Goal: Task Accomplishment & Management: Use online tool/utility

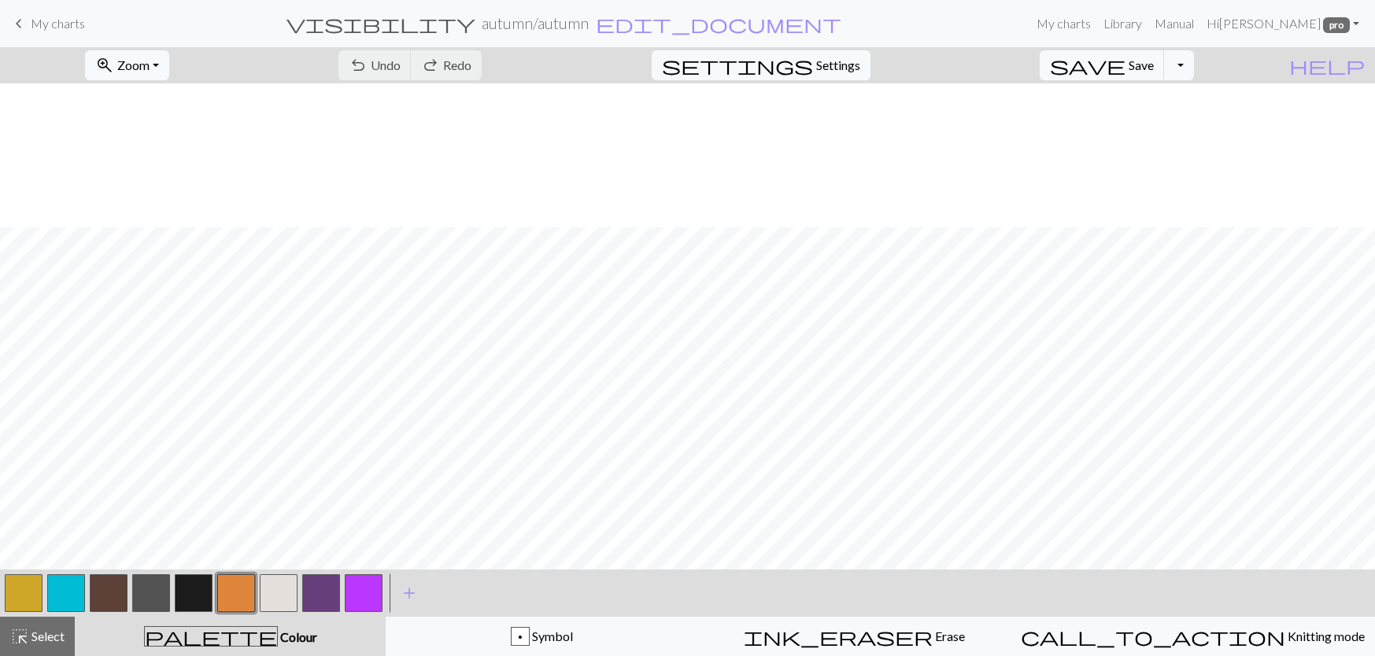
scroll to position [887, 0]
click at [239, 602] on button "button" at bounding box center [236, 593] width 38 height 38
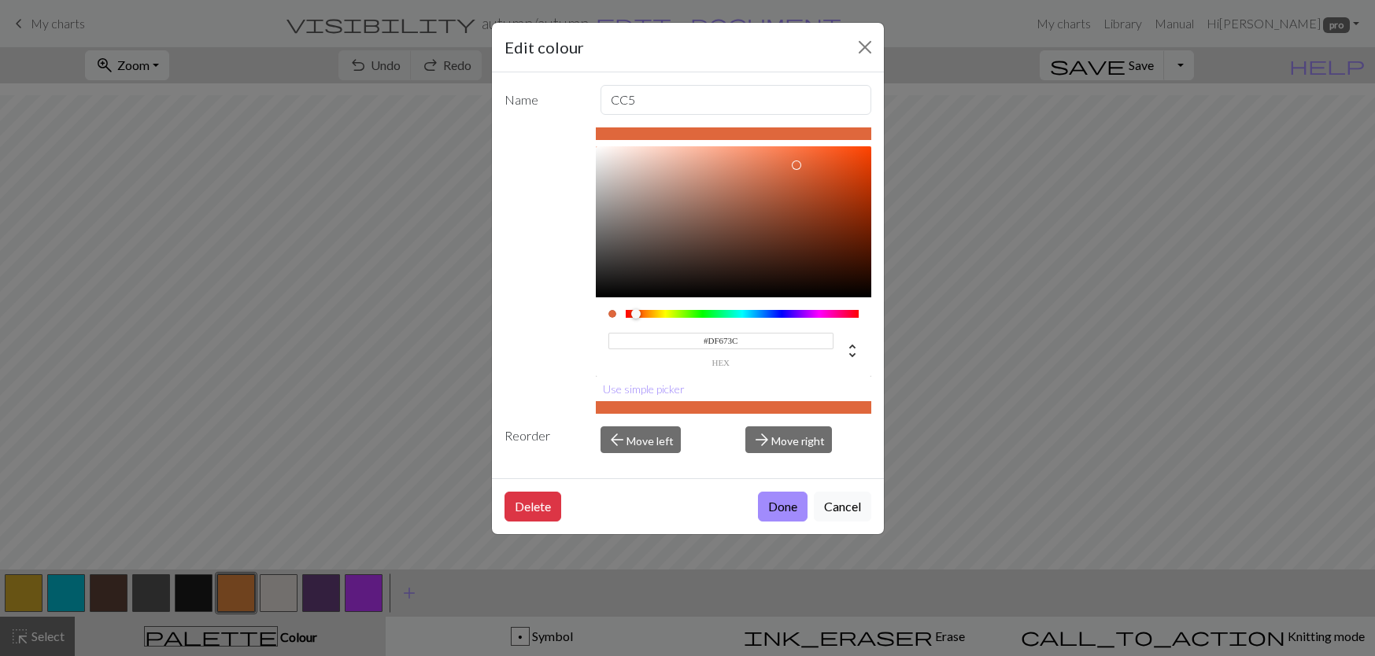
type input "#DF6A3C"
click at [637, 316] on div at bounding box center [636, 313] width 9 height 9
click at [772, 498] on button "Done" at bounding box center [783, 507] width 50 height 30
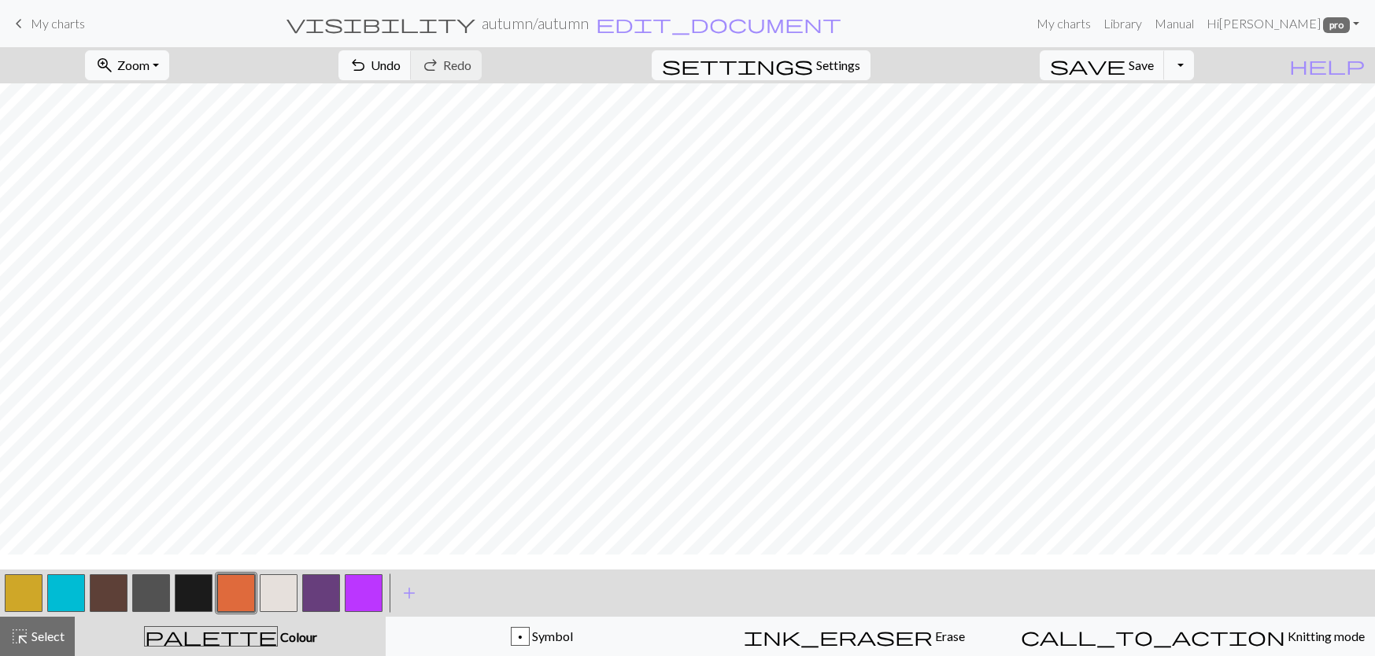
scroll to position [808, 0]
click at [36, 642] on span "Select" at bounding box center [46, 636] width 35 height 15
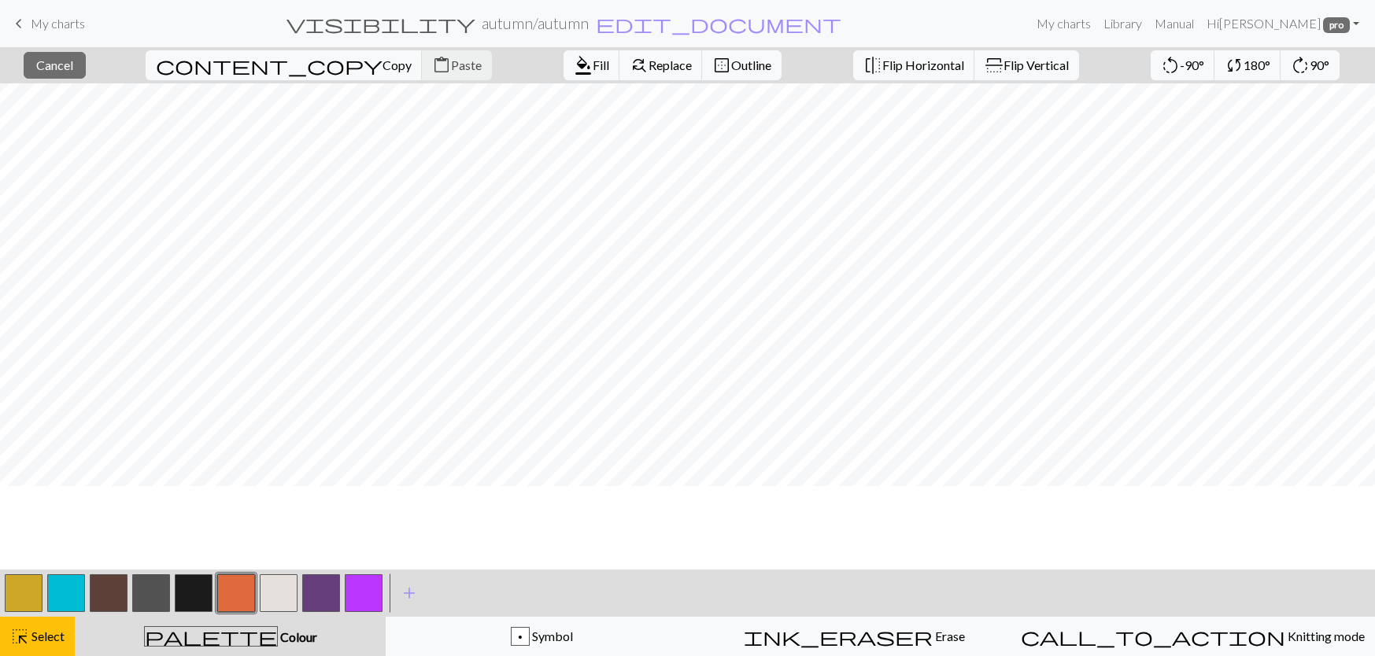
scroll to position [336, 0]
click at [35, 639] on span "Select" at bounding box center [46, 636] width 35 height 15
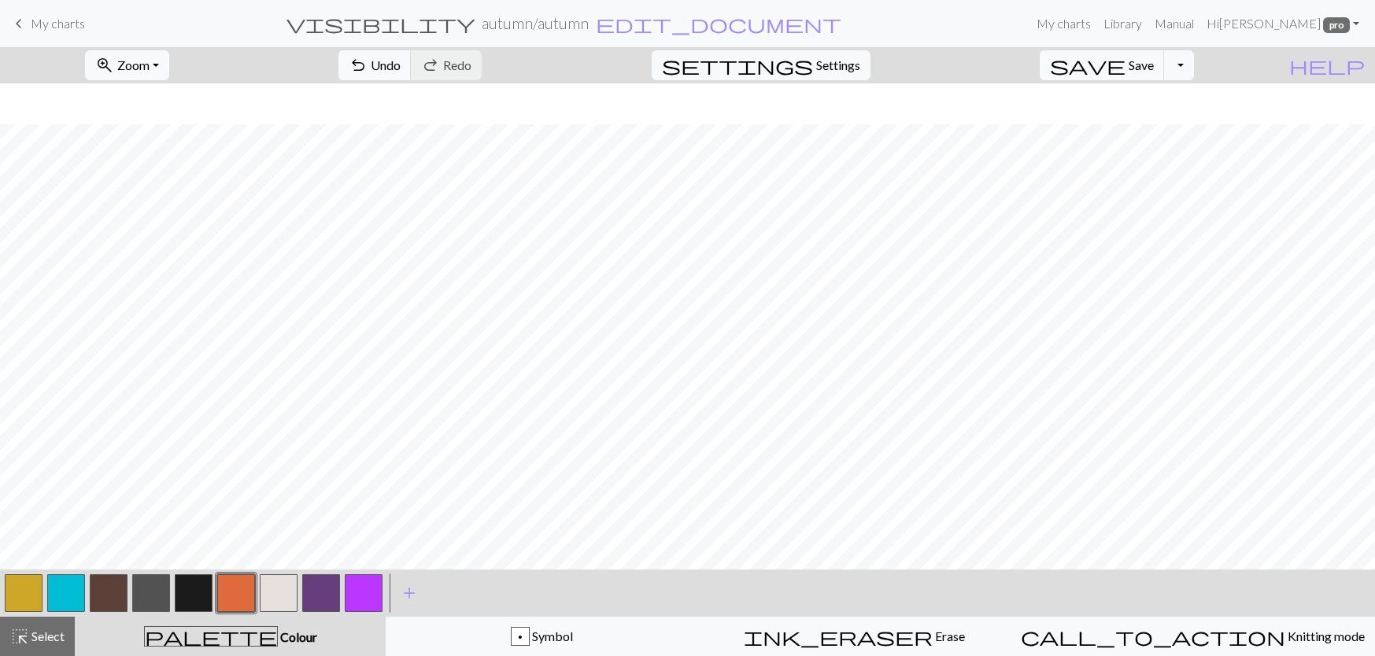
scroll to position [887, 0]
click at [57, 630] on span "Select" at bounding box center [46, 636] width 35 height 15
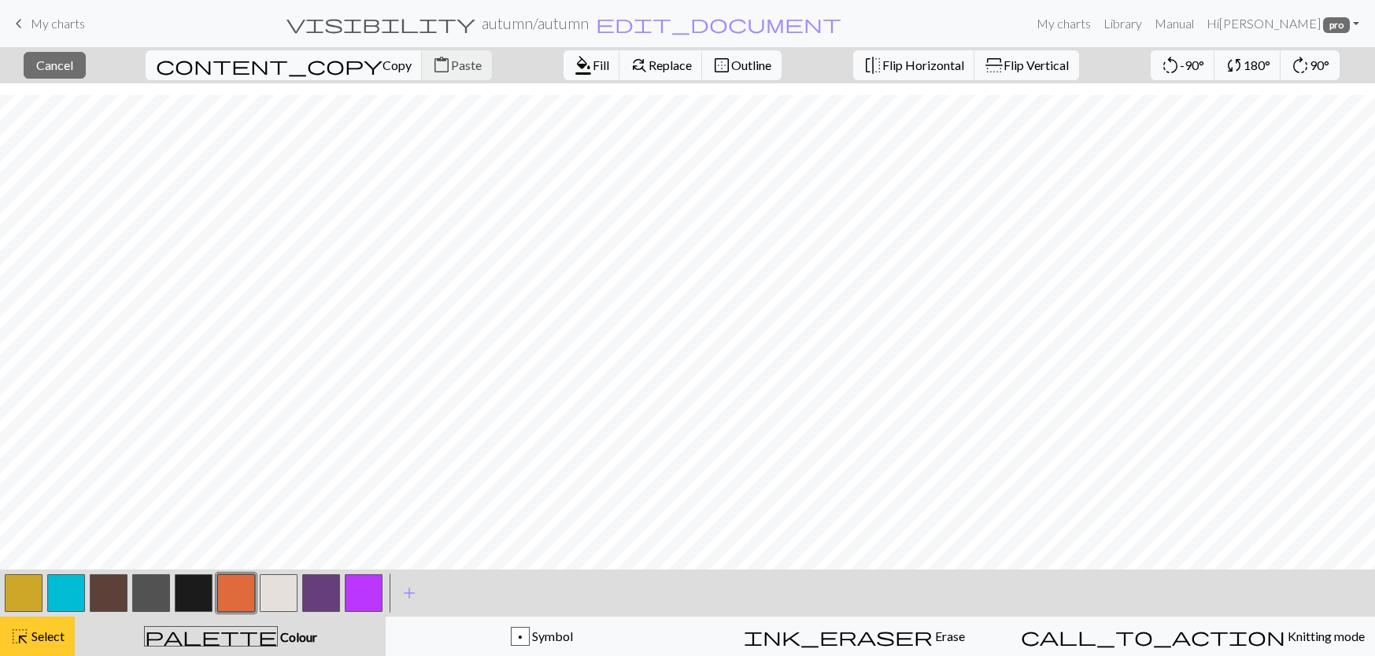
click at [24, 640] on span "highlight_alt" at bounding box center [19, 637] width 19 height 22
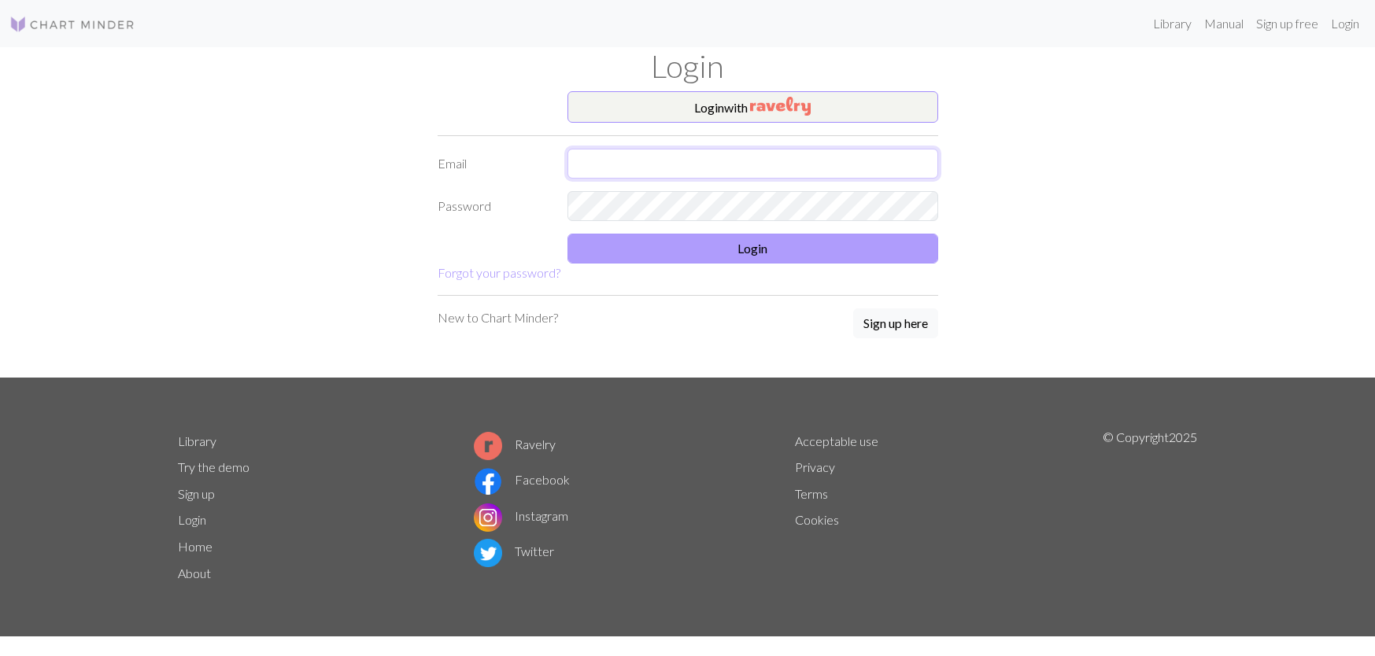
type input "[PERSON_NAME][EMAIL_ADDRESS][PERSON_NAME][DOMAIN_NAME]"
click at [751, 246] on button "Login" at bounding box center [752, 249] width 371 height 30
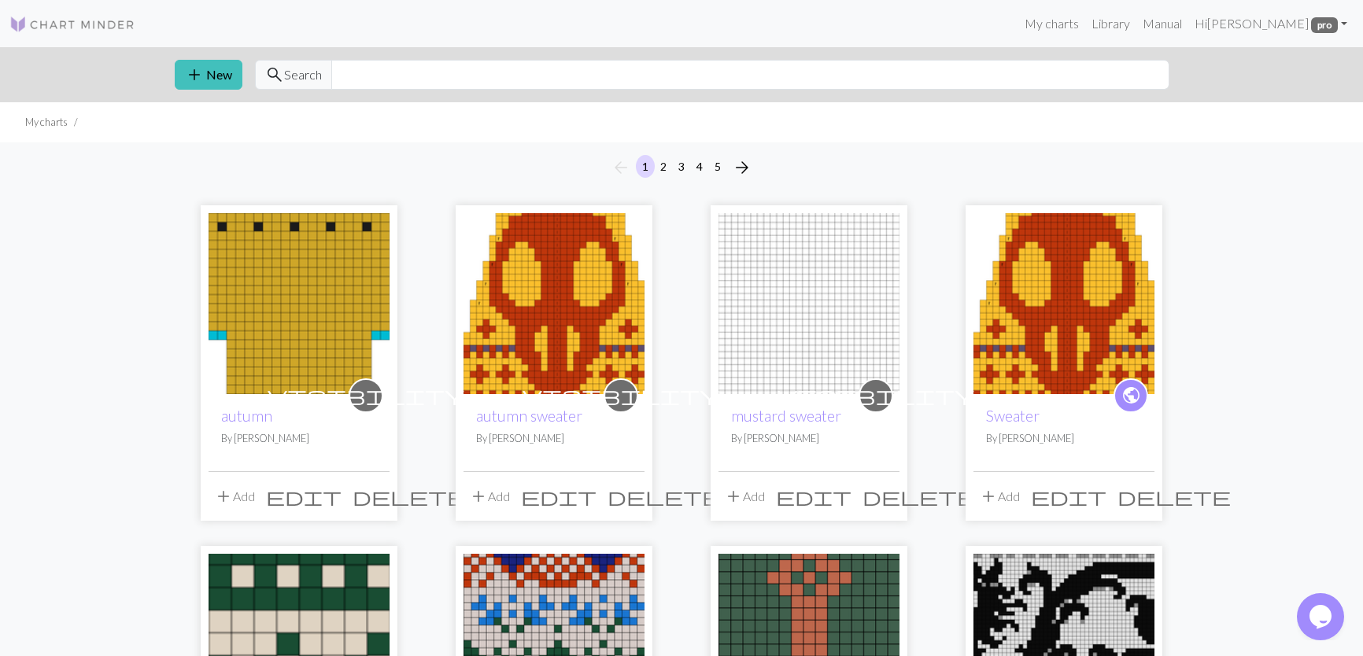
click at [297, 296] on img at bounding box center [299, 303] width 181 height 181
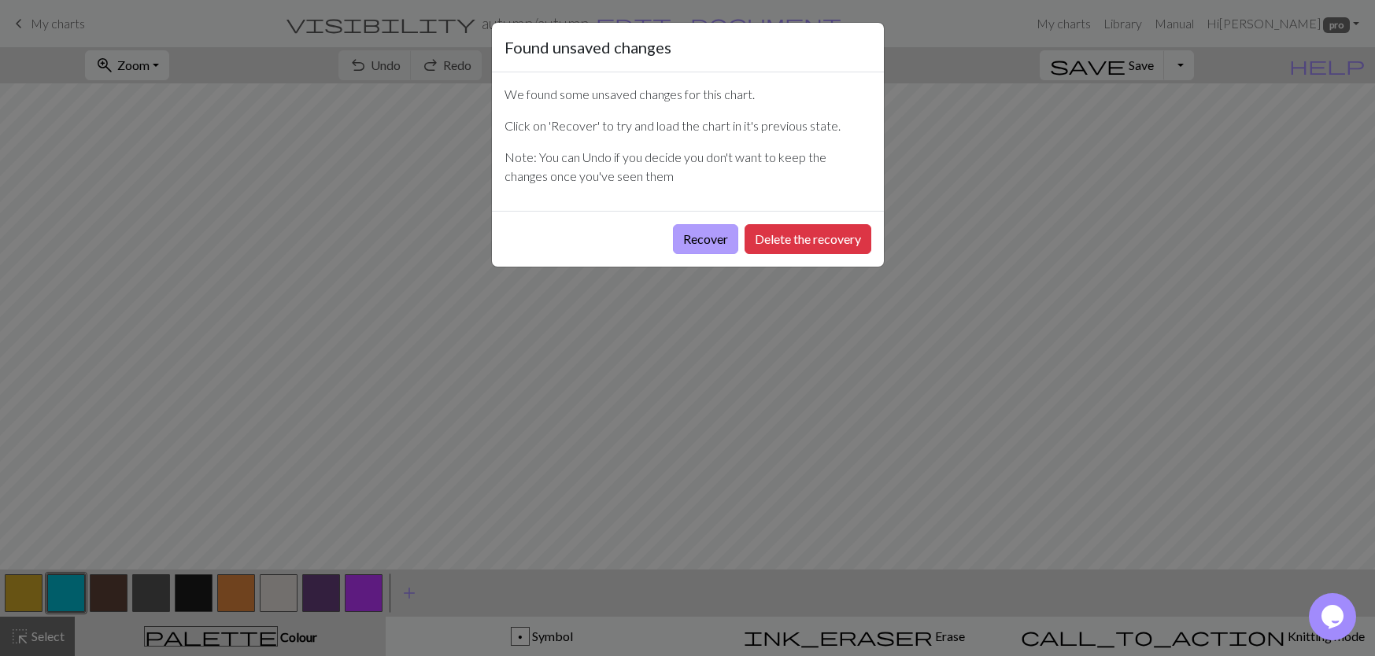
click at [708, 240] on button "Recover" at bounding box center [705, 239] width 65 height 30
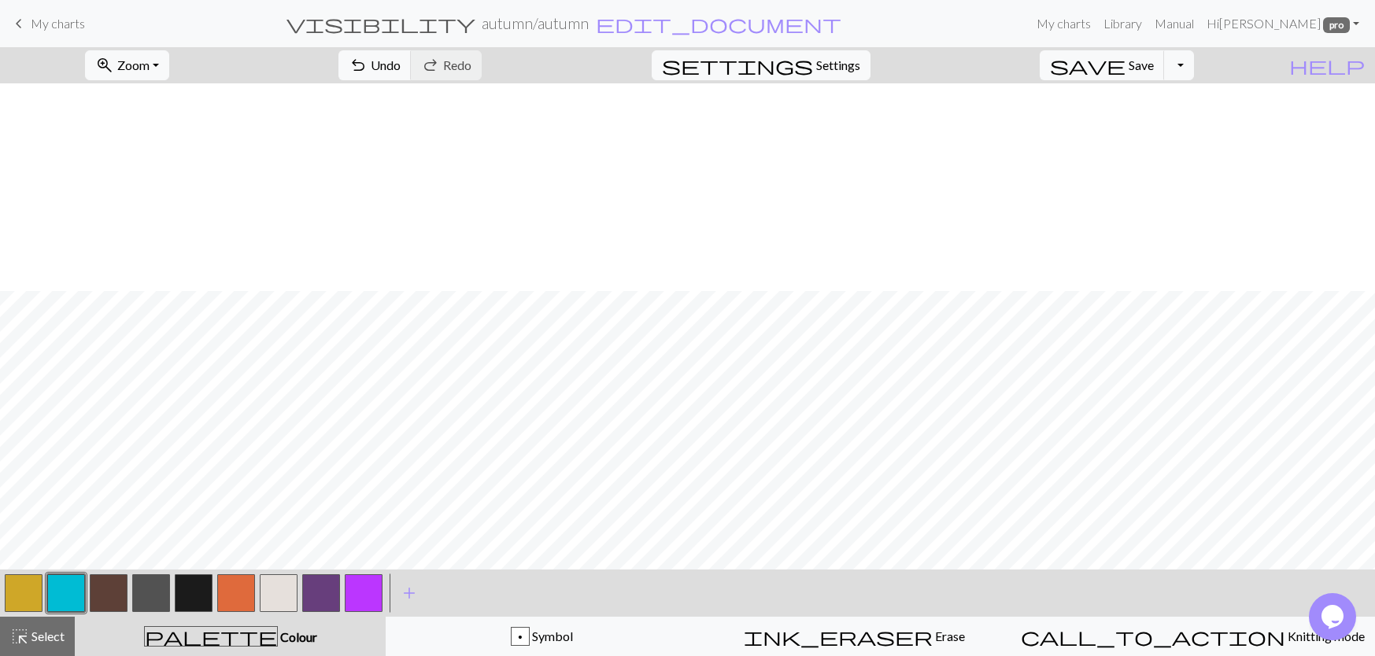
scroll to position [887, 0]
click at [238, 596] on button "button" at bounding box center [236, 593] width 38 height 38
click at [252, 585] on button "button" at bounding box center [236, 593] width 38 height 38
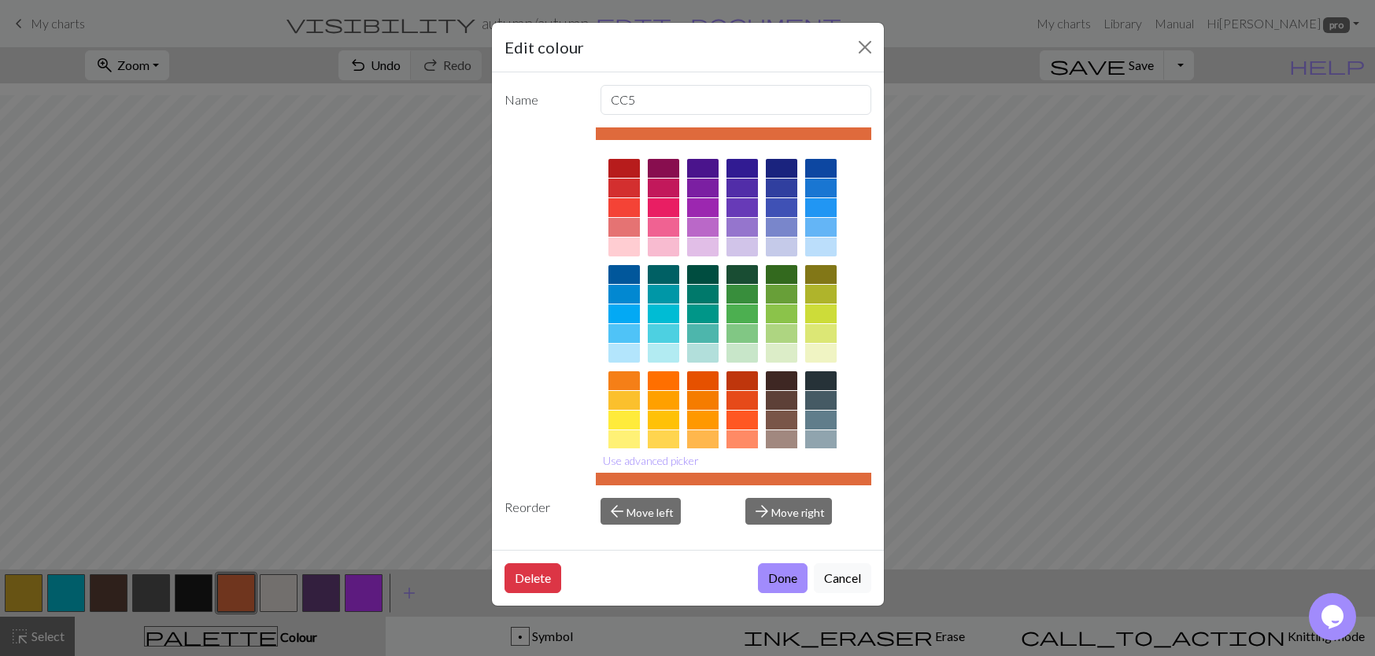
click at [751, 382] on div at bounding box center [741, 380] width 31 height 19
click at [655, 458] on button "Use advanced picker" at bounding box center [651, 461] width 110 height 24
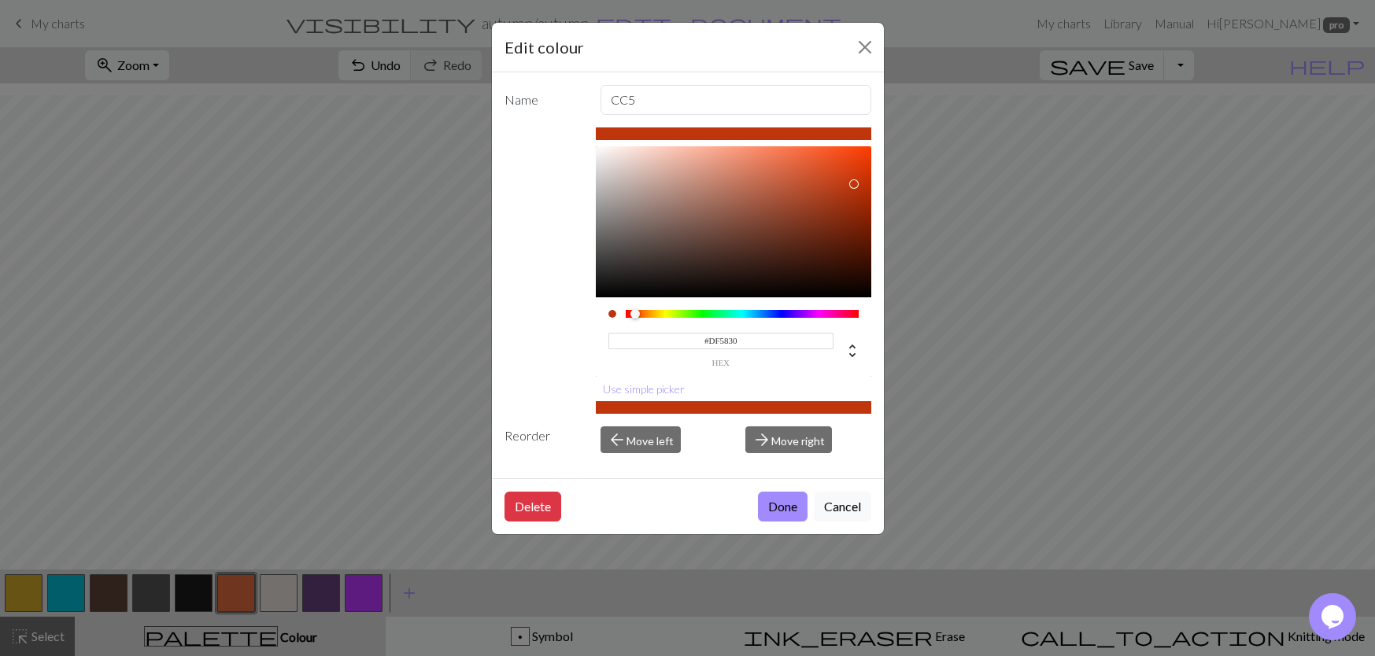
click at [810, 164] on div at bounding box center [733, 221] width 275 height 151
drag, startPoint x: 810, startPoint y: 164, endPoint x: 820, endPoint y: 171, distance: 12.4
click at [820, 171] on div at bounding box center [820, 170] width 9 height 9
type input "#D65C27"
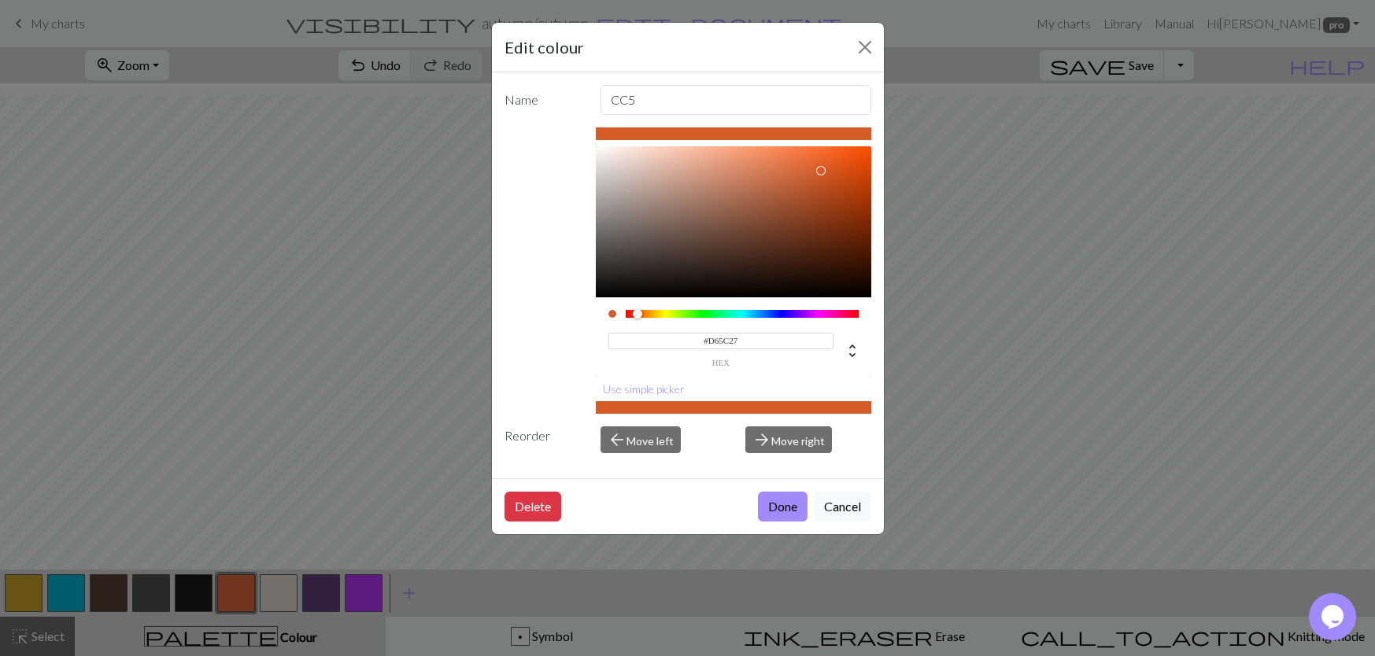
click at [637, 316] on div at bounding box center [637, 313] width 9 height 9
click at [777, 516] on button "Done" at bounding box center [783, 507] width 50 height 30
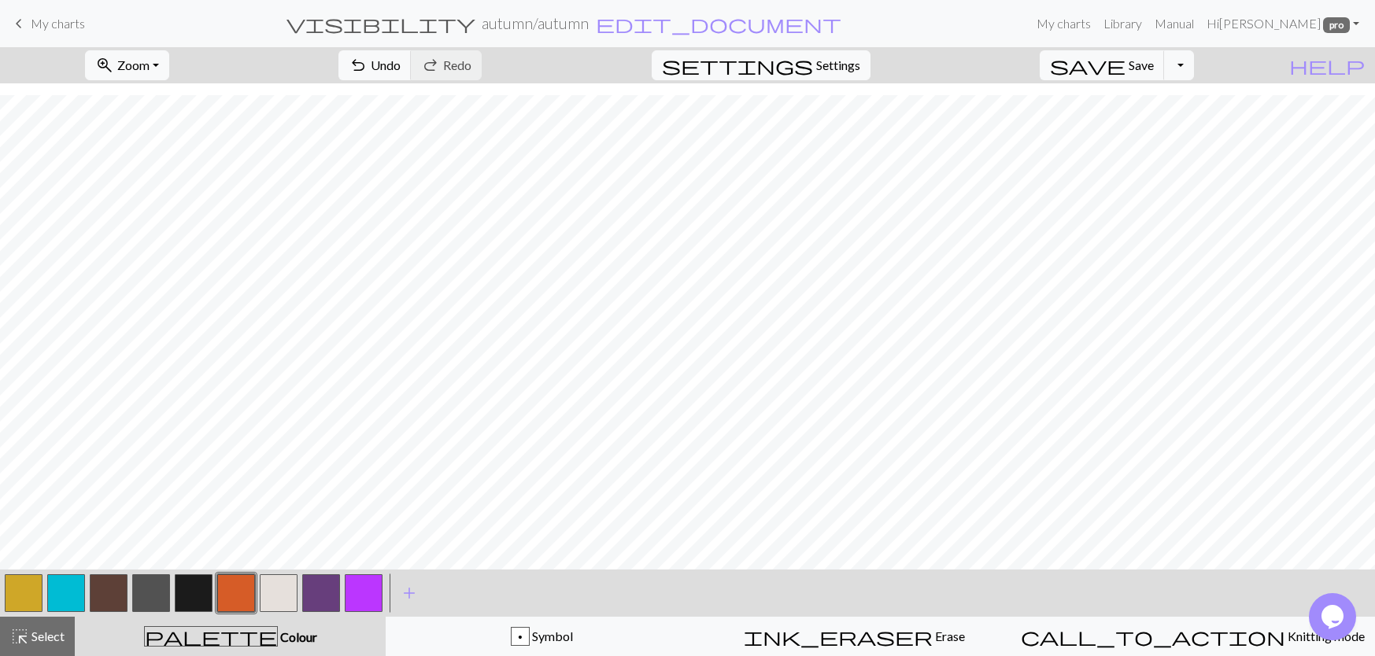
click at [124, 600] on button "button" at bounding box center [109, 593] width 38 height 38
drag, startPoint x: 36, startPoint y: 631, endPoint x: 46, endPoint y: 623, distance: 12.3
click at [39, 631] on span "Select" at bounding box center [46, 636] width 35 height 15
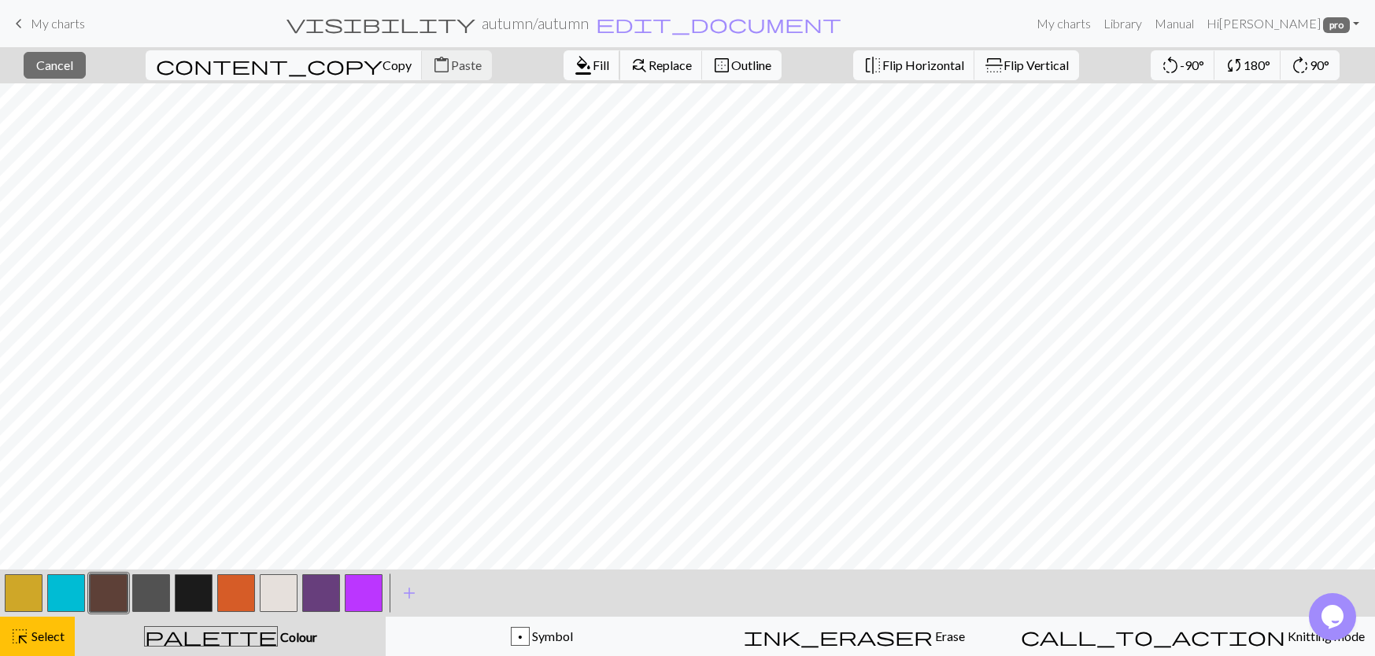
click at [593, 58] on span "Fill" at bounding box center [601, 64] width 17 height 15
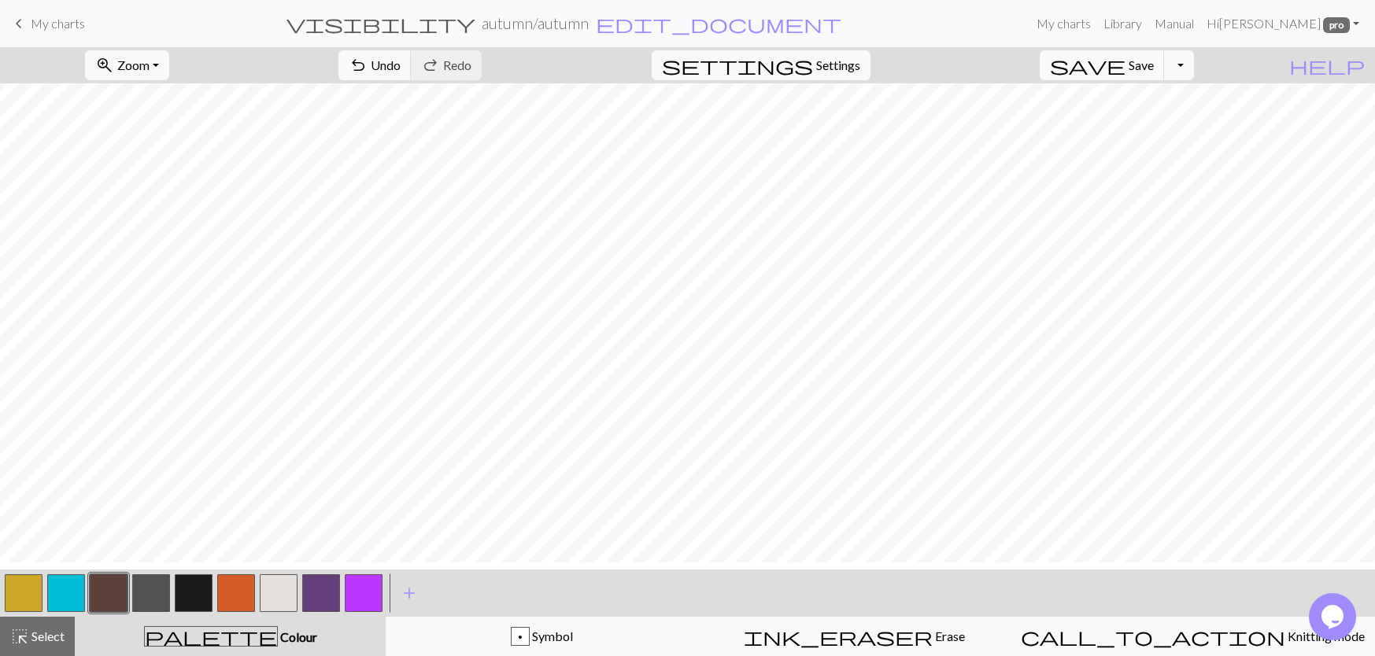
scroll to position [100, 0]
click at [282, 599] on button "button" at bounding box center [279, 593] width 38 height 38
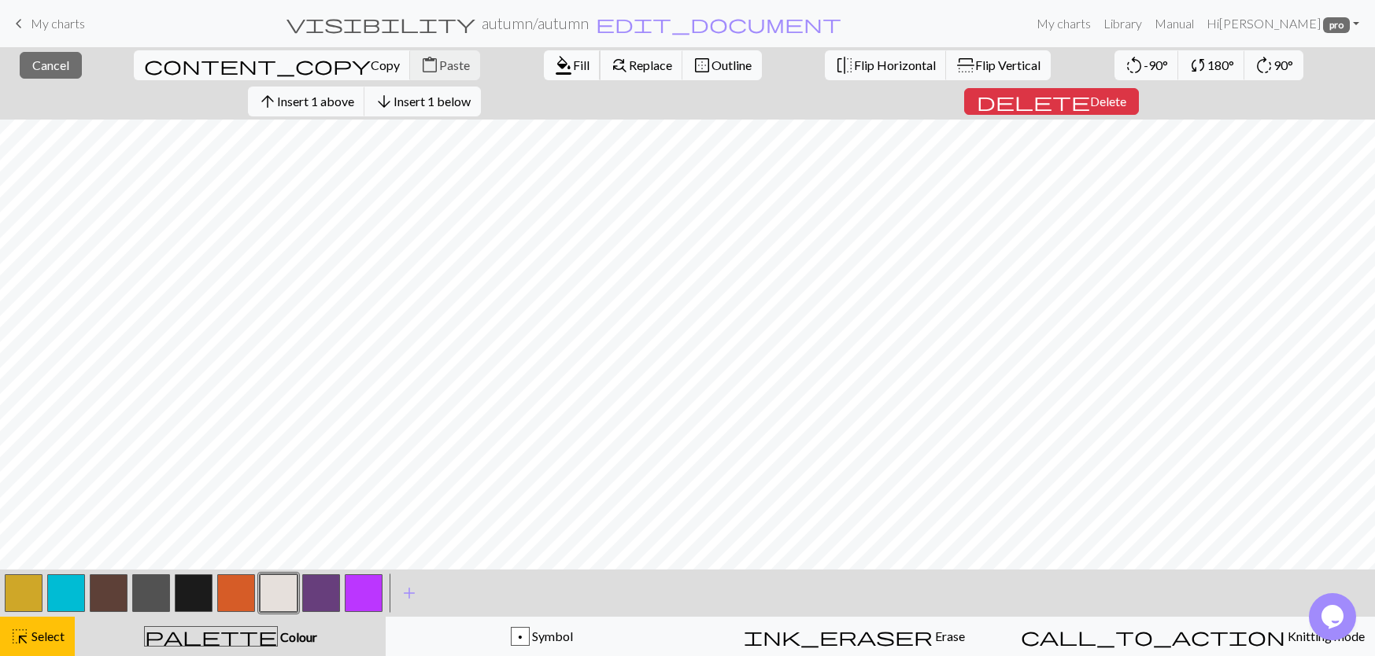
click at [544, 73] on button "format_color_fill Fill" at bounding box center [572, 65] width 57 height 30
click at [544, 55] on button "format_color_fill Fill" at bounding box center [572, 65] width 57 height 30
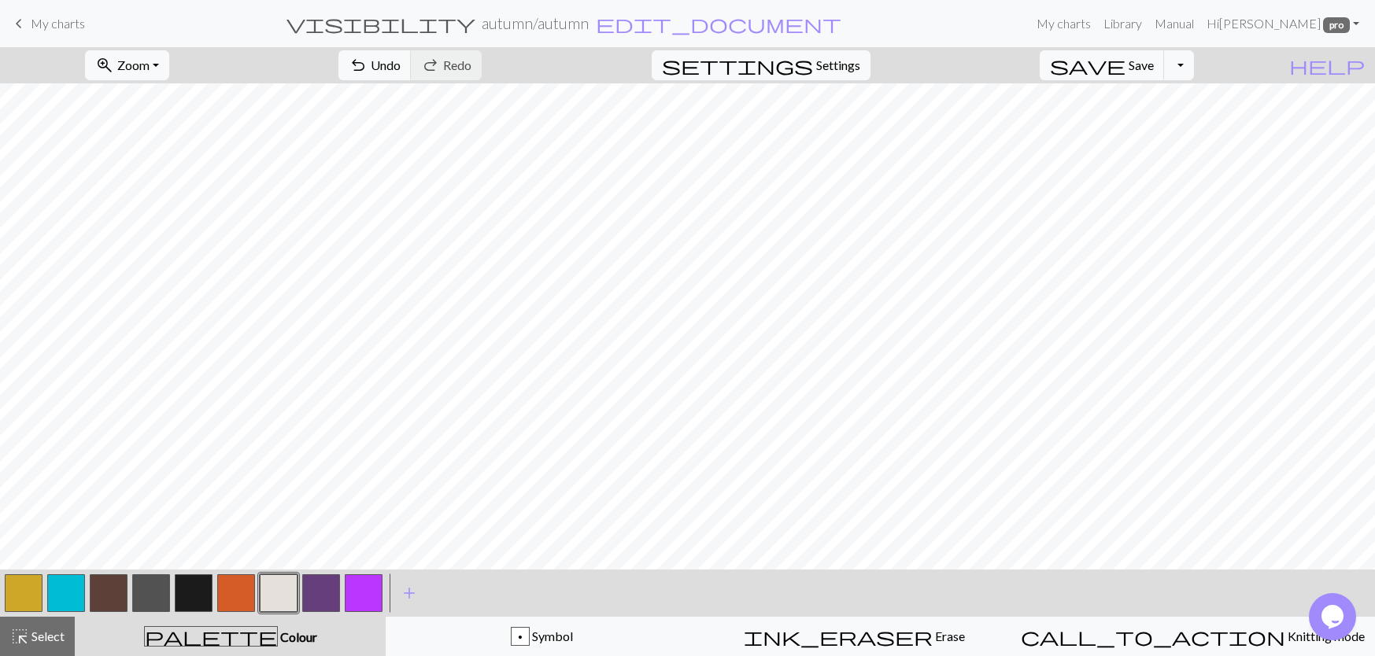
click at [121, 590] on button "button" at bounding box center [109, 593] width 38 height 38
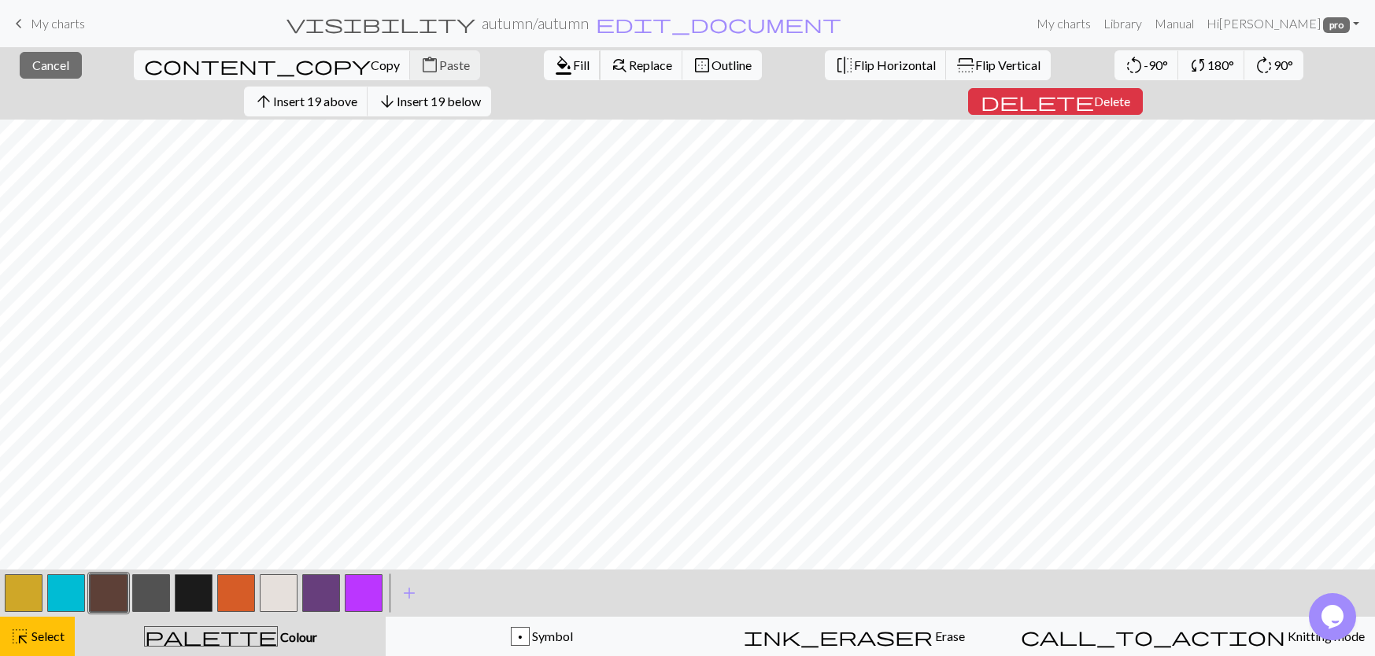
click at [554, 62] on span "format_color_fill" at bounding box center [563, 65] width 19 height 22
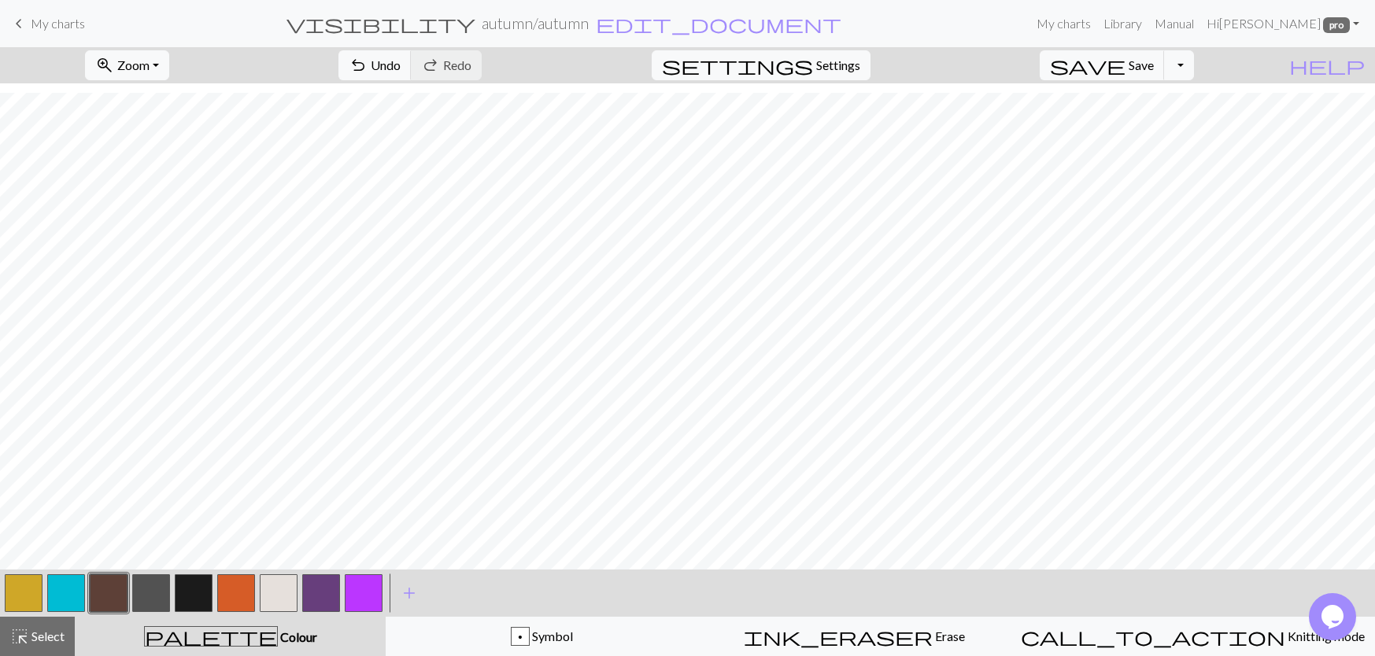
scroll to position [157, 0]
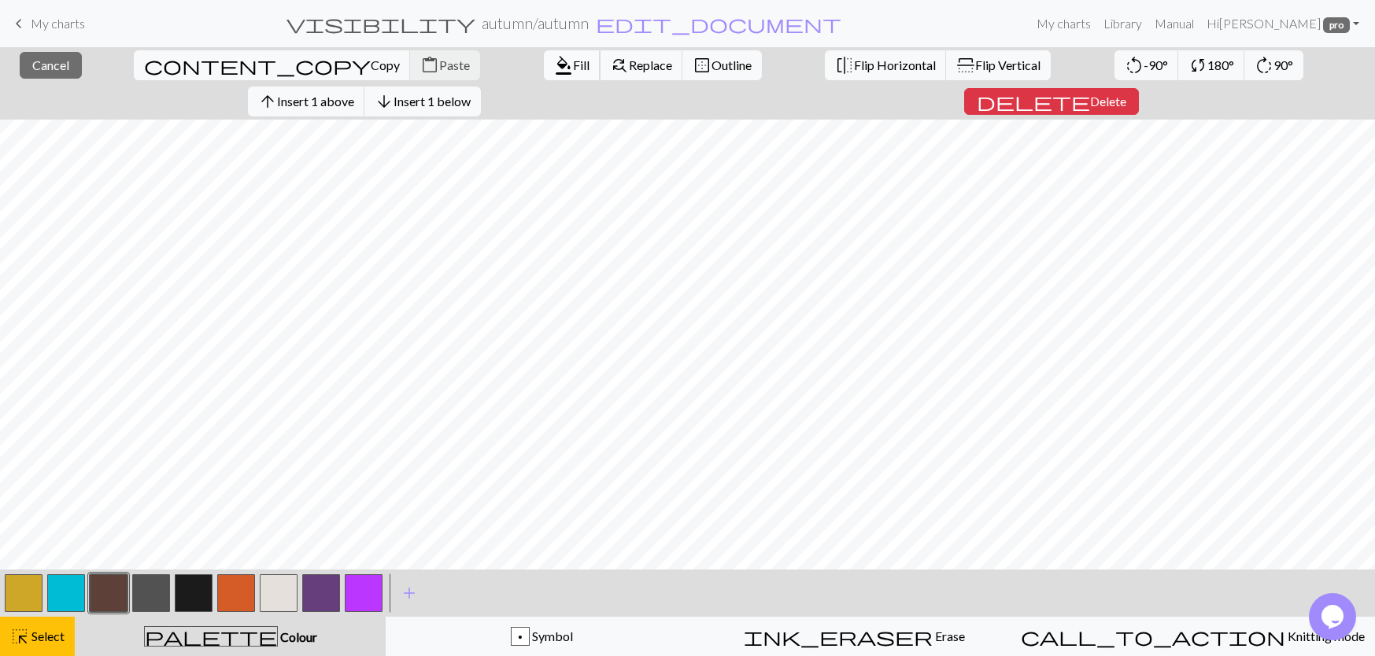
click at [573, 65] on span "Fill" at bounding box center [581, 64] width 17 height 15
click at [573, 64] on span "Fill" at bounding box center [581, 64] width 17 height 15
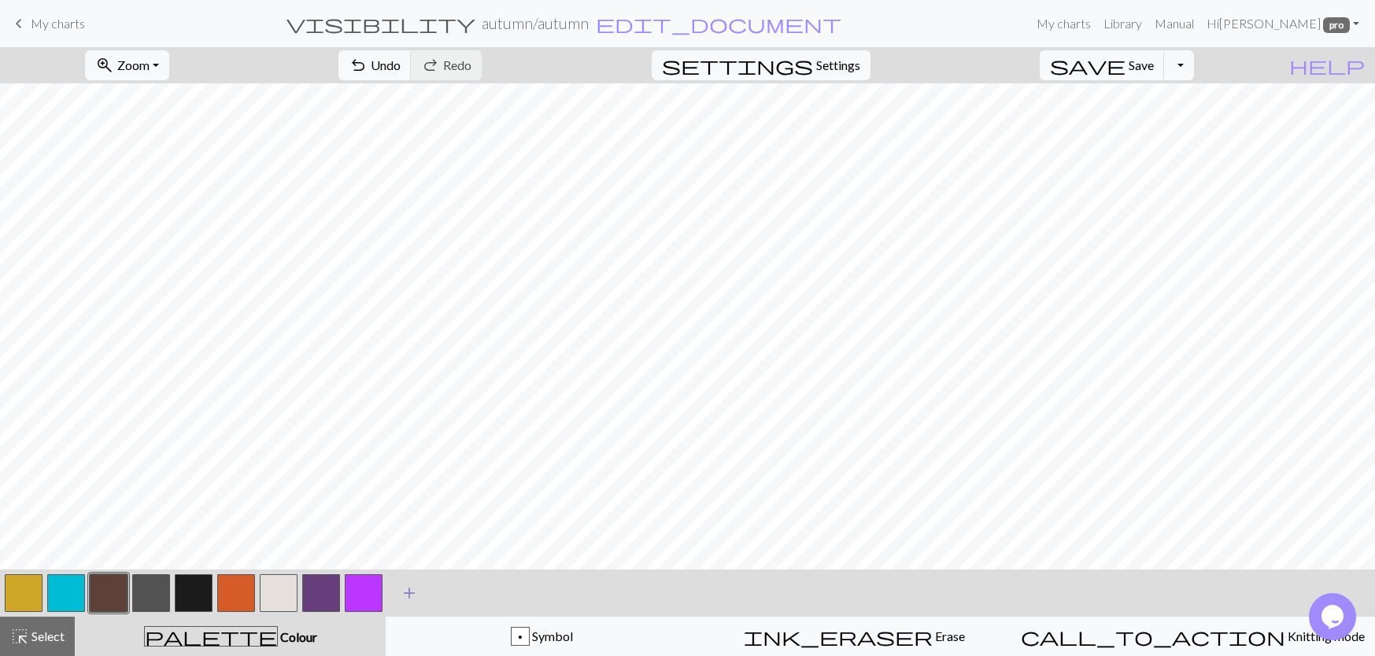
click at [408, 594] on span "add" at bounding box center [409, 593] width 19 height 22
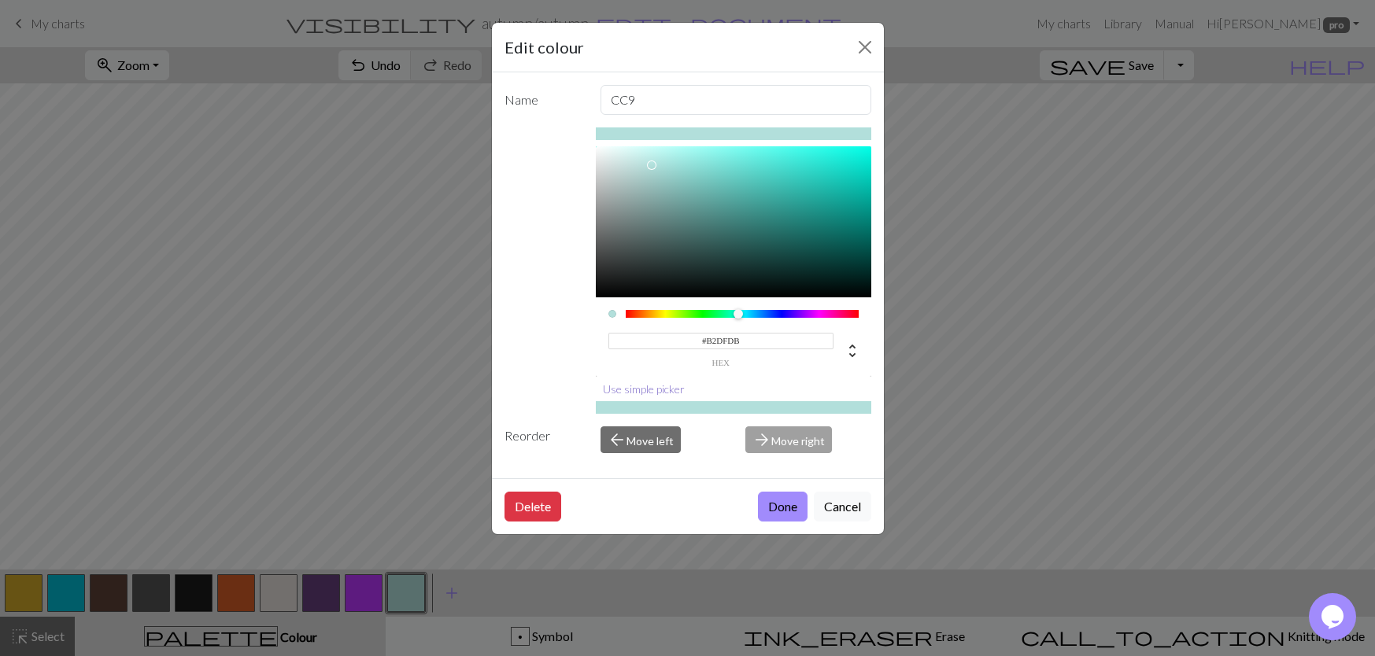
click at [637, 391] on button "Use simple picker" at bounding box center [644, 389] width 96 height 24
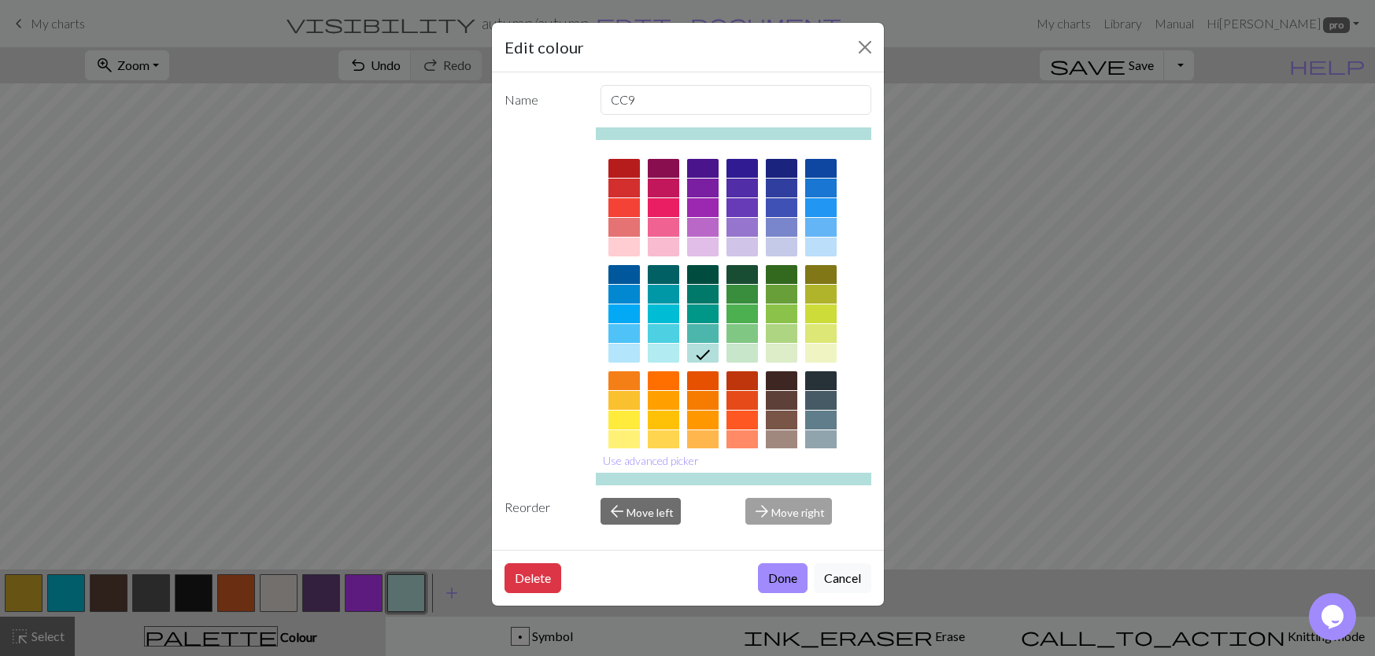
click at [782, 387] on div at bounding box center [781, 380] width 31 height 19
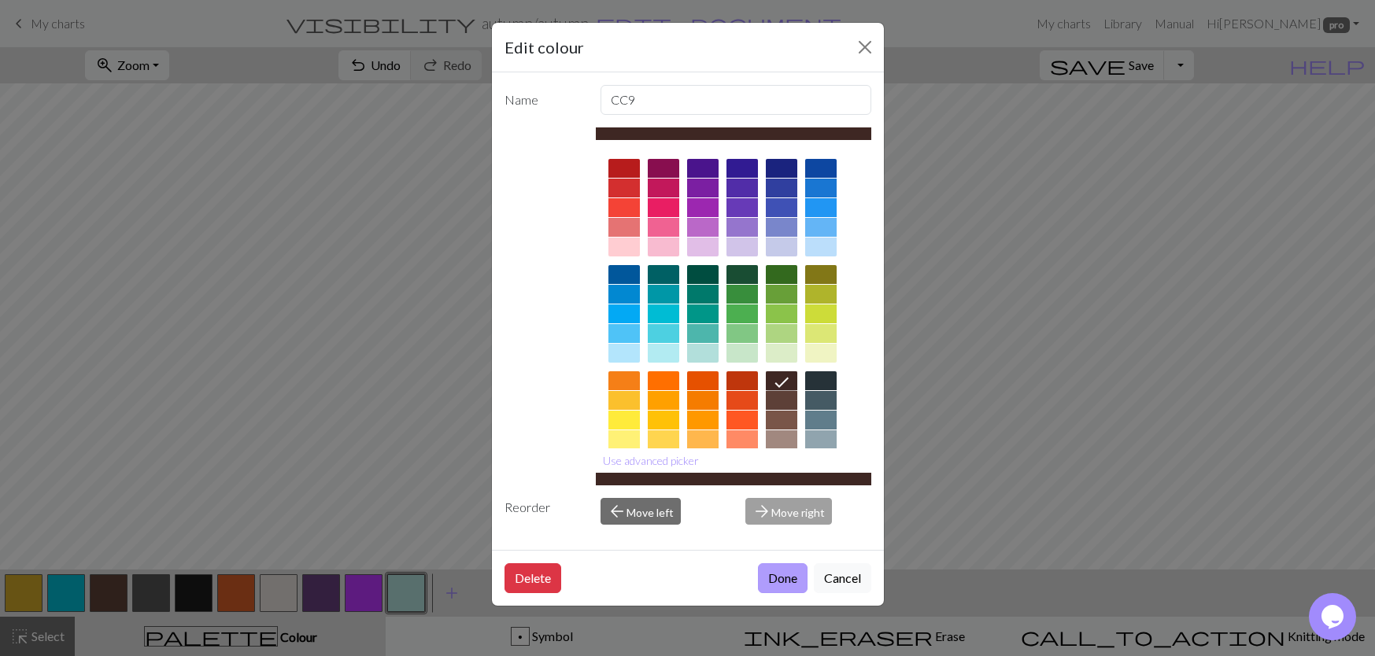
click at [771, 579] on button "Done" at bounding box center [783, 578] width 50 height 30
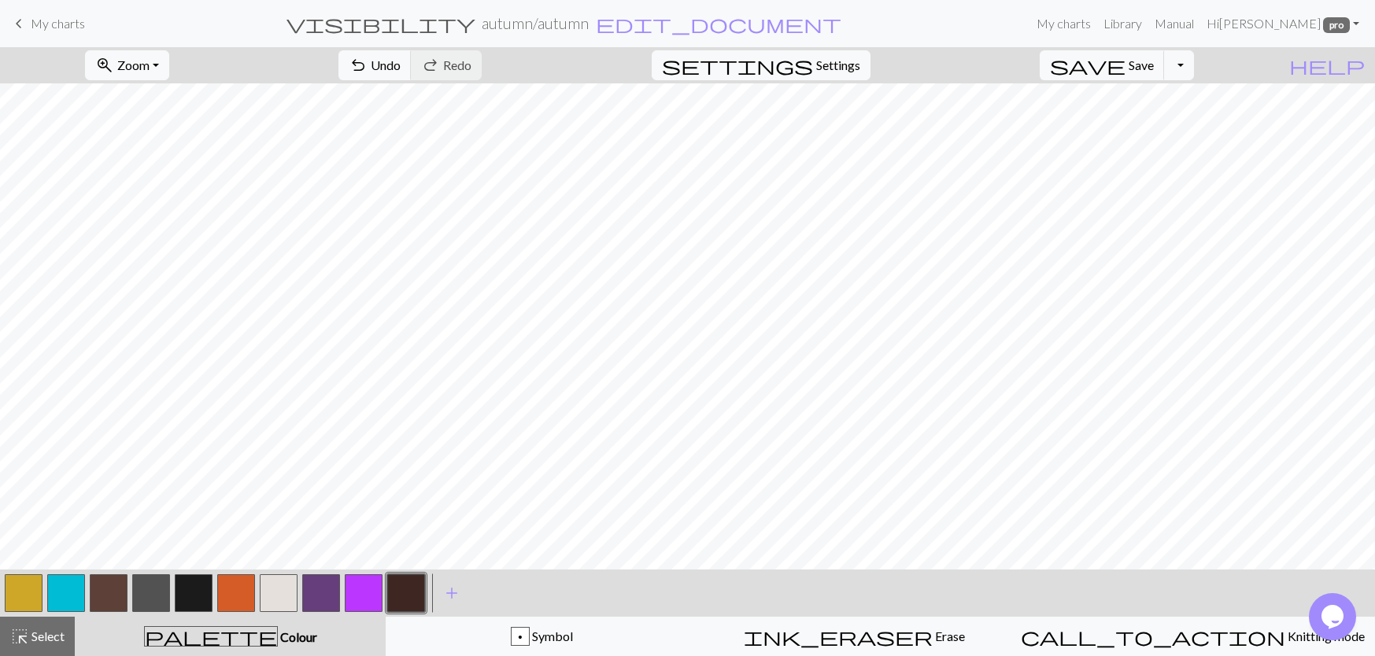
click at [396, 586] on button "button" at bounding box center [406, 593] width 38 height 38
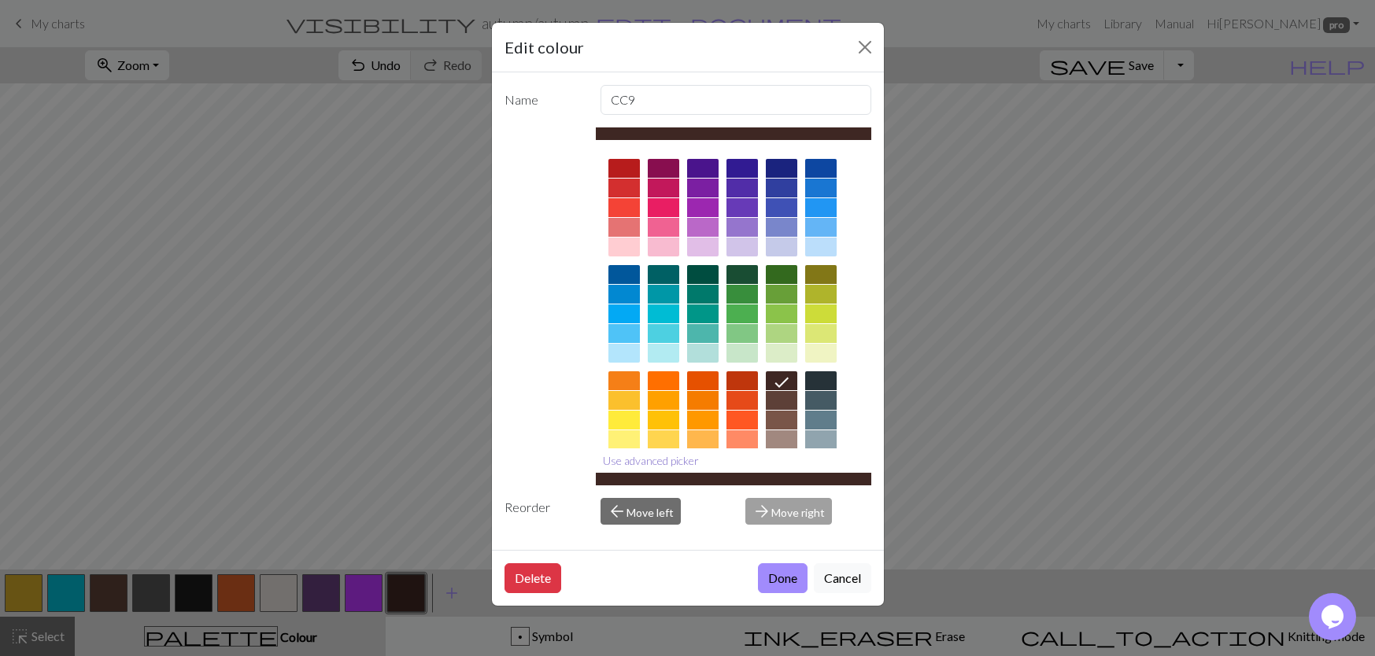
click at [664, 462] on button "Use advanced picker" at bounding box center [651, 461] width 110 height 24
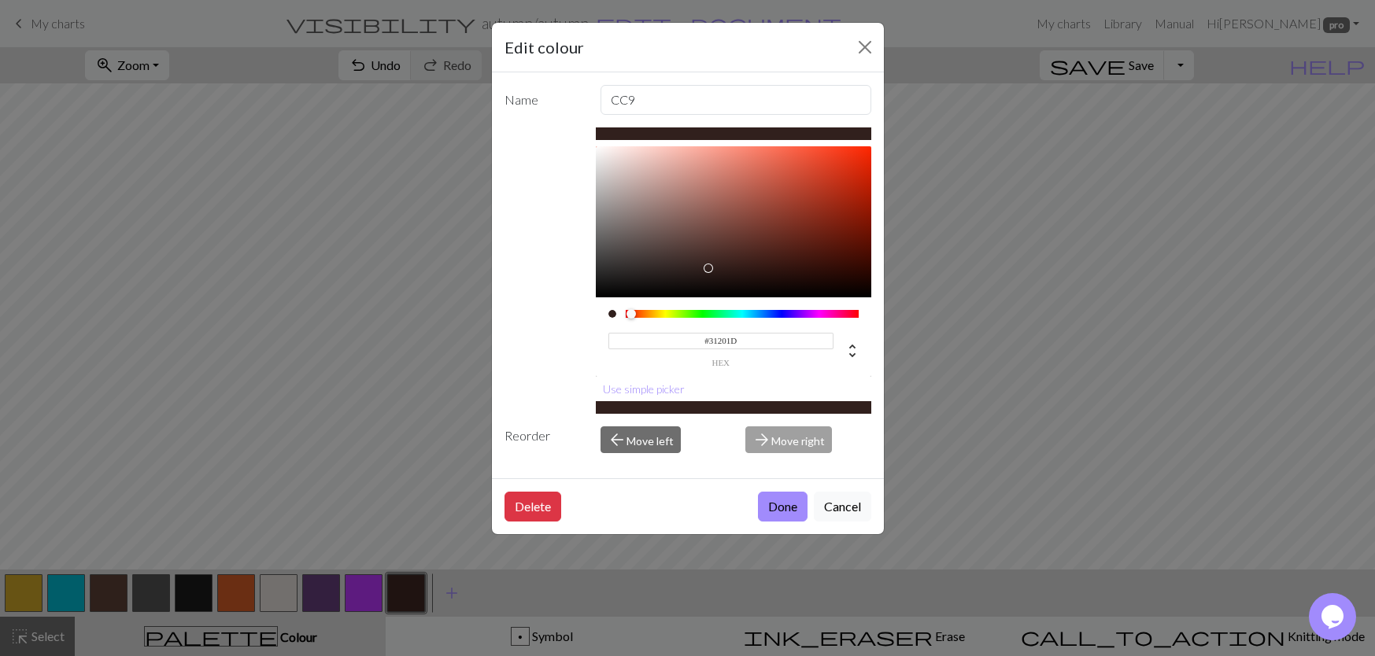
click at [710, 268] on div at bounding box center [733, 221] width 275 height 151
type input "#281916"
drag, startPoint x: 710, startPoint y: 268, endPoint x: 718, endPoint y: 274, distance: 9.6
click at [718, 274] on div at bounding box center [718, 273] width 9 height 9
click at [764, 500] on button "Done" at bounding box center [783, 507] width 50 height 30
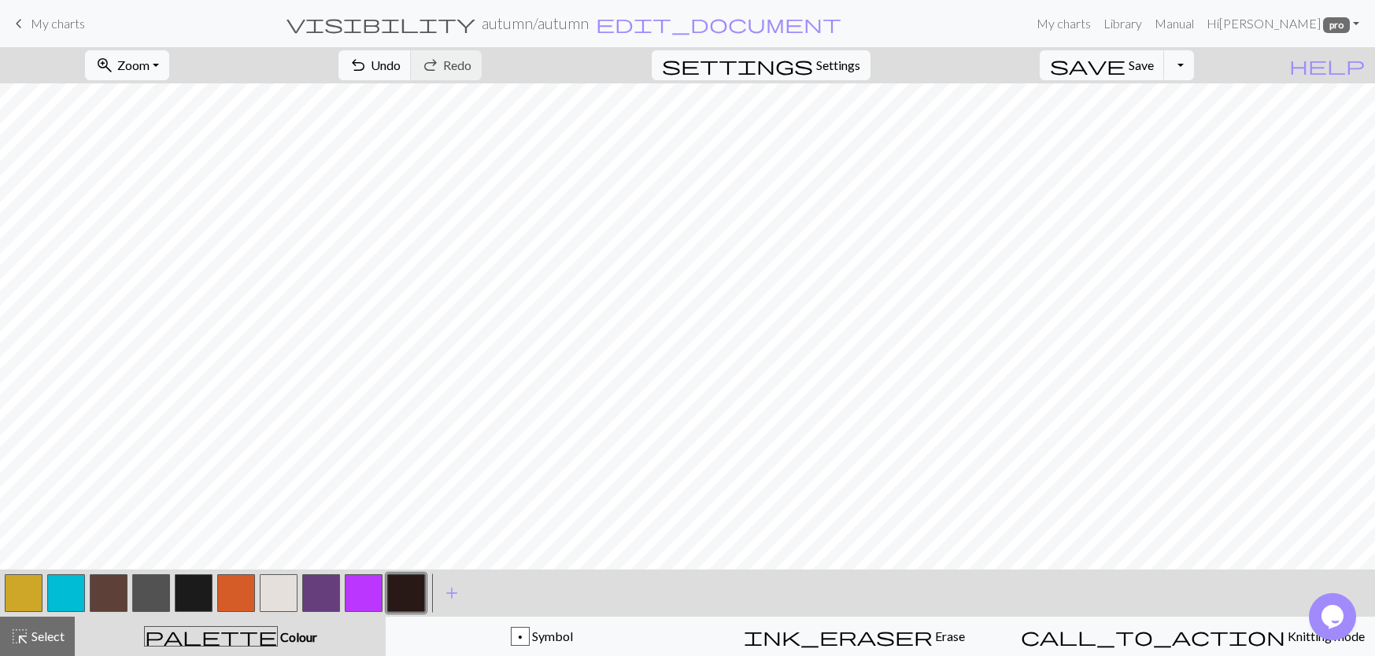
scroll to position [0, 0]
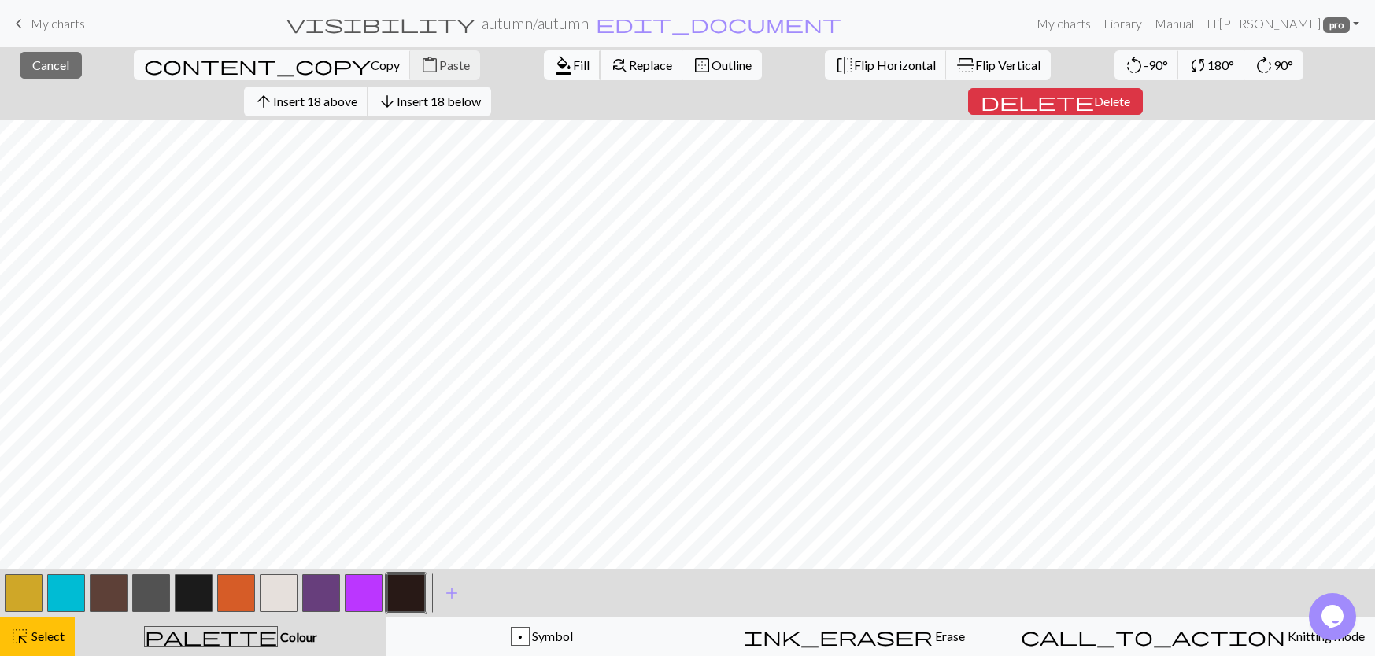
click at [573, 61] on span "Fill" at bounding box center [581, 64] width 17 height 15
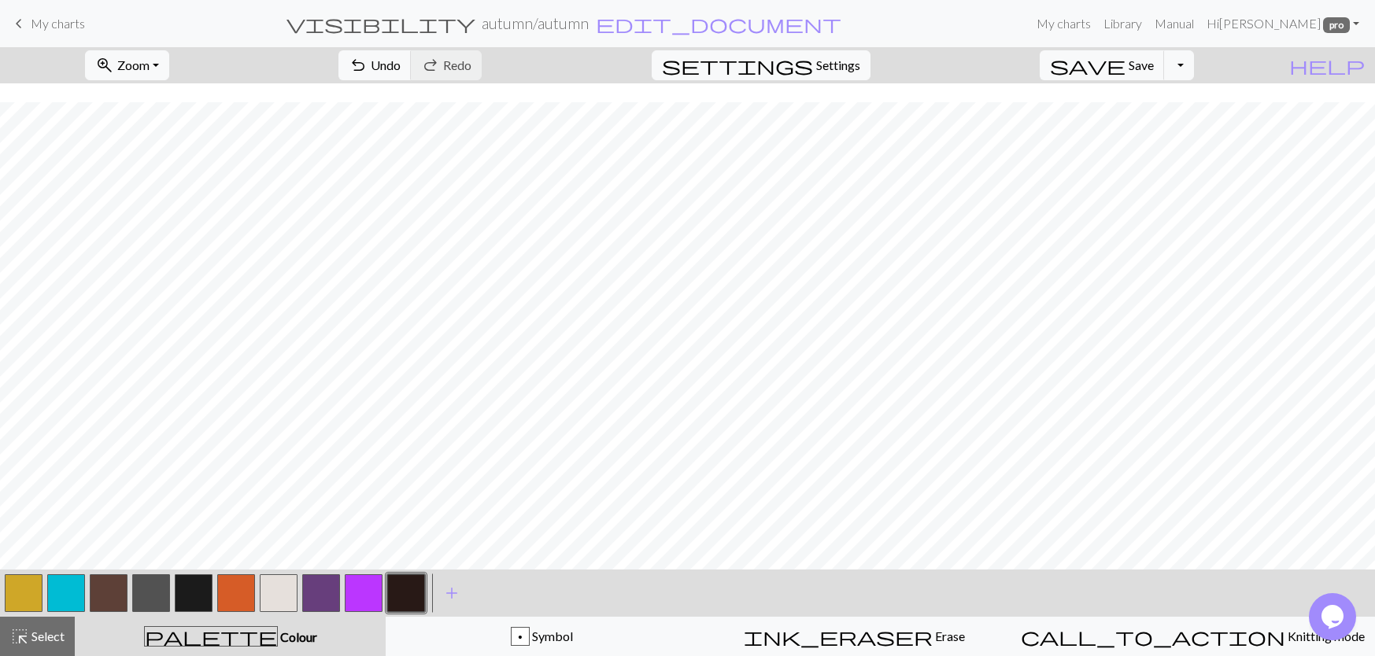
scroll to position [79, 0]
click at [103, 596] on button "button" at bounding box center [109, 593] width 38 height 38
click at [413, 597] on button "button" at bounding box center [406, 593] width 38 height 38
click at [25, 641] on span "highlight_alt" at bounding box center [19, 637] width 19 height 22
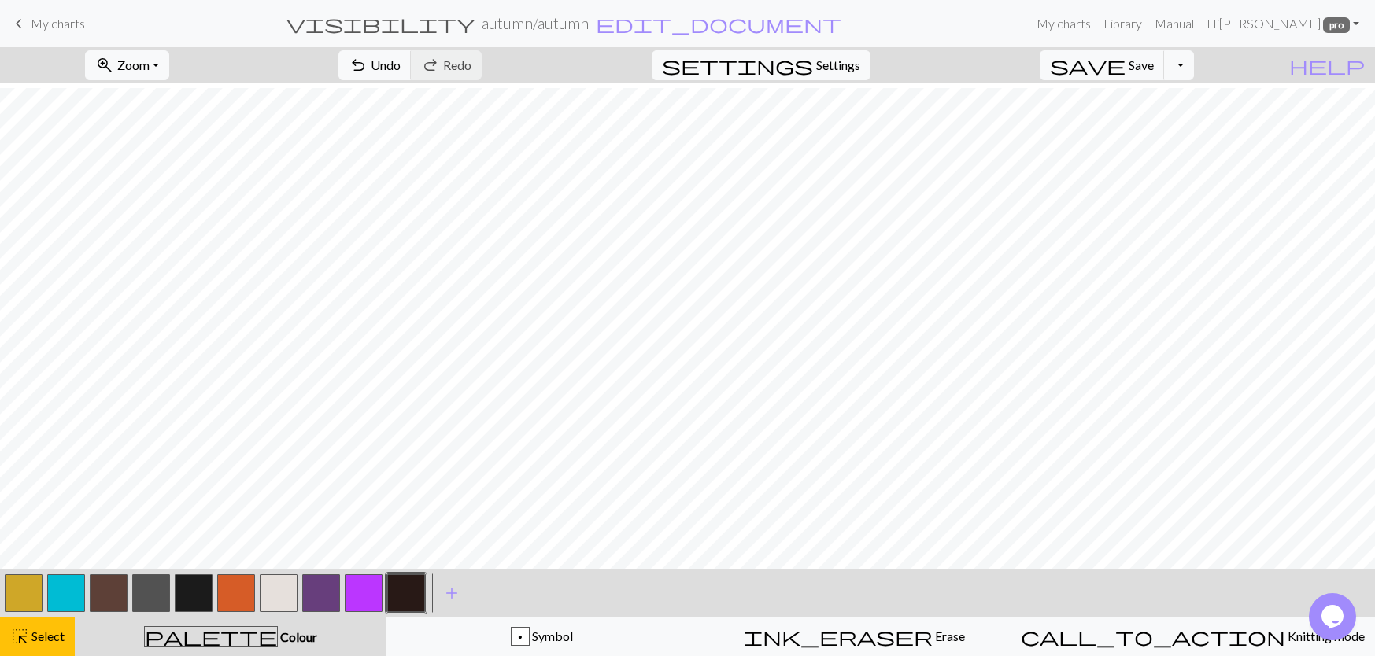
scroll to position [887, 0]
click at [399, 585] on button "button" at bounding box center [406, 593] width 38 height 38
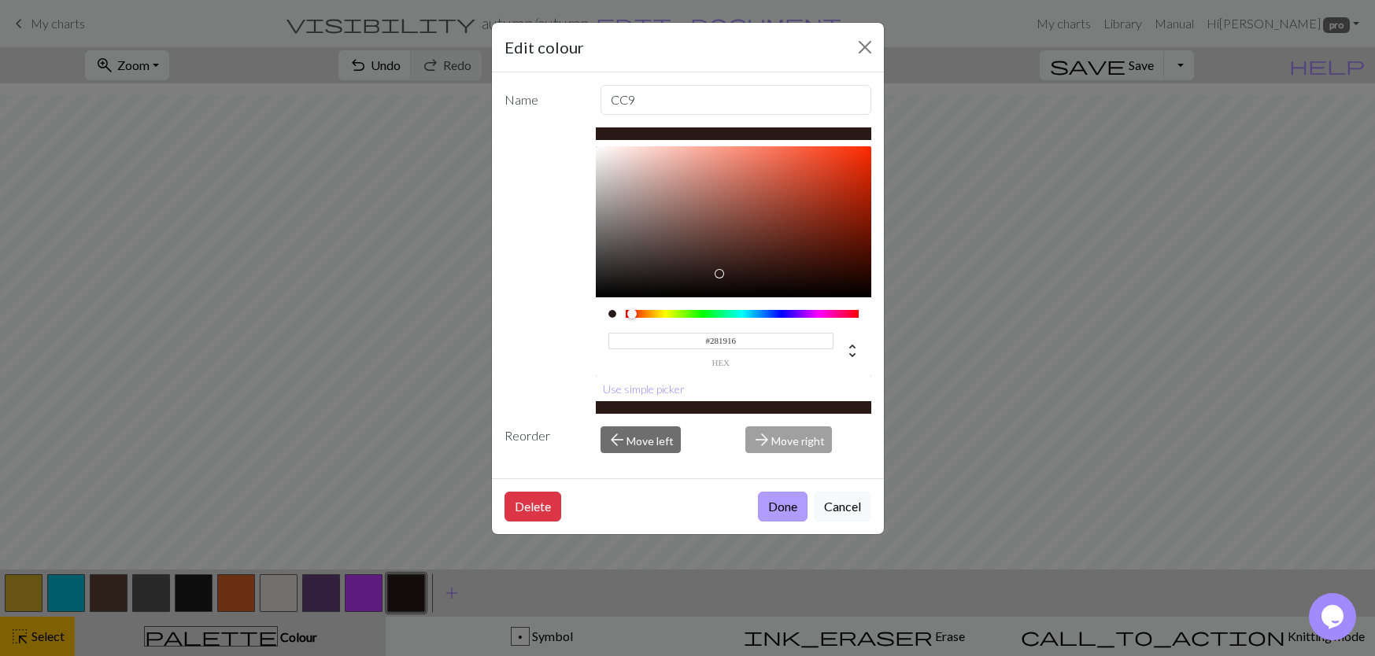
click at [765, 513] on button "Done" at bounding box center [783, 507] width 50 height 30
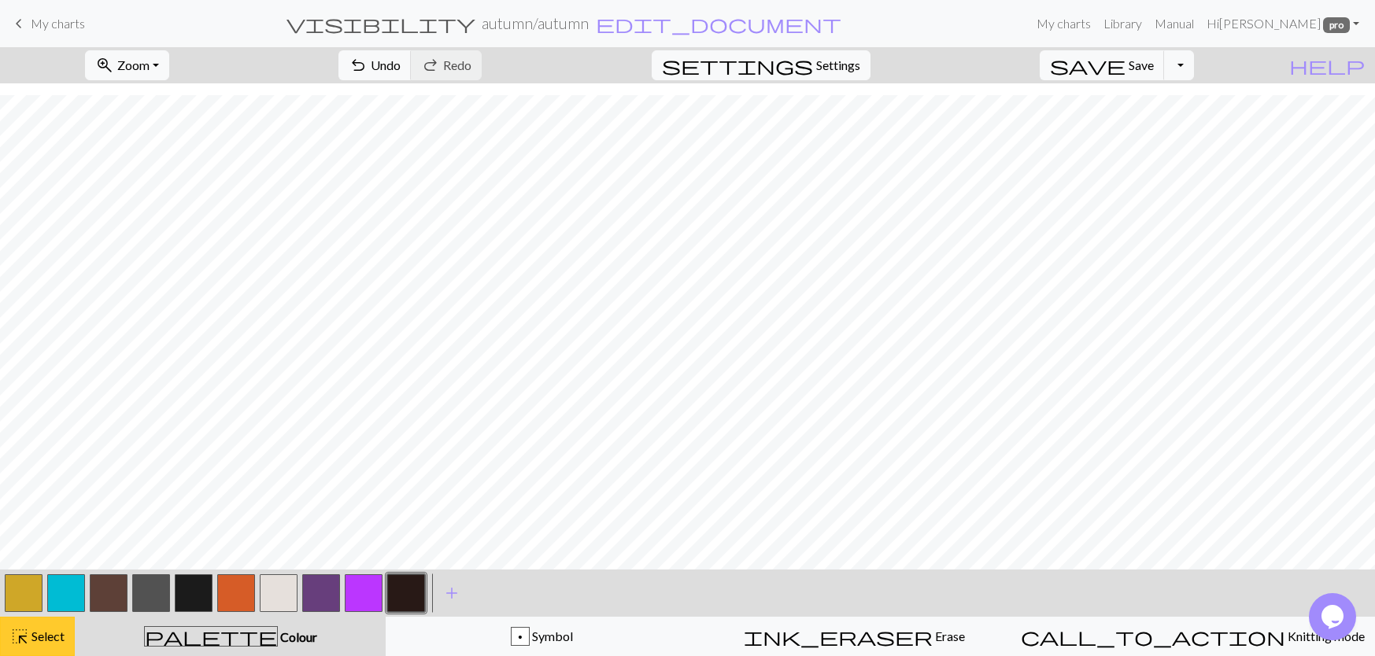
click at [64, 635] on span "Select" at bounding box center [46, 636] width 35 height 15
click at [1154, 61] on span "Save" at bounding box center [1140, 64] width 25 height 15
click at [48, 636] on span "Select" at bounding box center [46, 636] width 35 height 15
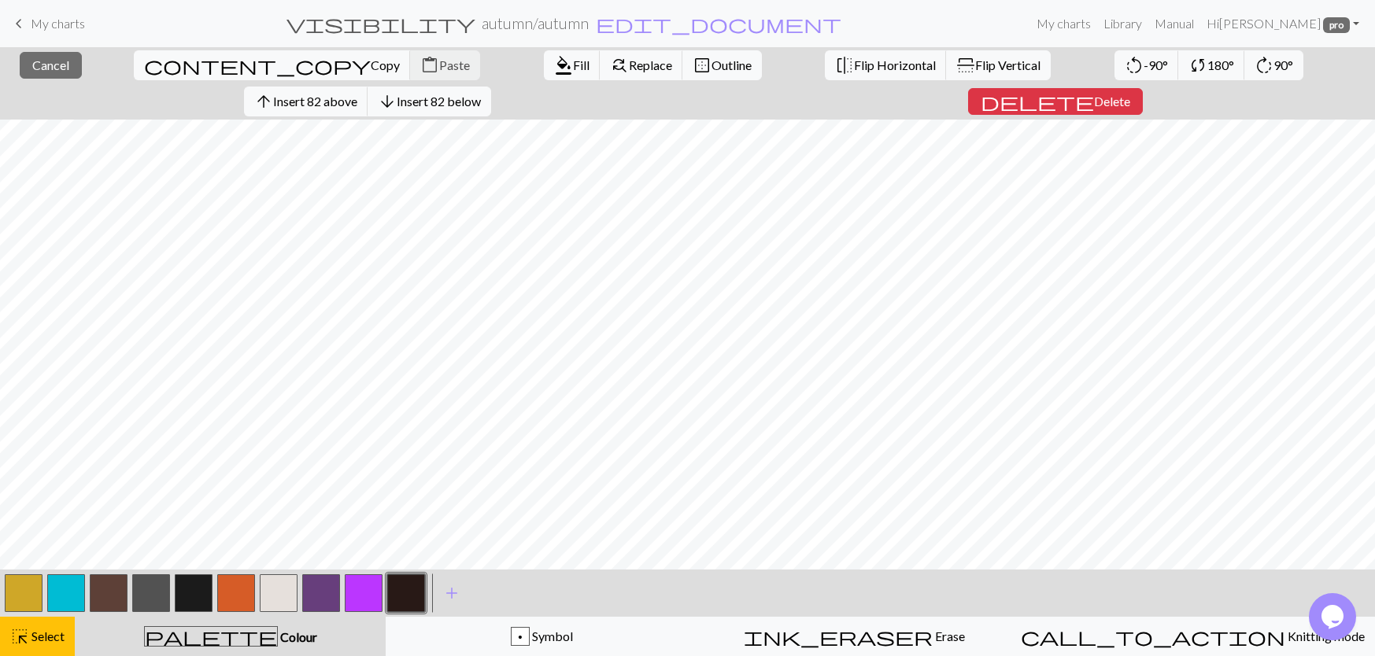
scroll to position [0, 0]
click at [975, 70] on span "Flip Vertical" at bounding box center [1007, 64] width 65 height 15
click at [47, 624] on button "highlight_alt Select Select" at bounding box center [37, 636] width 75 height 39
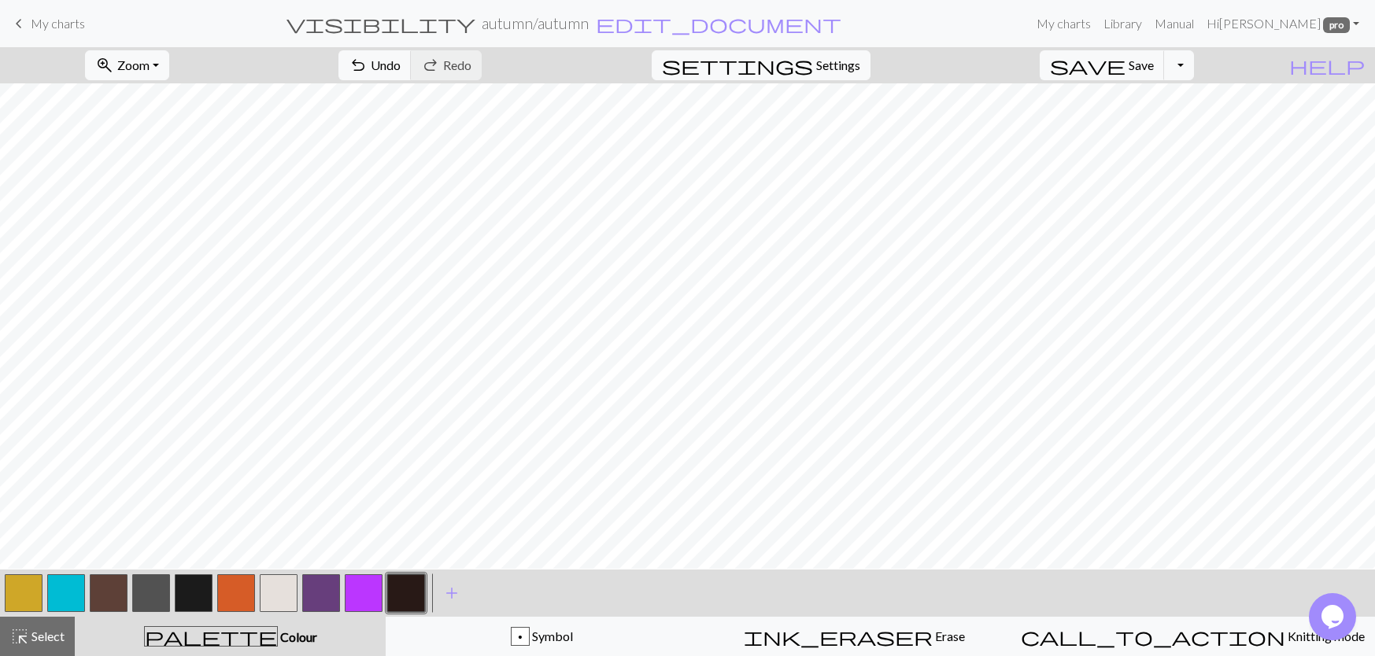
scroll to position [315, 0]
click at [32, 634] on span "Select" at bounding box center [46, 636] width 35 height 15
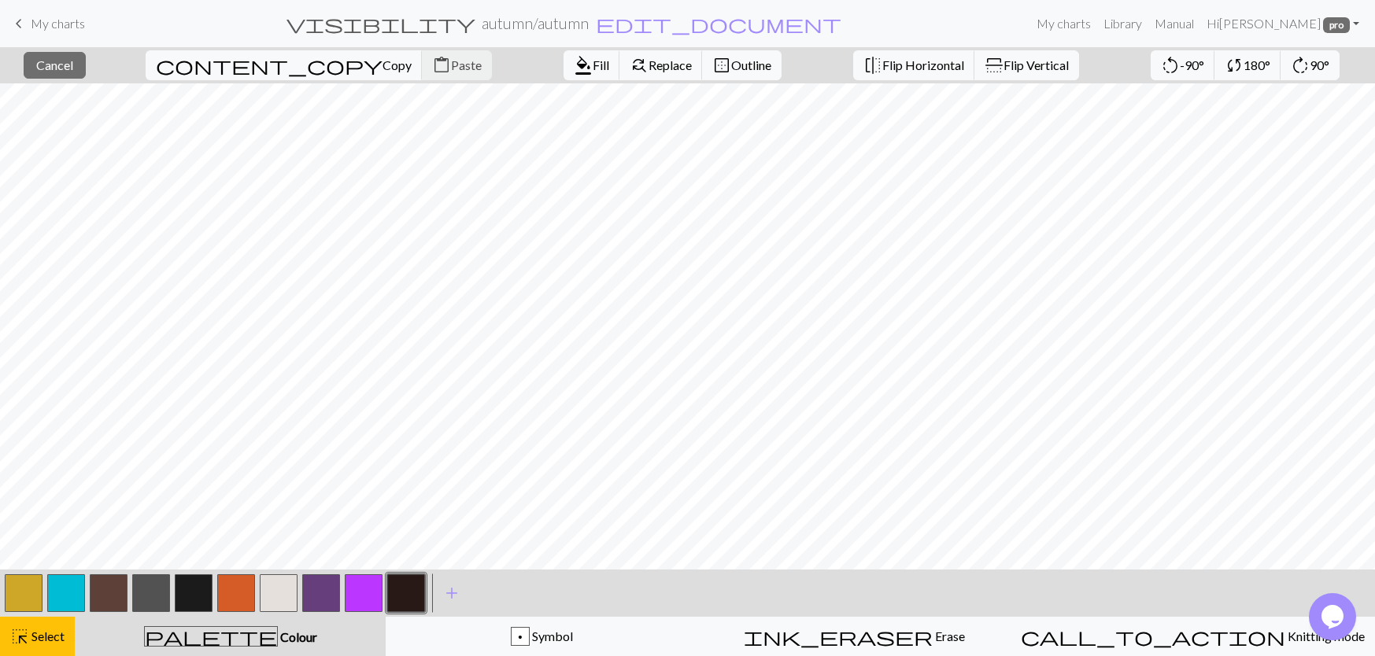
scroll to position [157, 0]
click at [39, 642] on span "Select" at bounding box center [46, 636] width 35 height 15
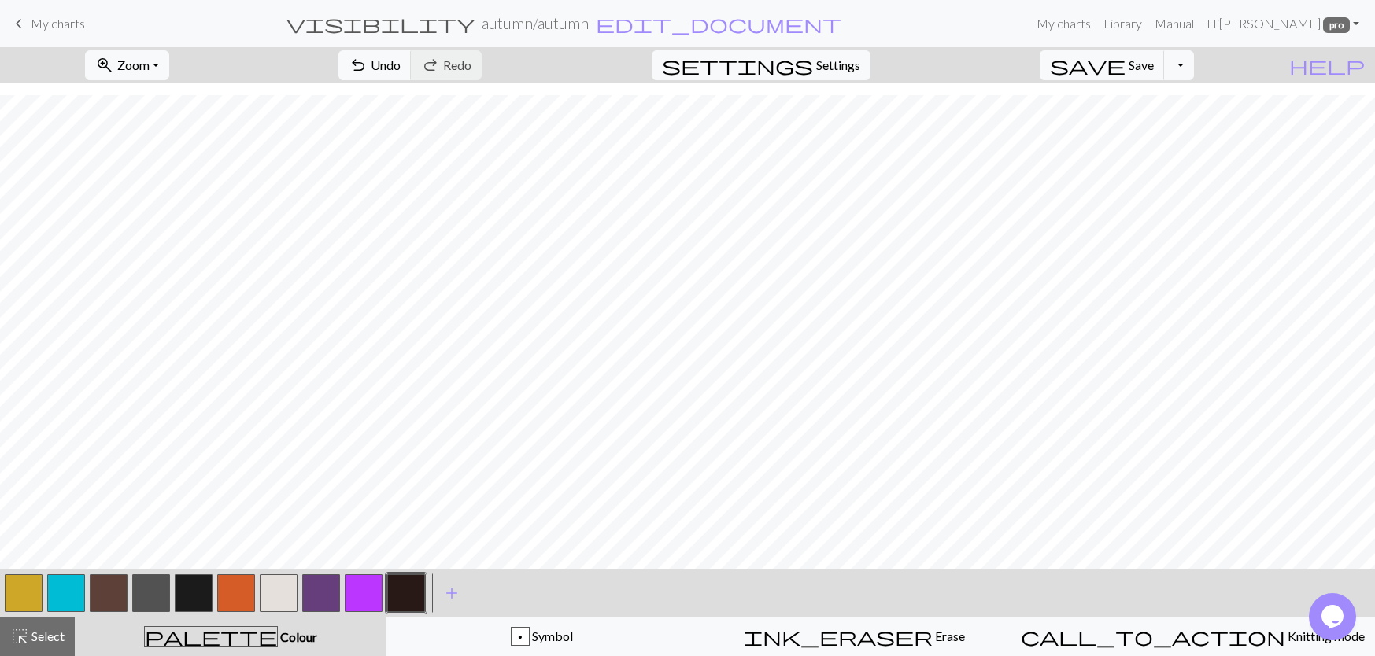
scroll to position [79, 0]
drag, startPoint x: 24, startPoint y: 648, endPoint x: 61, endPoint y: 619, distance: 46.0
click at [26, 648] on button "highlight_alt Select Select" at bounding box center [37, 636] width 75 height 39
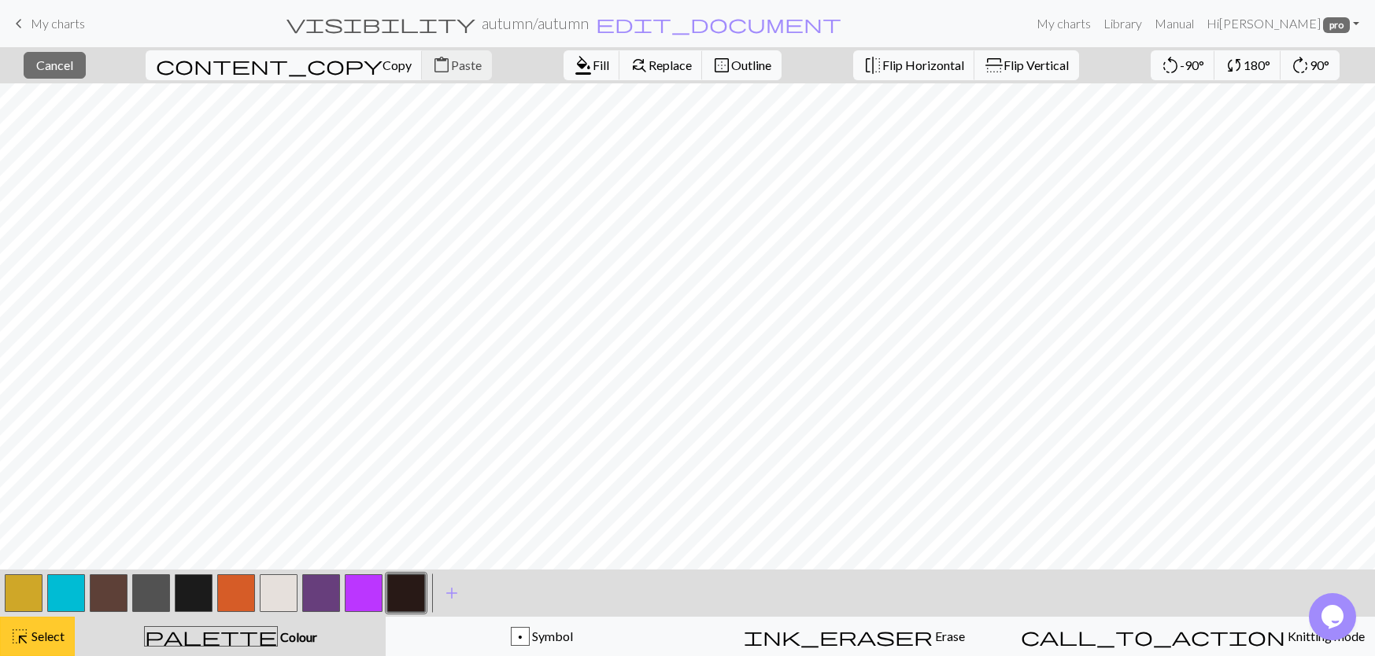
click at [45, 641] on span "Select" at bounding box center [46, 636] width 35 height 15
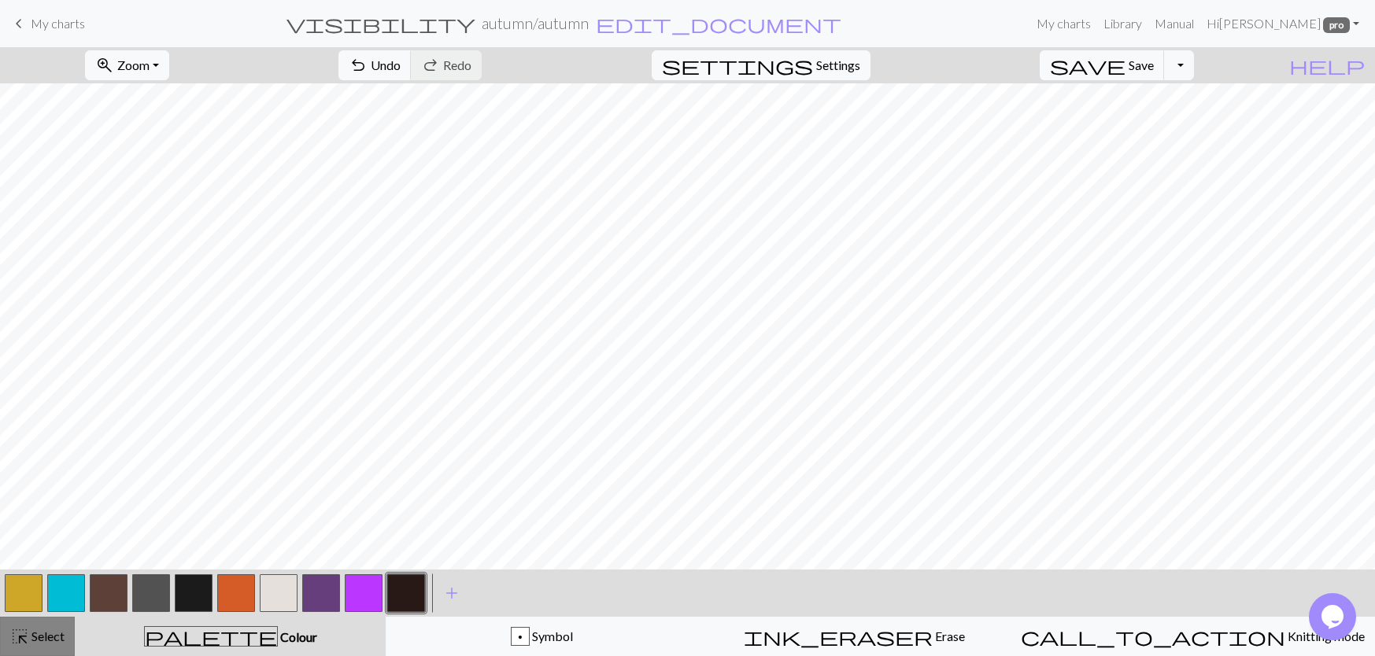
click at [33, 627] on div "highlight_alt Select Select" at bounding box center [37, 636] width 54 height 19
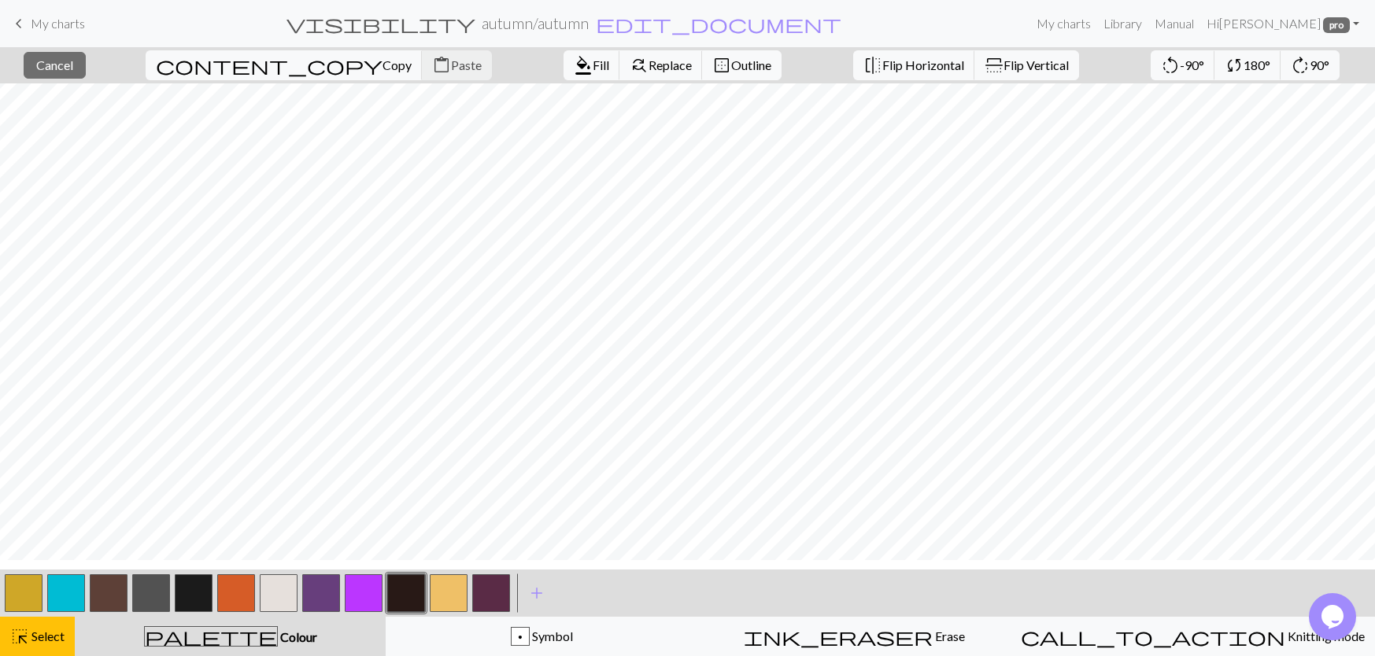
scroll to position [0, 0]
click at [36, 647] on button "highlight_alt Select Select" at bounding box center [37, 636] width 75 height 39
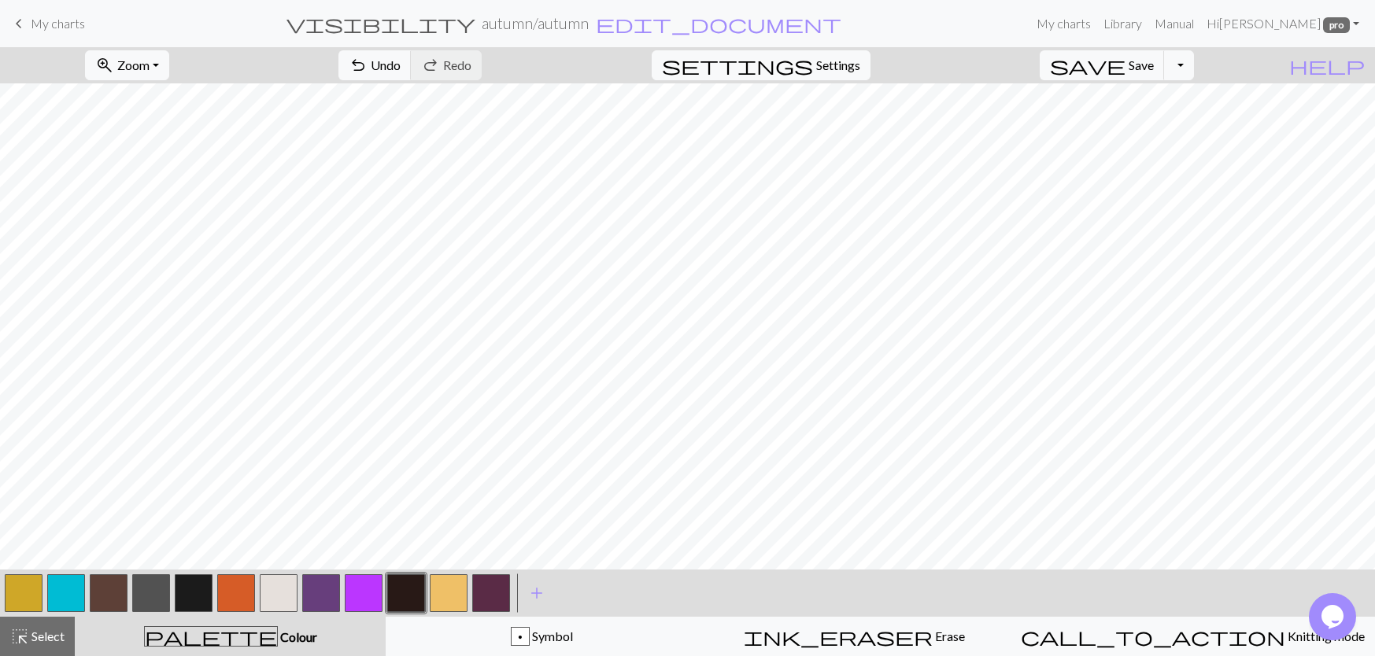
click at [358, 600] on button "button" at bounding box center [364, 593] width 38 height 38
click at [397, 598] on button "button" at bounding box center [406, 593] width 38 height 38
click at [20, 639] on span "highlight_alt" at bounding box center [19, 637] width 19 height 22
click at [54, 644] on div "highlight_alt Select Select" at bounding box center [37, 636] width 54 height 19
click at [197, 604] on button "button" at bounding box center [194, 593] width 38 height 38
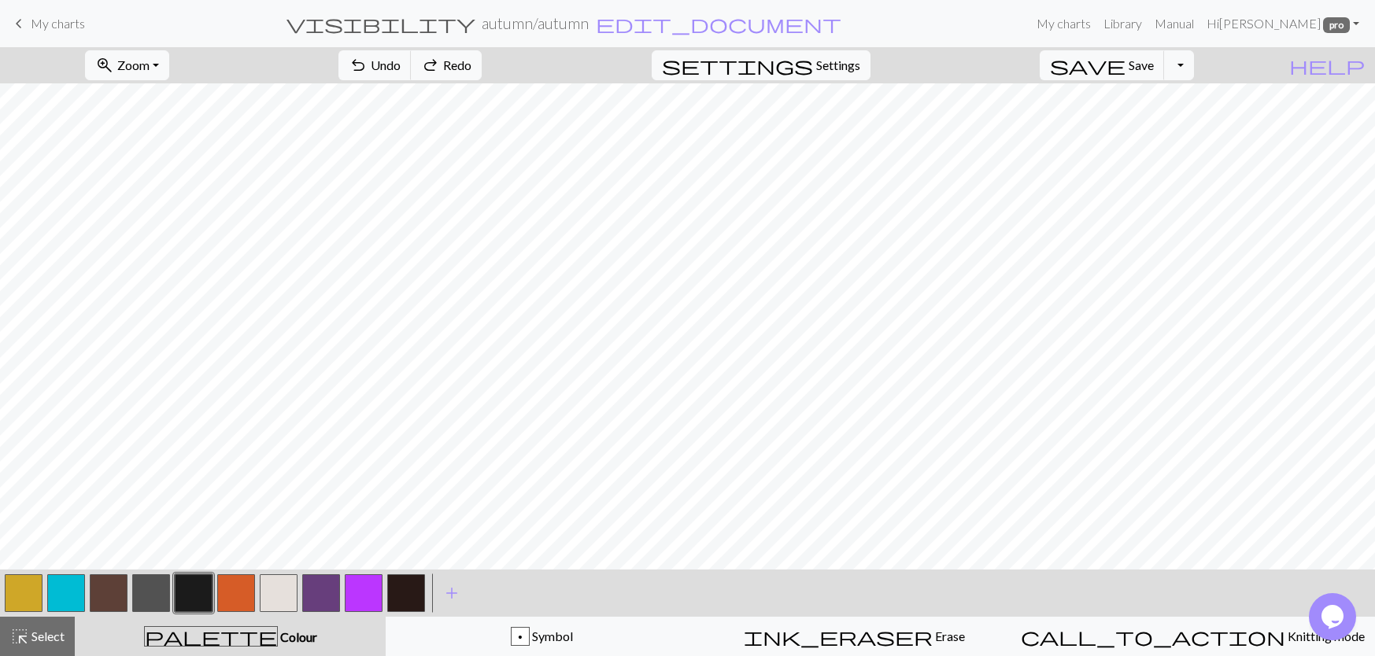
click at [235, 585] on button "button" at bounding box center [236, 593] width 38 height 38
click at [26, 633] on span "highlight_alt" at bounding box center [19, 637] width 19 height 22
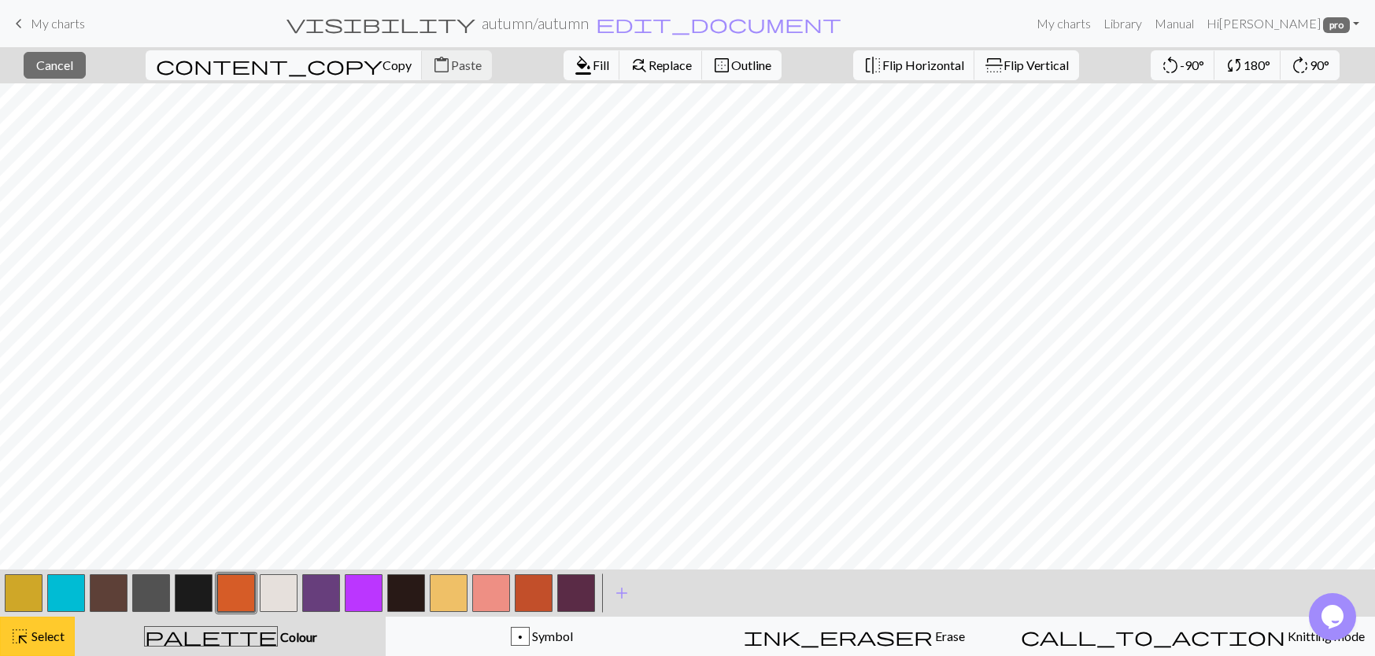
click at [43, 627] on div "highlight_alt Select Select" at bounding box center [37, 636] width 54 height 19
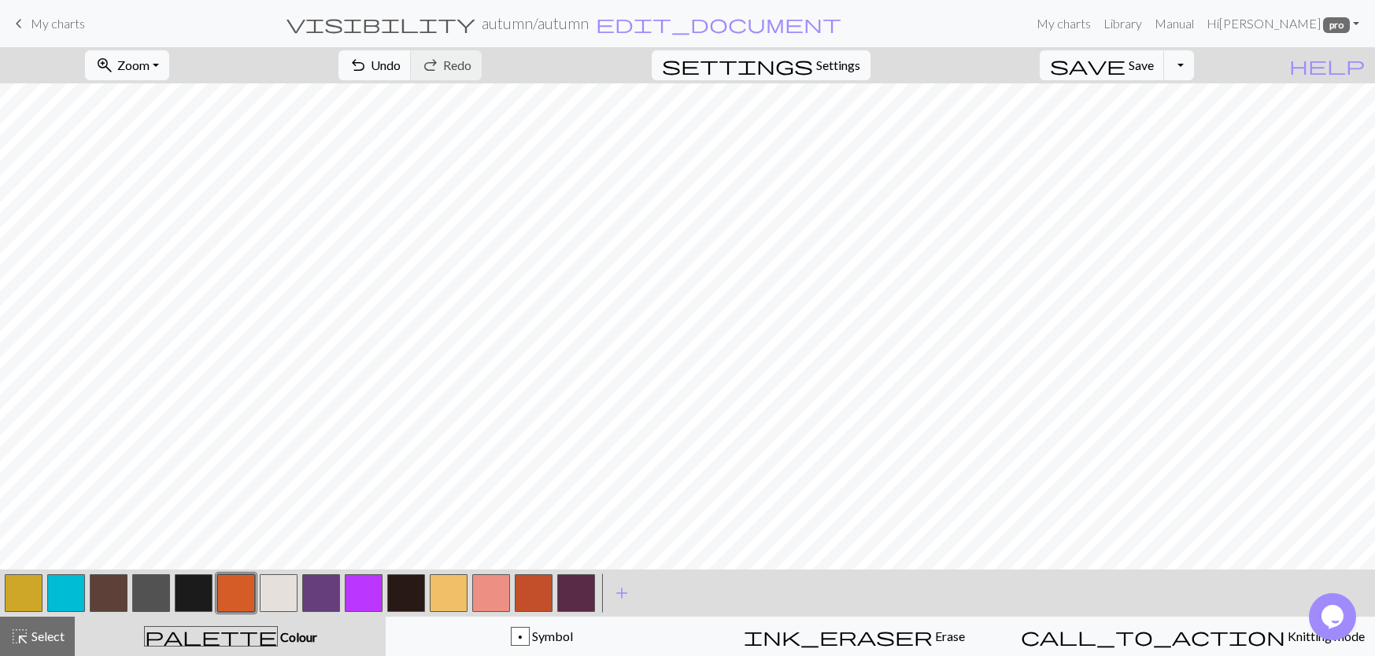
click at [534, 593] on button "button" at bounding box center [534, 593] width 38 height 38
click at [416, 600] on button "button" at bounding box center [406, 593] width 38 height 38
click at [115, 591] on button "button" at bounding box center [109, 593] width 38 height 38
click at [284, 604] on button "button" at bounding box center [279, 593] width 38 height 38
click at [410, 594] on button "button" at bounding box center [406, 593] width 38 height 38
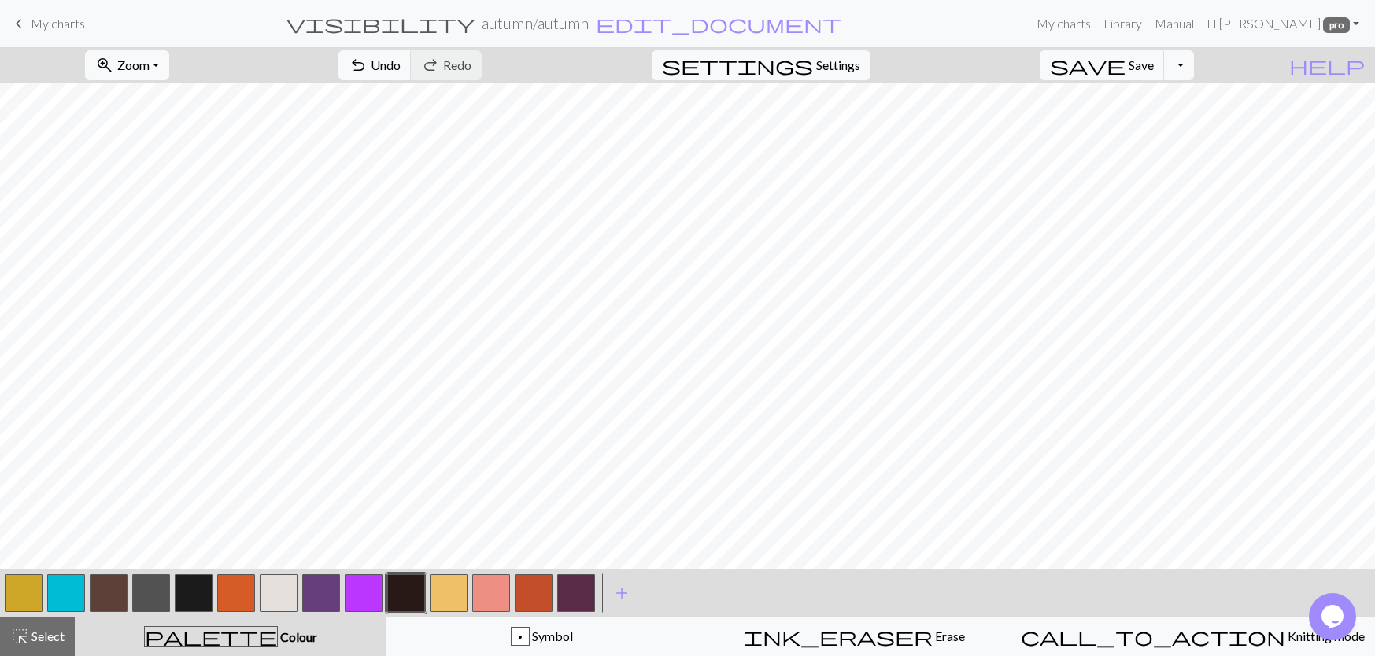
click at [192, 599] on button "button" at bounding box center [194, 593] width 38 height 38
click at [19, 595] on button "button" at bounding box center [24, 593] width 38 height 38
click at [208, 590] on button "button" at bounding box center [194, 593] width 38 height 38
click at [530, 596] on button "button" at bounding box center [534, 593] width 38 height 38
click at [1125, 69] on span "save" at bounding box center [1088, 65] width 76 height 22
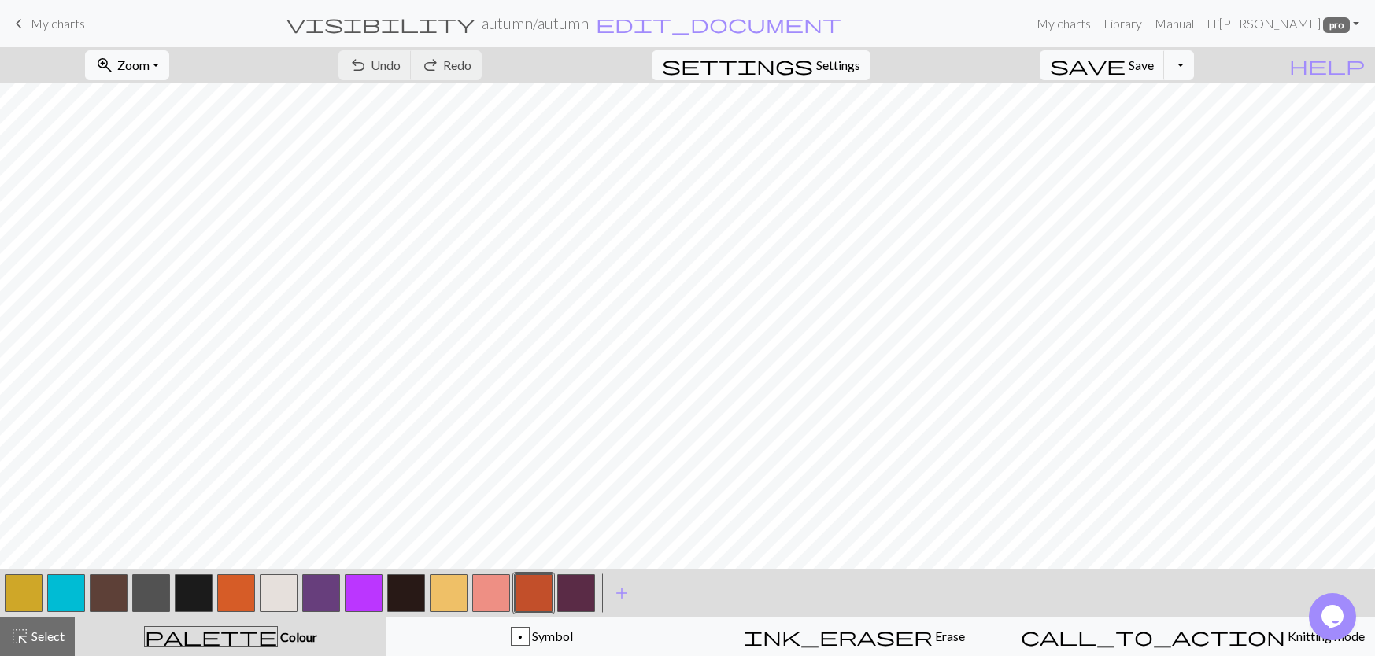
click at [452, 597] on button "button" at bounding box center [449, 593] width 38 height 38
click at [35, 589] on button "button" at bounding box center [24, 593] width 38 height 38
click at [195, 589] on button "button" at bounding box center [194, 593] width 38 height 38
drag, startPoint x: 533, startPoint y: 593, endPoint x: 530, endPoint y: 577, distance: 16.8
click at [533, 592] on button "button" at bounding box center [534, 593] width 38 height 38
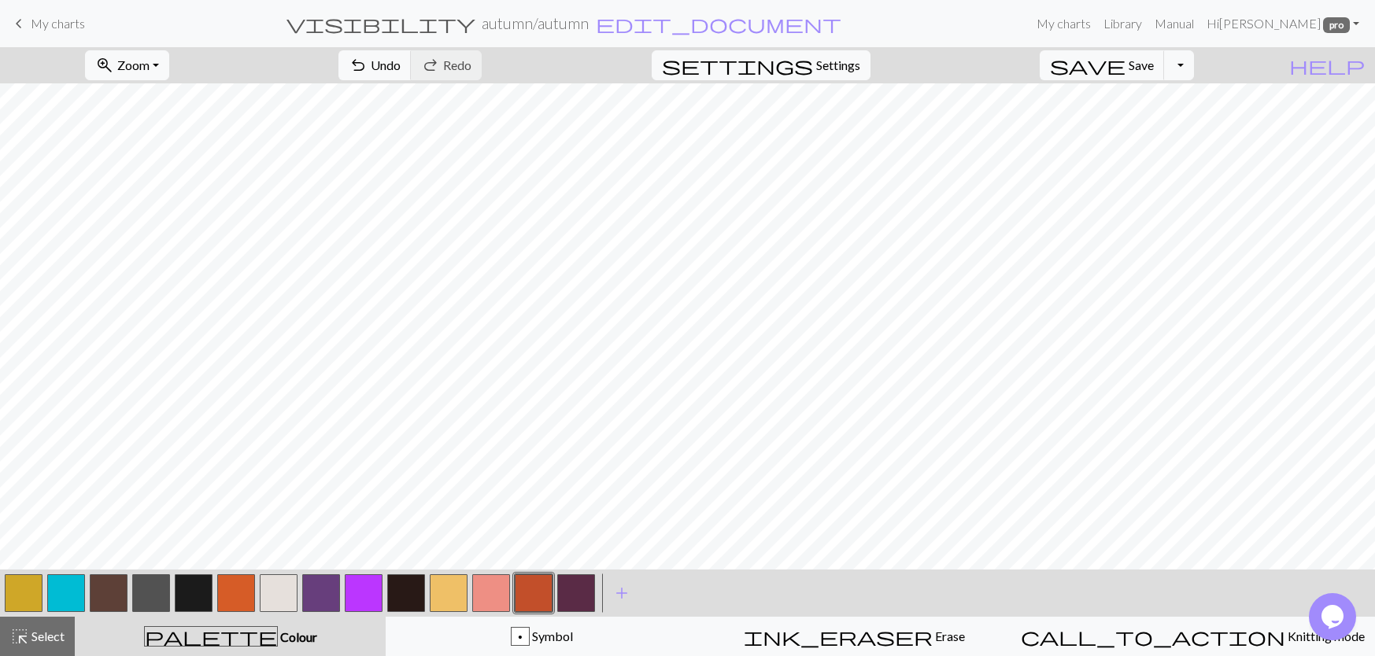
click at [3, 596] on div at bounding box center [23, 593] width 42 height 42
click at [20, 577] on button "button" at bounding box center [24, 593] width 38 height 38
click at [329, 593] on button "button" at bounding box center [321, 593] width 38 height 38
click at [378, 596] on button "button" at bounding box center [364, 593] width 38 height 38
click at [120, 600] on button "button" at bounding box center [109, 593] width 38 height 38
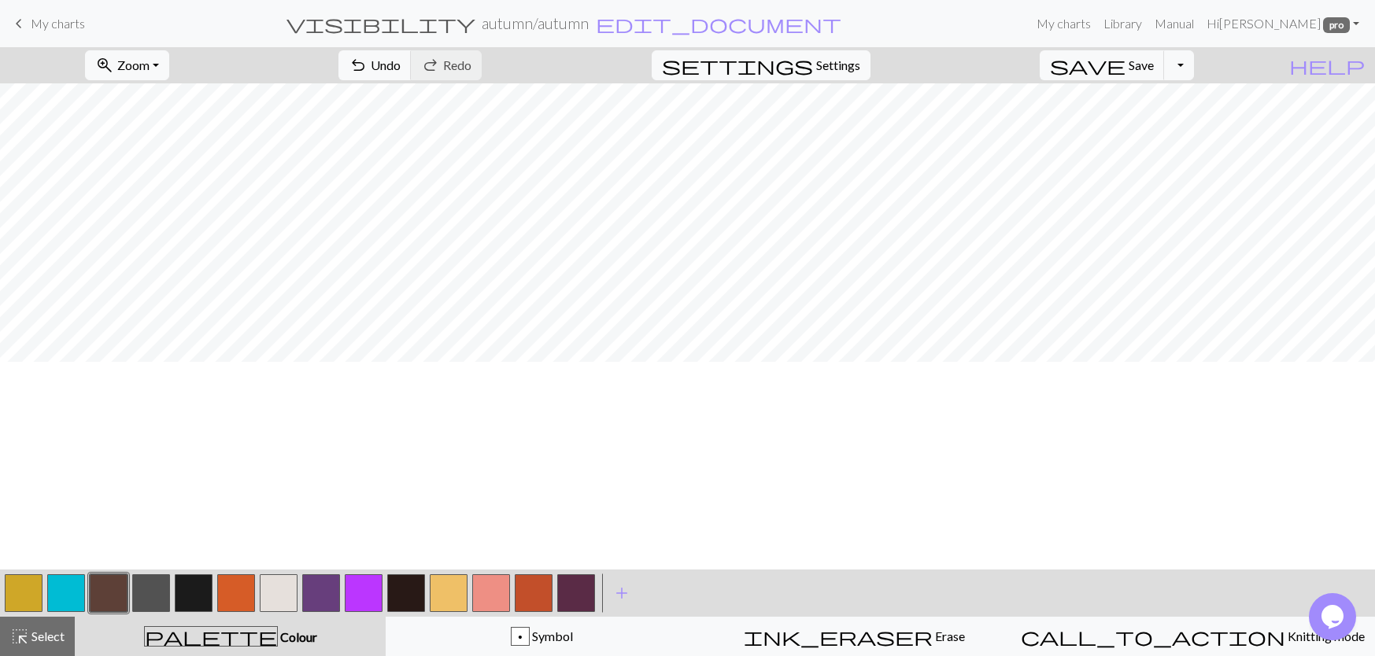
scroll to position [179, 0]
click at [1125, 65] on span "save" at bounding box center [1088, 65] width 76 height 22
click at [576, 596] on button "button" at bounding box center [576, 593] width 38 height 38
click at [583, 598] on button "button" at bounding box center [576, 593] width 38 height 38
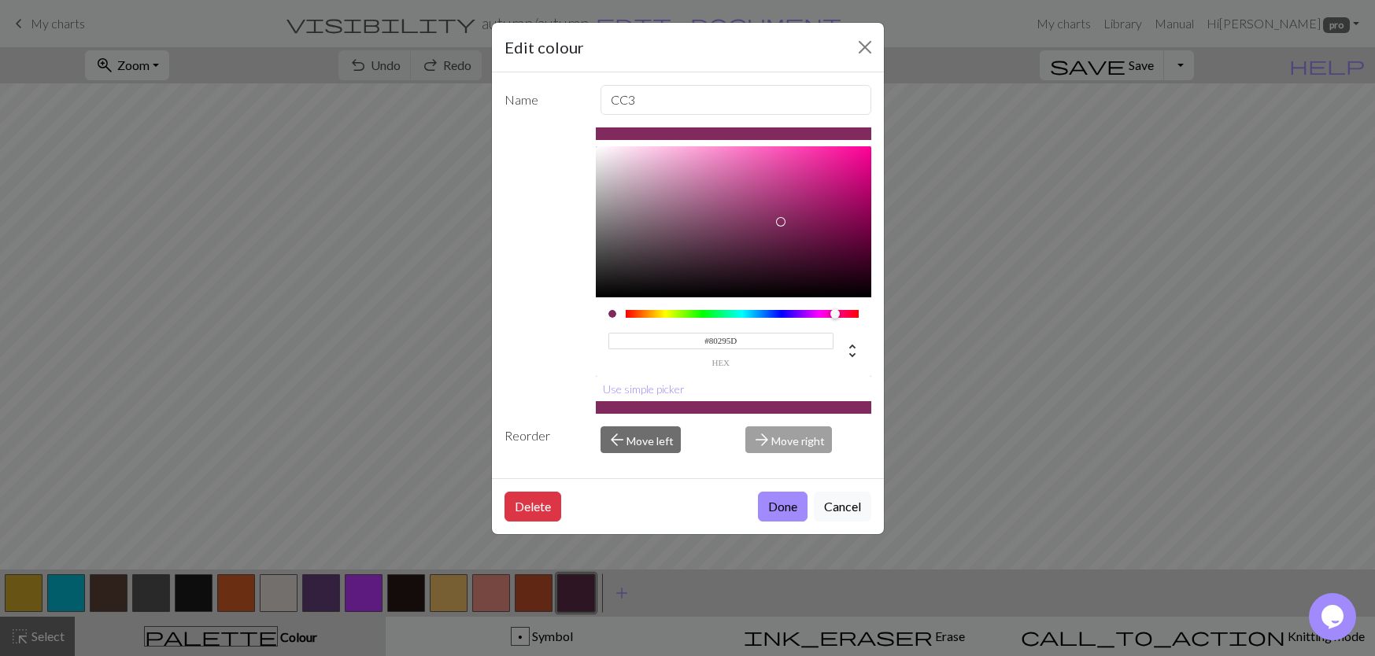
drag, startPoint x: 747, startPoint y: 227, endPoint x: 781, endPoint y: 222, distance: 35.1
click at [781, 222] on div at bounding box center [733, 221] width 275 height 151
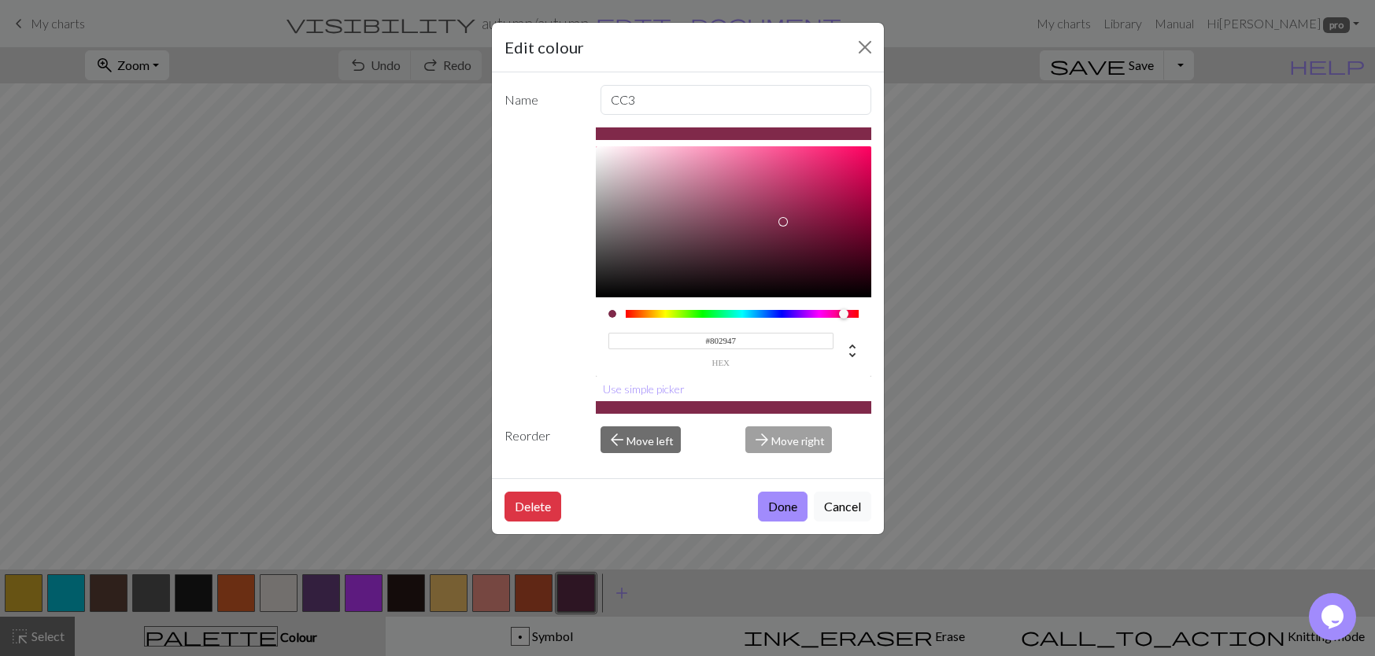
type input "#802943"
drag, startPoint x: 839, startPoint y: 314, endPoint x: 847, endPoint y: 315, distance: 7.9
click at [847, 315] on div at bounding box center [846, 313] width 9 height 9
click at [792, 526] on div "Delete Done Cancel" at bounding box center [688, 506] width 392 height 56
click at [790, 510] on button "Done" at bounding box center [783, 507] width 50 height 30
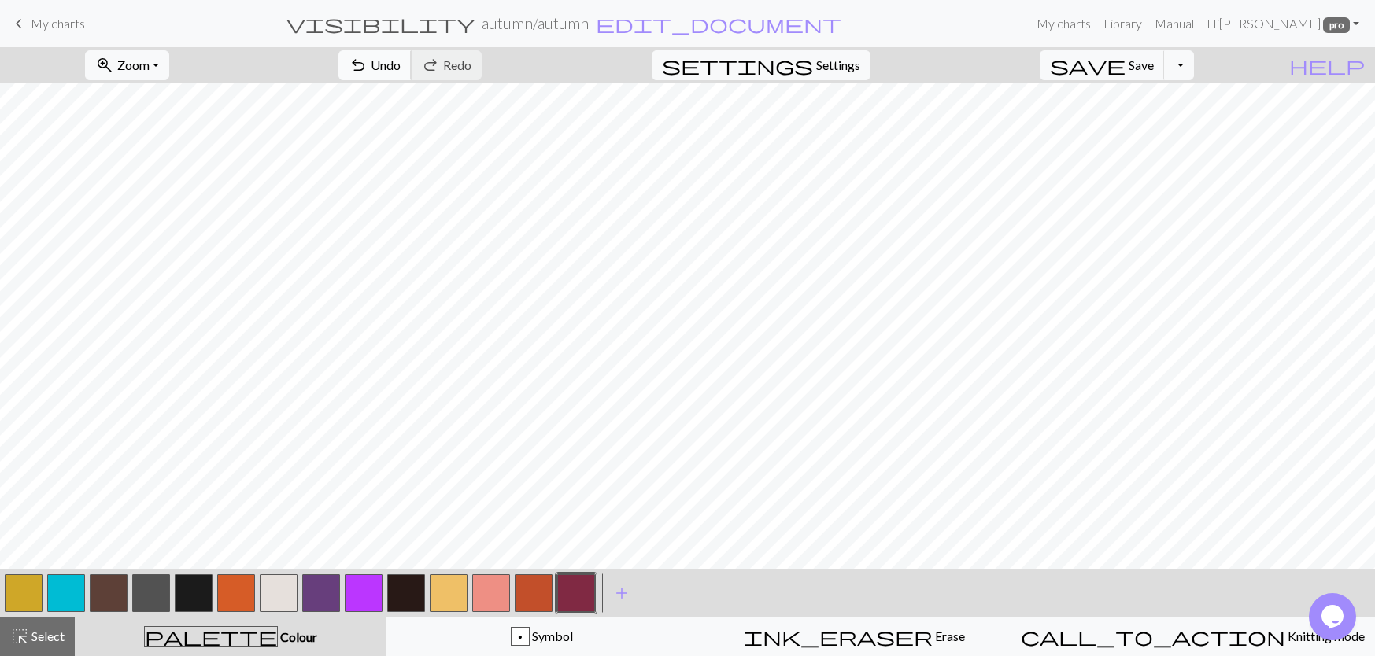
click at [401, 71] on span "Undo" at bounding box center [386, 64] width 30 height 15
click at [17, 585] on button "button" at bounding box center [24, 593] width 38 height 38
click at [5, 605] on button "button" at bounding box center [24, 593] width 38 height 38
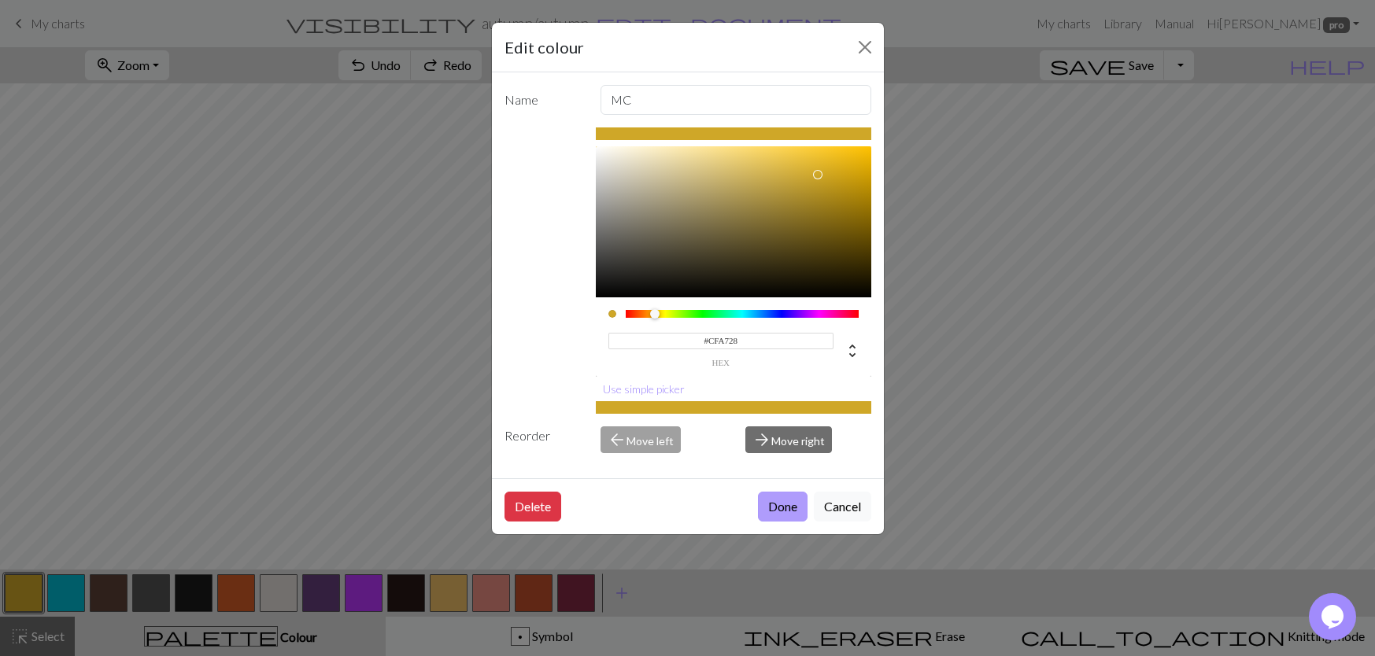
click at [789, 508] on button "Done" at bounding box center [783, 507] width 50 height 30
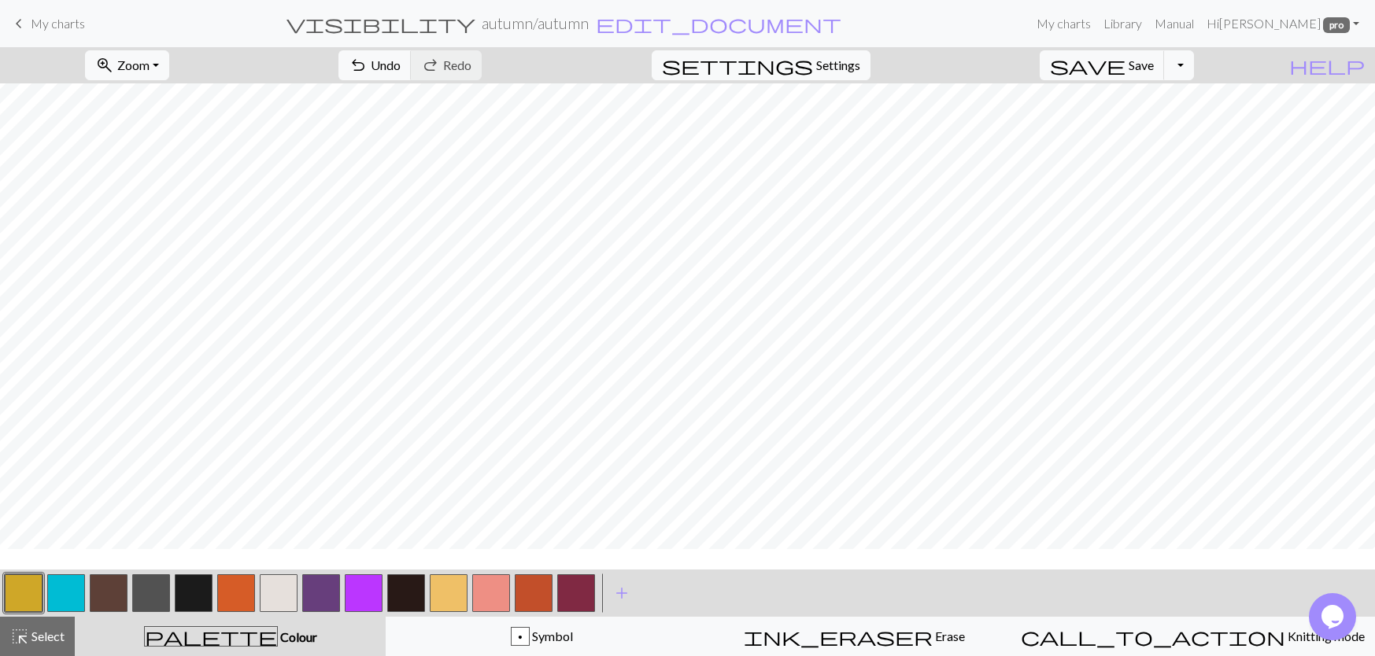
scroll to position [236, 0]
click at [456, 593] on button "button" at bounding box center [449, 593] width 38 height 38
click at [456, 599] on button "button" at bounding box center [449, 593] width 38 height 38
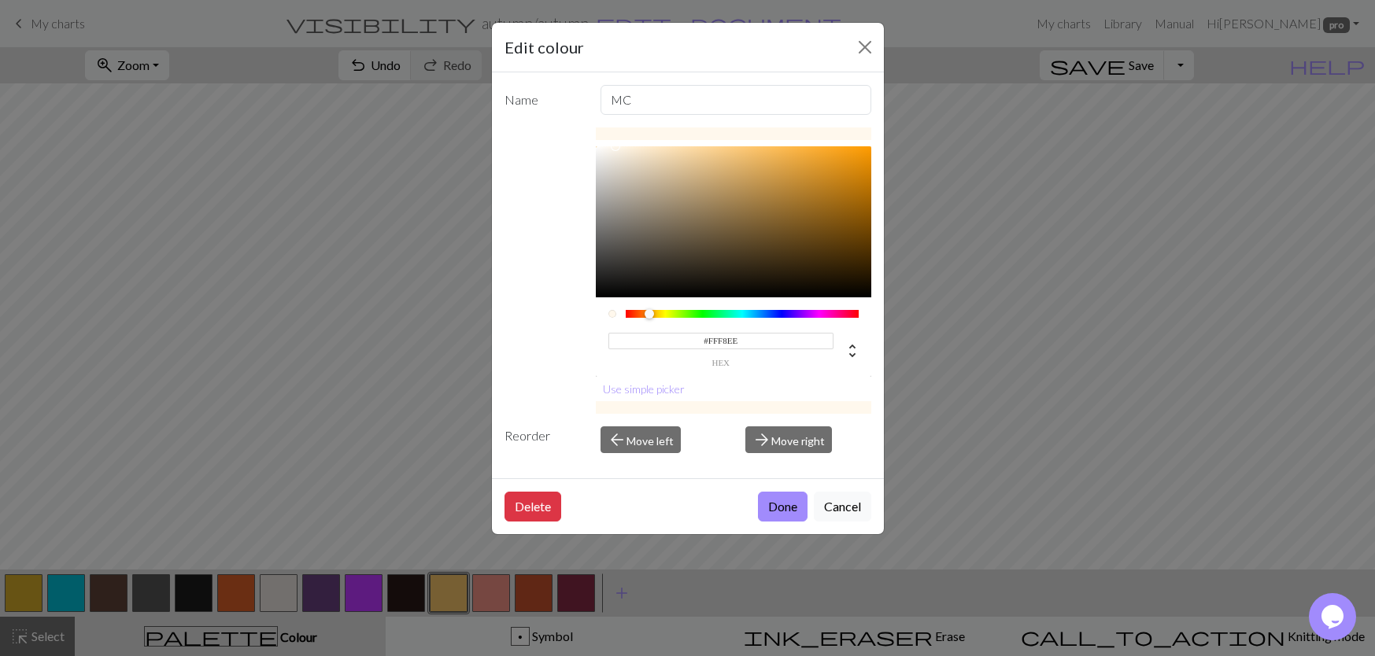
type input "#FFF8EF"
drag, startPoint x: 643, startPoint y: 152, endPoint x: 613, endPoint y: 138, distance: 33.1
click at [613, 138] on div "#FFF8EF hex Use simple picker" at bounding box center [733, 270] width 275 height 286
click at [791, 509] on button "Done" at bounding box center [783, 507] width 50 height 30
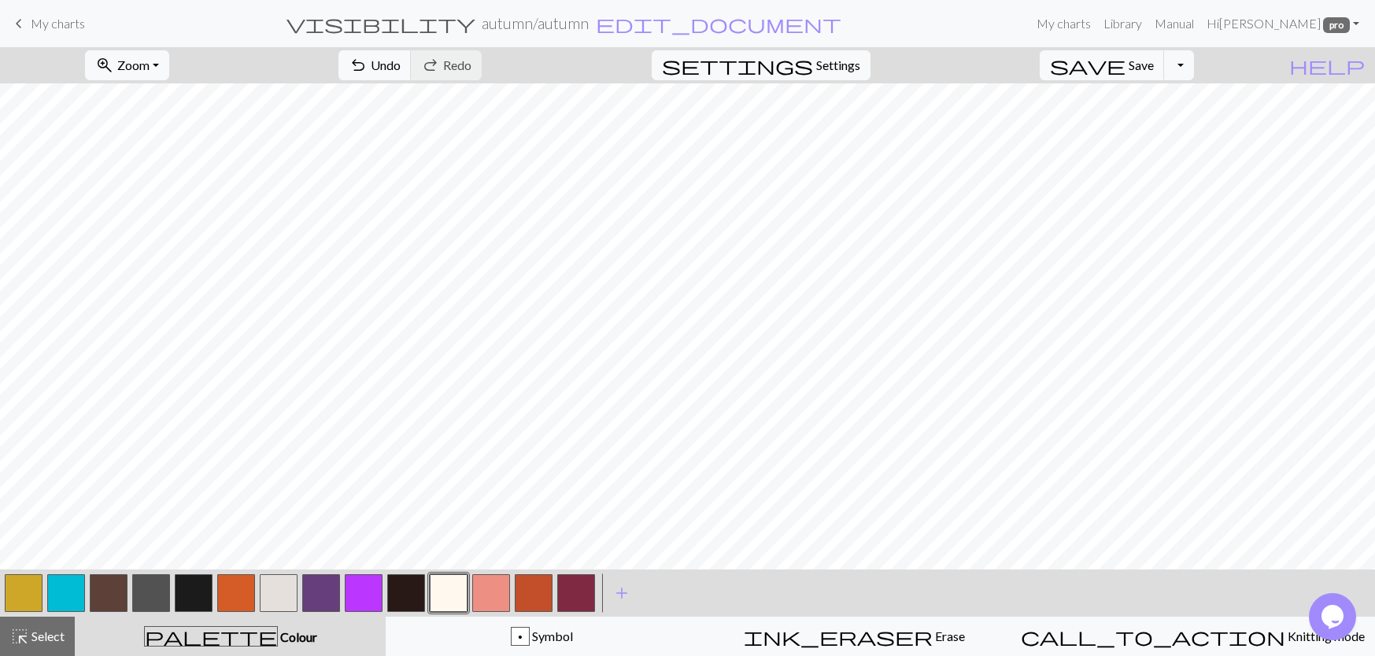
scroll to position [0, 0]
click at [234, 593] on button "button" at bounding box center [236, 593] width 38 height 38
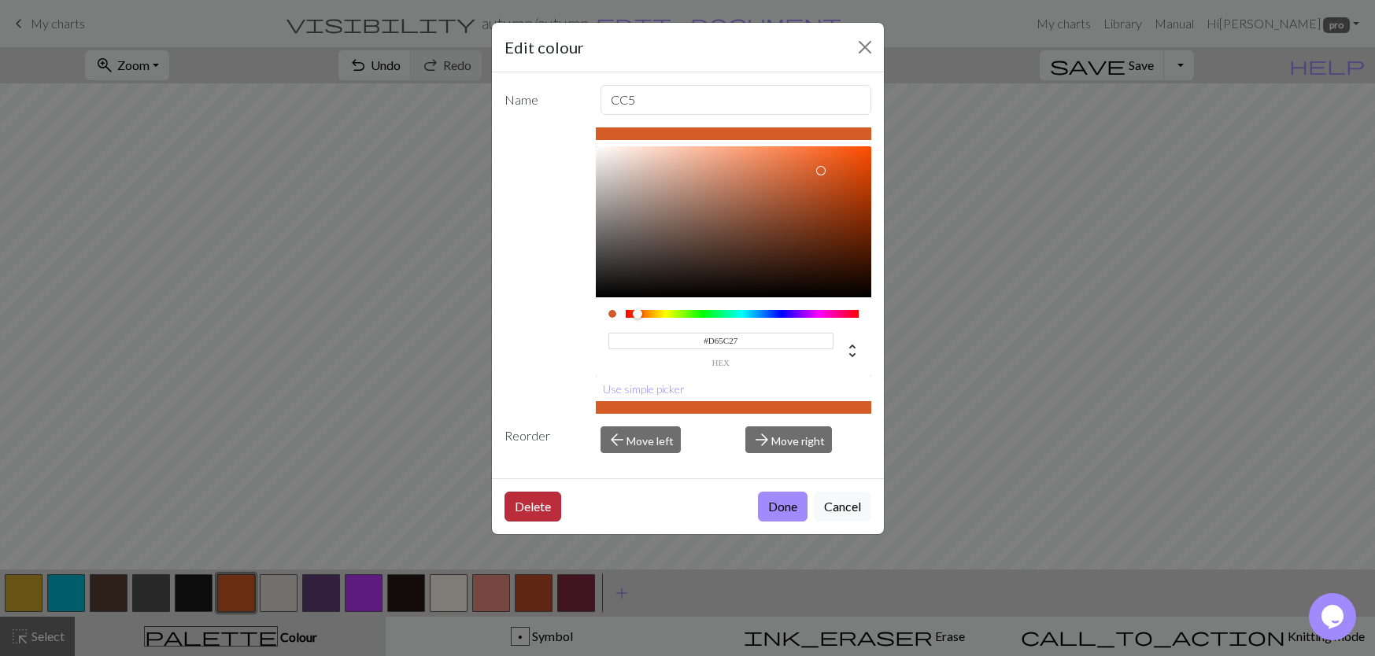
click at [526, 504] on button "Delete" at bounding box center [532, 507] width 57 height 30
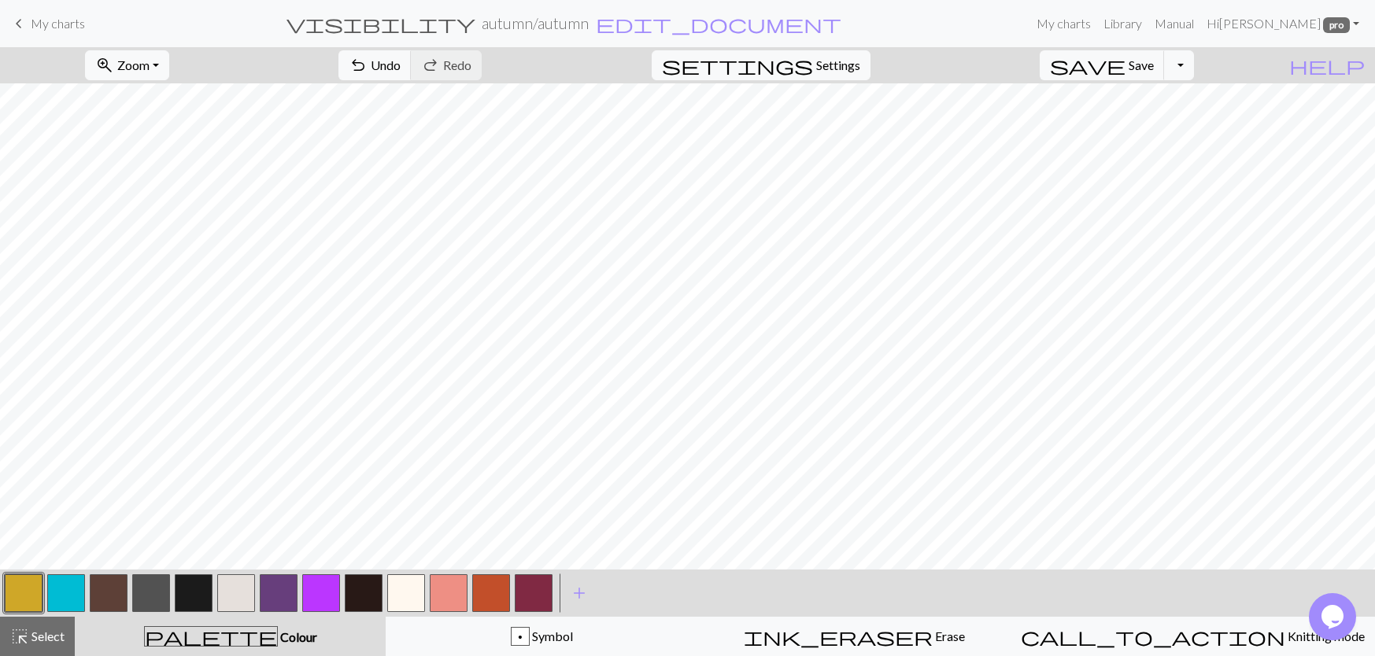
click at [286, 593] on button "button" at bounding box center [279, 593] width 38 height 38
click at [323, 586] on button "button" at bounding box center [321, 593] width 38 height 38
click at [452, 600] on button "button" at bounding box center [449, 593] width 38 height 38
click at [285, 595] on button "button" at bounding box center [279, 593] width 38 height 38
click at [328, 585] on button "button" at bounding box center [321, 593] width 38 height 38
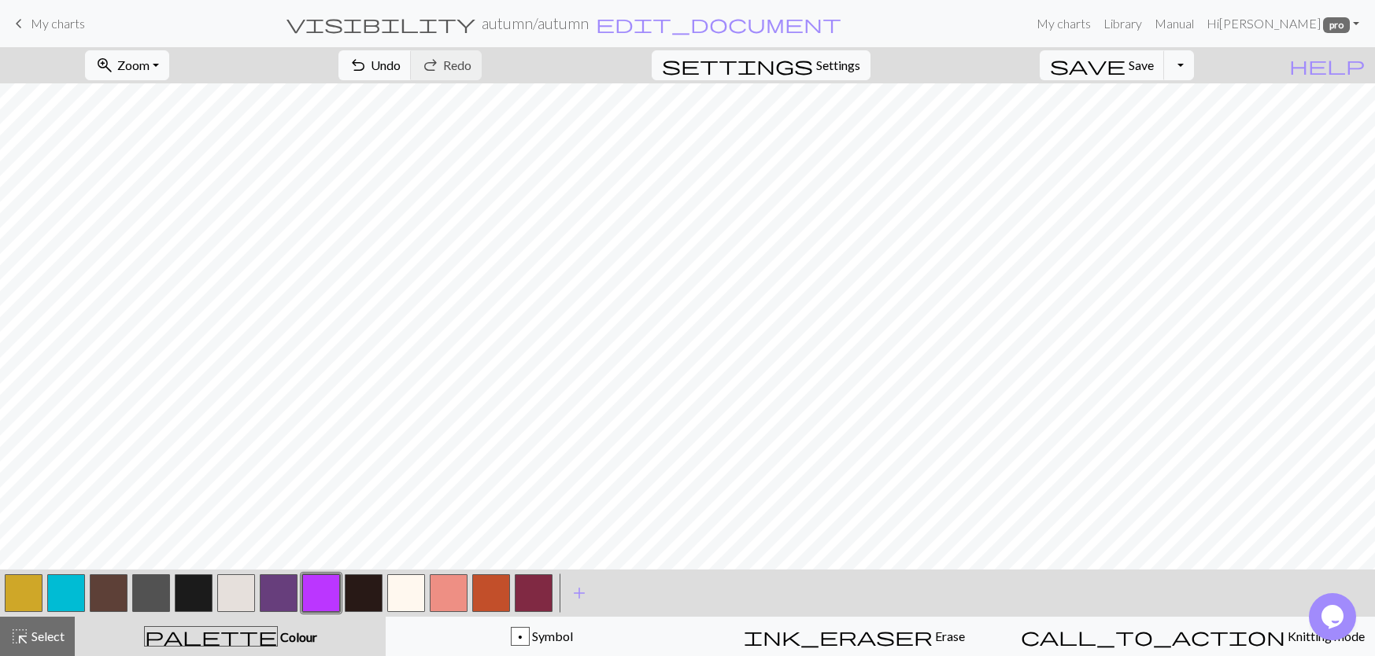
click at [681, 64] on div "zoom_in Zoom Zoom Fit all Fit width Fit height 50% 100% 150% 200% undo Undo Und…" at bounding box center [639, 65] width 1279 height 36
click at [458, 596] on button "button" at bounding box center [449, 593] width 38 height 38
click at [105, 596] on button "button" at bounding box center [109, 593] width 38 height 38
click at [441, 604] on button "button" at bounding box center [449, 593] width 38 height 38
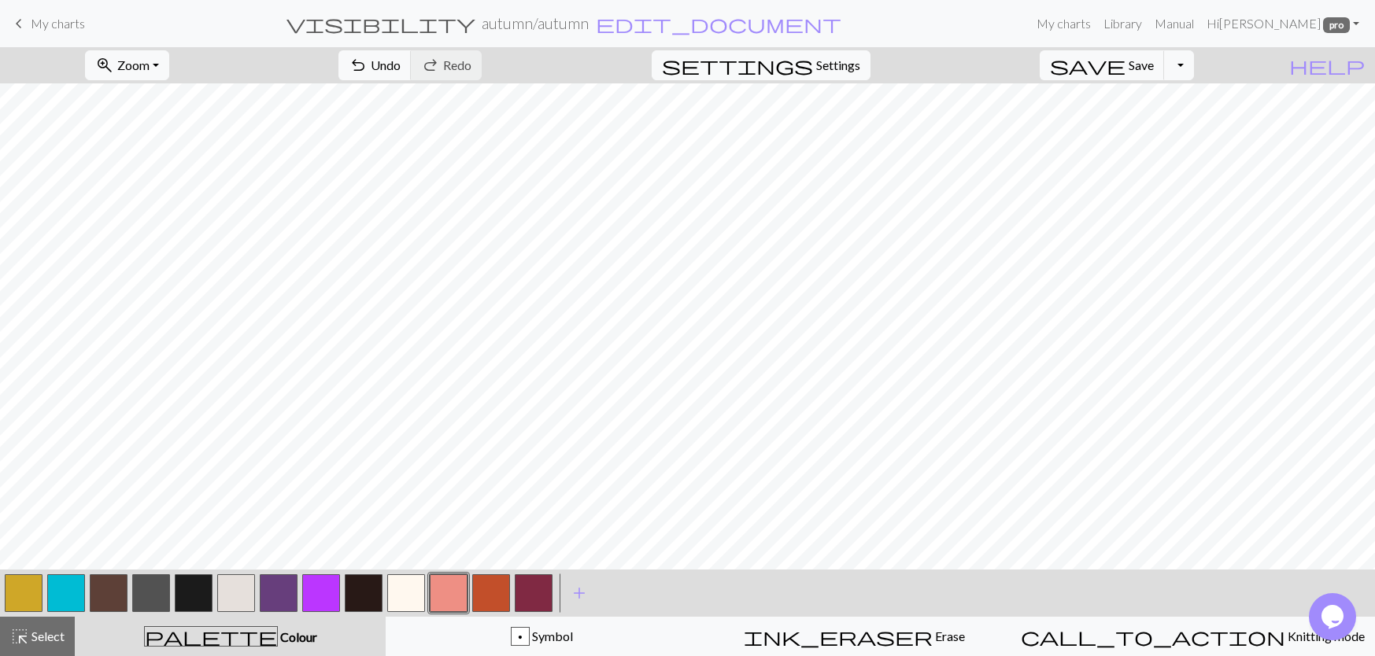
scroll to position [236, 0]
click at [118, 597] on button "button" at bounding box center [109, 593] width 38 height 38
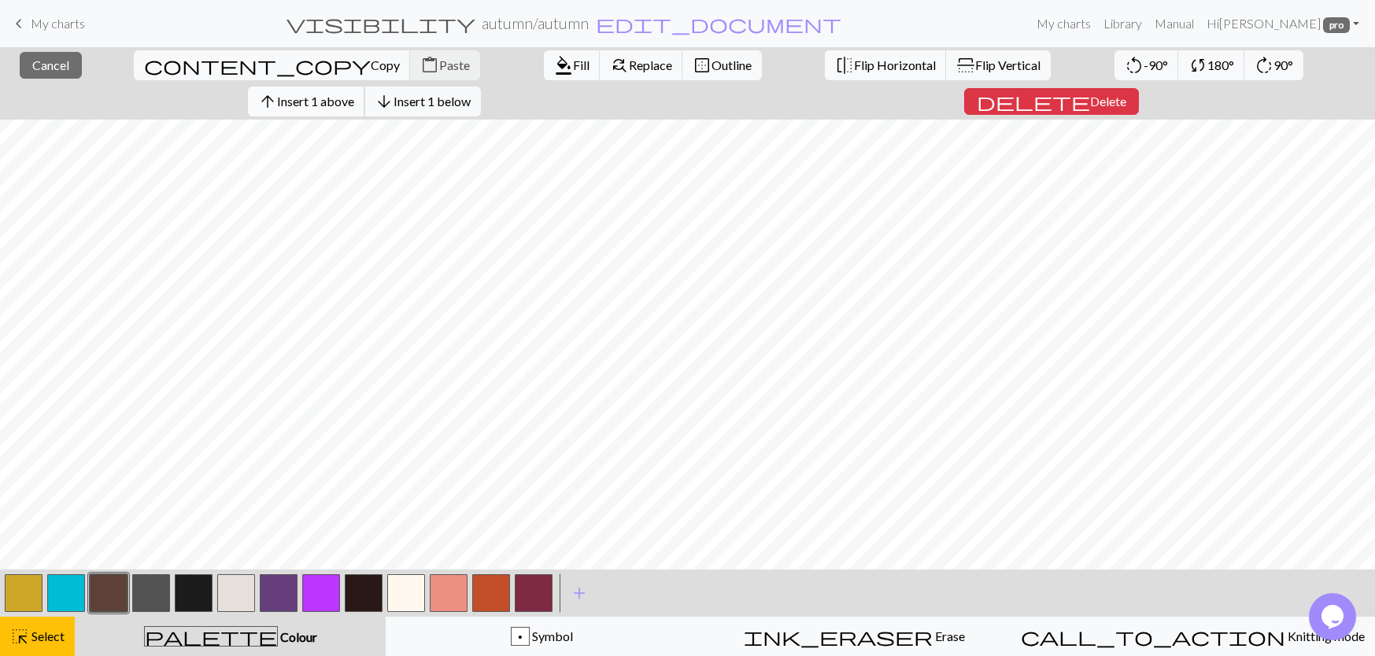
click at [354, 94] on span "Insert 1 above" at bounding box center [315, 101] width 77 height 15
click at [1126, 94] on span "Delete" at bounding box center [1108, 101] width 36 height 15
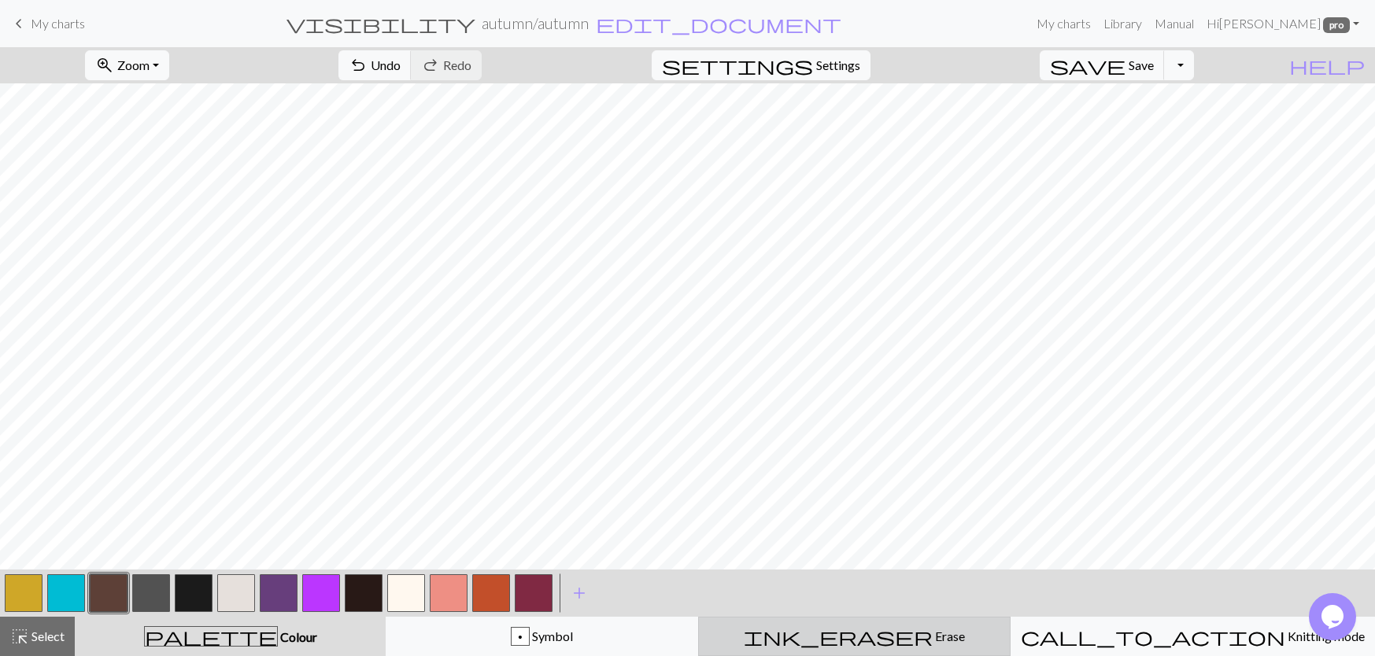
click at [826, 637] on div "ink_eraser Erase Erase" at bounding box center [854, 636] width 292 height 19
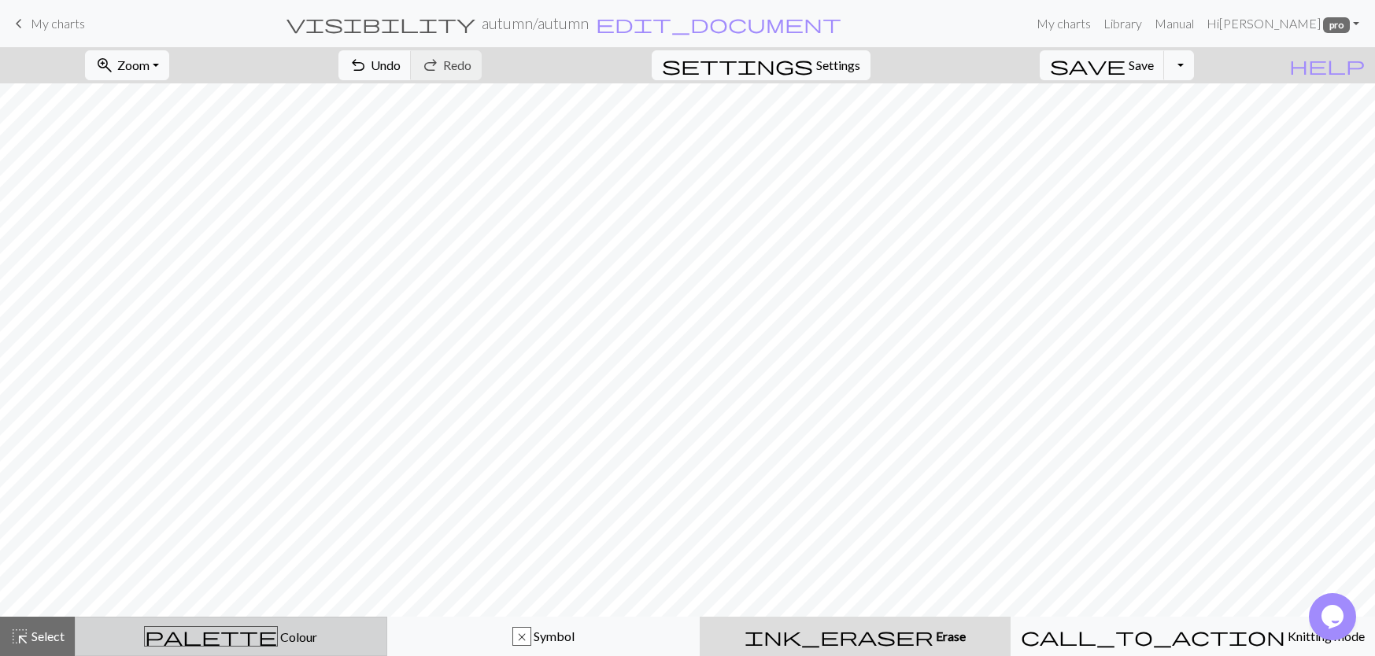
drag, startPoint x: 238, startPoint y: 646, endPoint x: 231, endPoint y: 638, distance: 10.6
click at [236, 644] on div "palette Colour Colour" at bounding box center [231, 636] width 292 height 20
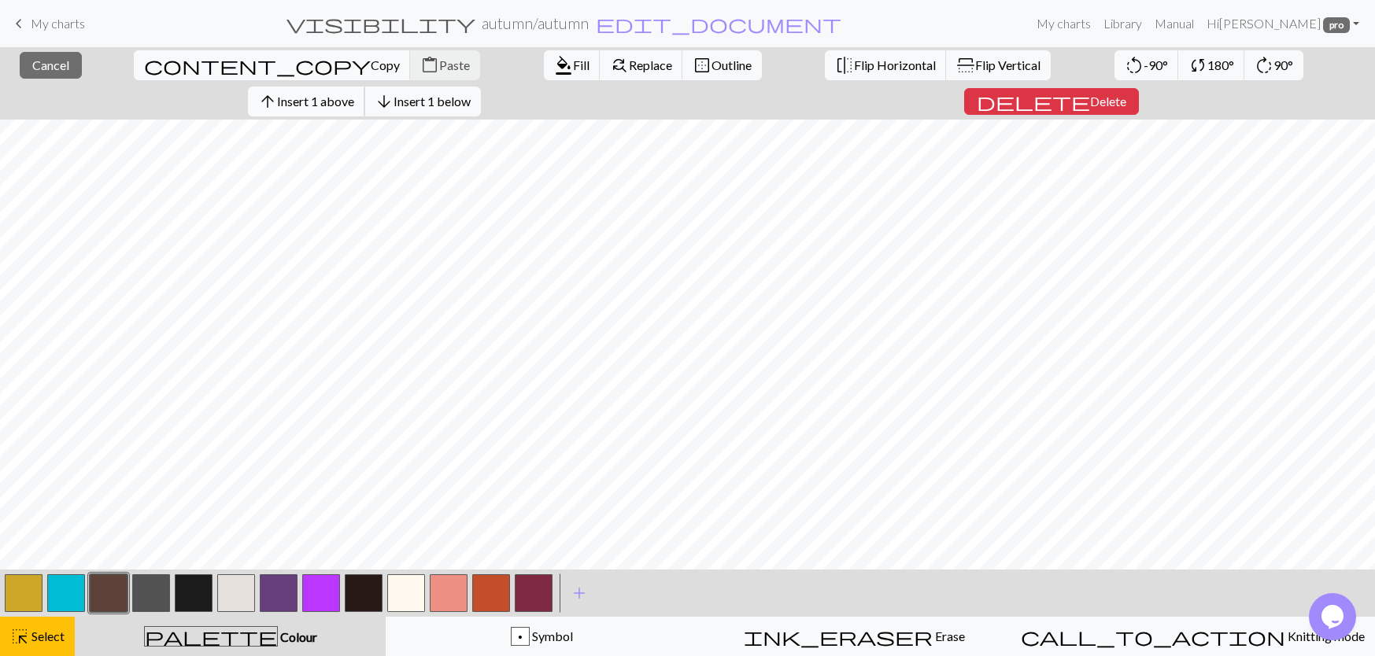
click at [354, 94] on span "Insert 1 above" at bounding box center [315, 101] width 77 height 15
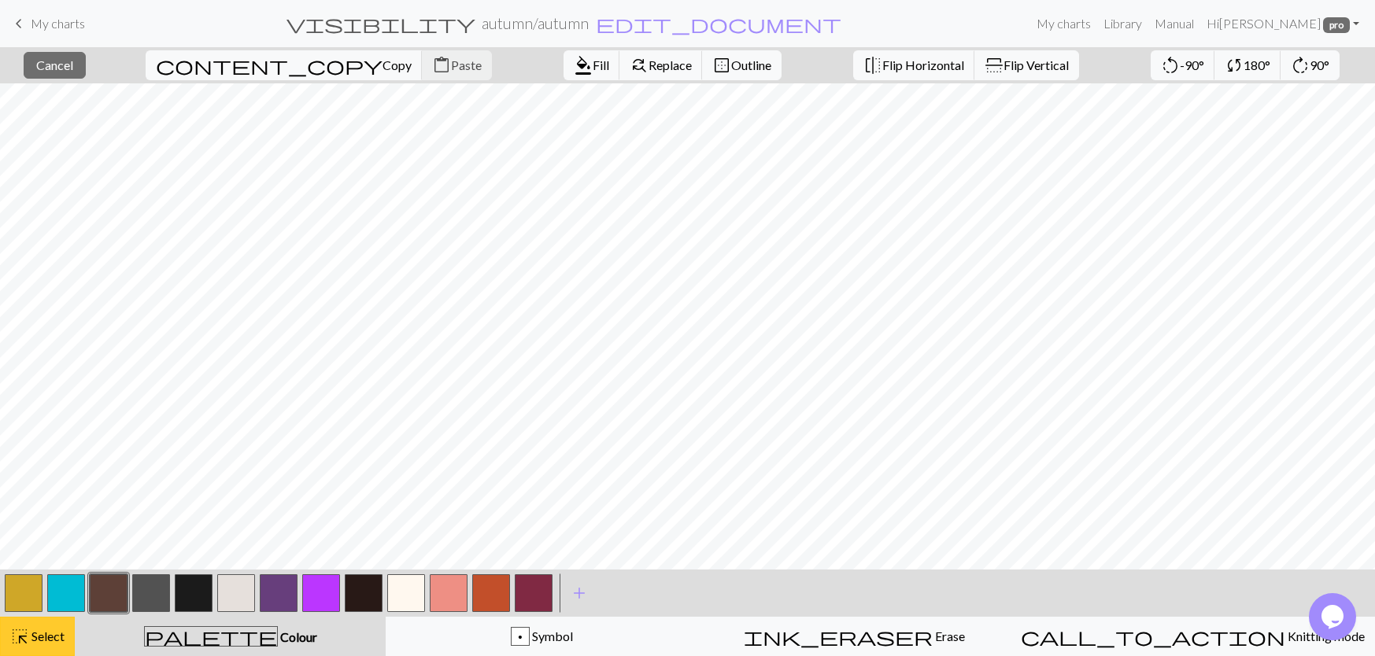
click at [40, 641] on span "Select" at bounding box center [46, 636] width 35 height 15
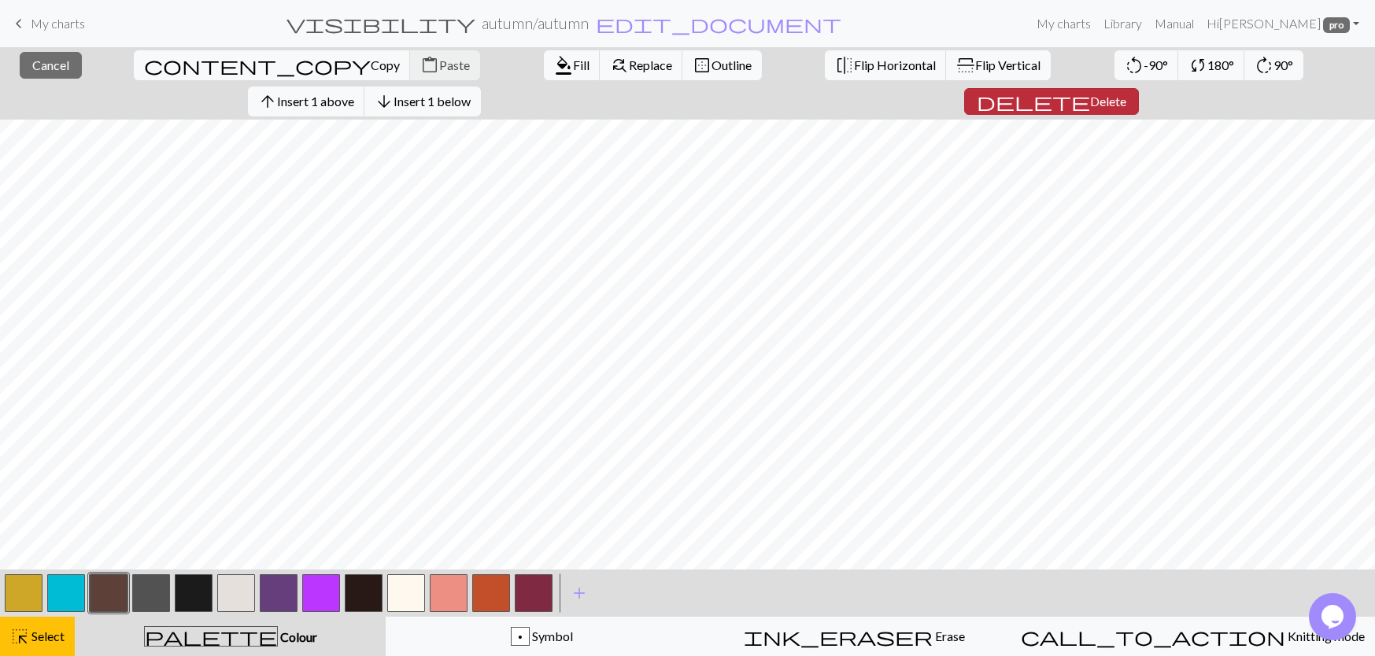
click at [1090, 90] on span "delete" at bounding box center [1033, 101] width 113 height 22
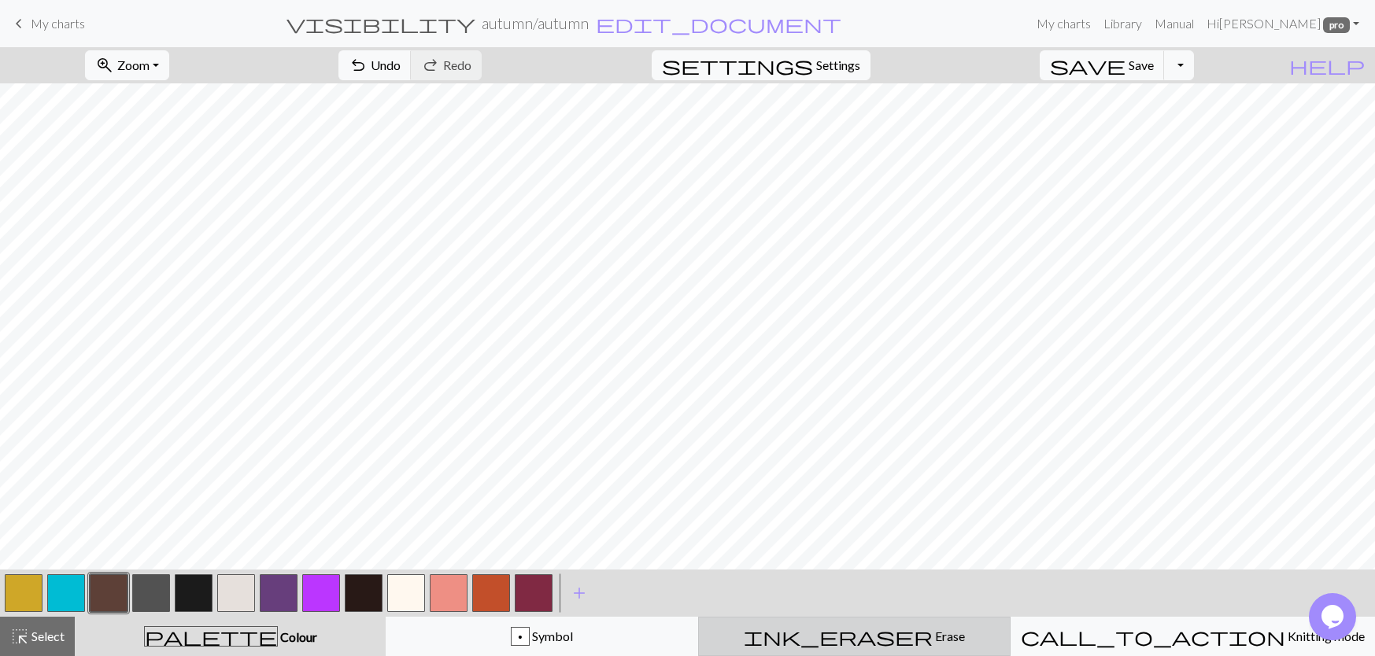
click at [858, 635] on div "ink_eraser Erase Erase" at bounding box center [854, 636] width 292 height 19
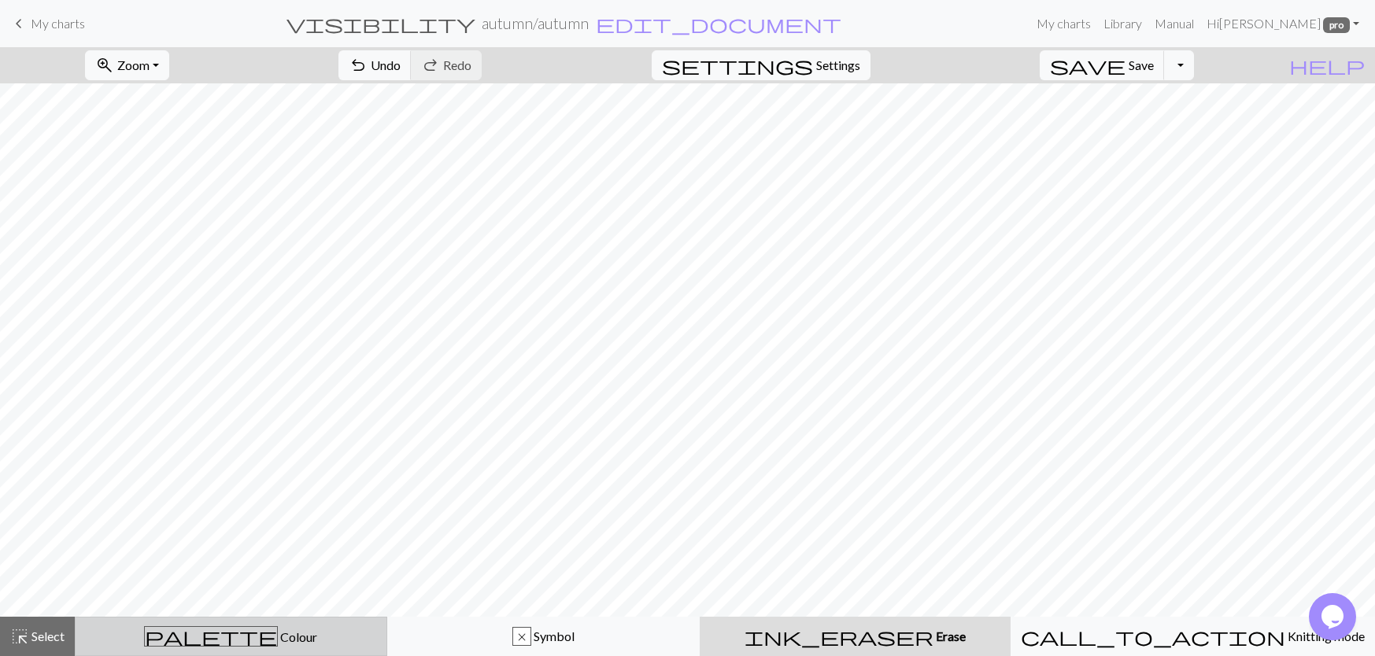
click at [278, 642] on span "Colour" at bounding box center [297, 637] width 39 height 15
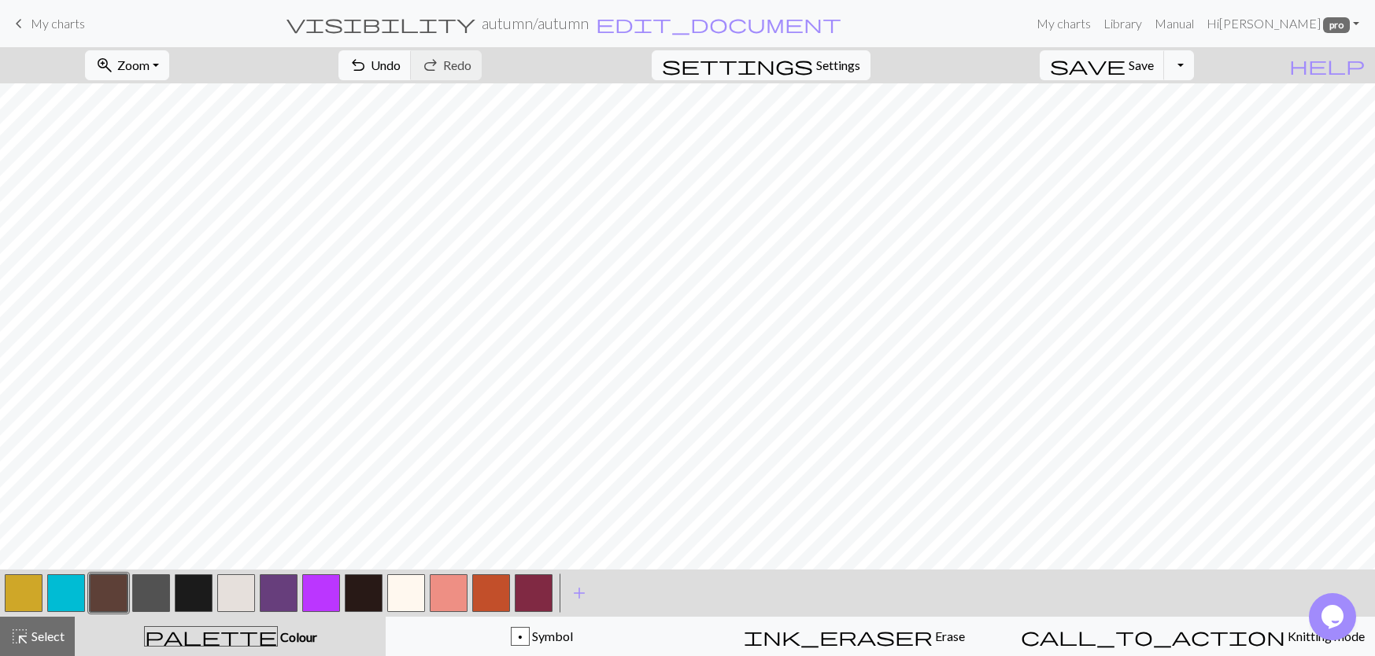
click at [249, 587] on button "button" at bounding box center [236, 593] width 38 height 38
click at [528, 603] on button "button" at bounding box center [534, 593] width 38 height 38
click at [1125, 67] on span "save" at bounding box center [1088, 65] width 76 height 22
click at [202, 593] on button "button" at bounding box center [194, 593] width 38 height 38
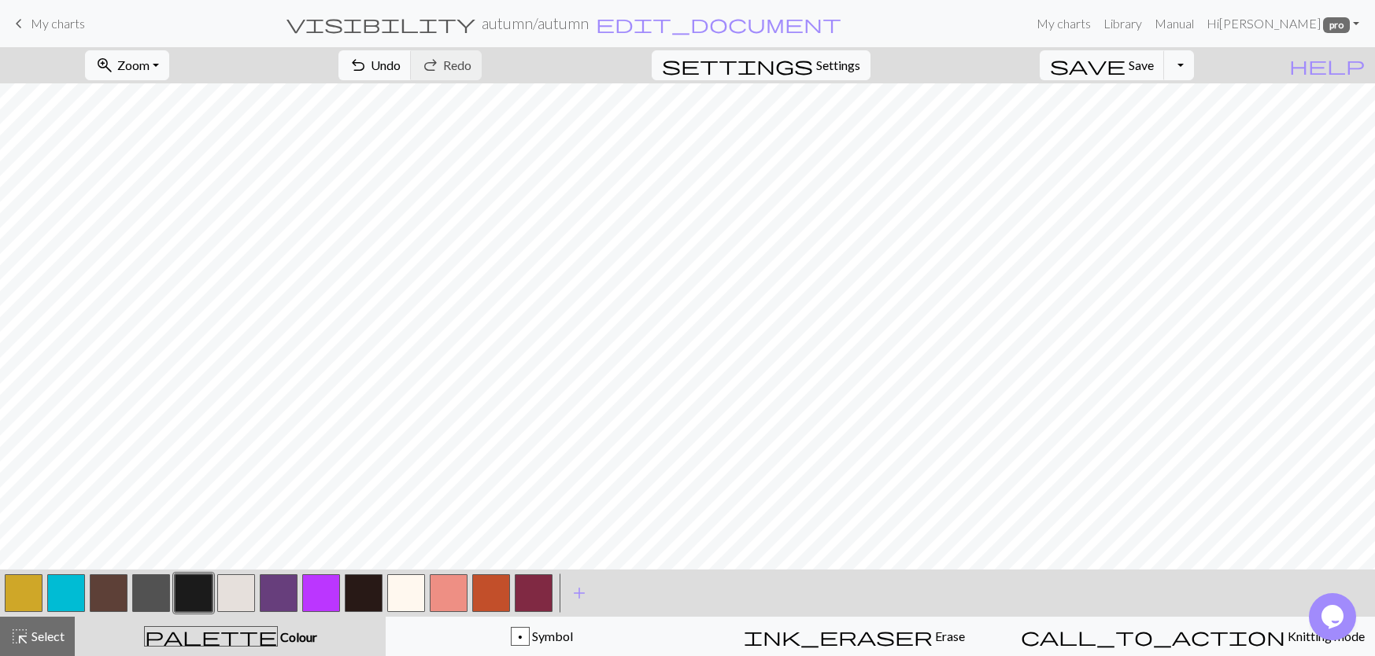
click at [109, 604] on button "button" at bounding box center [109, 593] width 38 height 38
click at [281, 601] on button "button" at bounding box center [279, 593] width 38 height 38
click at [368, 593] on button "button" at bounding box center [364, 593] width 38 height 38
click at [401, 70] on span "Undo" at bounding box center [386, 64] width 30 height 15
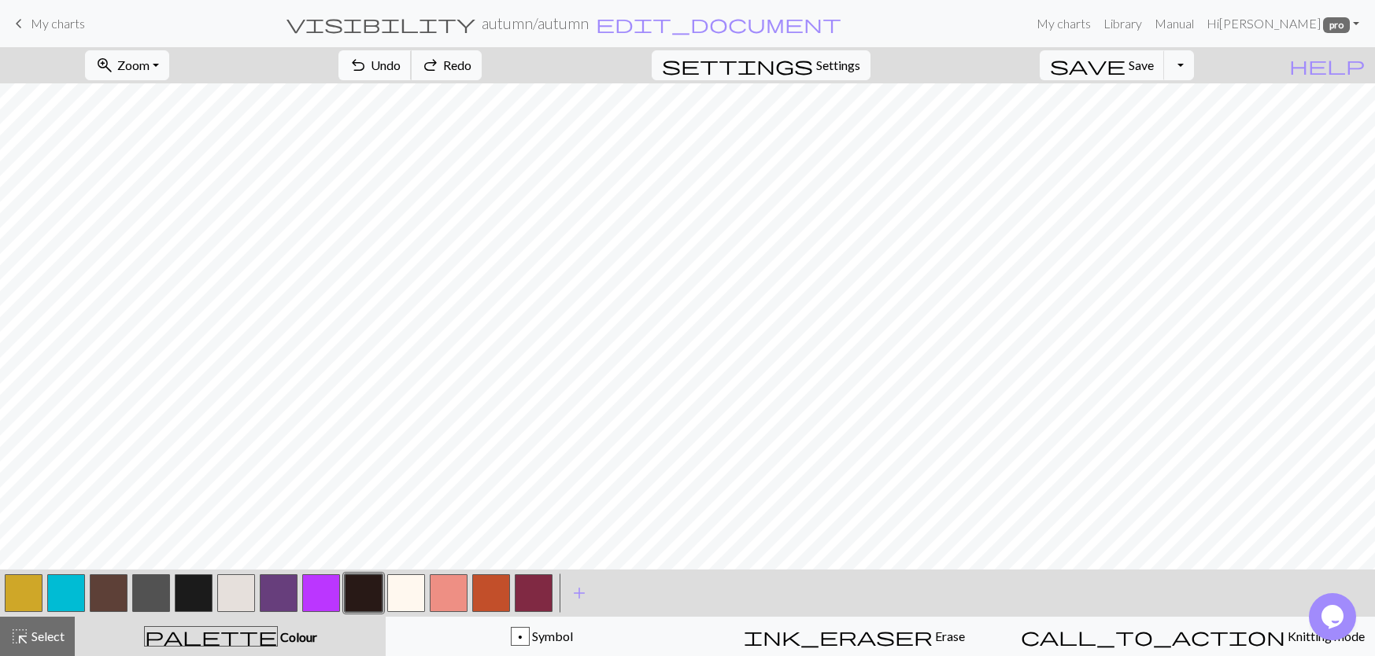
click at [401, 70] on span "Undo" at bounding box center [386, 64] width 30 height 15
click at [29, 601] on button "button" at bounding box center [24, 593] width 38 height 38
click at [101, 589] on button "button" at bounding box center [109, 593] width 38 height 38
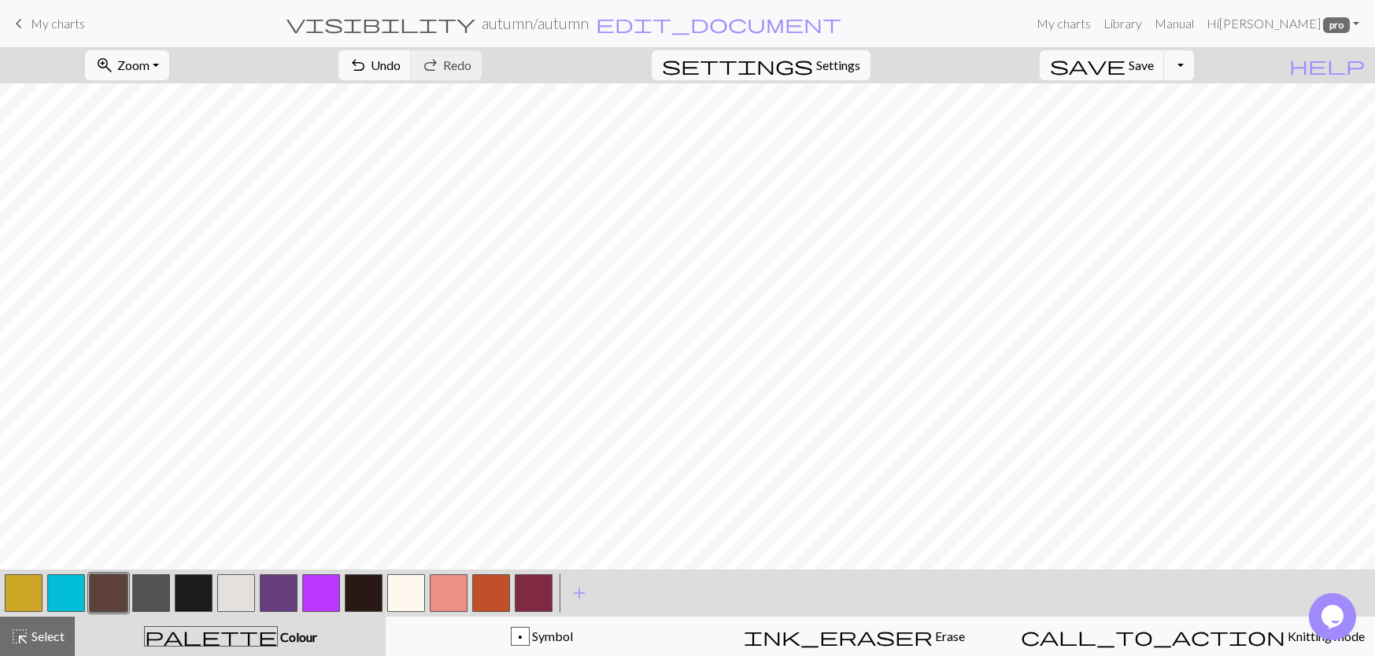
click at [526, 596] on button "button" at bounding box center [534, 593] width 38 height 38
click at [272, 604] on button "button" at bounding box center [279, 593] width 38 height 38
click at [193, 593] on button "button" at bounding box center [194, 593] width 38 height 38
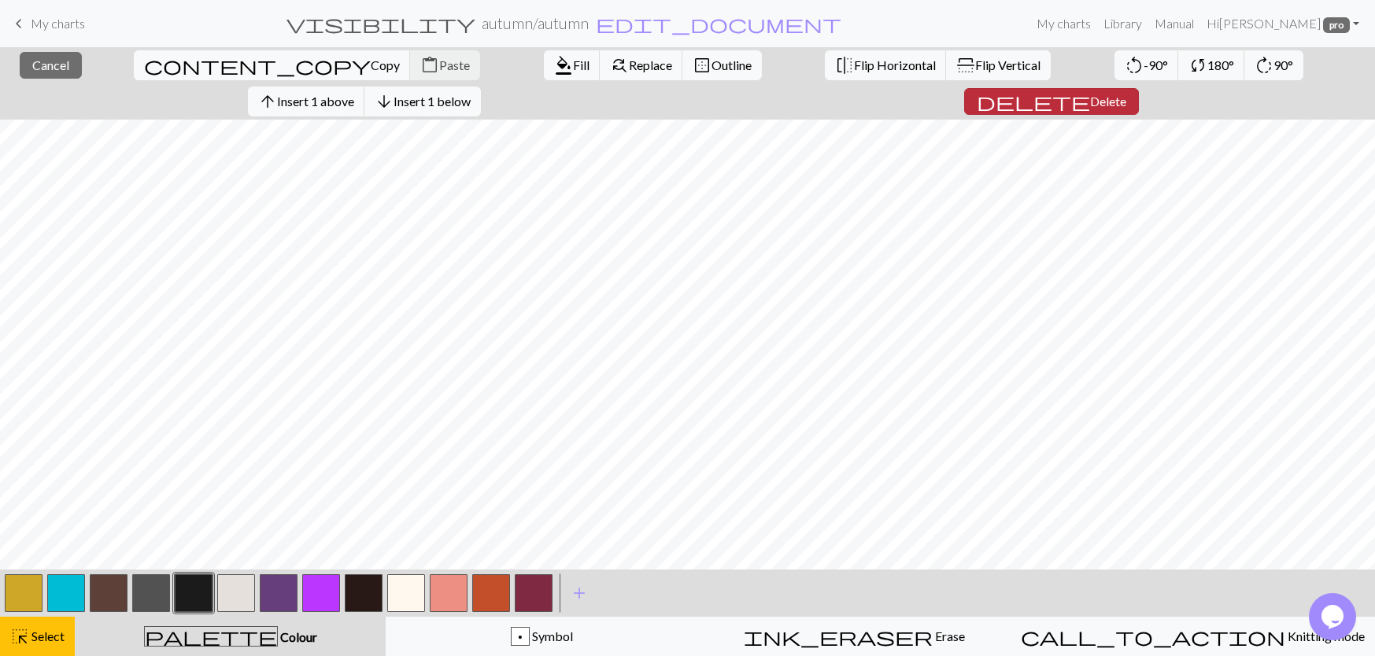
click at [1090, 90] on span "delete" at bounding box center [1033, 101] width 113 height 22
click at [354, 94] on span "Insert 1 above" at bounding box center [315, 101] width 77 height 15
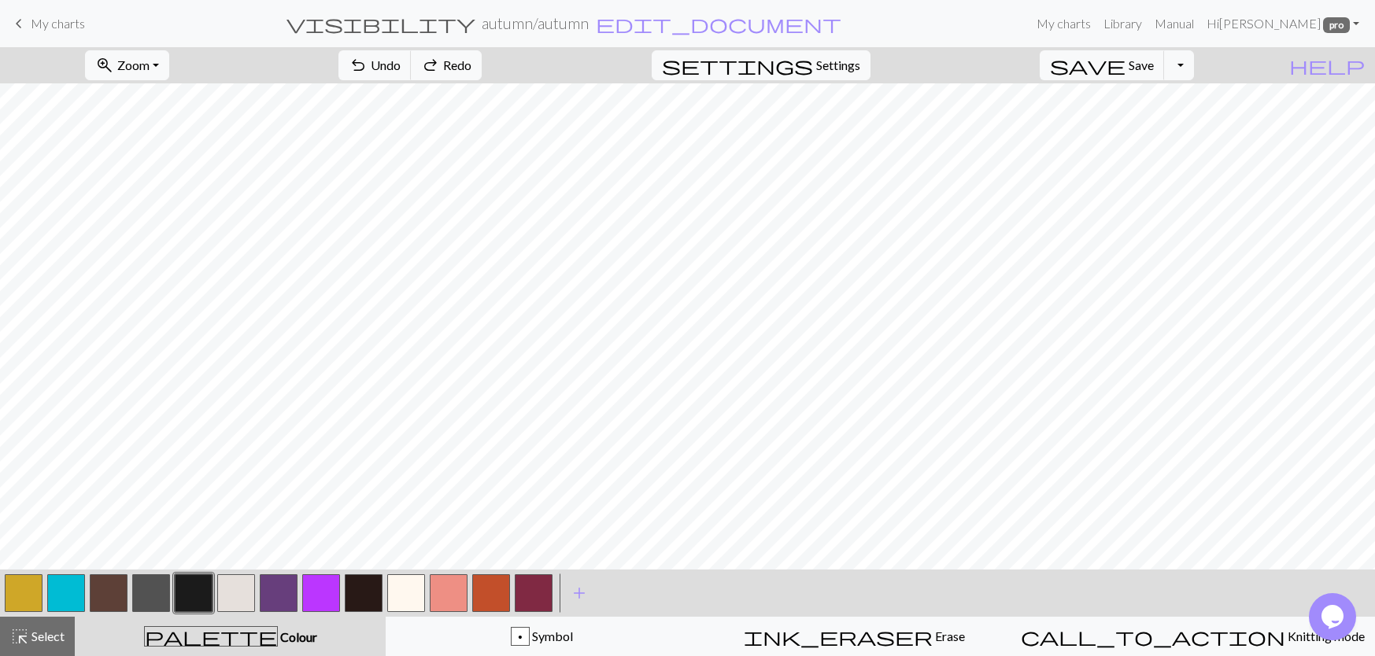
scroll to position [315, 0]
click at [106, 601] on button "button" at bounding box center [109, 593] width 38 height 38
click at [367, 598] on button "button" at bounding box center [364, 593] width 38 height 38
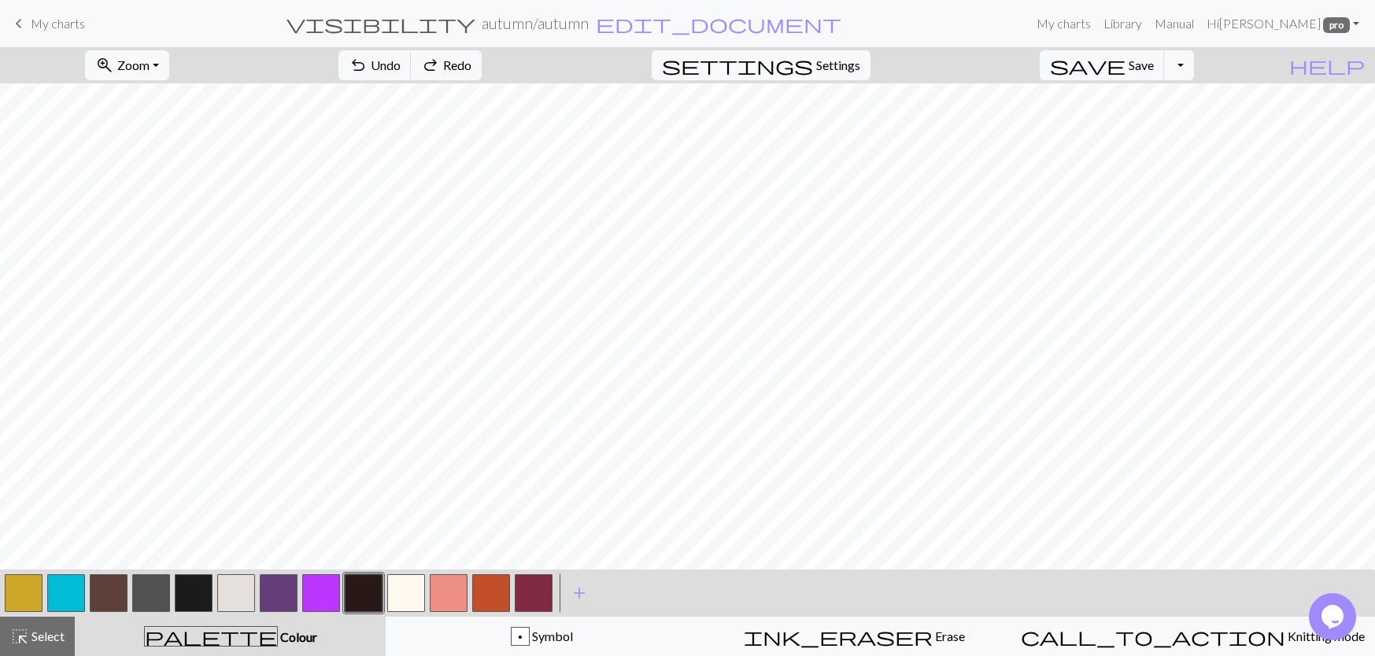
click at [153, 603] on button "button" at bounding box center [151, 593] width 38 height 38
click at [34, 598] on button "button" at bounding box center [24, 593] width 38 height 38
click at [282, 589] on button "button" at bounding box center [279, 593] width 38 height 38
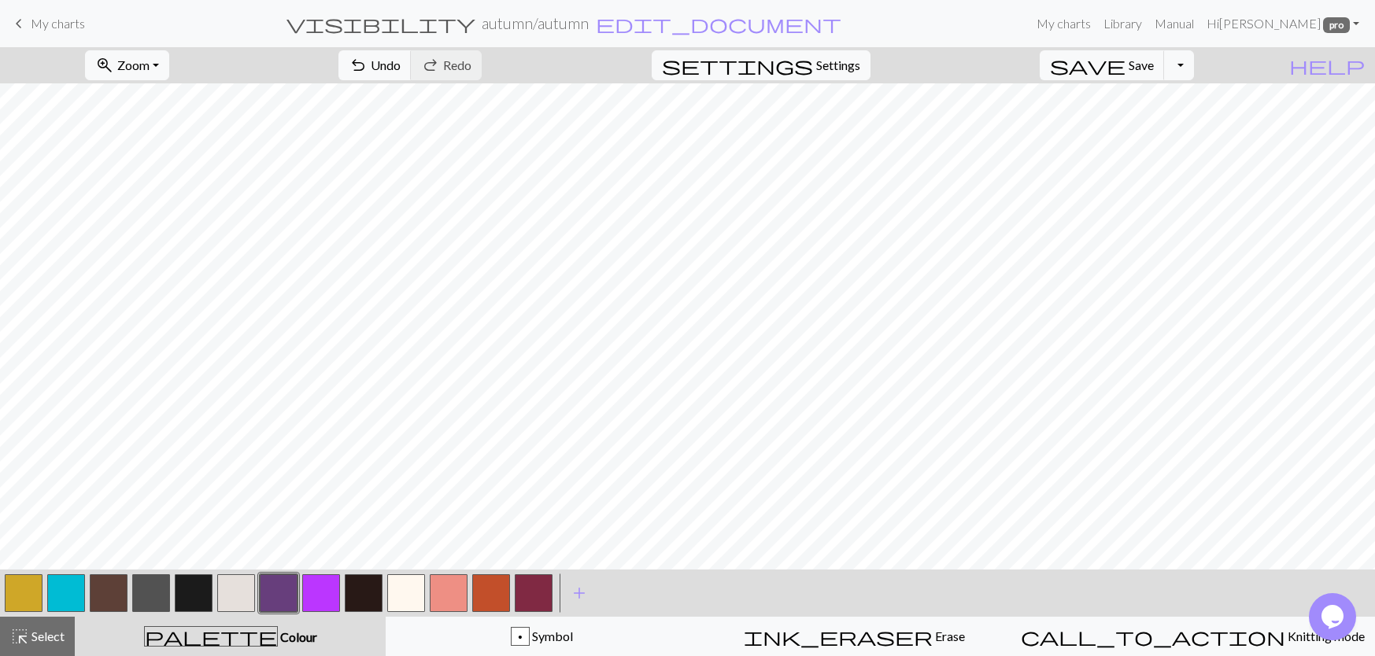
click at [275, 586] on button "button" at bounding box center [279, 593] width 38 height 38
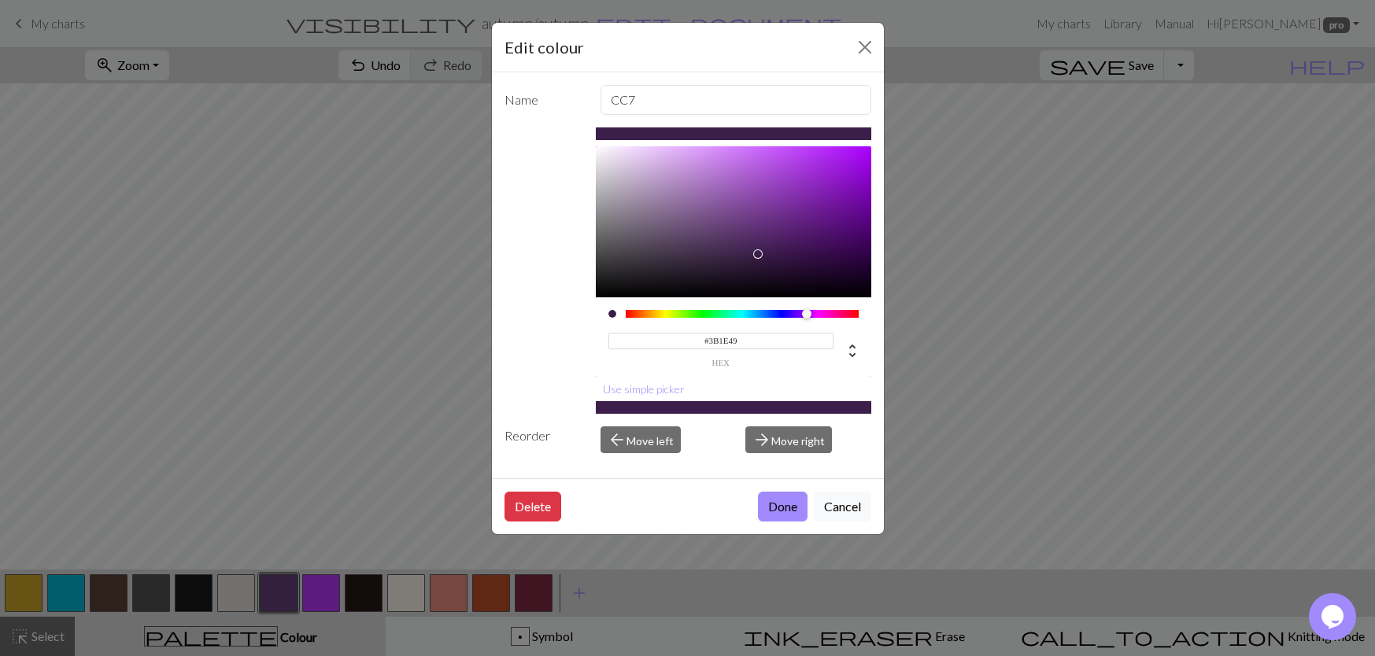
type input "#3C1E4B"
drag, startPoint x: 742, startPoint y: 229, endPoint x: 760, endPoint y: 253, distance: 30.4
click at [761, 253] on div at bounding box center [765, 257] width 9 height 9
click at [787, 515] on button "Done" at bounding box center [783, 507] width 50 height 30
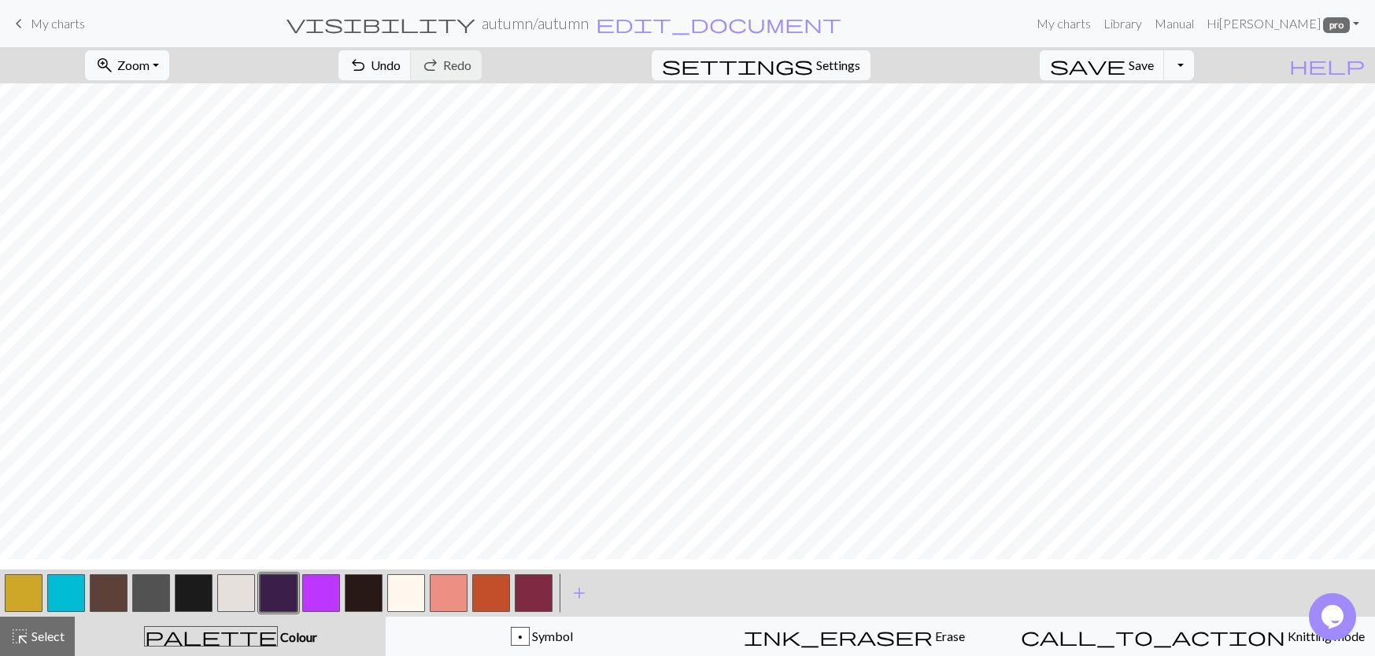
scroll to position [315, 0]
click at [242, 593] on button "button" at bounding box center [236, 593] width 38 height 38
click at [315, 604] on button "button" at bounding box center [321, 593] width 38 height 38
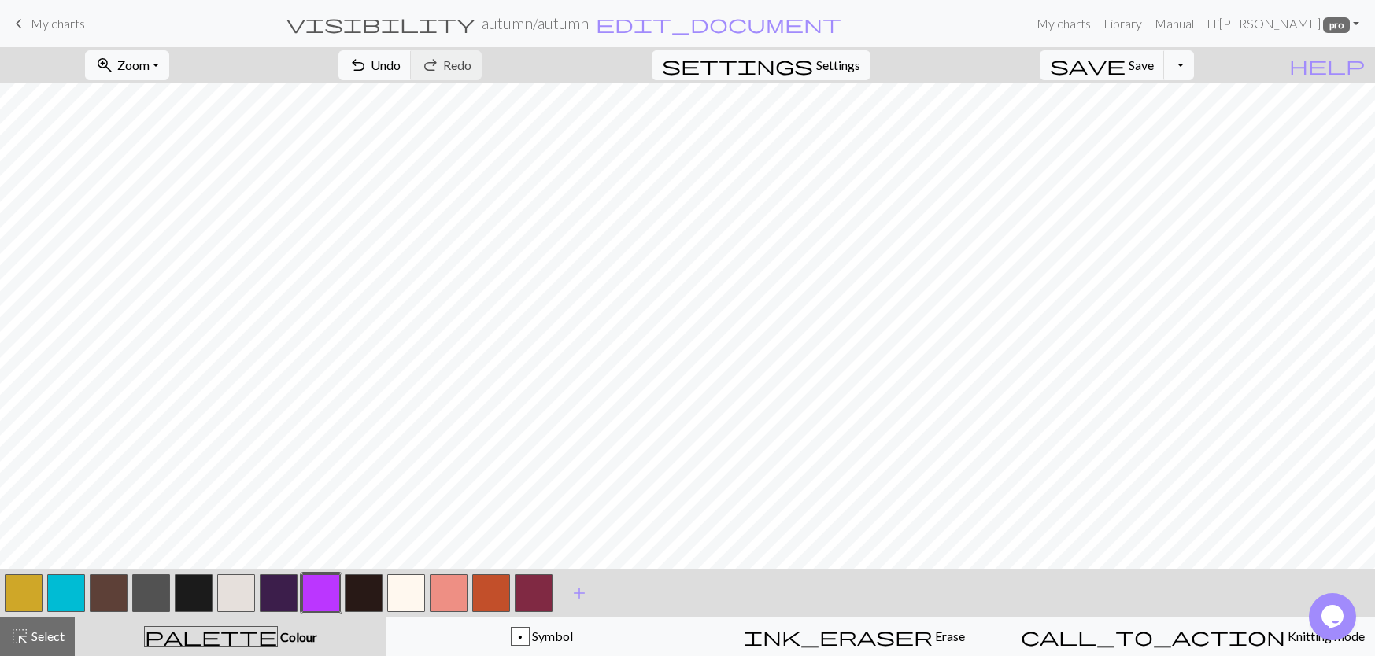
click at [239, 587] on button "button" at bounding box center [236, 593] width 38 height 38
click at [1154, 60] on span "Save" at bounding box center [1140, 64] width 25 height 15
click at [1125, 71] on span "save" at bounding box center [1088, 65] width 76 height 22
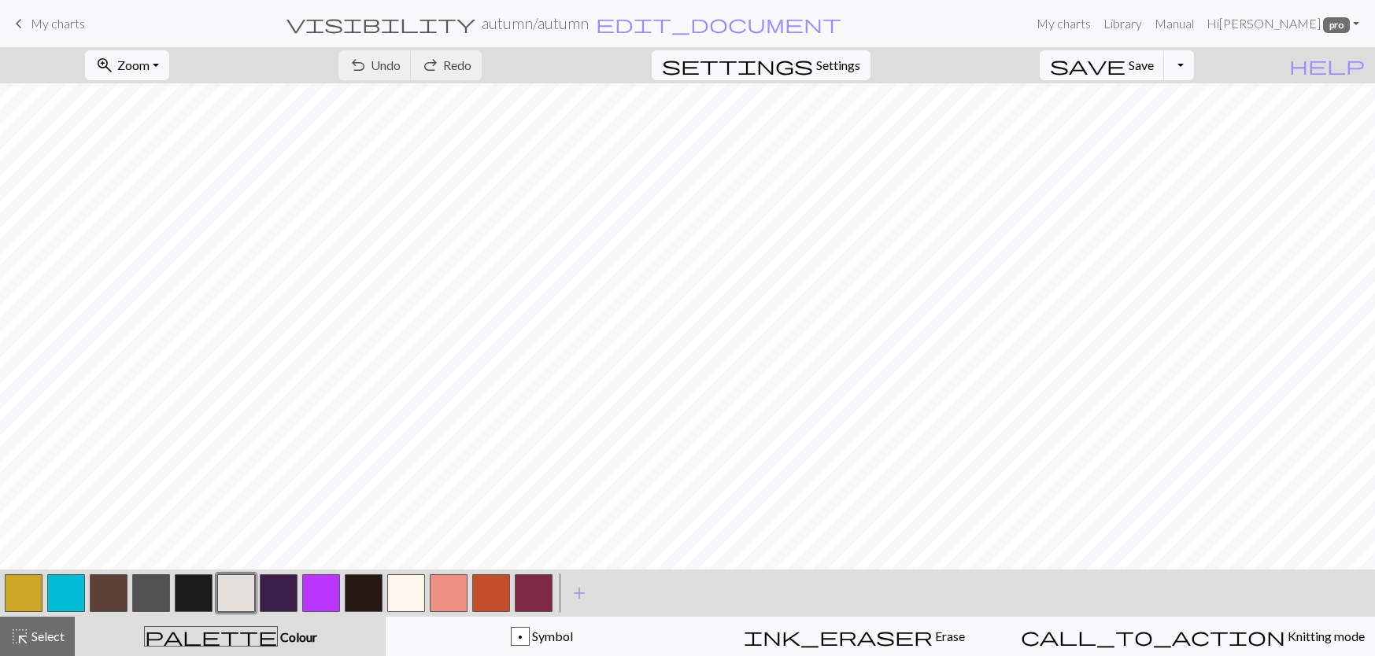
click at [116, 597] on button "button" at bounding box center [109, 593] width 38 height 38
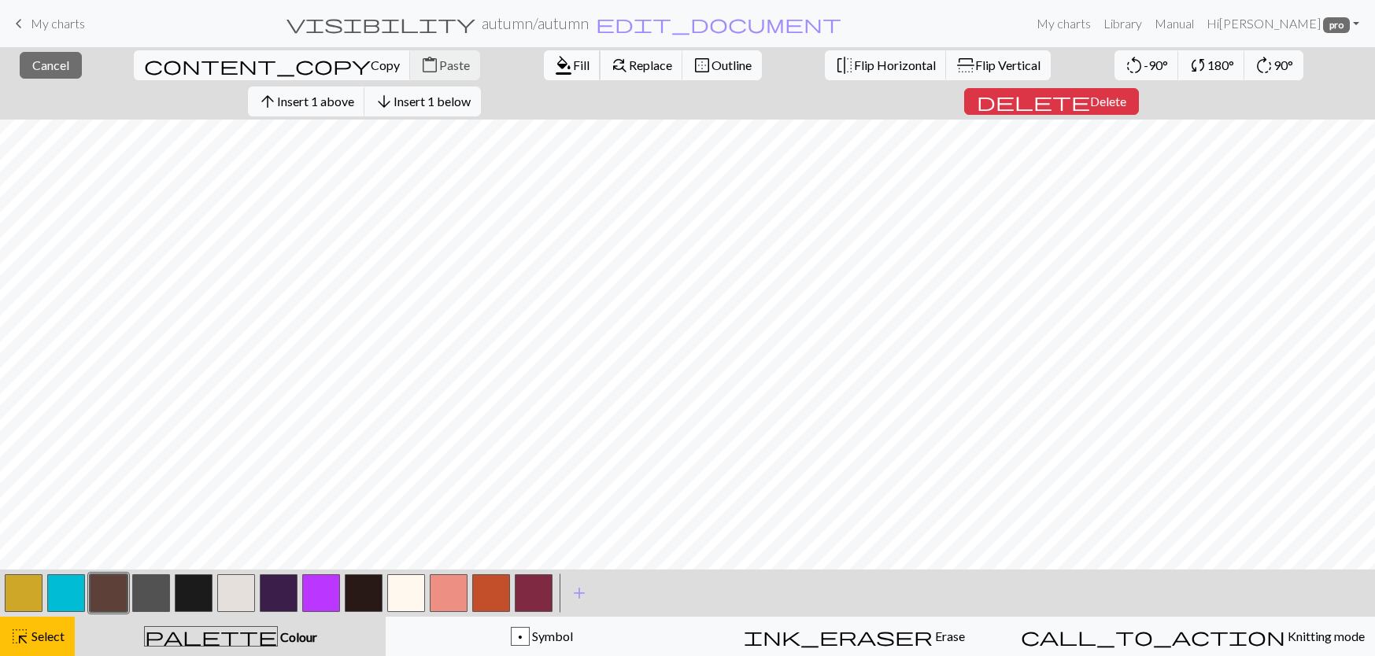
click at [544, 54] on button "format_color_fill Fill" at bounding box center [572, 65] width 57 height 30
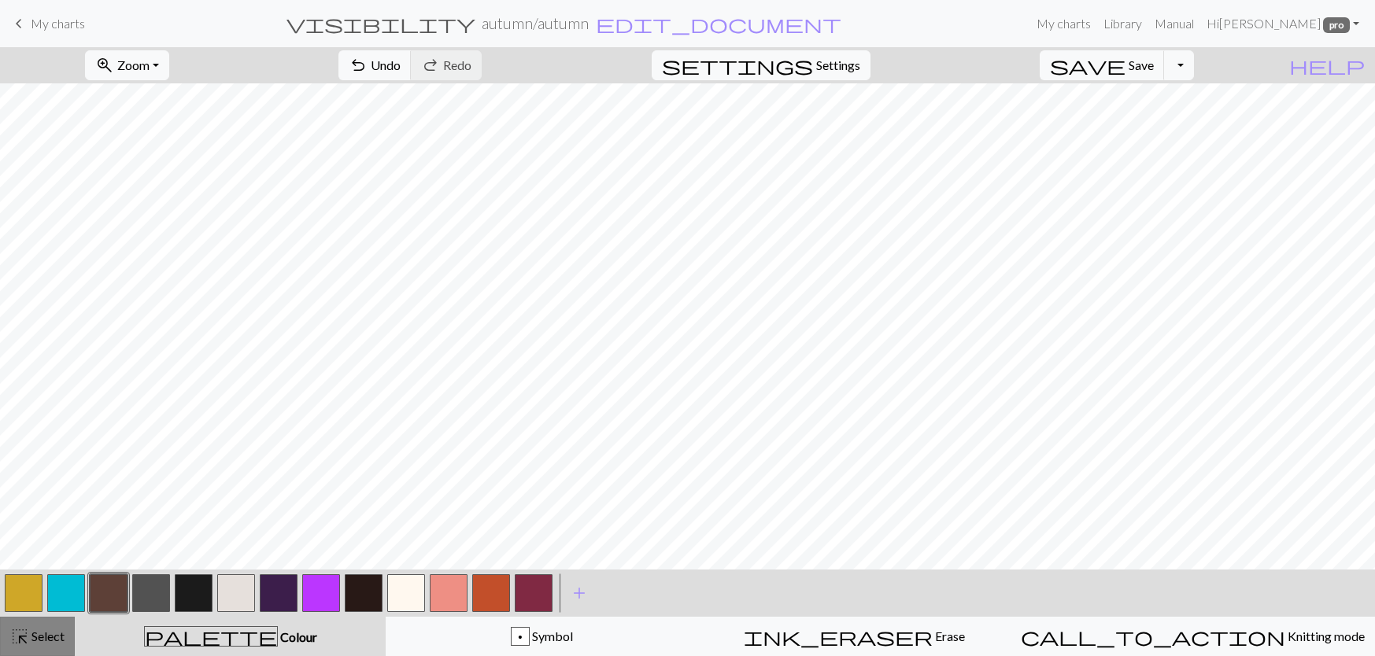
click at [39, 652] on button "highlight_alt Select Select" at bounding box center [37, 636] width 75 height 39
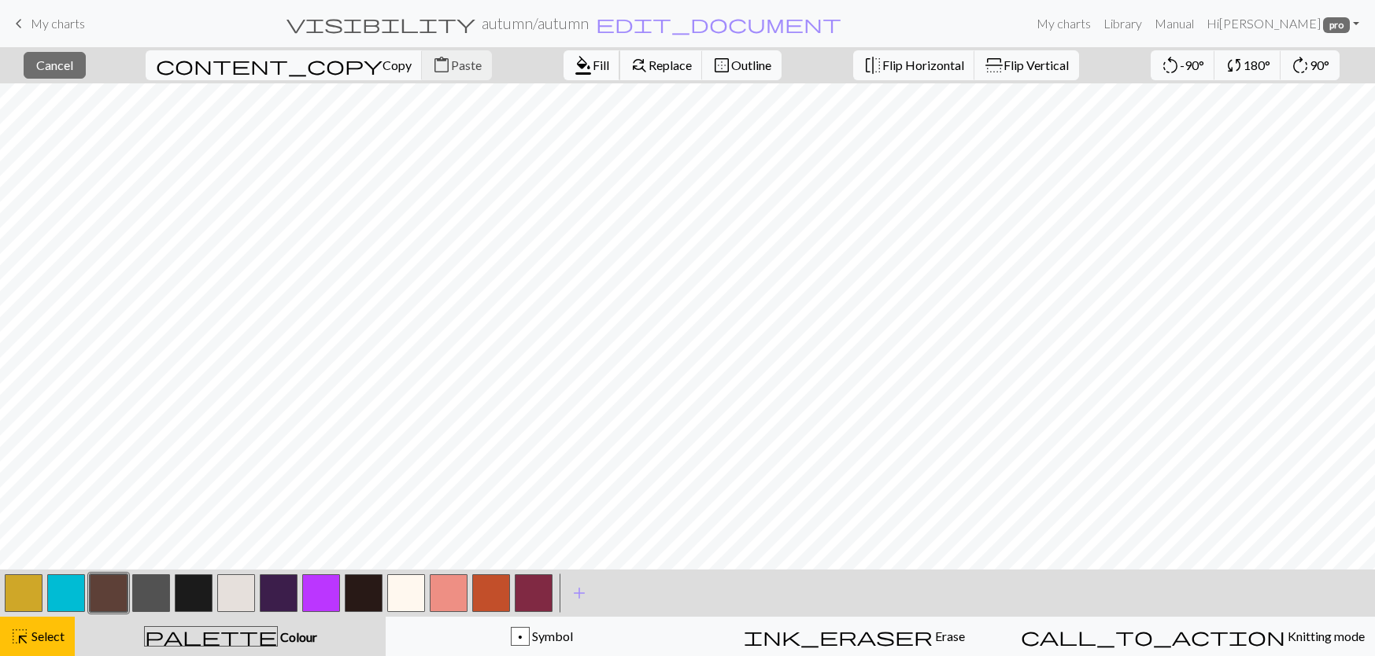
click at [574, 66] on span "format_color_fill" at bounding box center [583, 65] width 19 height 22
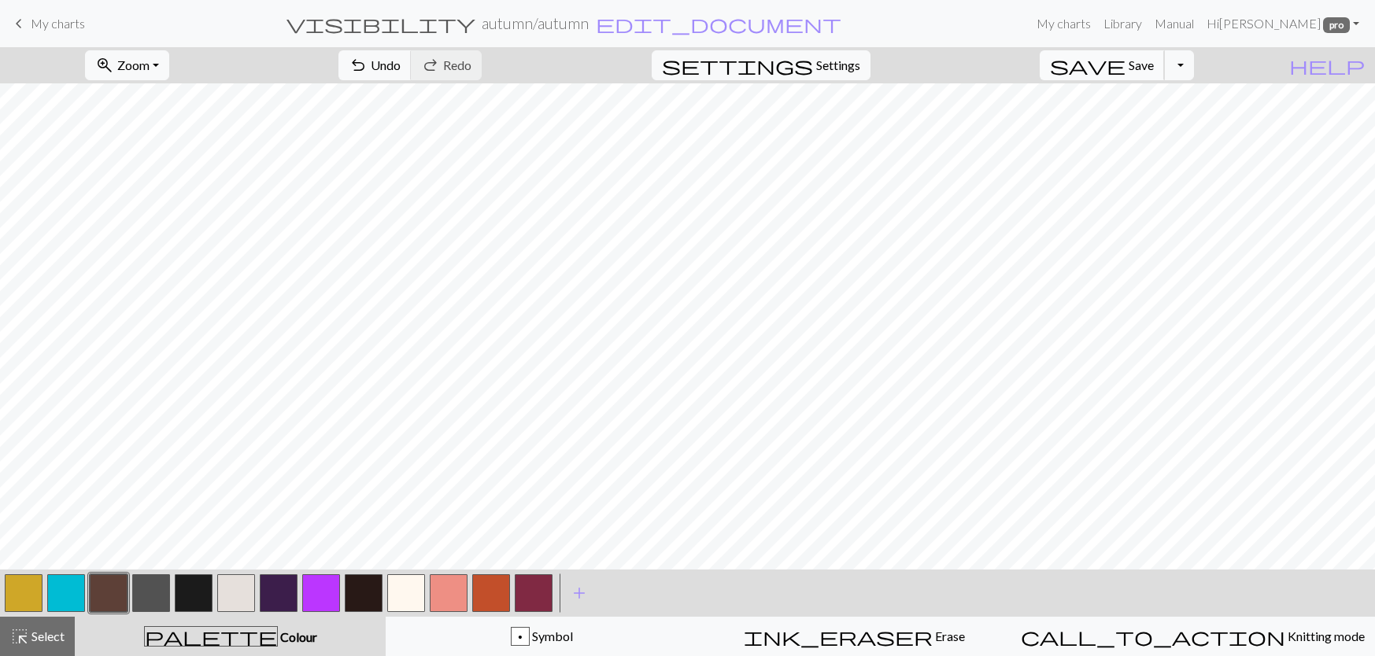
click at [1154, 65] on span "Save" at bounding box center [1140, 64] width 25 height 15
click at [28, 596] on button "button" at bounding box center [24, 593] width 38 height 38
click at [482, 602] on button "button" at bounding box center [491, 593] width 38 height 38
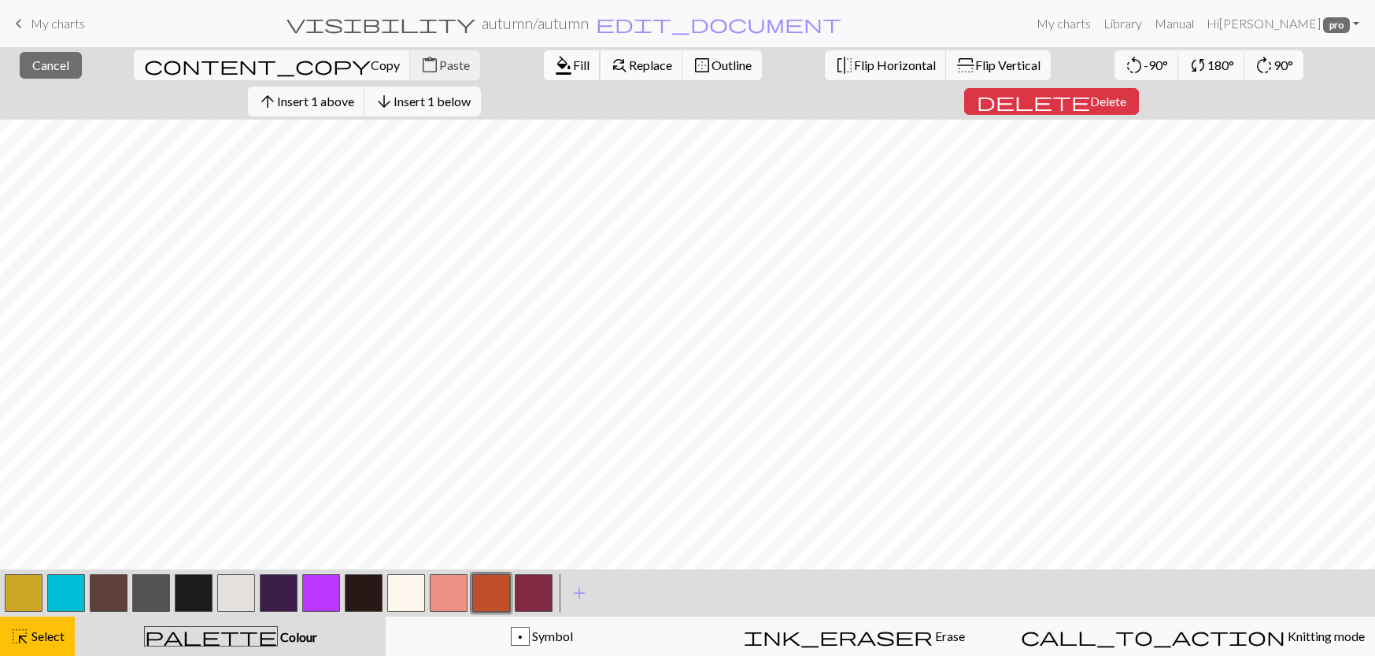
click at [554, 61] on span "format_color_fill" at bounding box center [563, 65] width 19 height 22
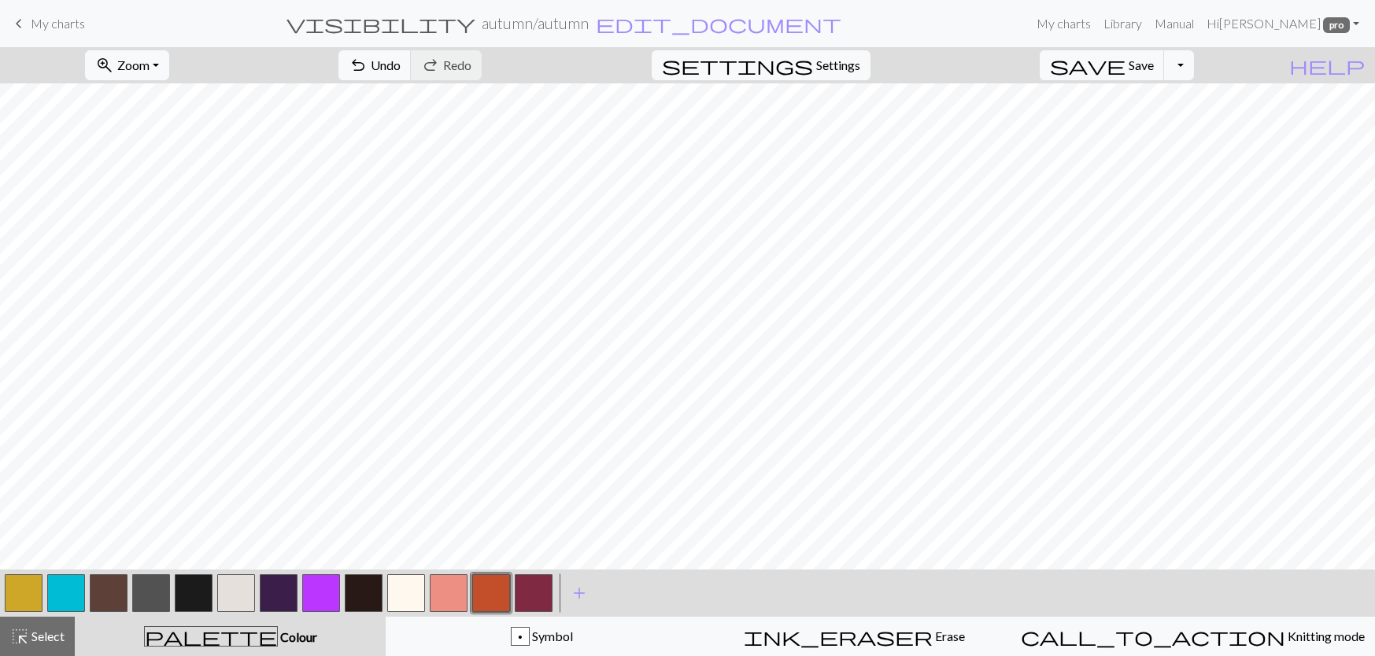
click at [463, 604] on button "button" at bounding box center [449, 593] width 38 height 38
click at [453, 600] on button "button" at bounding box center [449, 593] width 38 height 38
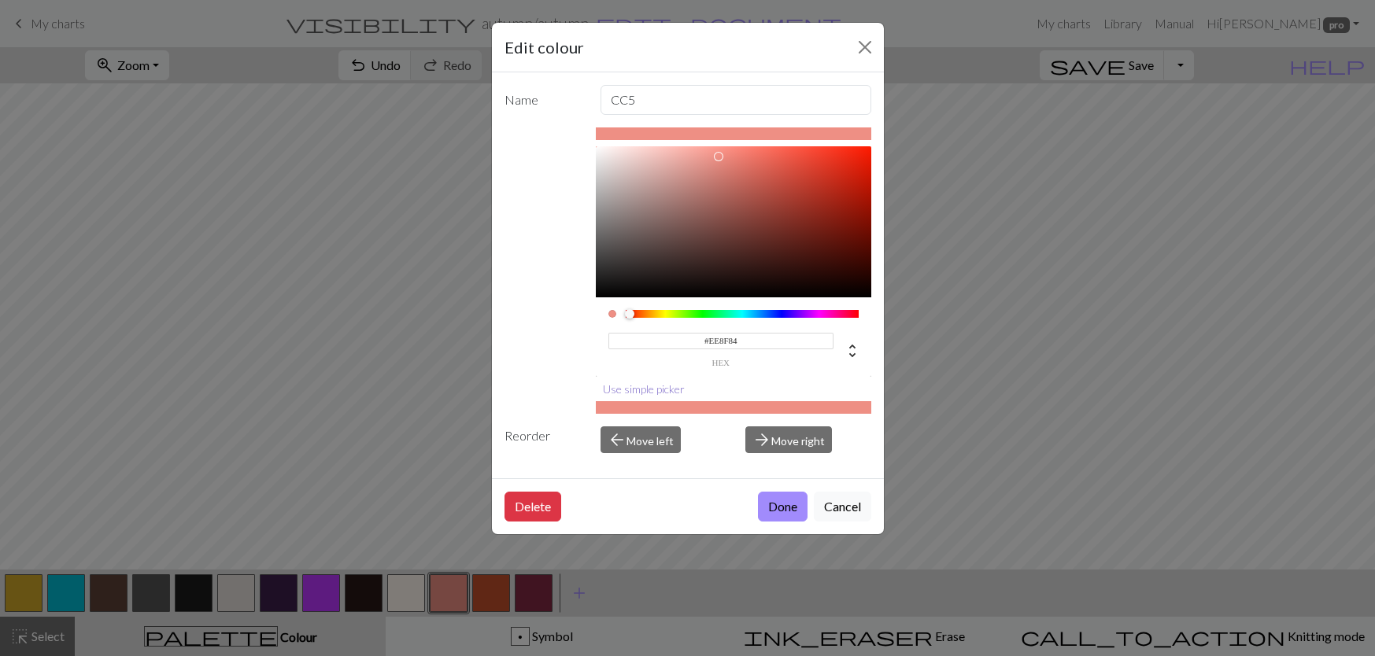
click at [626, 393] on button "Use simple picker" at bounding box center [644, 389] width 96 height 24
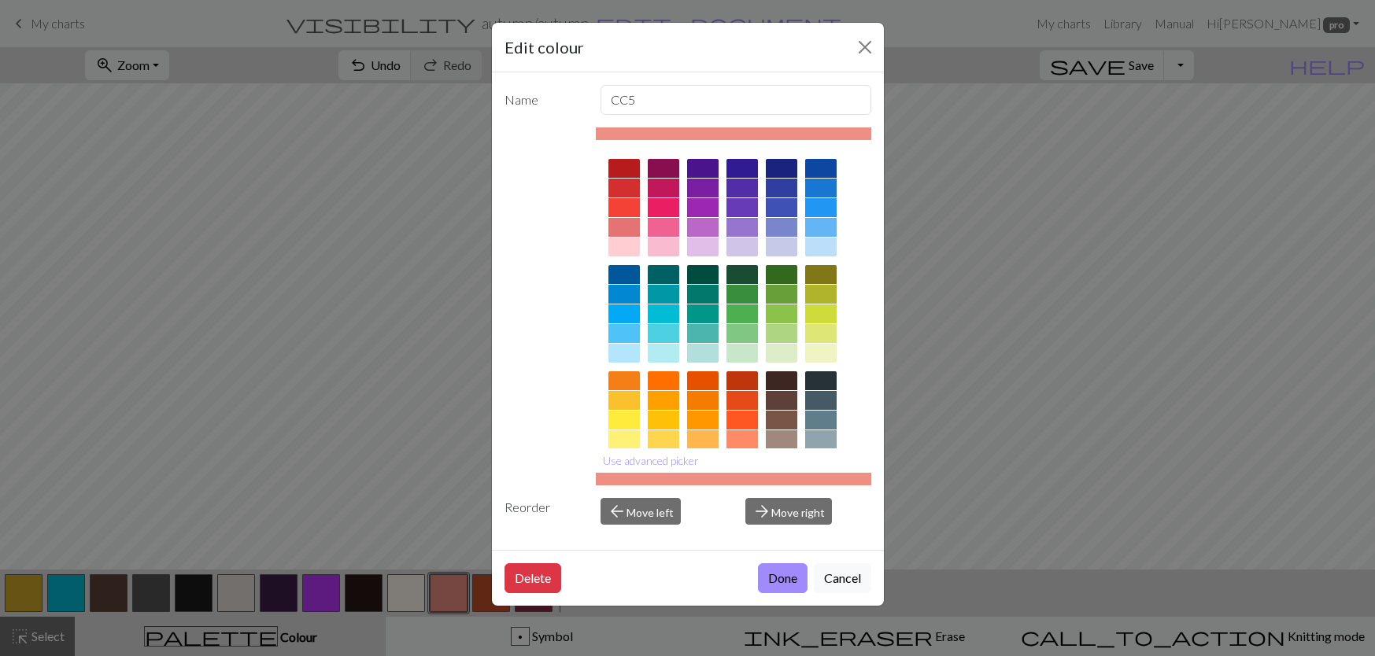
click at [668, 404] on div at bounding box center [663, 400] width 31 height 19
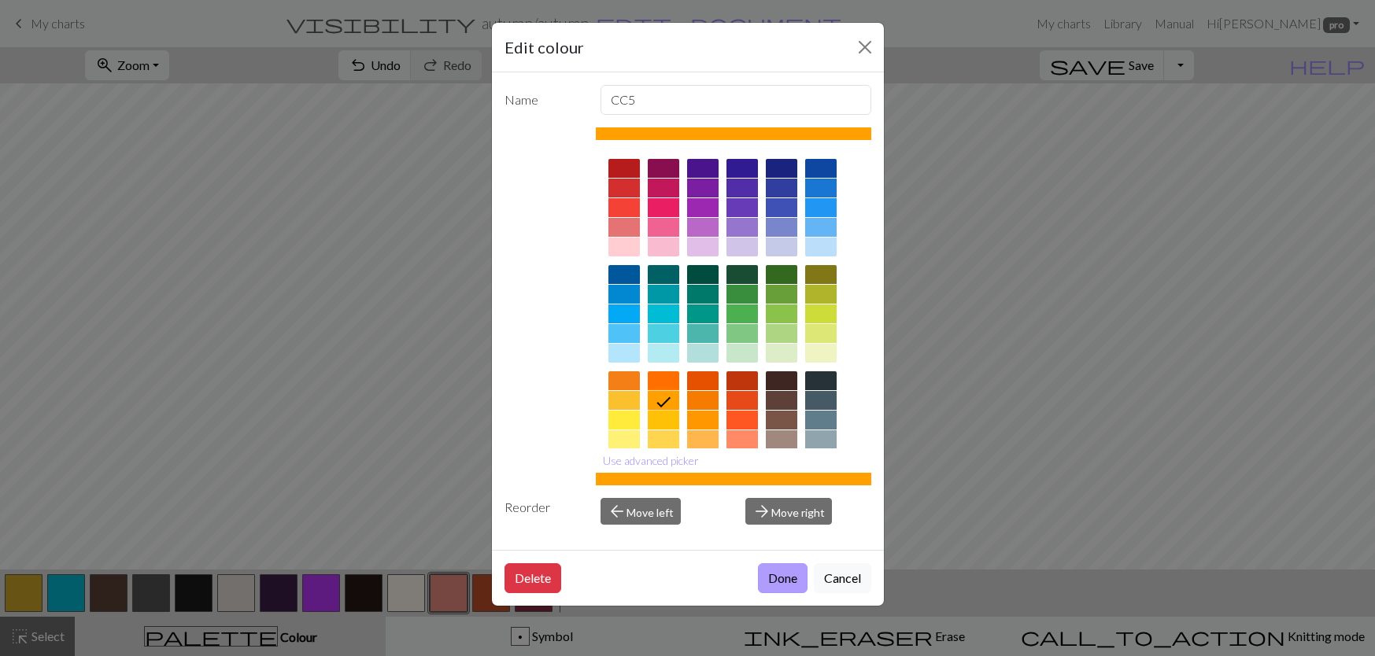
click at [773, 573] on button "Done" at bounding box center [783, 578] width 50 height 30
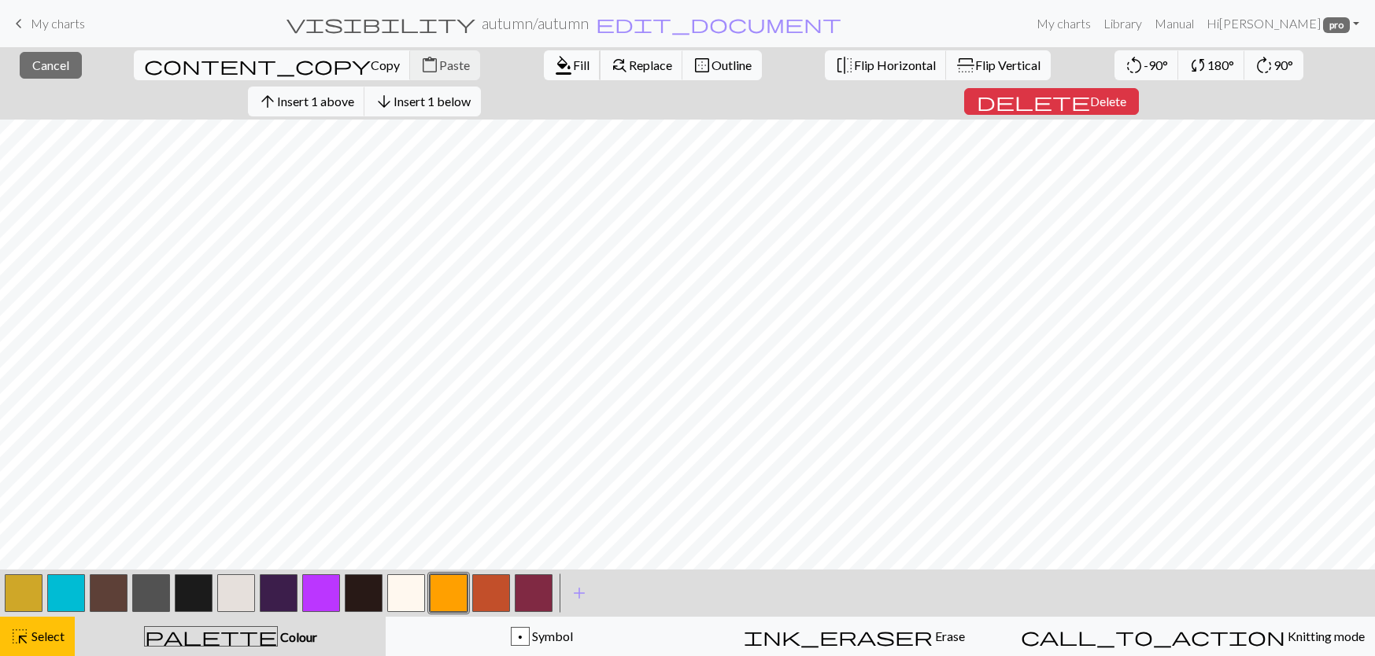
click at [573, 72] on span "Fill" at bounding box center [581, 64] width 17 height 15
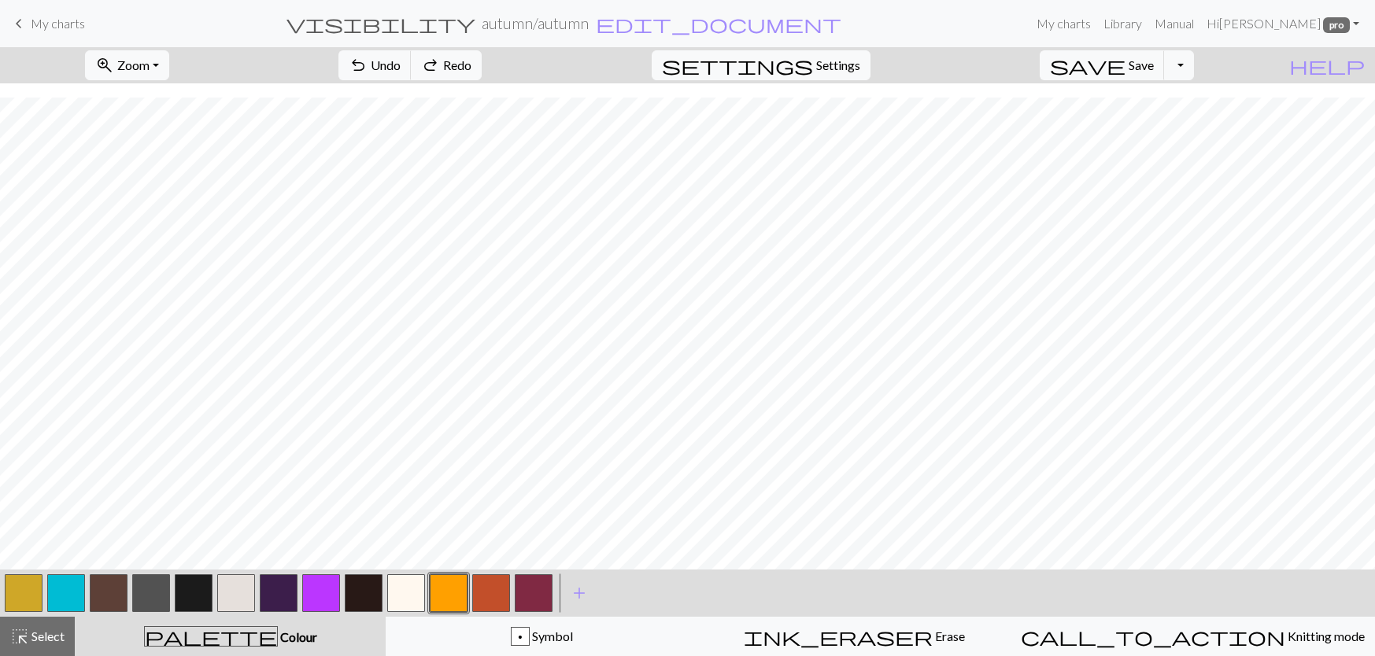
scroll to position [472, 0]
click at [1154, 64] on span "Save" at bounding box center [1140, 64] width 25 height 15
click at [253, 588] on button "button" at bounding box center [236, 593] width 38 height 38
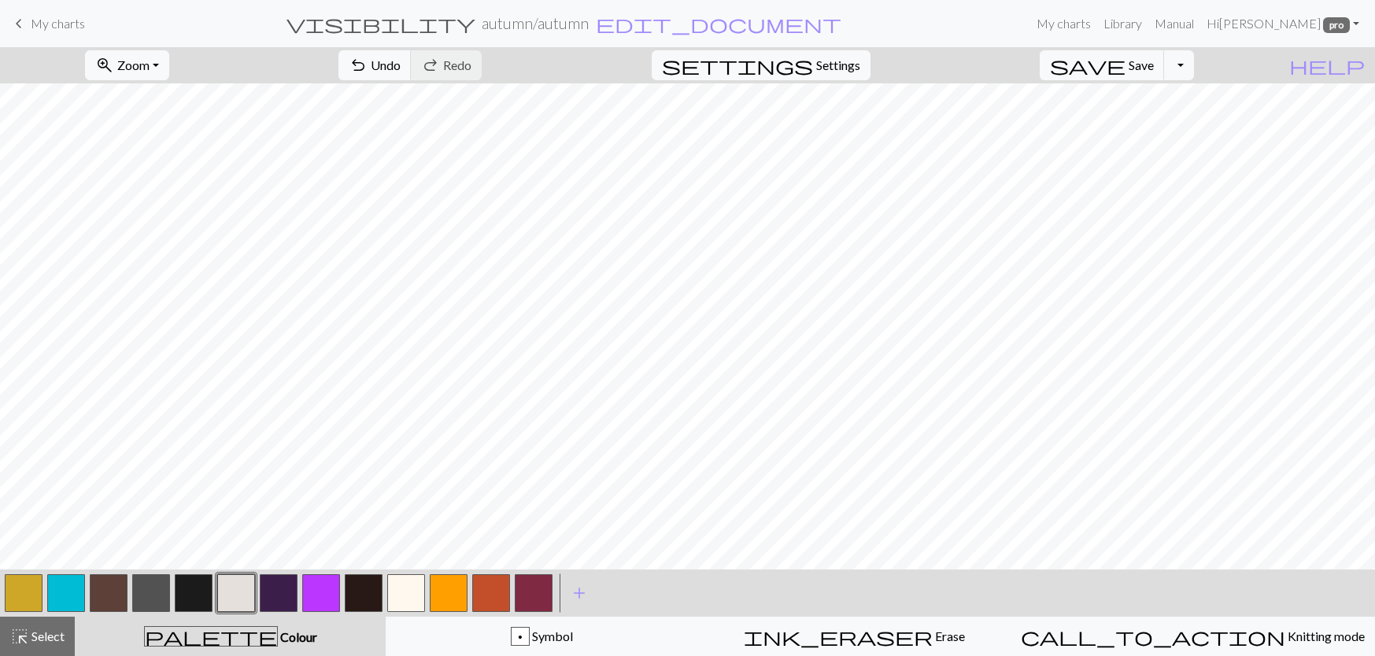
click at [112, 597] on button "button" at bounding box center [109, 593] width 38 height 38
click at [412, 599] on button "button" at bounding box center [406, 593] width 38 height 38
click at [118, 587] on button "button" at bounding box center [109, 593] width 38 height 38
click at [405, 596] on button "button" at bounding box center [406, 593] width 38 height 38
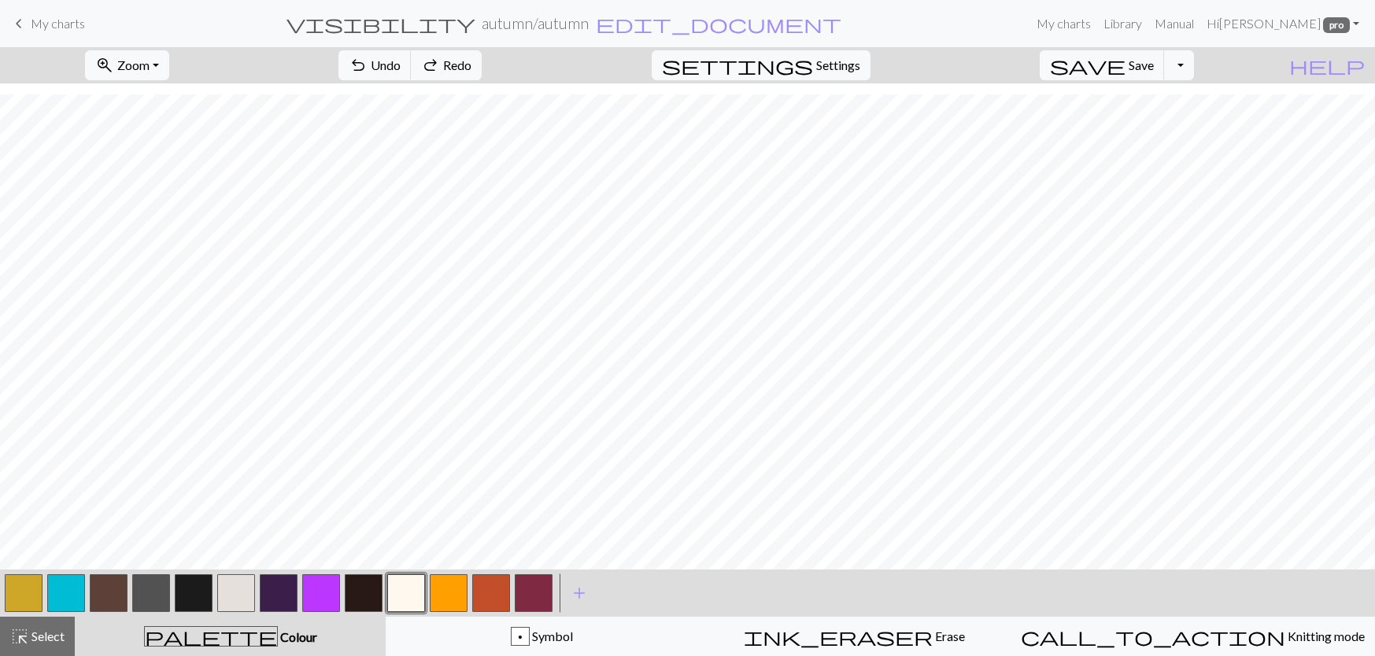
scroll to position [236, 0]
click at [448, 594] on button "button" at bounding box center [449, 593] width 38 height 38
click at [278, 609] on button "button" at bounding box center [279, 593] width 38 height 38
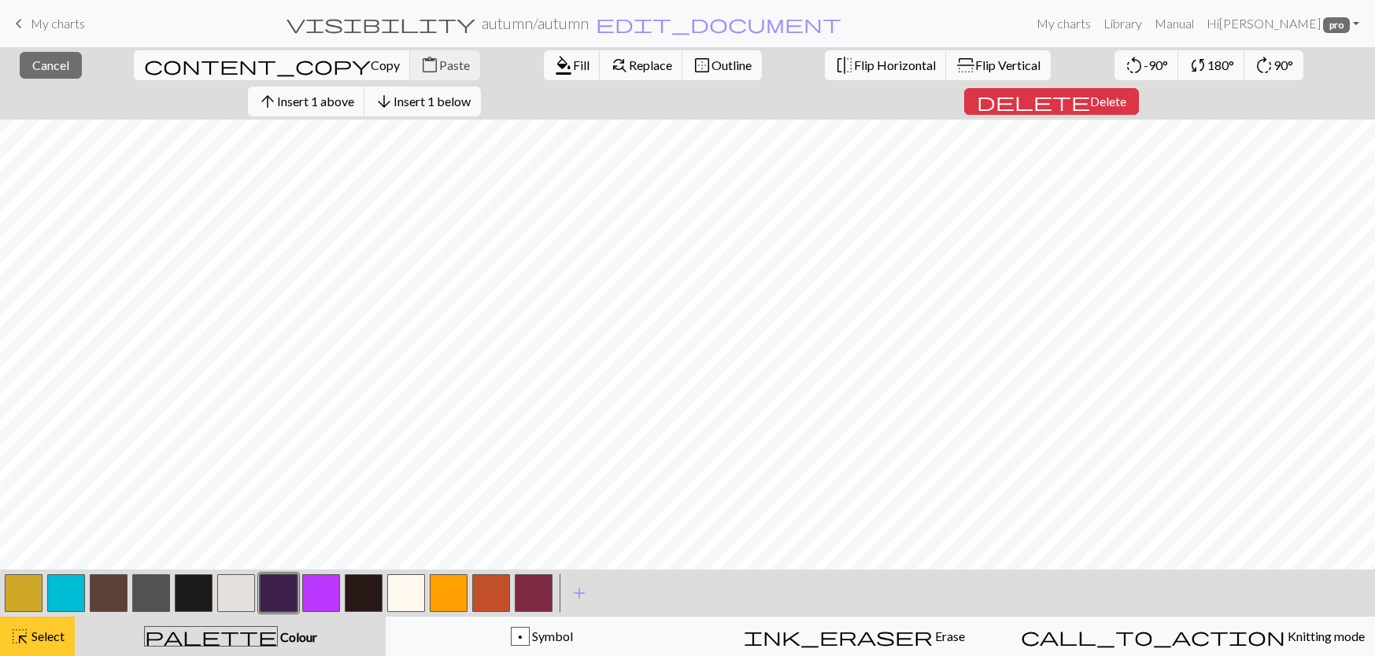
click at [46, 637] on span "Select" at bounding box center [46, 636] width 35 height 15
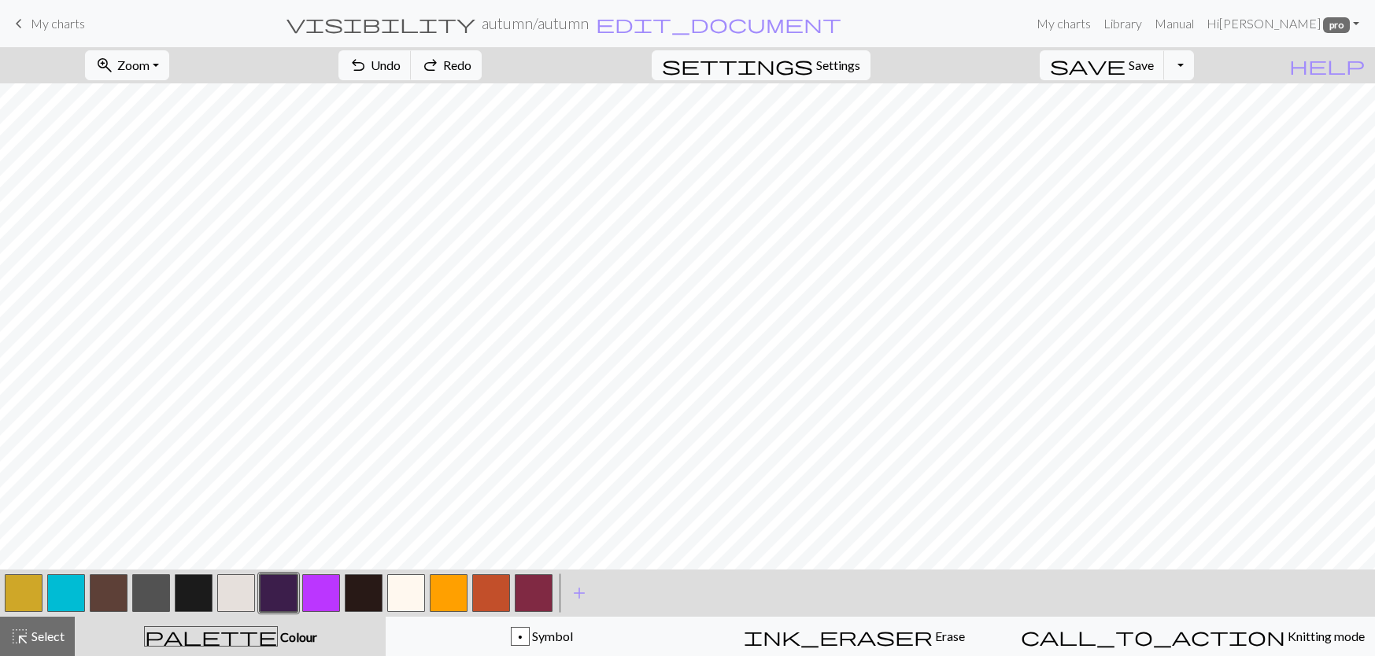
click at [201, 605] on button "button" at bounding box center [194, 593] width 38 height 38
click at [448, 596] on button "button" at bounding box center [449, 593] width 38 height 38
click at [367, 596] on button "button" at bounding box center [364, 593] width 38 height 38
click at [456, 598] on button "button" at bounding box center [449, 593] width 38 height 38
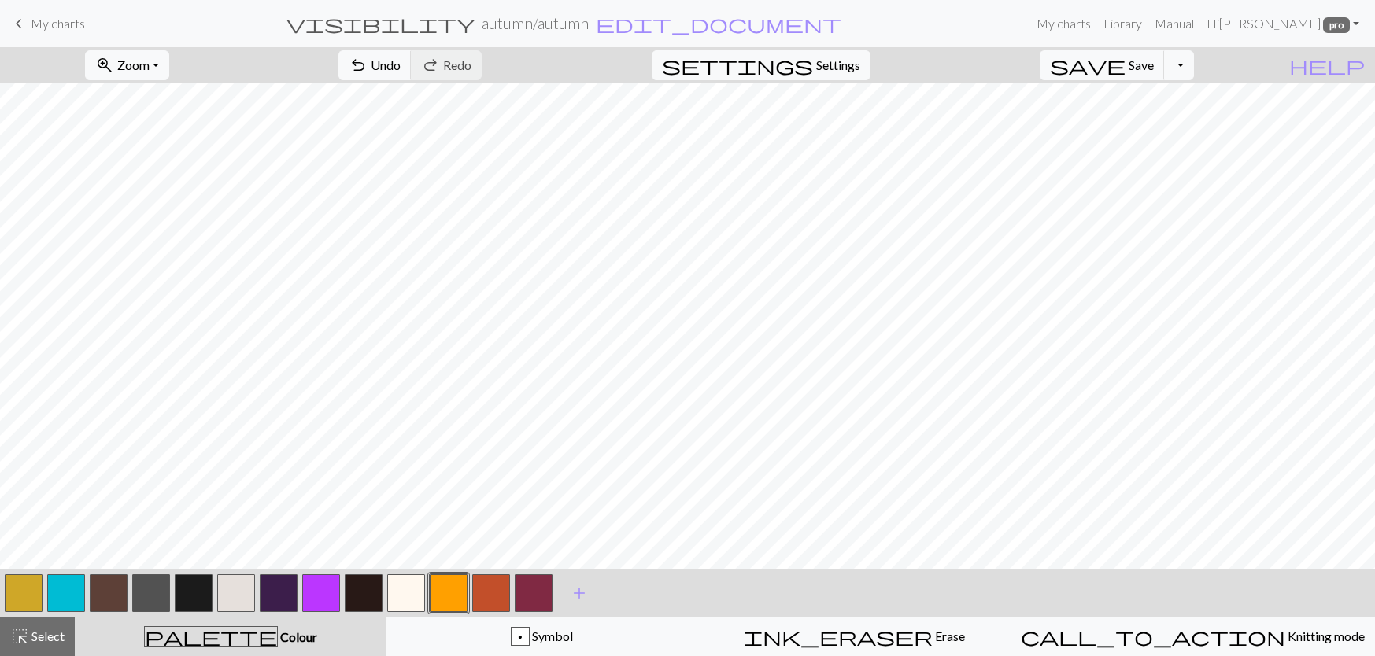
click at [361, 599] on button "button" at bounding box center [364, 593] width 38 height 38
click at [186, 606] on button "button" at bounding box center [194, 593] width 38 height 38
click at [454, 591] on button "button" at bounding box center [449, 593] width 38 height 38
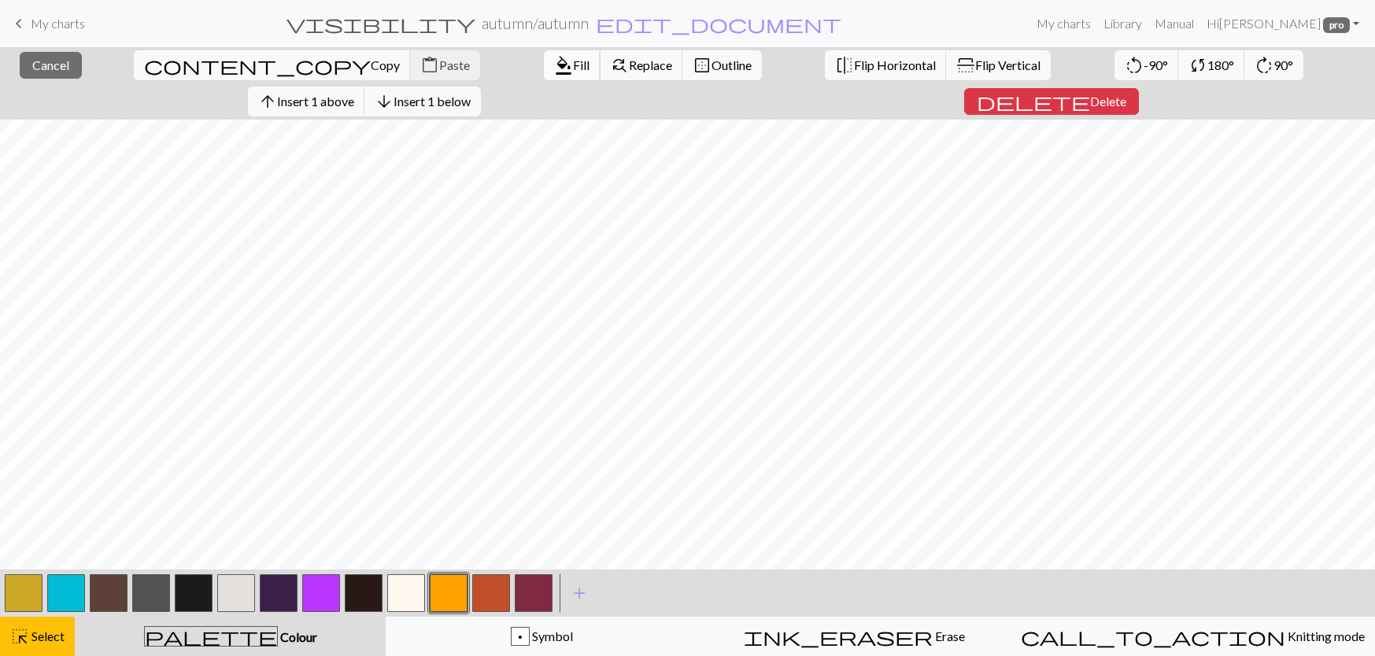
click at [573, 68] on span "Fill" at bounding box center [581, 64] width 17 height 15
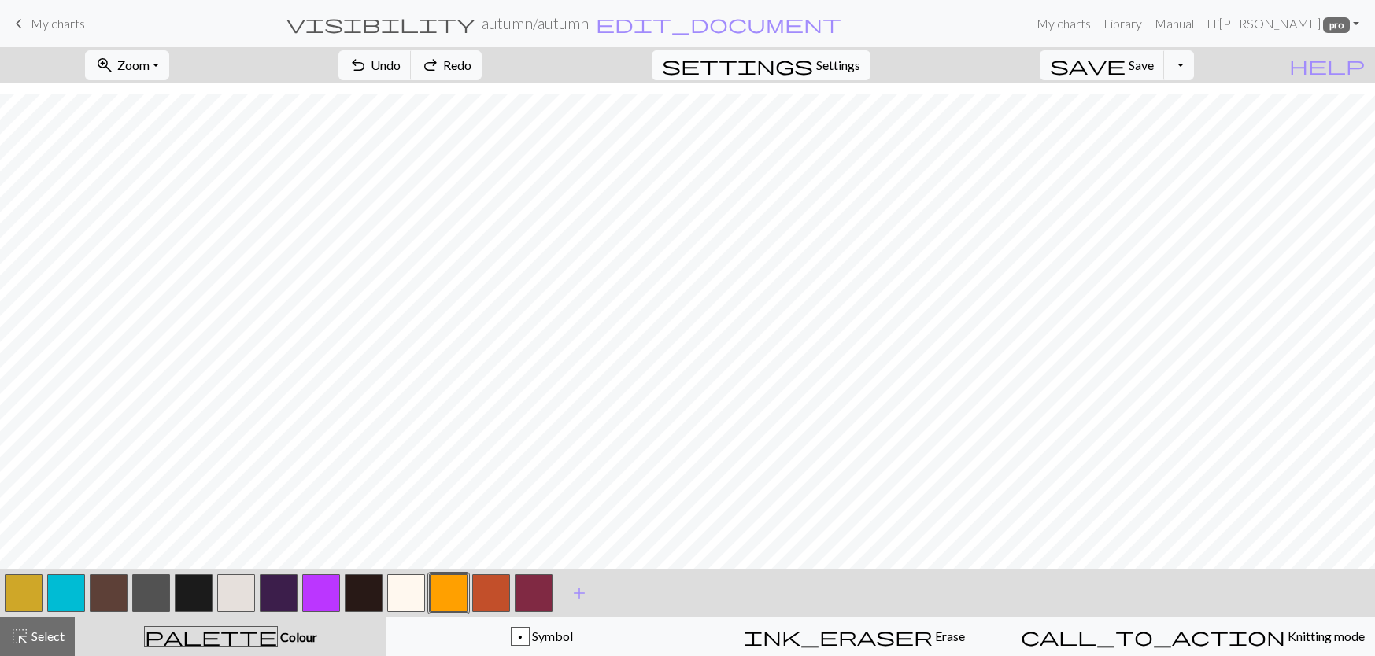
scroll to position [236, 0]
click at [110, 590] on button "button" at bounding box center [109, 593] width 38 height 38
click at [54, 636] on span "Select" at bounding box center [46, 636] width 35 height 15
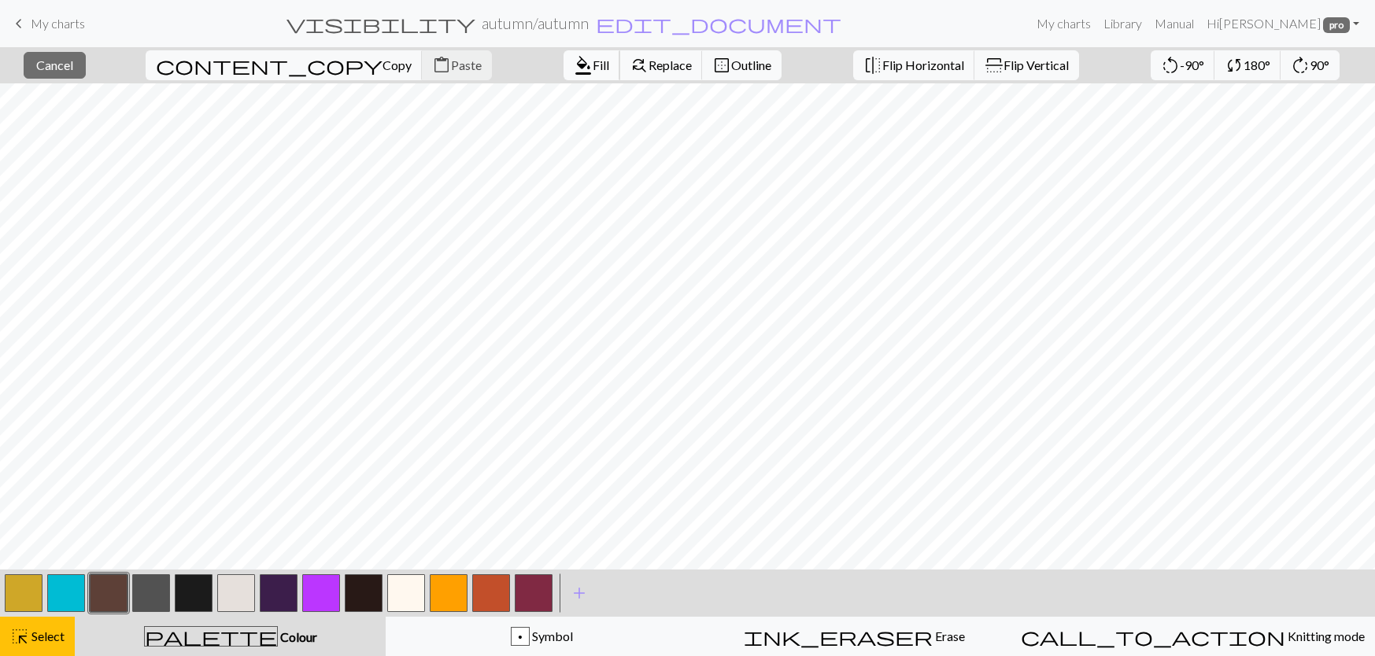
click at [574, 63] on span "format_color_fill" at bounding box center [583, 65] width 19 height 22
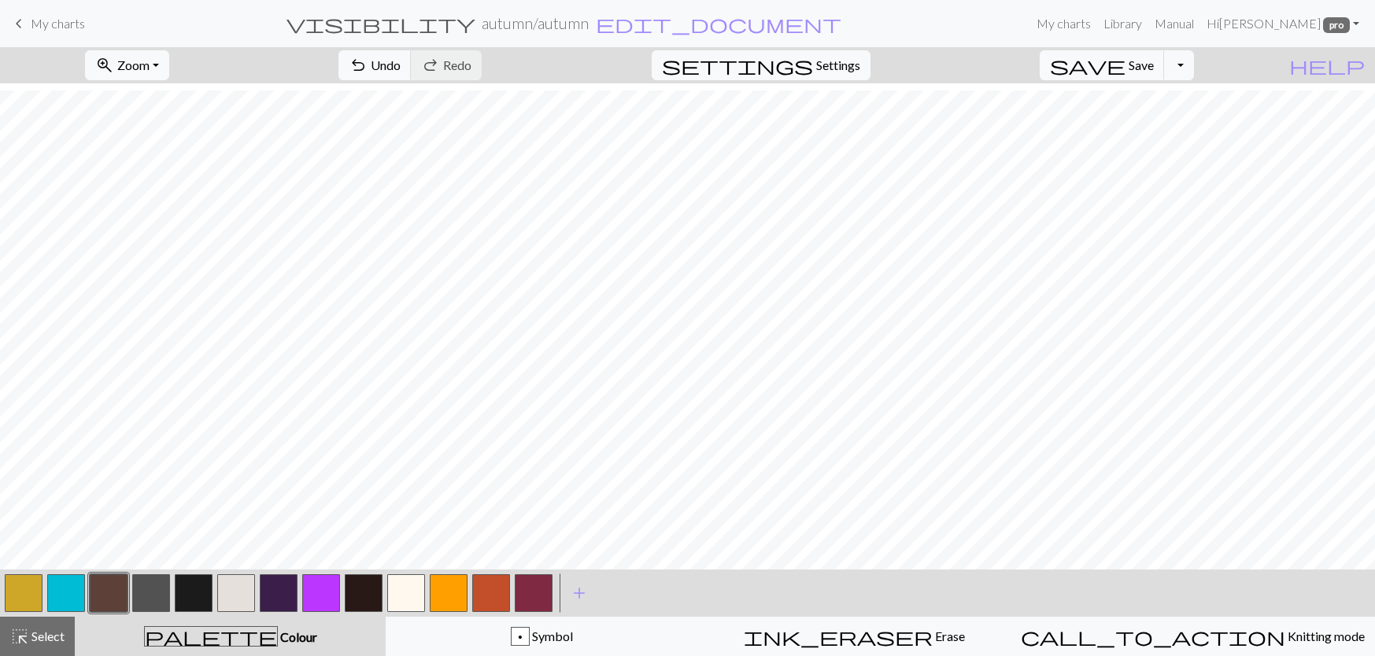
scroll to position [315, 0]
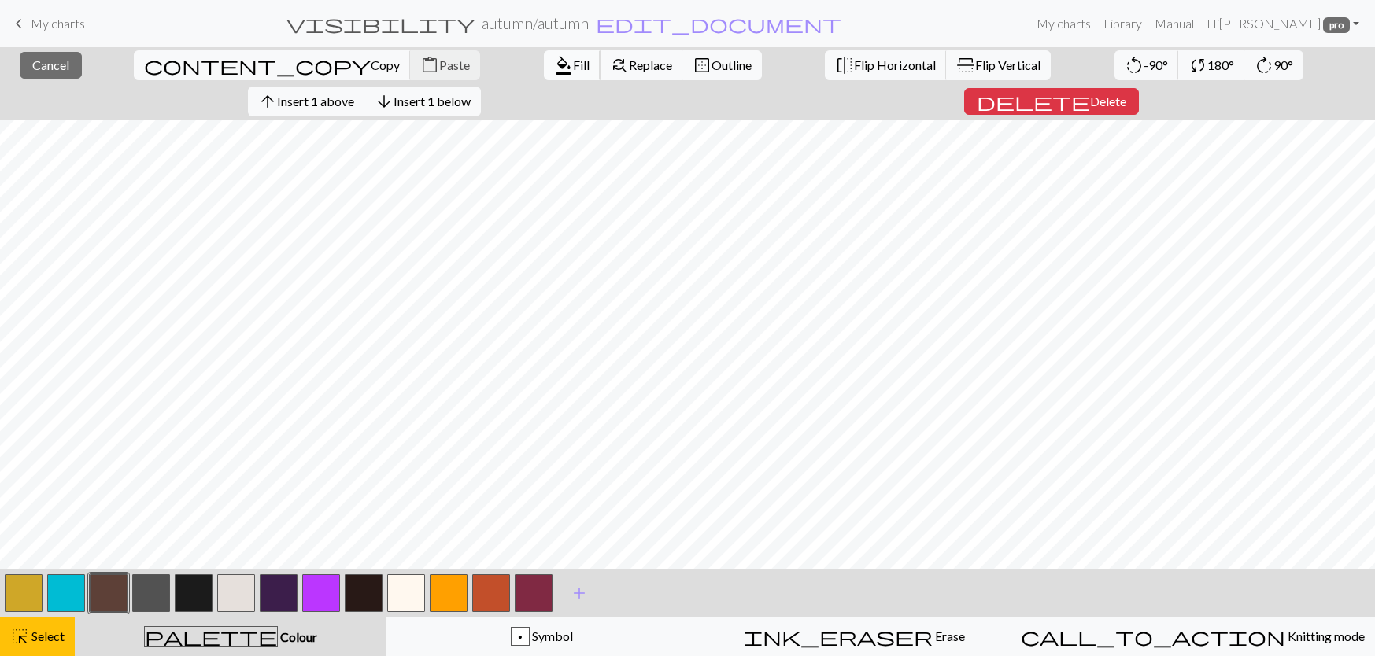
click at [554, 68] on span "format_color_fill" at bounding box center [563, 65] width 19 height 22
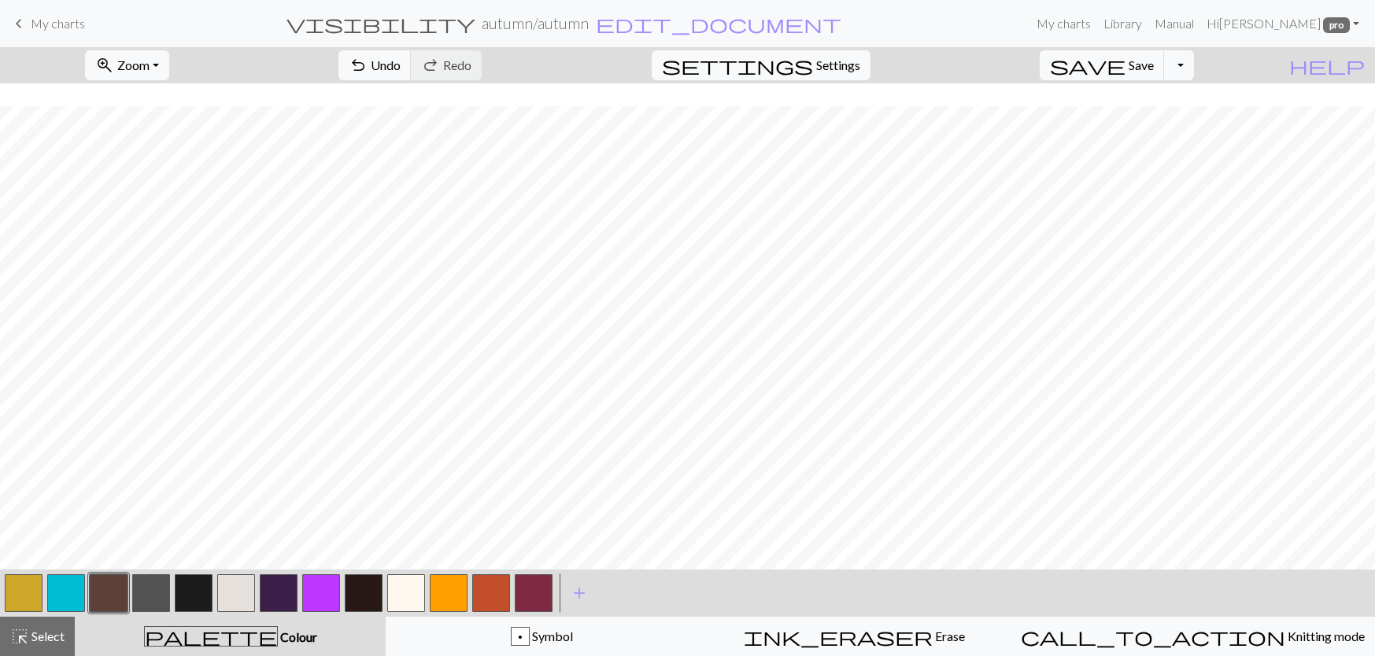
scroll to position [787, 0]
click at [18, 641] on span "highlight_alt" at bounding box center [19, 637] width 19 height 22
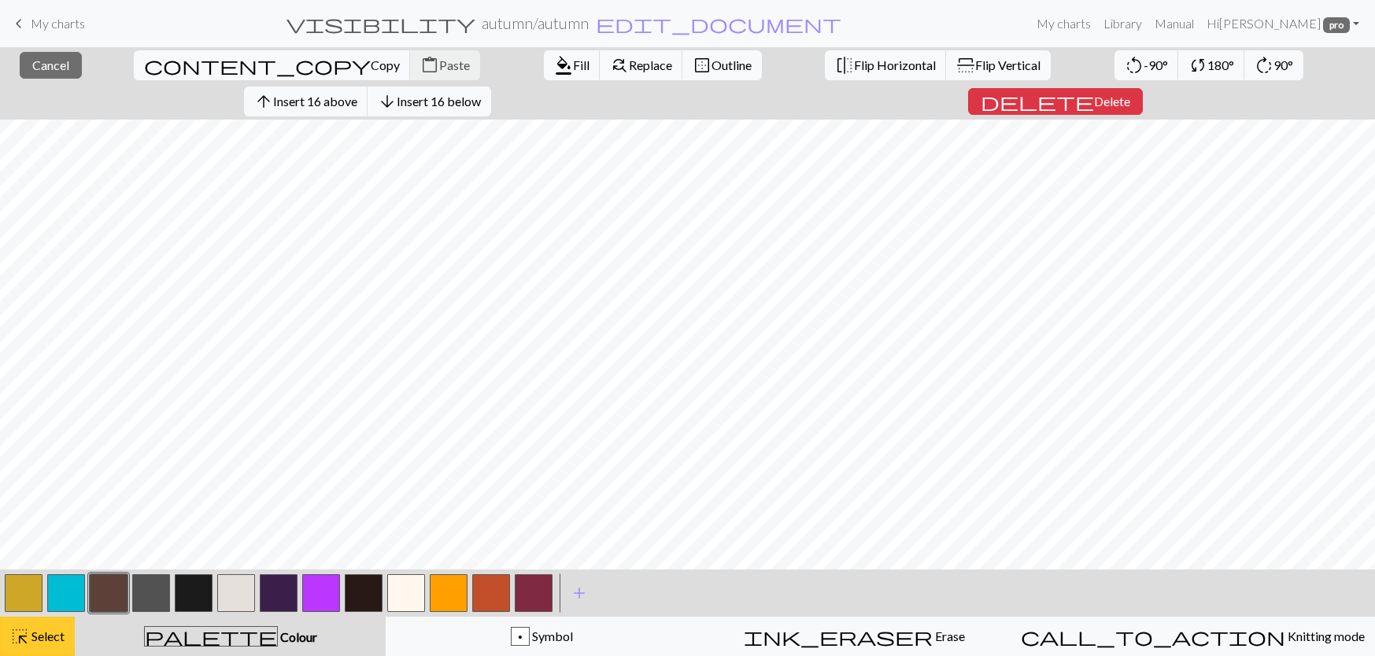
click at [50, 639] on span "Select" at bounding box center [46, 636] width 35 height 15
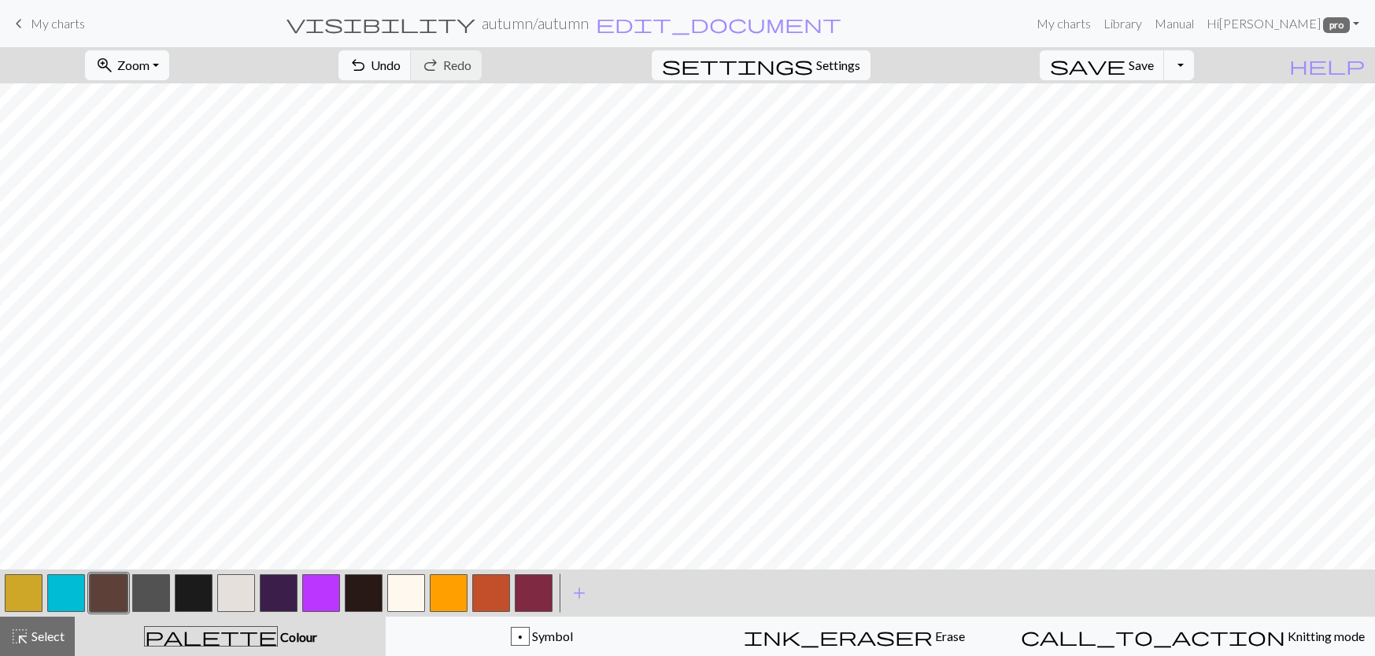
click at [441, 585] on button "button" at bounding box center [449, 593] width 38 height 38
click at [38, 632] on span "Select" at bounding box center [46, 636] width 35 height 15
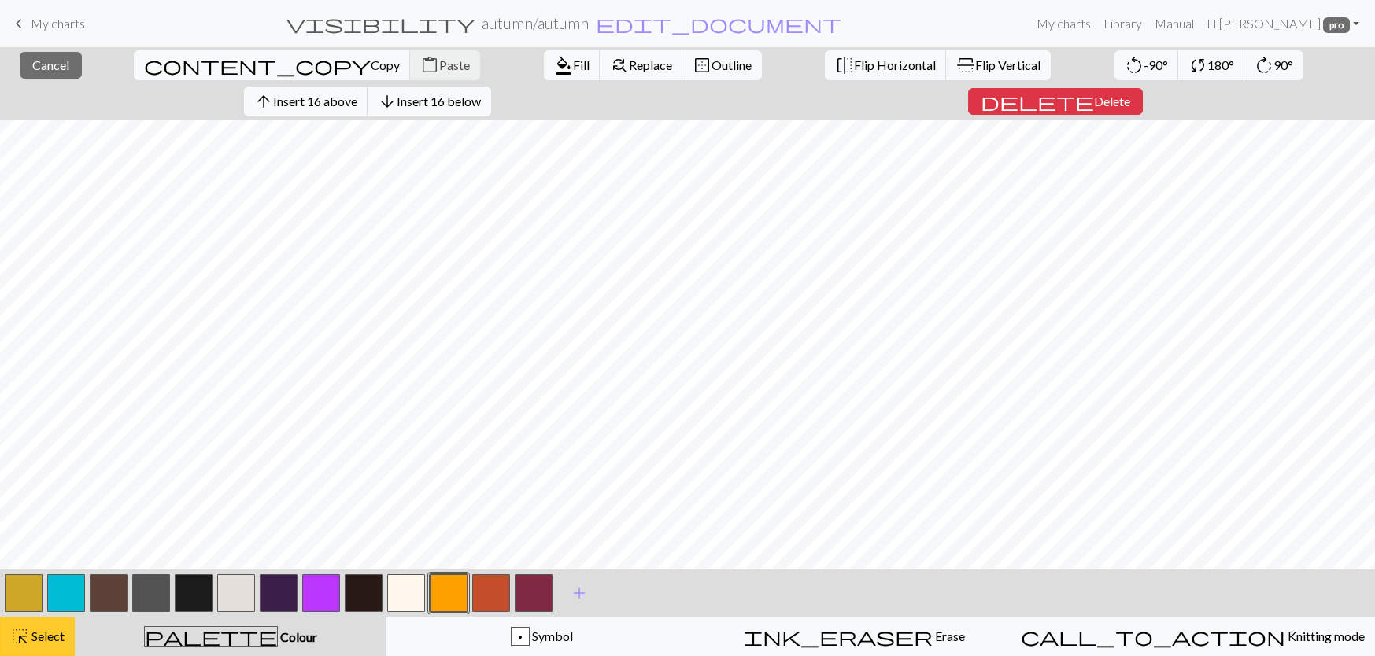
click at [56, 637] on span "Select" at bounding box center [46, 636] width 35 height 15
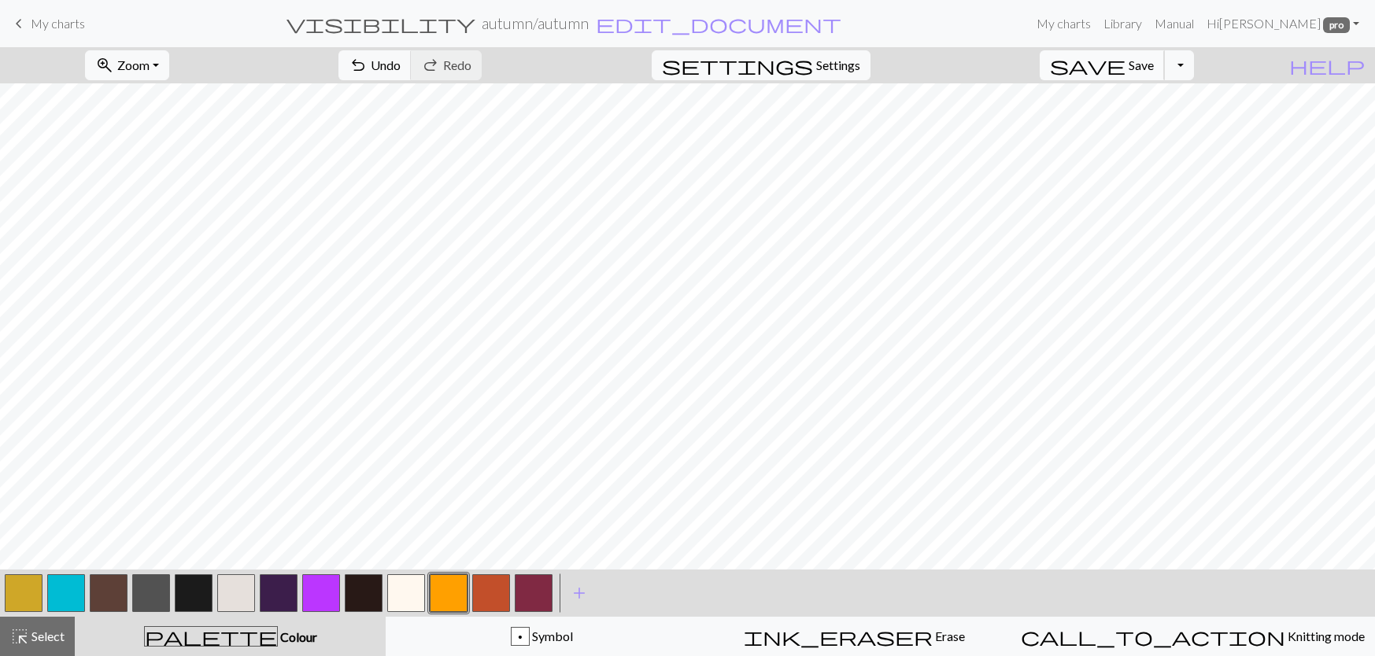
click at [1154, 77] on button "save Save Save" at bounding box center [1101, 65] width 125 height 30
click at [49, 628] on div "highlight_alt Select Select" at bounding box center [37, 636] width 54 height 19
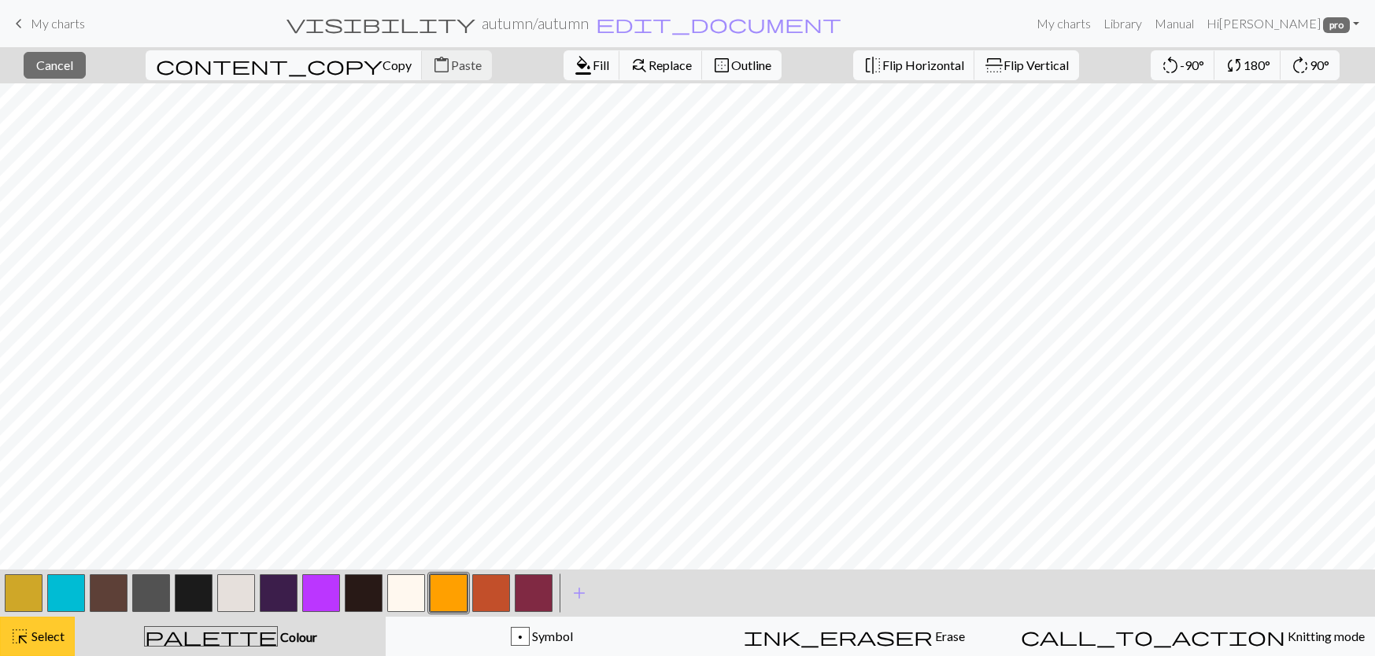
click at [40, 630] on span "Select" at bounding box center [46, 636] width 35 height 15
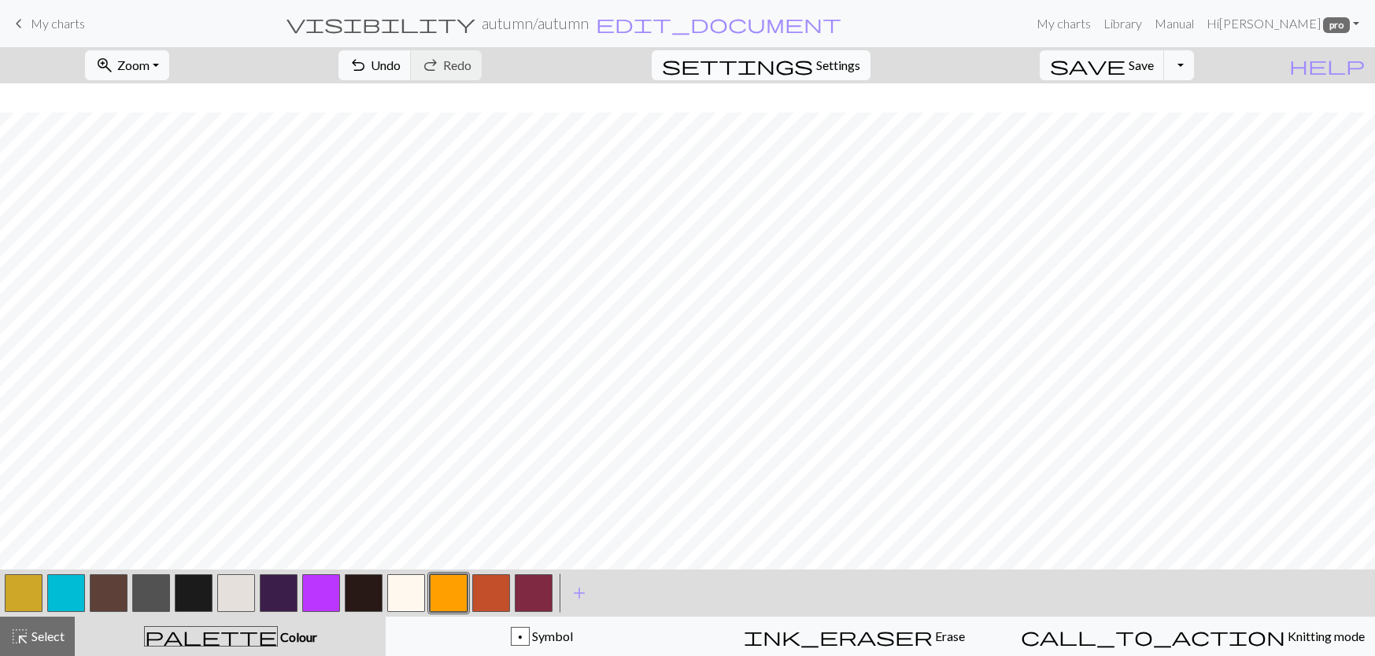
scroll to position [0, 0]
click at [317, 607] on button "button" at bounding box center [321, 593] width 38 height 38
click at [209, 596] on button "button" at bounding box center [194, 593] width 38 height 38
click at [279, 594] on button "button" at bounding box center [279, 593] width 38 height 38
click at [364, 599] on button "button" at bounding box center [364, 593] width 38 height 38
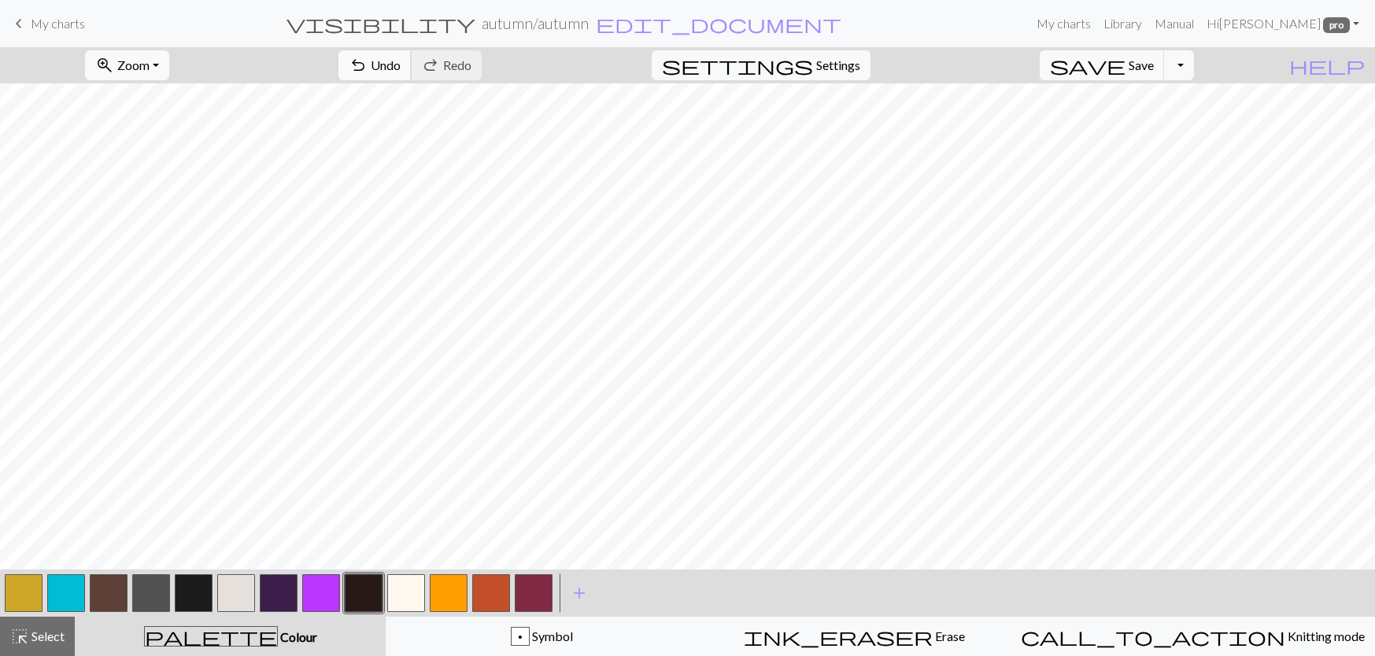
click at [401, 69] on span "Undo" at bounding box center [386, 64] width 30 height 15
click at [336, 590] on button "button" at bounding box center [321, 593] width 38 height 38
click at [401, 58] on span "Undo" at bounding box center [386, 64] width 30 height 15
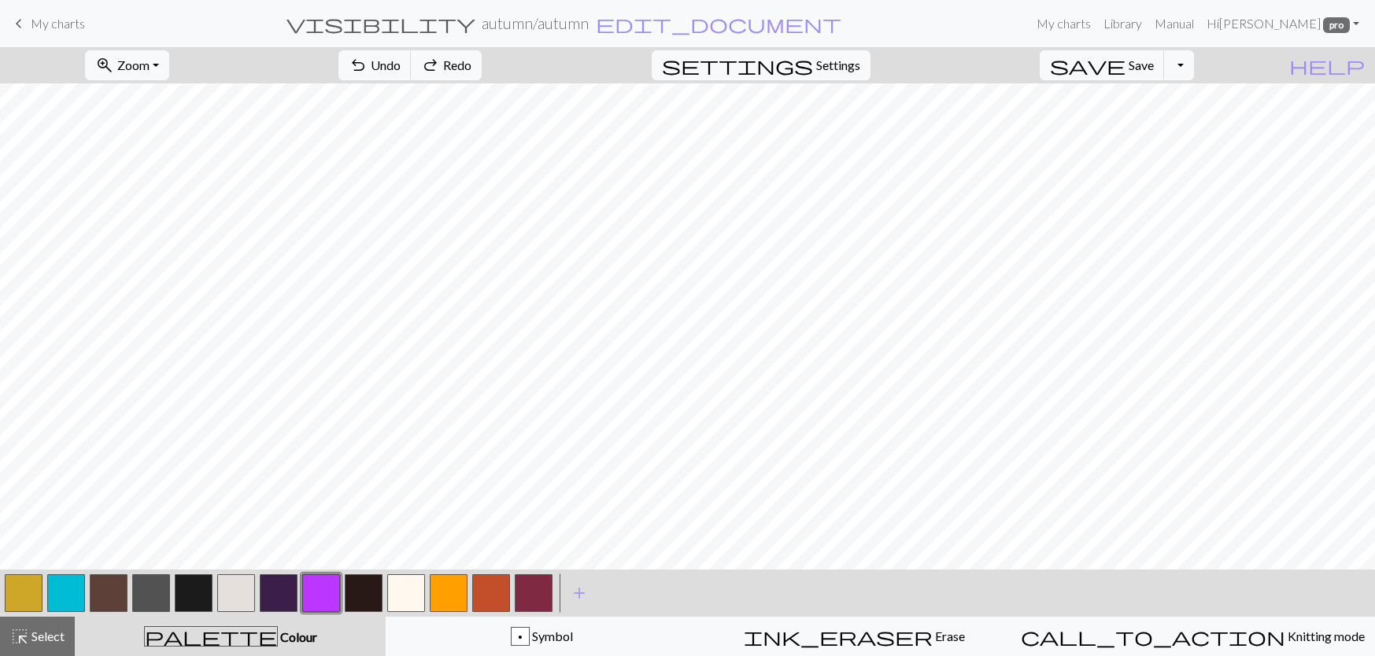
click at [452, 589] on button "button" at bounding box center [449, 593] width 38 height 38
click at [489, 600] on button "button" at bounding box center [491, 593] width 38 height 38
click at [446, 599] on button "button" at bounding box center [449, 593] width 38 height 38
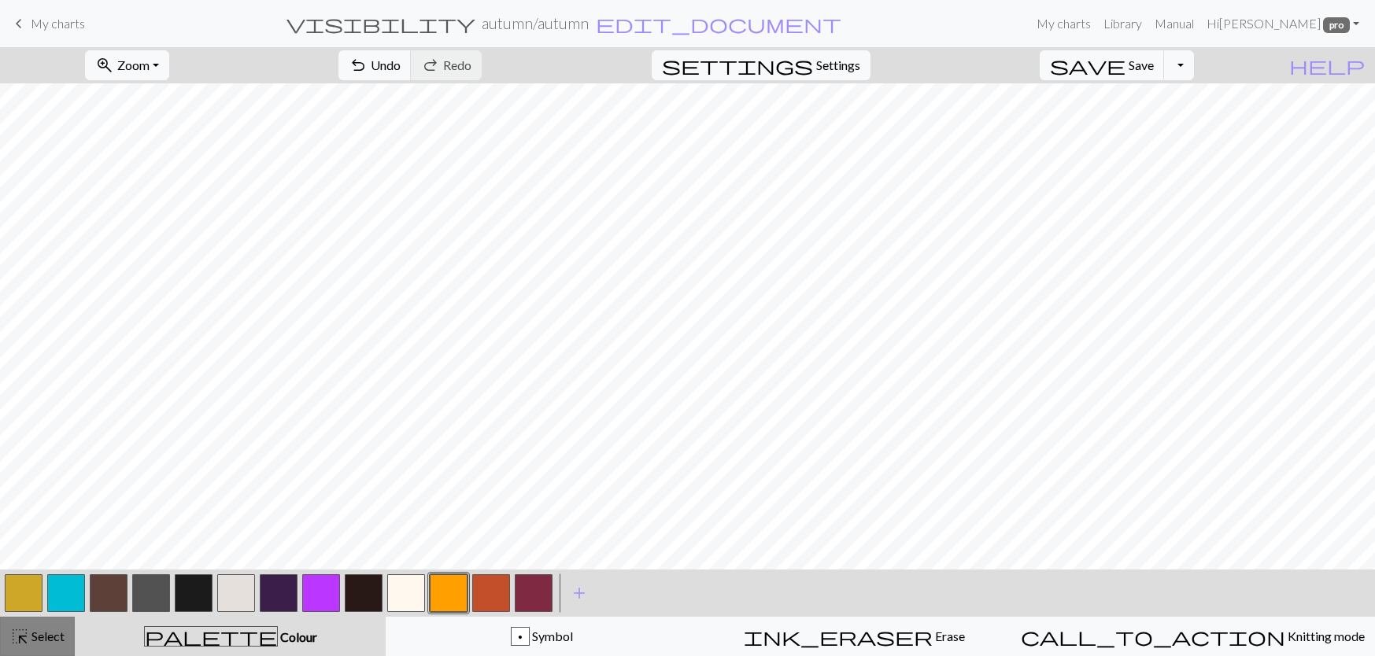
click at [35, 630] on span "Select" at bounding box center [46, 636] width 35 height 15
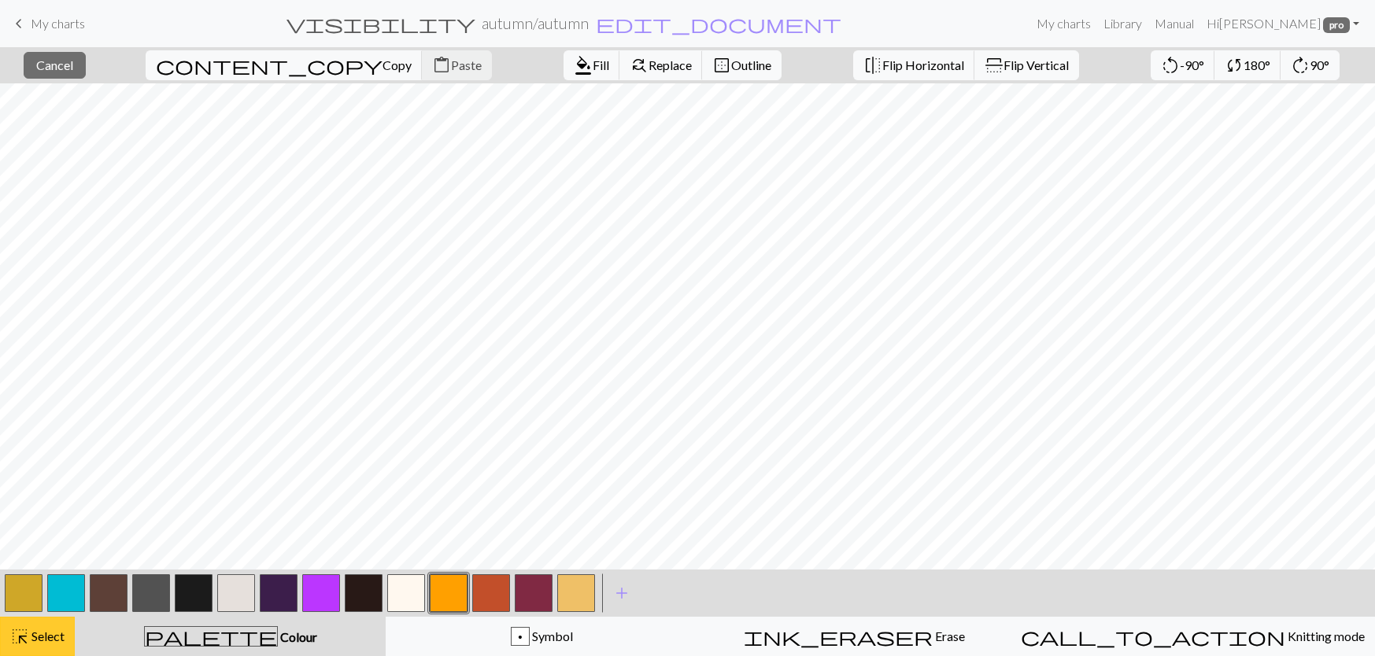
click at [63, 639] on span "Select" at bounding box center [46, 636] width 35 height 15
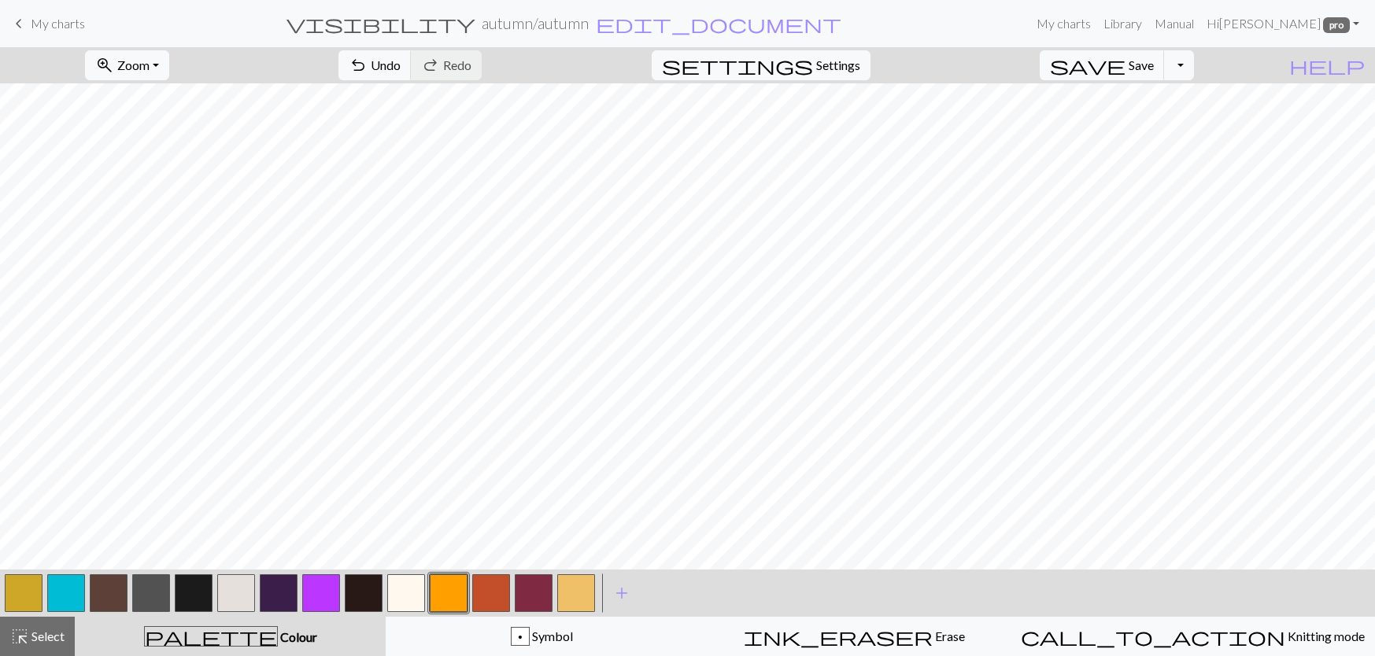
click at [105, 603] on button "button" at bounding box center [109, 593] width 38 height 38
click at [452, 589] on button "button" at bounding box center [449, 593] width 38 height 38
click at [167, 604] on button "button" at bounding box center [151, 593] width 38 height 38
click at [452, 589] on button "button" at bounding box center [449, 593] width 38 height 38
click at [488, 600] on button "button" at bounding box center [491, 593] width 38 height 38
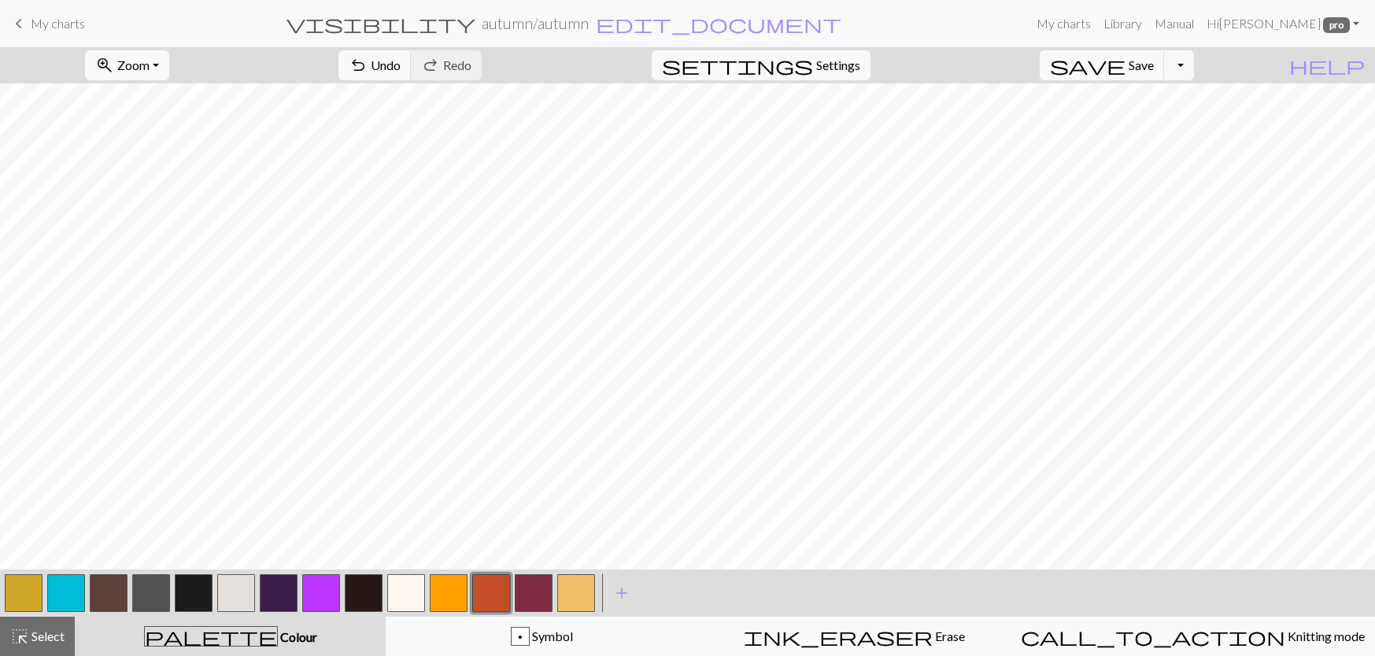
click at [456, 588] on button "button" at bounding box center [449, 593] width 38 height 38
click at [1154, 58] on span "Save" at bounding box center [1140, 64] width 25 height 15
click at [37, 642] on span "Select" at bounding box center [46, 636] width 35 height 15
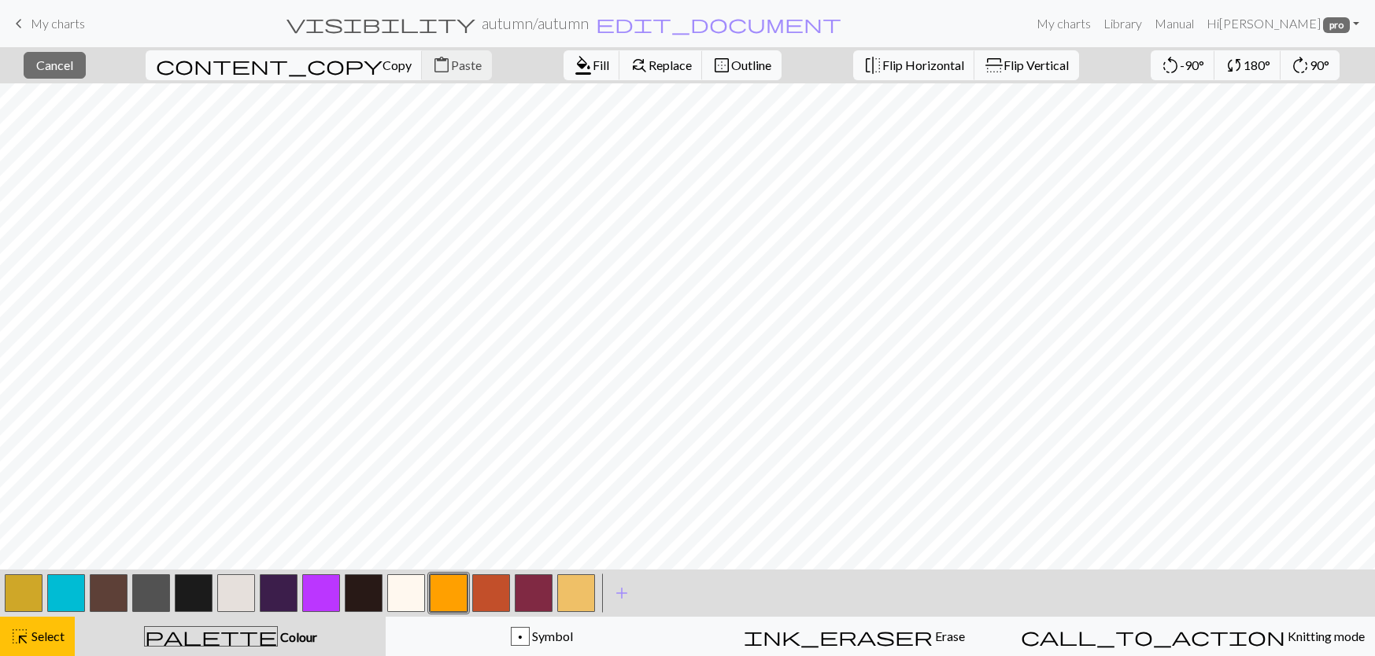
click at [150, 600] on button "button" at bounding box center [151, 593] width 38 height 38
click at [563, 54] on button "format_color_fill Fill" at bounding box center [591, 65] width 57 height 30
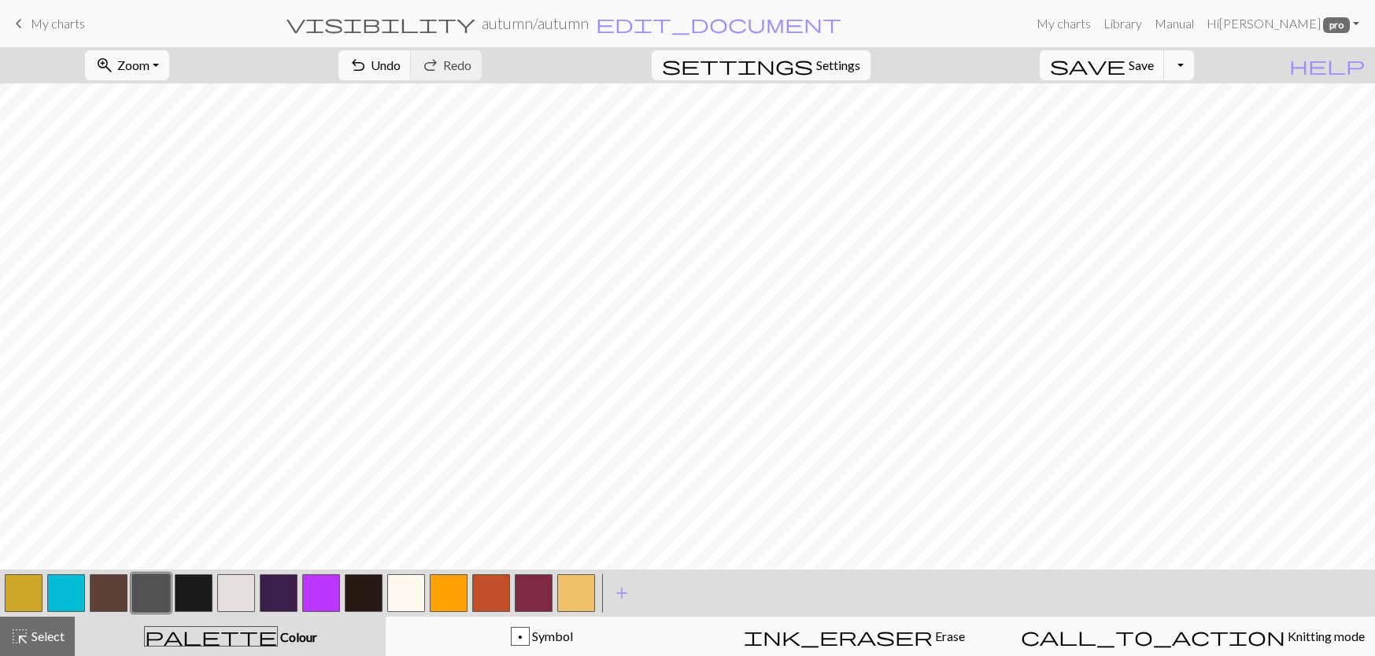
click at [461, 596] on button "button" at bounding box center [449, 593] width 38 height 38
click at [23, 600] on button "button" at bounding box center [24, 593] width 38 height 38
click at [18, 654] on button "highlight_alt Select Select" at bounding box center [37, 636] width 75 height 39
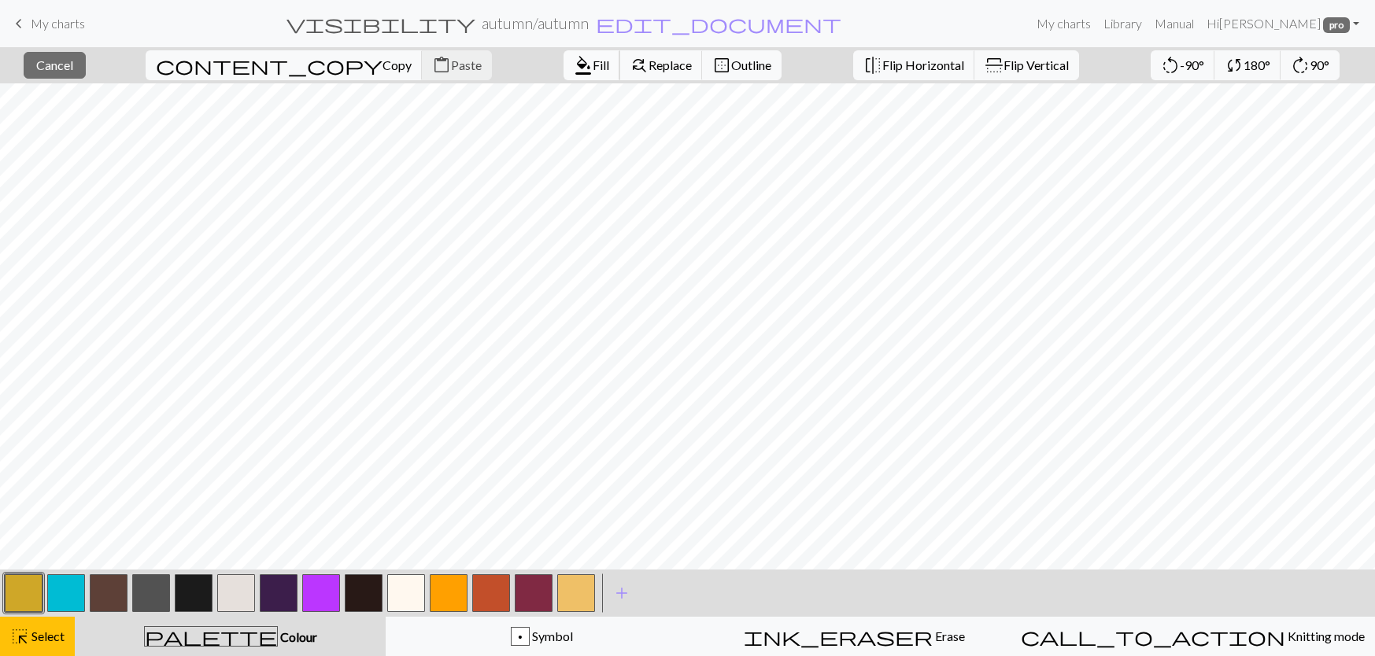
click at [593, 64] on span "Fill" at bounding box center [601, 64] width 17 height 15
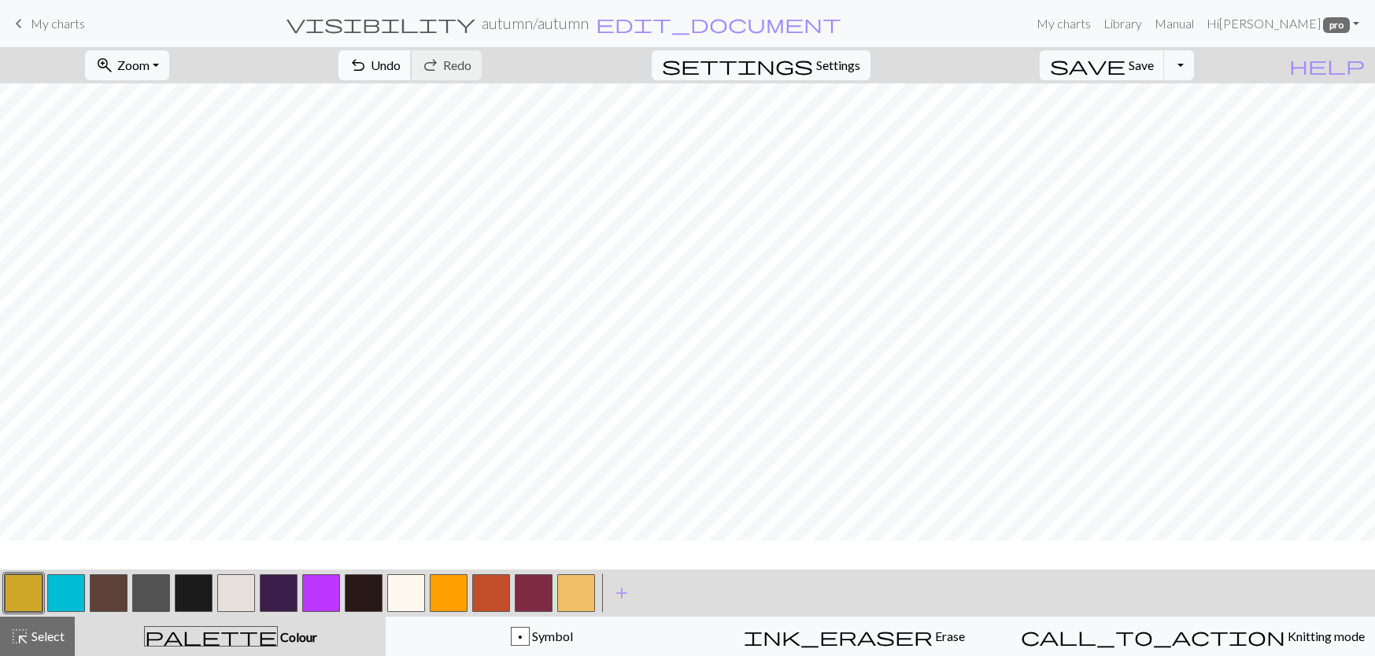
scroll to position [157, 0]
click at [47, 641] on span "Select" at bounding box center [46, 636] width 35 height 15
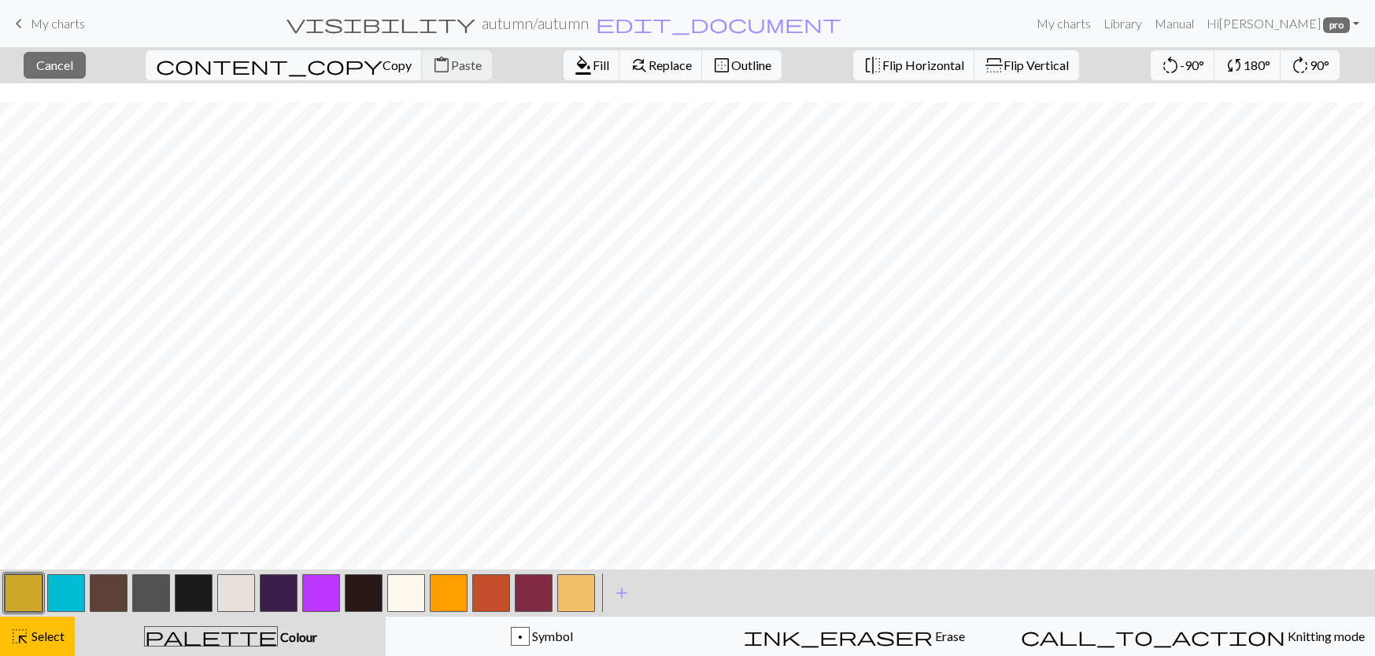
scroll to position [236, 0]
click at [34, 648] on button "highlight_alt Select Select" at bounding box center [37, 636] width 75 height 39
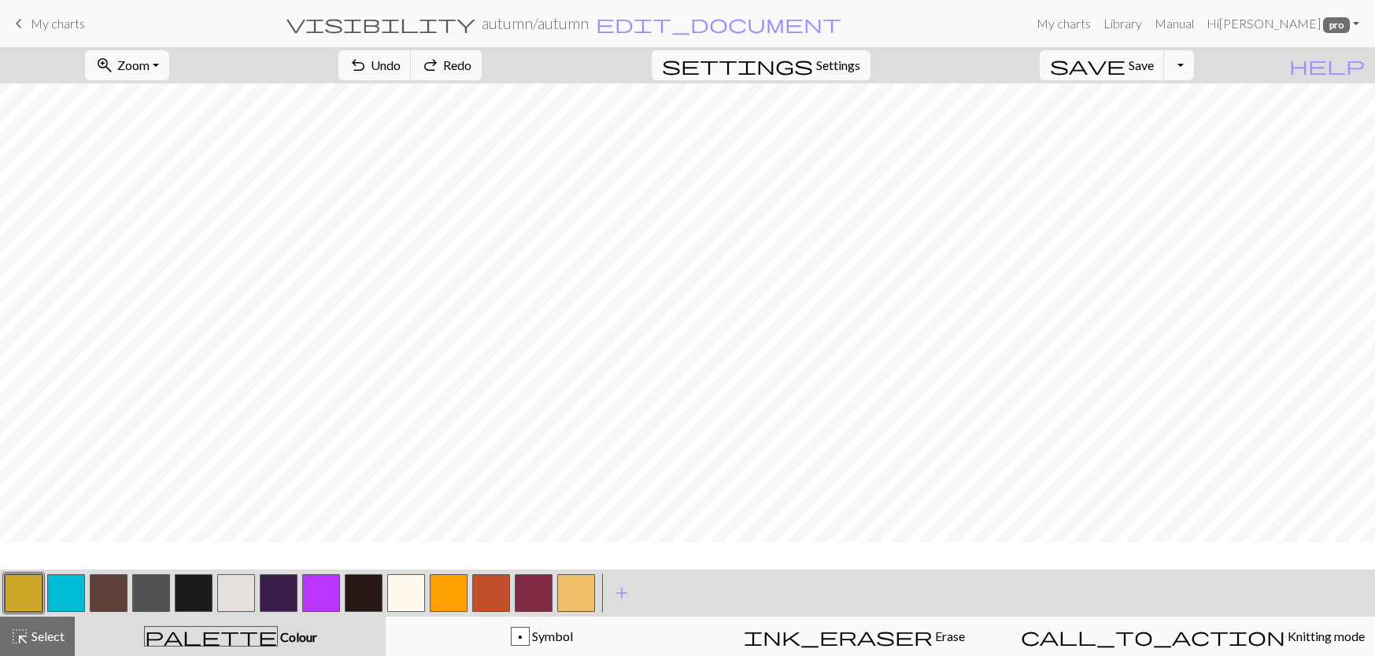
scroll to position [157, 0]
click at [61, 623] on button "highlight_alt Select Select" at bounding box center [37, 636] width 75 height 39
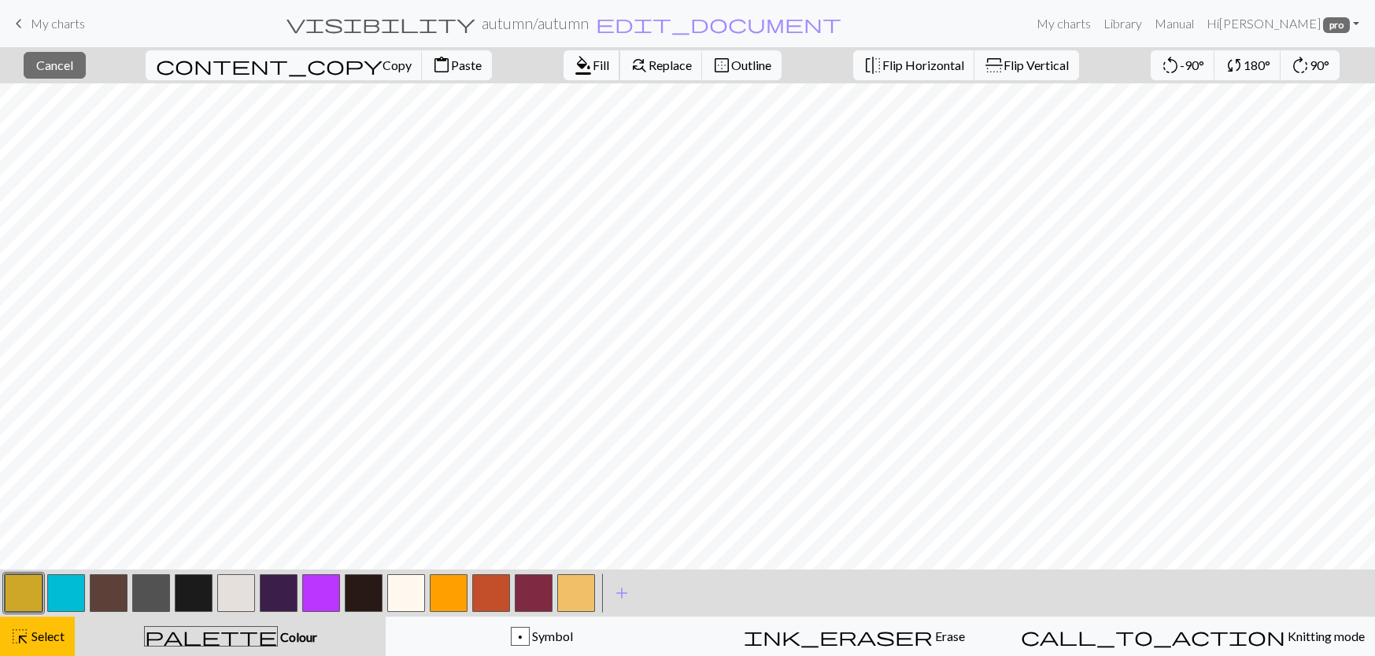
click at [574, 63] on span "format_color_fill" at bounding box center [583, 65] width 19 height 22
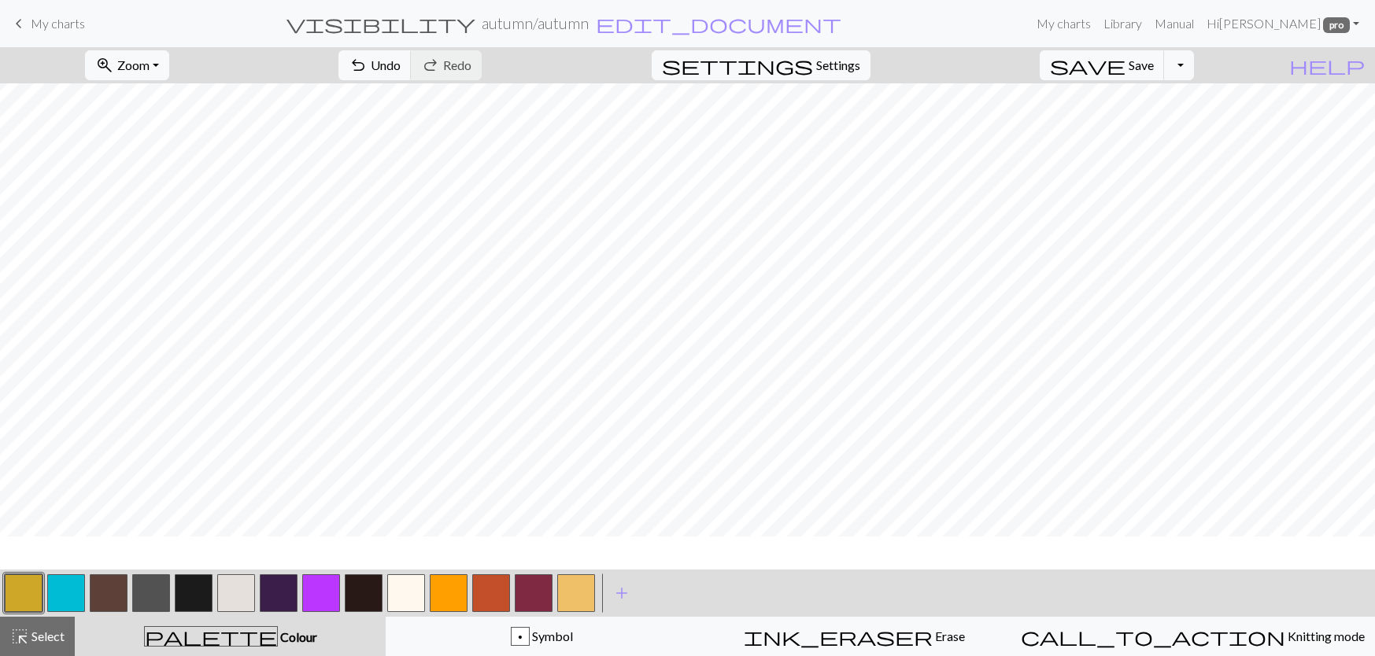
scroll to position [79, 0]
click at [203, 601] on button "button" at bounding box center [194, 593] width 38 height 38
click at [161, 585] on button "button" at bounding box center [151, 593] width 38 height 38
click at [204, 607] on button "button" at bounding box center [194, 593] width 38 height 38
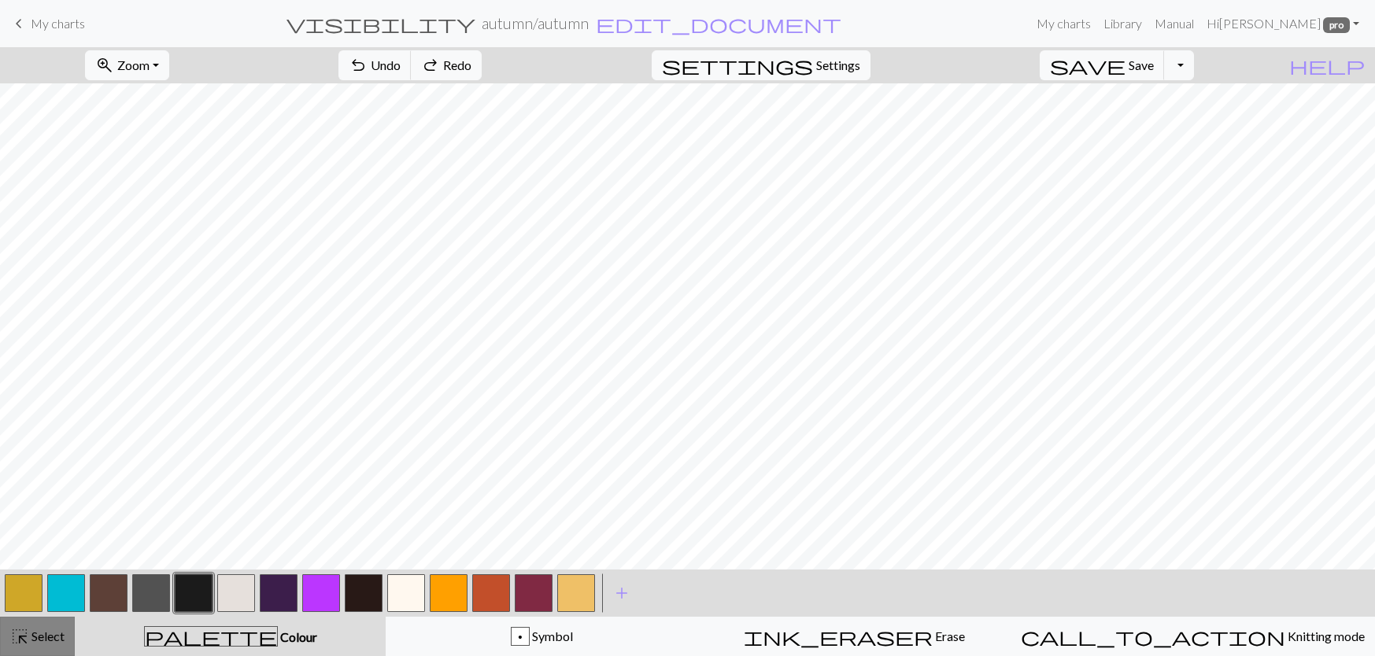
click at [36, 649] on button "highlight_alt Select Select" at bounding box center [37, 636] width 75 height 39
click at [18, 607] on button "button" at bounding box center [24, 593] width 38 height 38
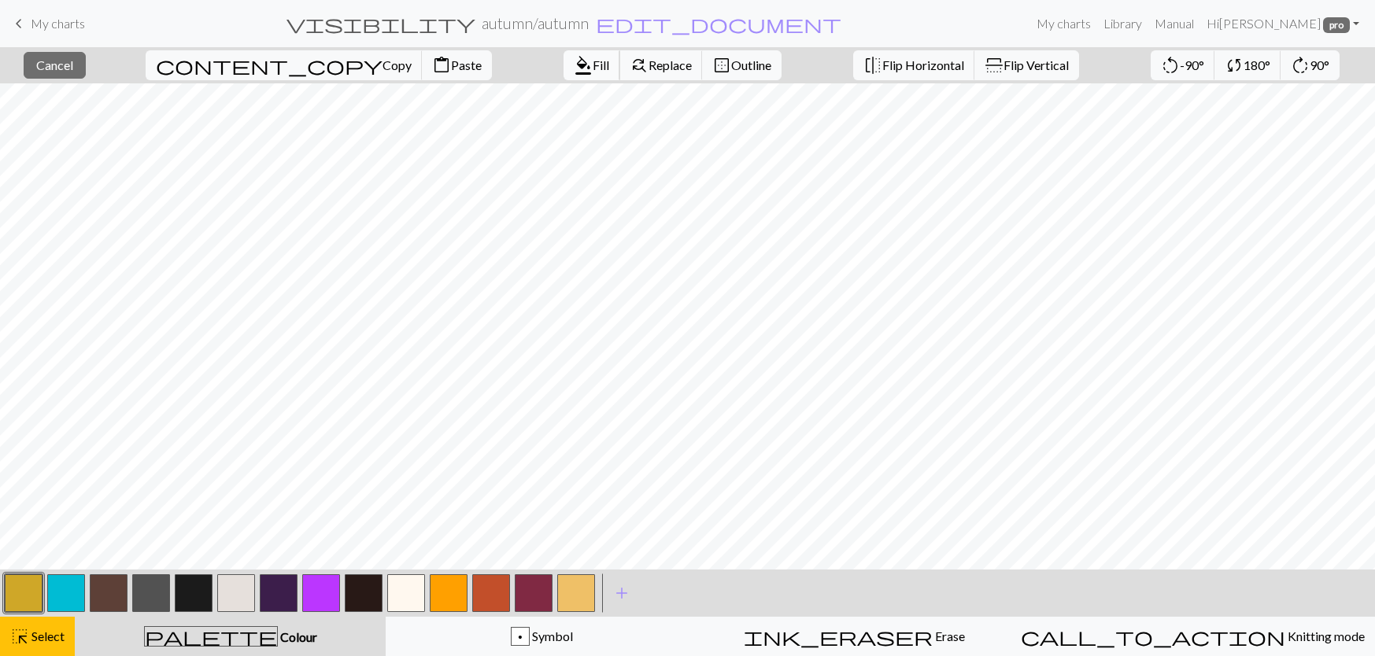
click at [574, 67] on span "format_color_fill" at bounding box center [583, 65] width 19 height 22
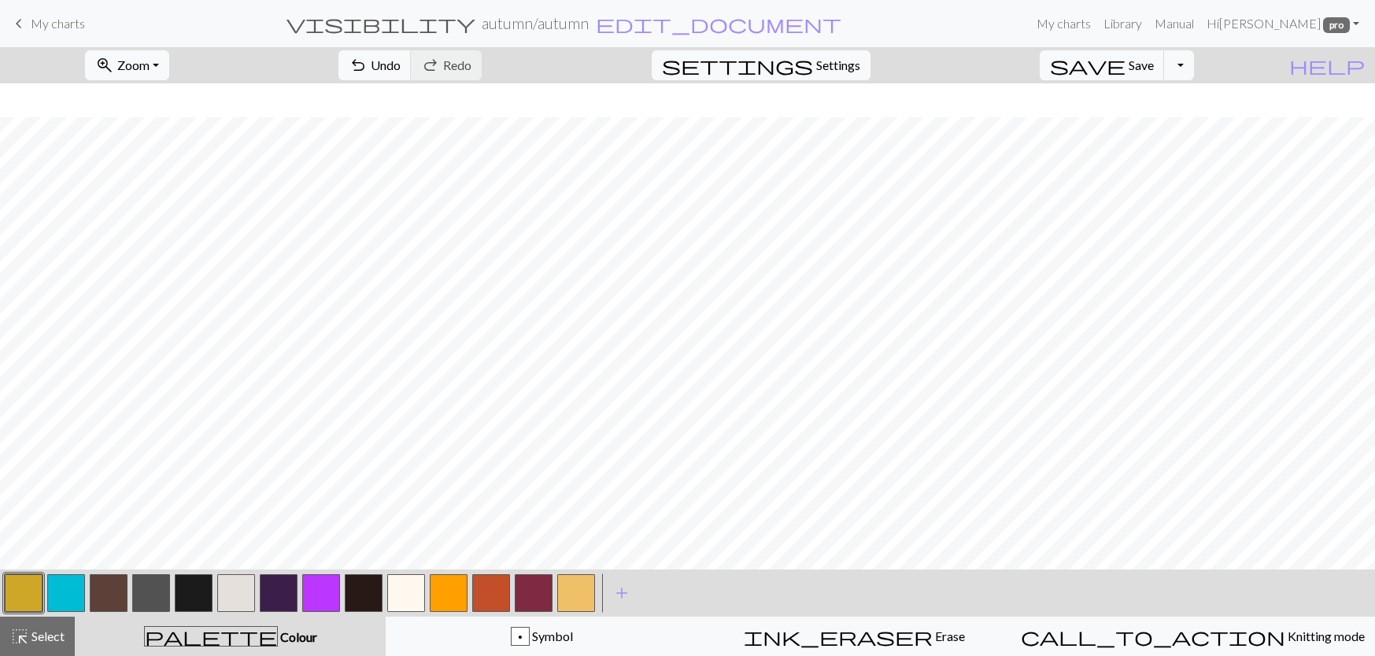
scroll to position [315, 0]
click at [39, 638] on span "Select" at bounding box center [46, 636] width 35 height 15
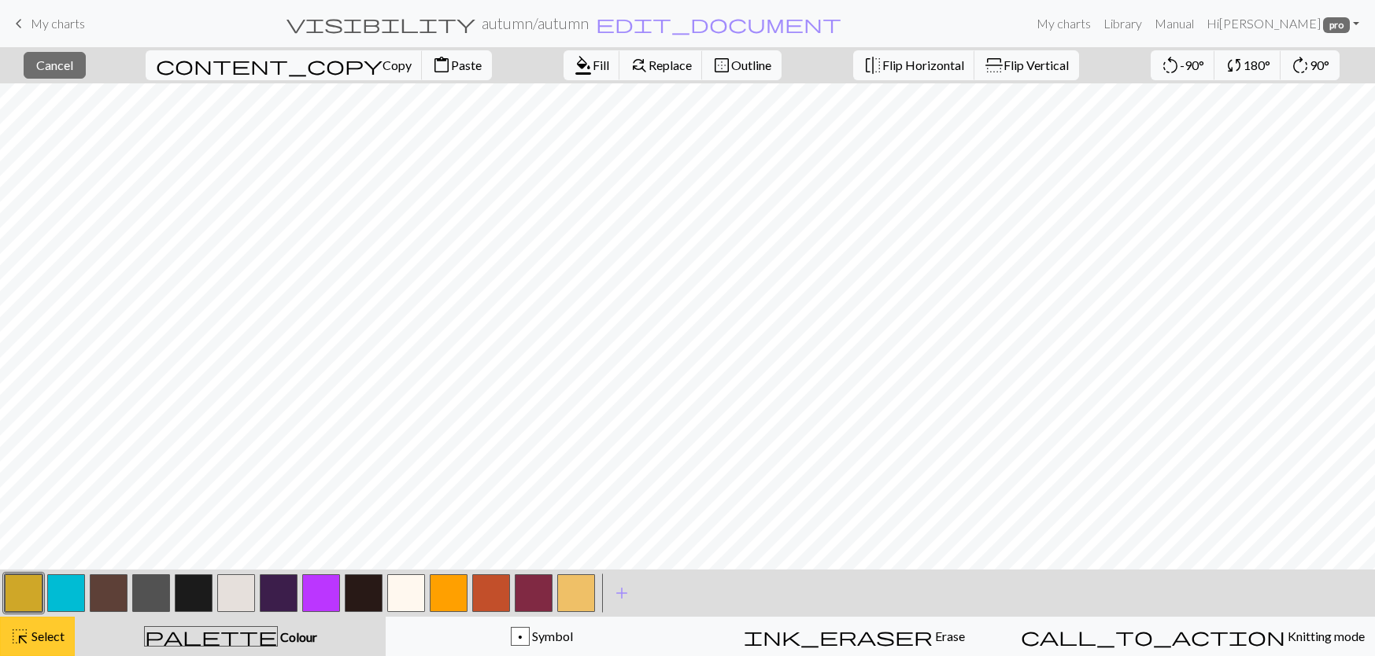
click at [41, 635] on span "Select" at bounding box center [46, 636] width 35 height 15
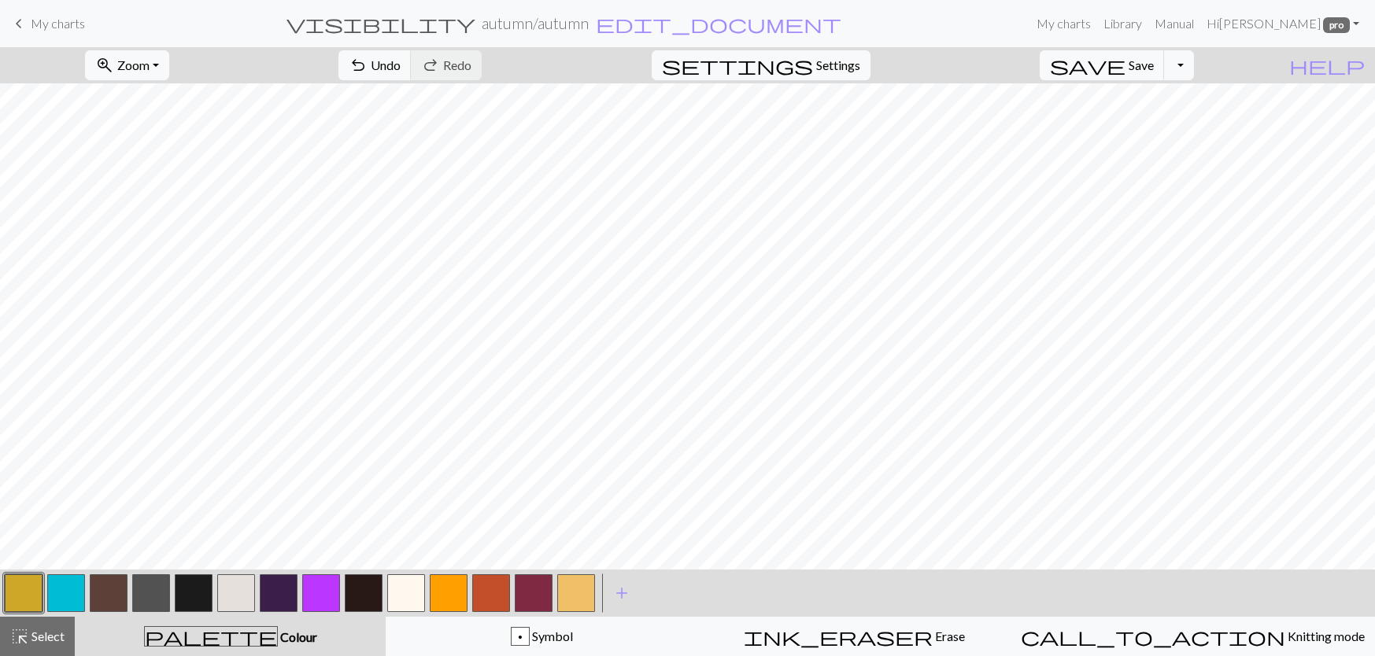
scroll to position [236, 0]
click at [206, 586] on button "button" at bounding box center [194, 593] width 38 height 38
click at [495, 600] on button "button" at bounding box center [491, 593] width 38 height 38
click at [363, 579] on button "button" at bounding box center [364, 593] width 38 height 38
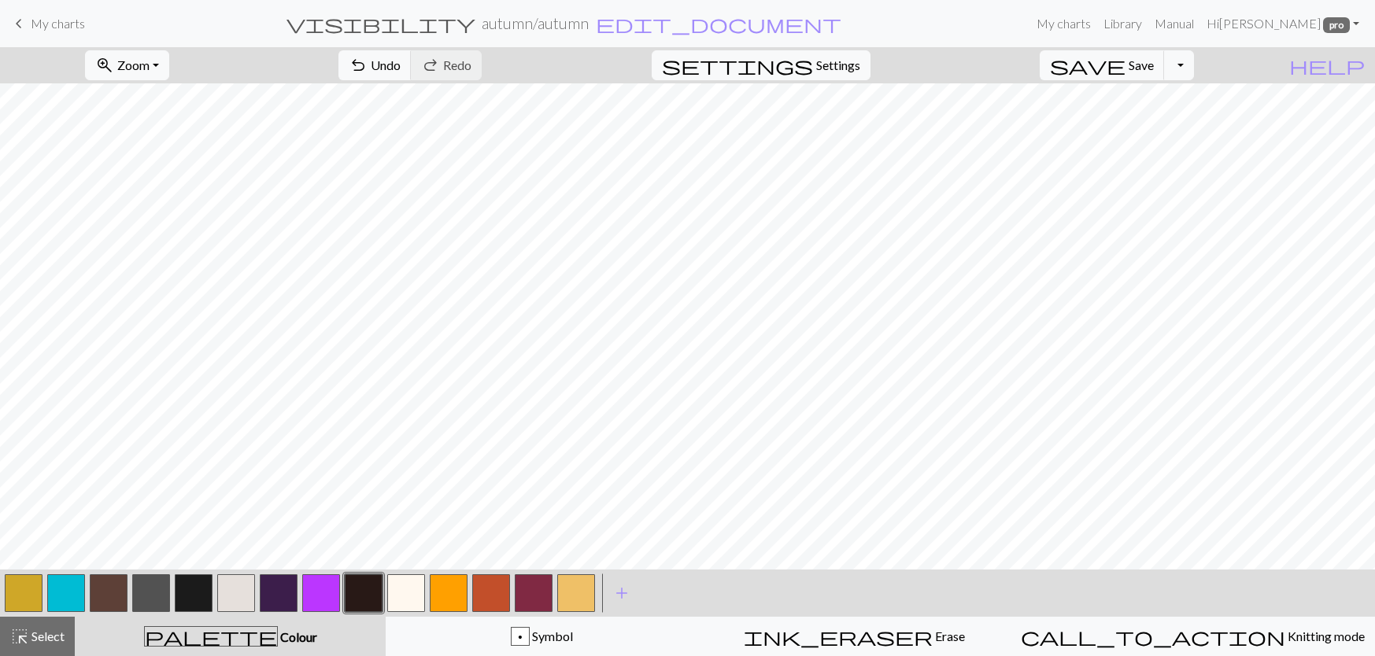
click at [197, 585] on button "button" at bounding box center [194, 593] width 38 height 38
click at [53, 633] on span "Select" at bounding box center [46, 636] width 35 height 15
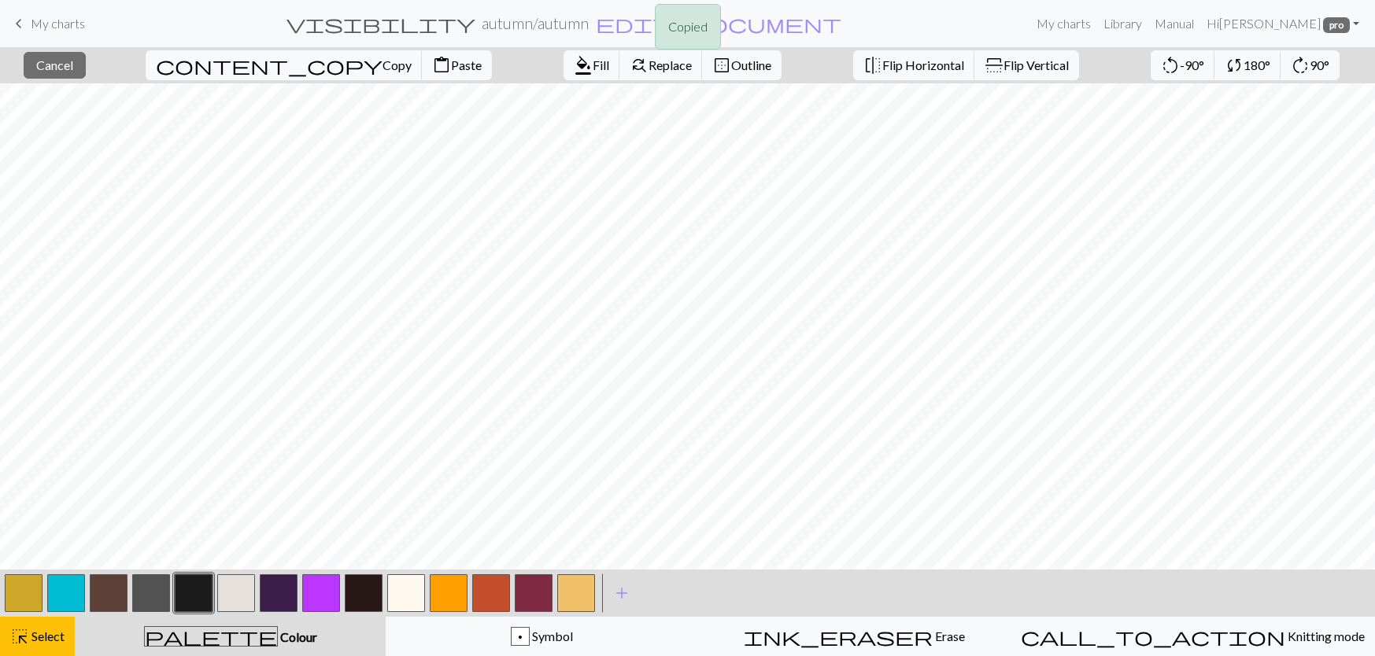
click at [31, 609] on button "button" at bounding box center [24, 593] width 38 height 38
click at [574, 72] on span "format_color_fill" at bounding box center [583, 65] width 19 height 22
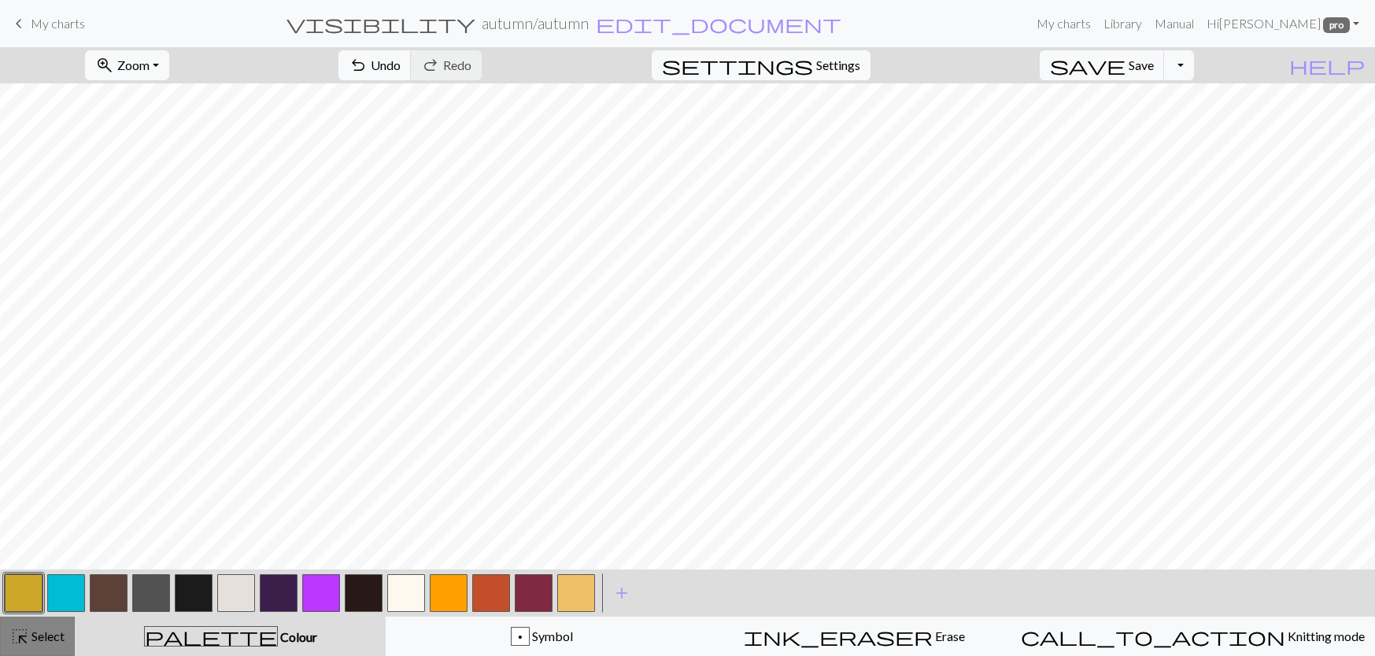
click at [68, 635] on button "highlight_alt Select Select" at bounding box center [37, 636] width 75 height 39
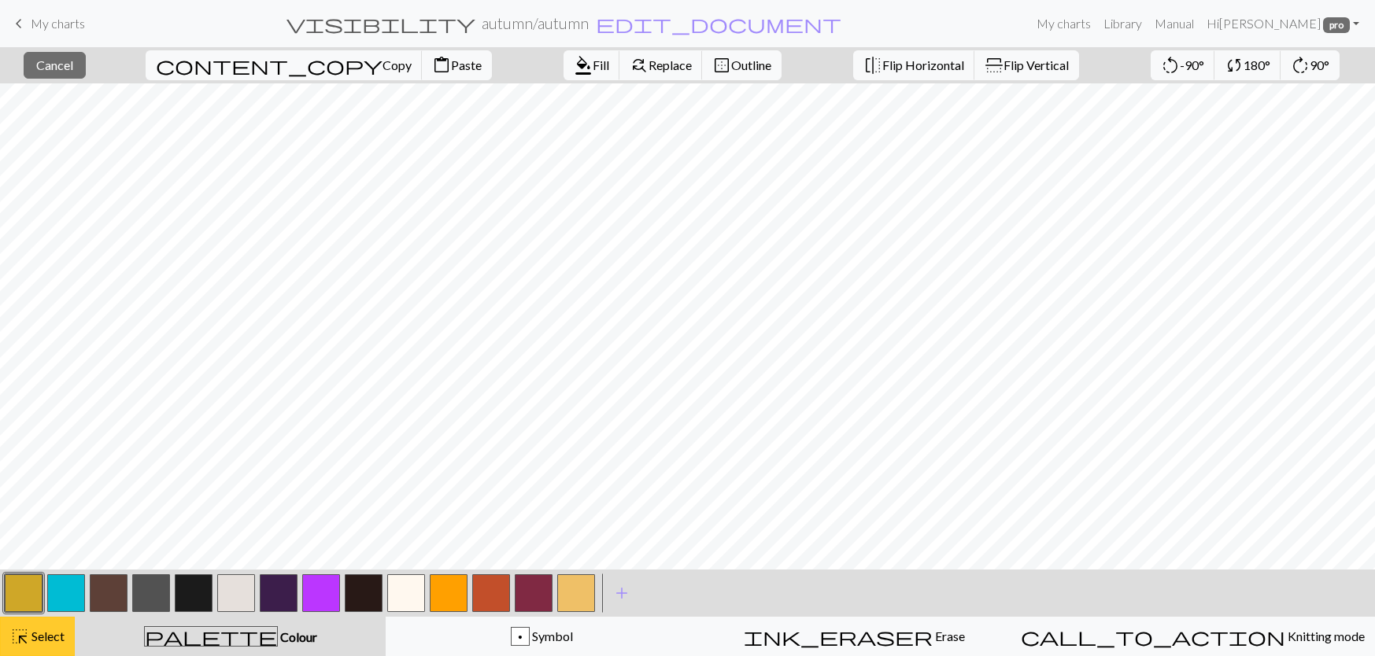
click at [25, 642] on span "highlight_alt" at bounding box center [19, 637] width 19 height 22
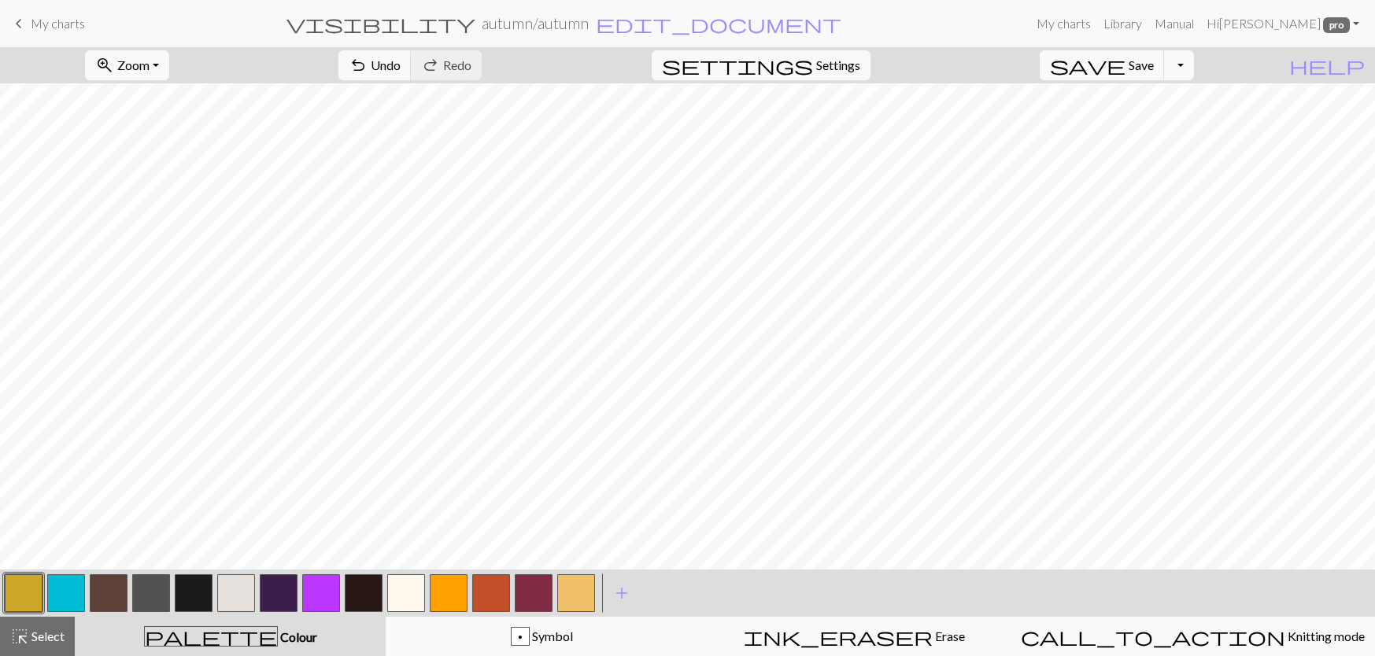
click at [230, 604] on button "button" at bounding box center [236, 593] width 38 height 38
drag, startPoint x: 414, startPoint y: 602, endPoint x: 441, endPoint y: 582, distance: 33.2
click at [414, 603] on button "button" at bounding box center [406, 593] width 38 height 38
drag, startPoint x: 232, startPoint y: 593, endPoint x: 288, endPoint y: 558, distance: 65.7
click at [234, 593] on button "button" at bounding box center [236, 593] width 38 height 38
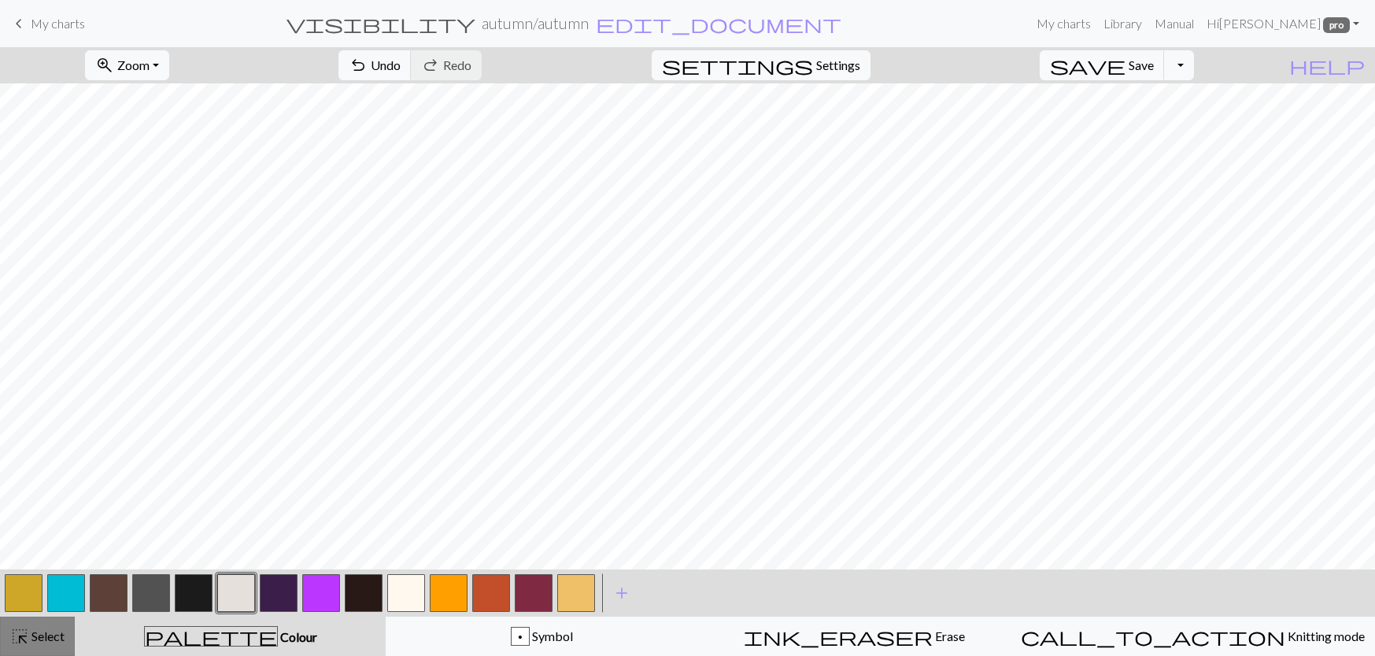
click at [6, 648] on button "highlight_alt Select Select" at bounding box center [37, 636] width 75 height 39
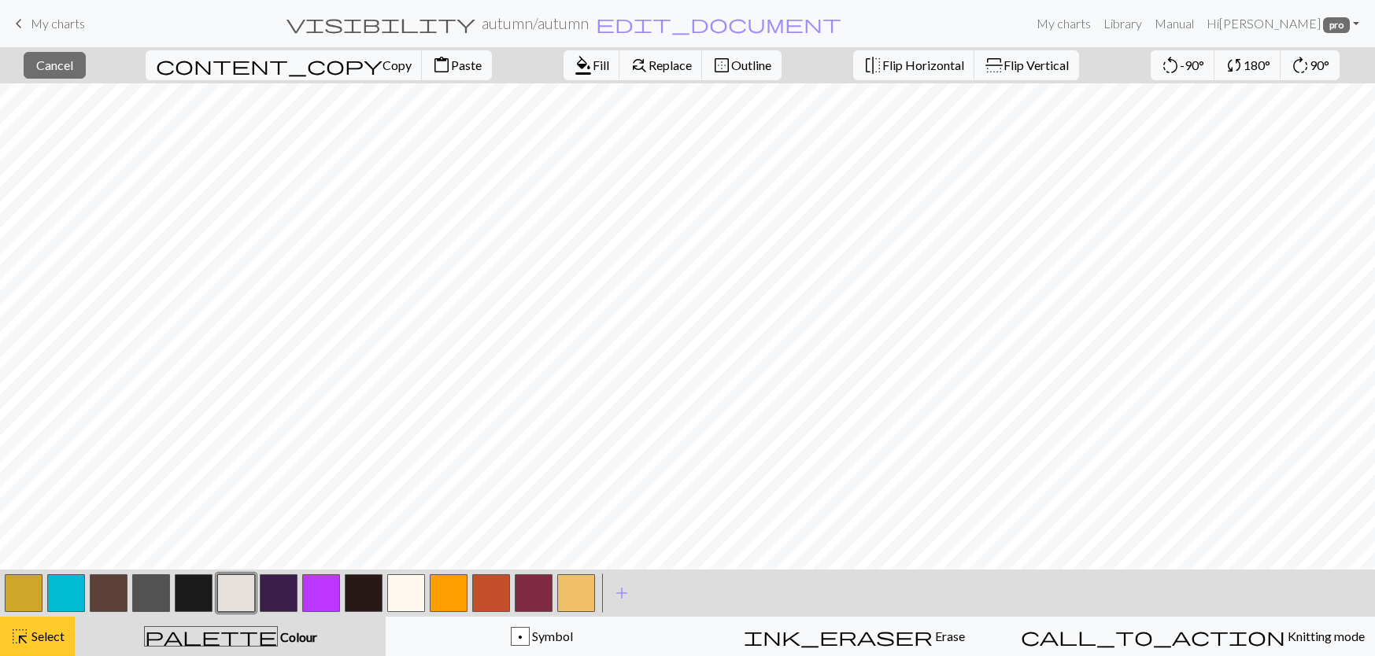
click at [24, 641] on span "highlight_alt" at bounding box center [19, 637] width 19 height 22
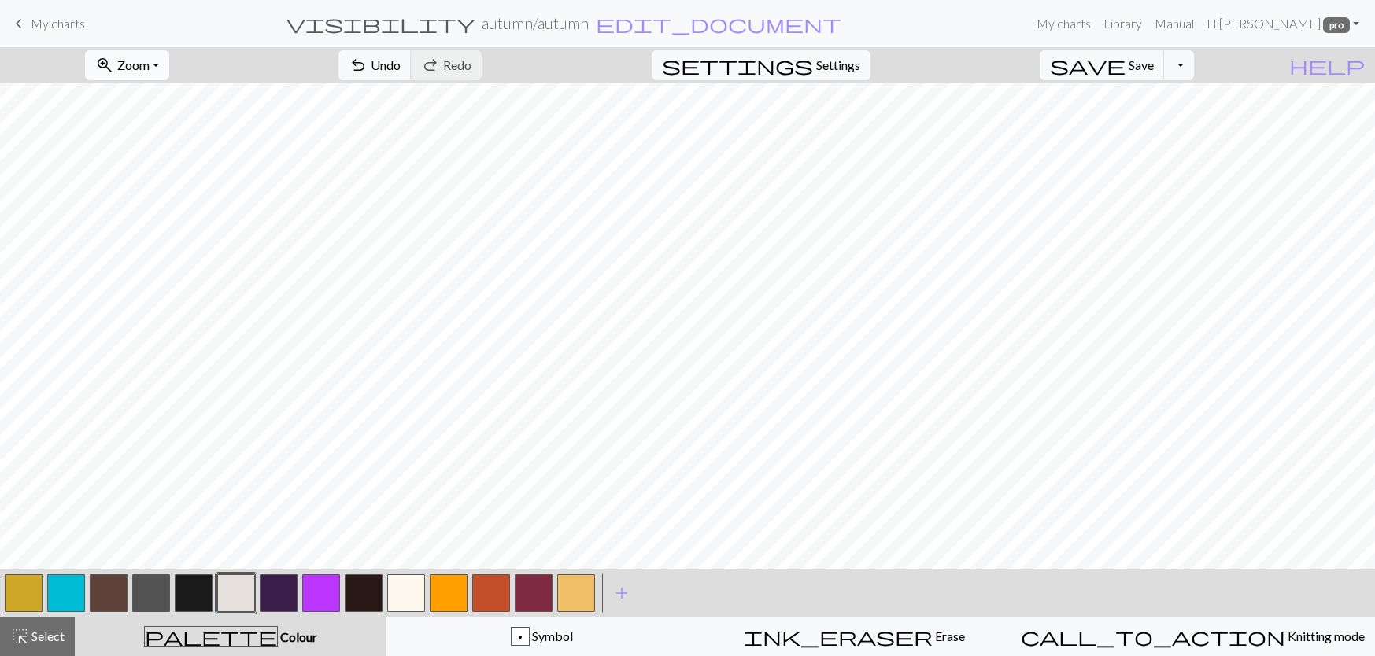
click at [169, 61] on button "zoom_in Zoom Zoom" at bounding box center [127, 65] width 84 height 30
click at [175, 93] on button "Fit all" at bounding box center [148, 99] width 124 height 25
click at [150, 70] on span "Zoom" at bounding box center [133, 64] width 32 height 15
click at [140, 201] on button "100%" at bounding box center [148, 213] width 124 height 25
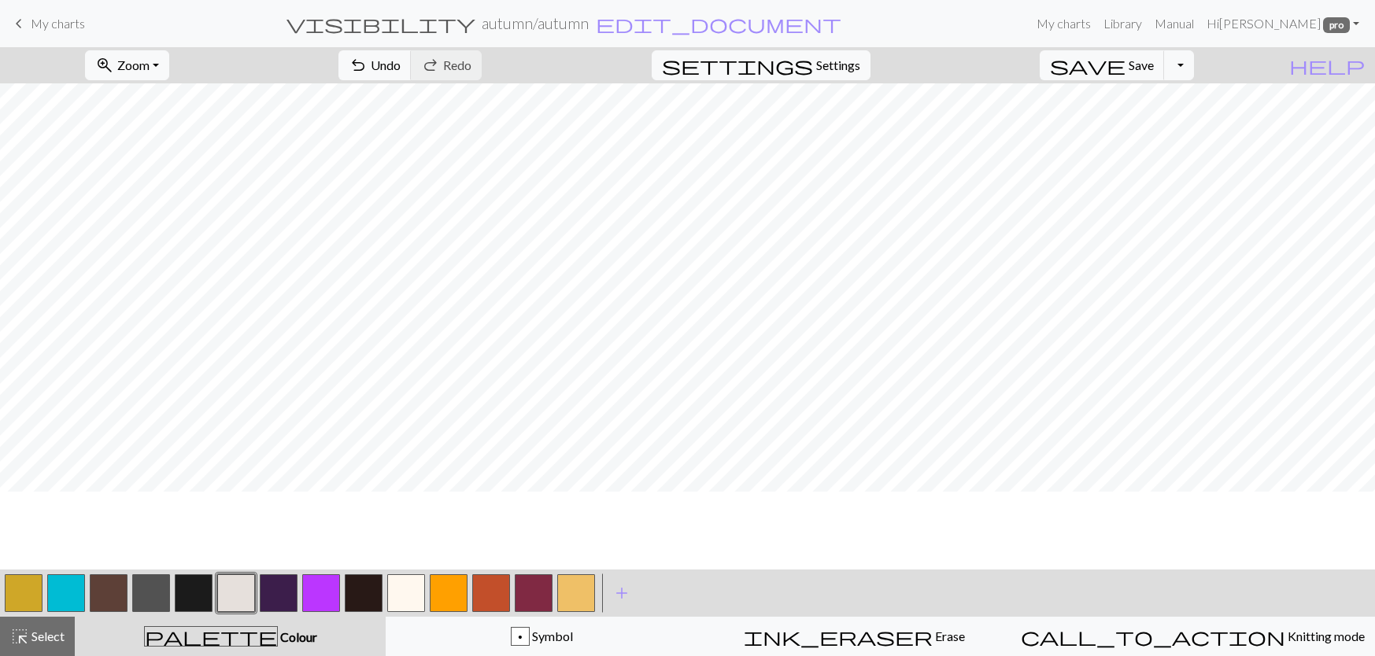
scroll to position [236, 0]
click at [529, 601] on button "button" at bounding box center [534, 593] width 38 height 38
click at [1159, 57] on button "save Save Save" at bounding box center [1101, 65] width 125 height 30
click at [61, 641] on span "Select" at bounding box center [46, 636] width 35 height 15
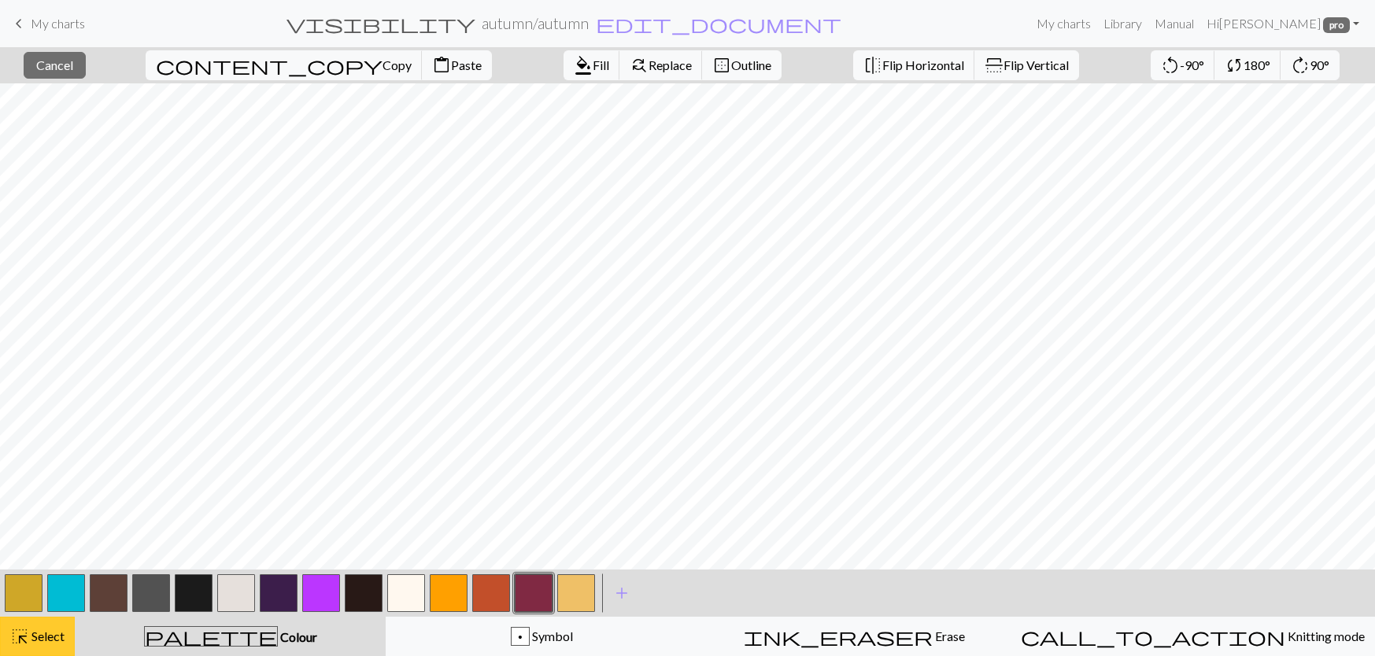
click at [37, 634] on span "Select" at bounding box center [46, 636] width 35 height 15
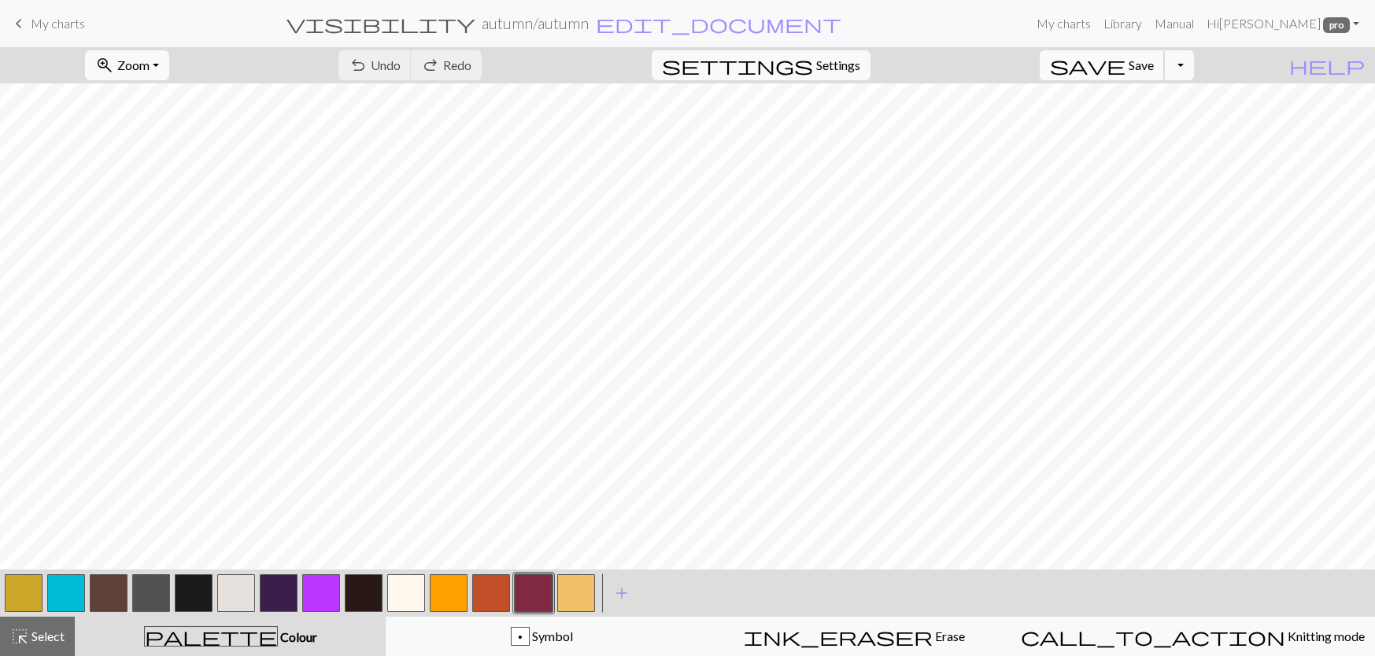
click at [1125, 71] on span "save" at bounding box center [1088, 65] width 76 height 22
click at [63, 628] on div "highlight_alt Select Select" at bounding box center [37, 636] width 54 height 19
click at [42, 638] on span "Select" at bounding box center [46, 636] width 35 height 15
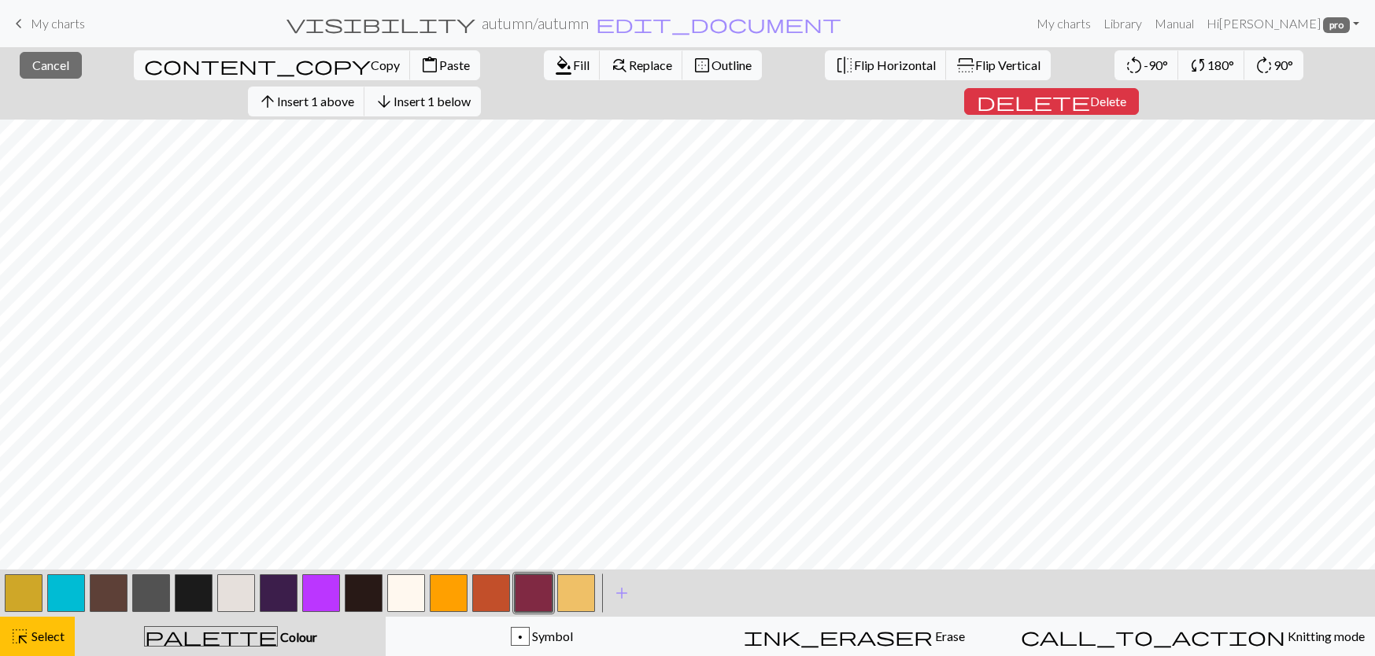
click at [60, 614] on div at bounding box center [66, 593] width 42 height 42
click at [46, 628] on div "highlight_alt Select Select" at bounding box center [37, 636] width 54 height 19
click at [471, 94] on span "Insert 1 below" at bounding box center [431, 101] width 77 height 15
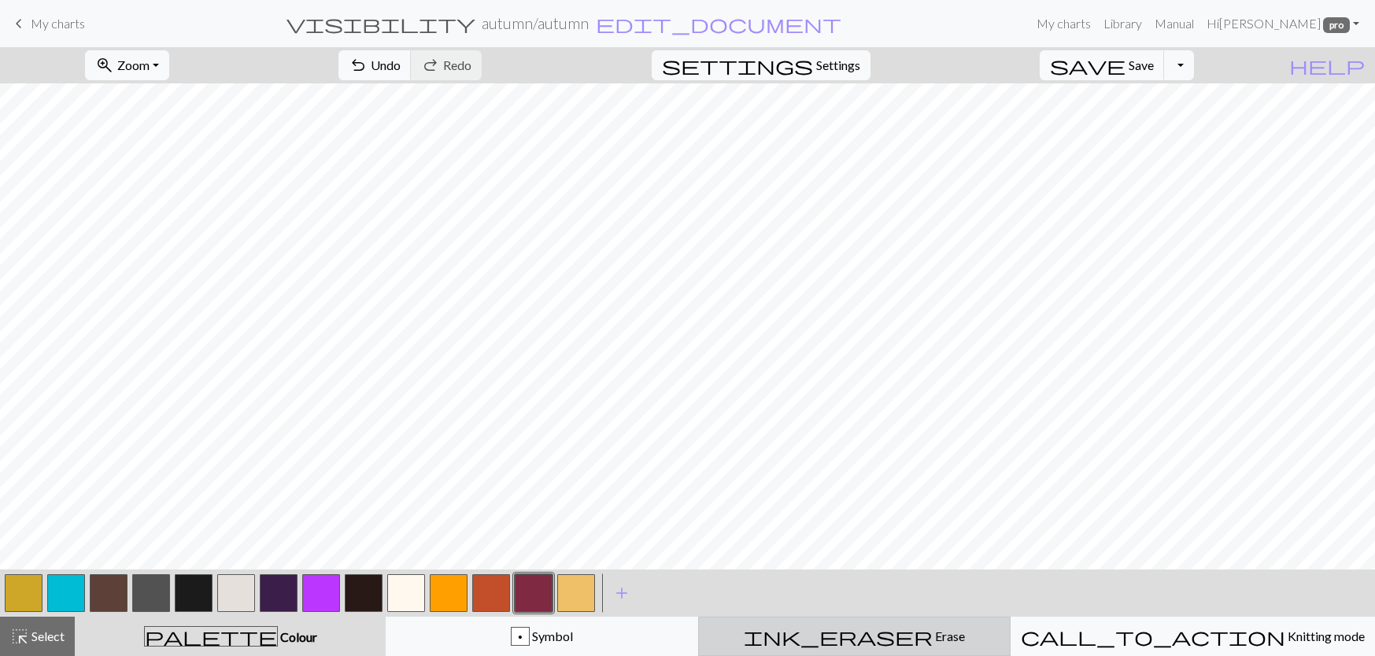
click at [829, 633] on div "ink_eraser Erase Erase" at bounding box center [854, 636] width 292 height 19
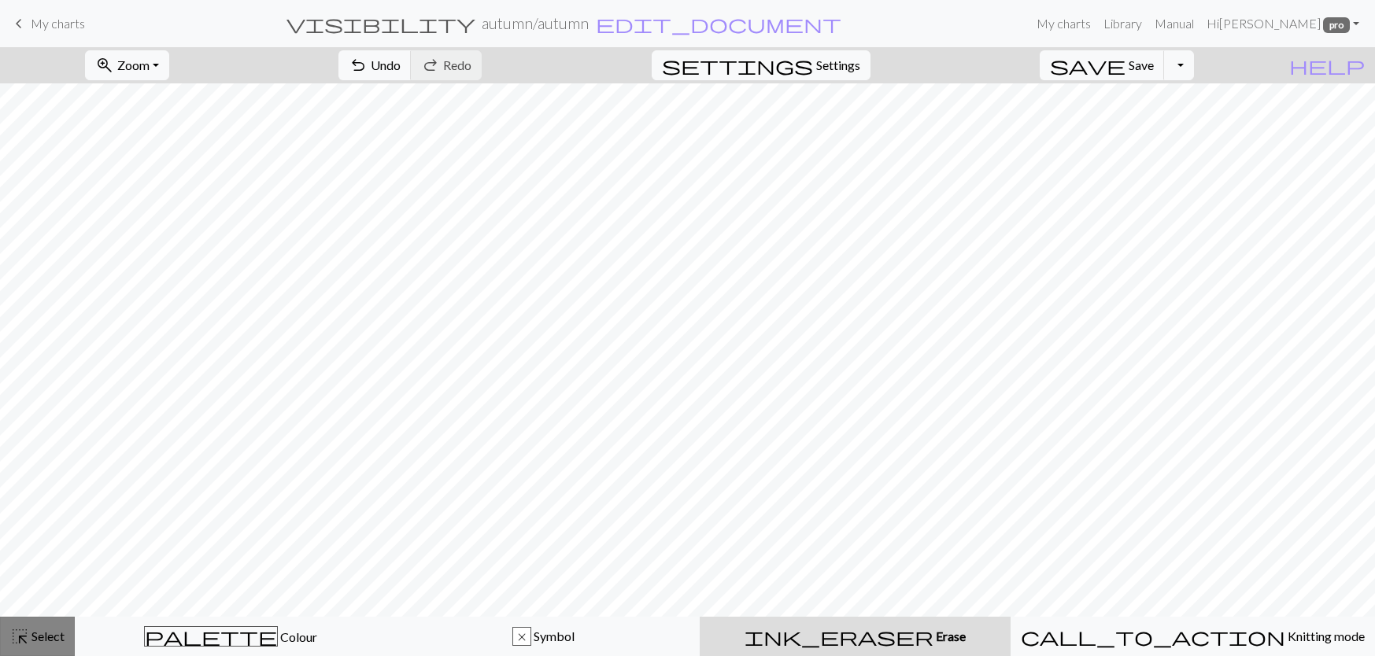
click at [47, 629] on span "Select" at bounding box center [46, 636] width 35 height 15
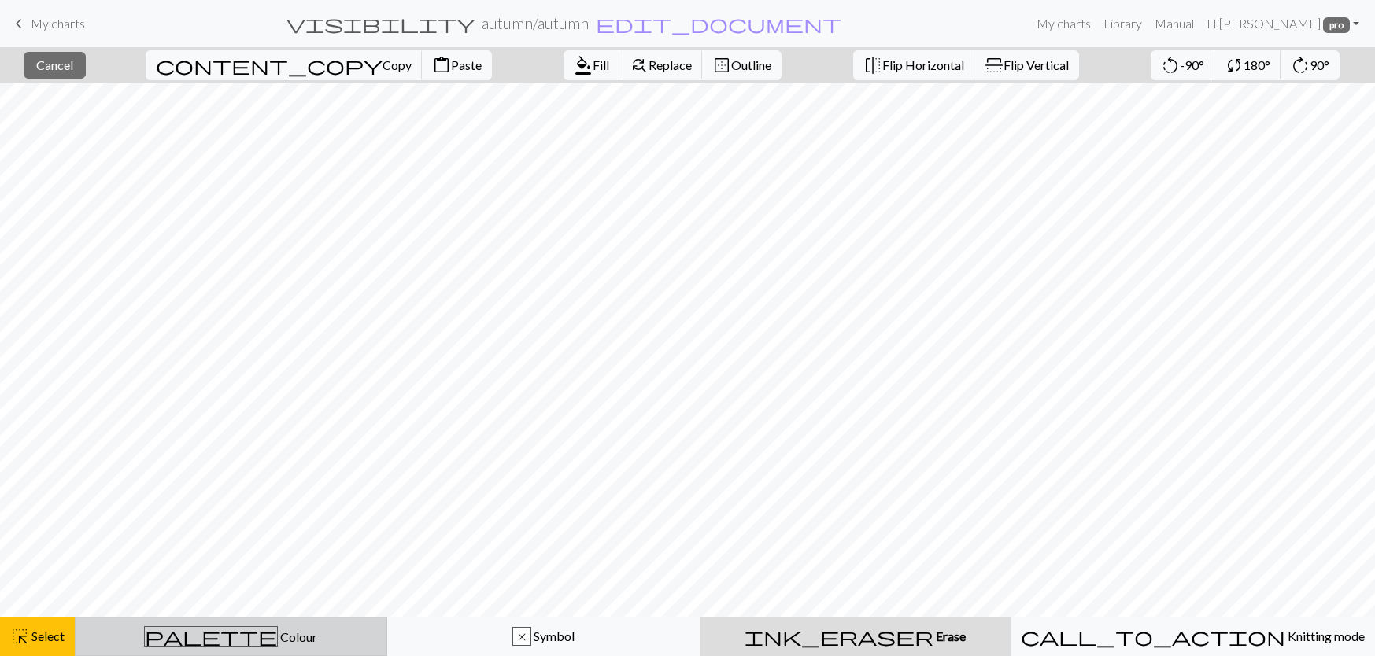
click at [278, 641] on span "Colour" at bounding box center [297, 637] width 39 height 15
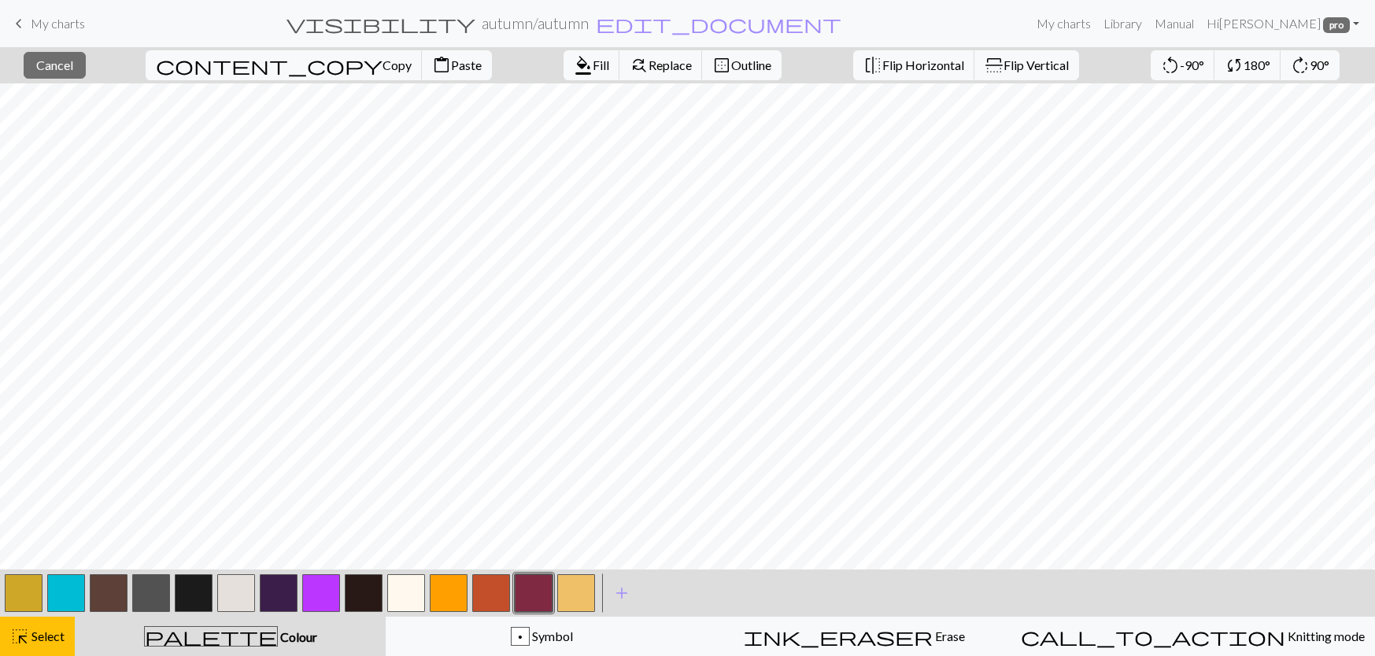
click at [13, 602] on button "button" at bounding box center [24, 593] width 38 height 38
click at [574, 72] on span "format_color_fill" at bounding box center [583, 65] width 19 height 22
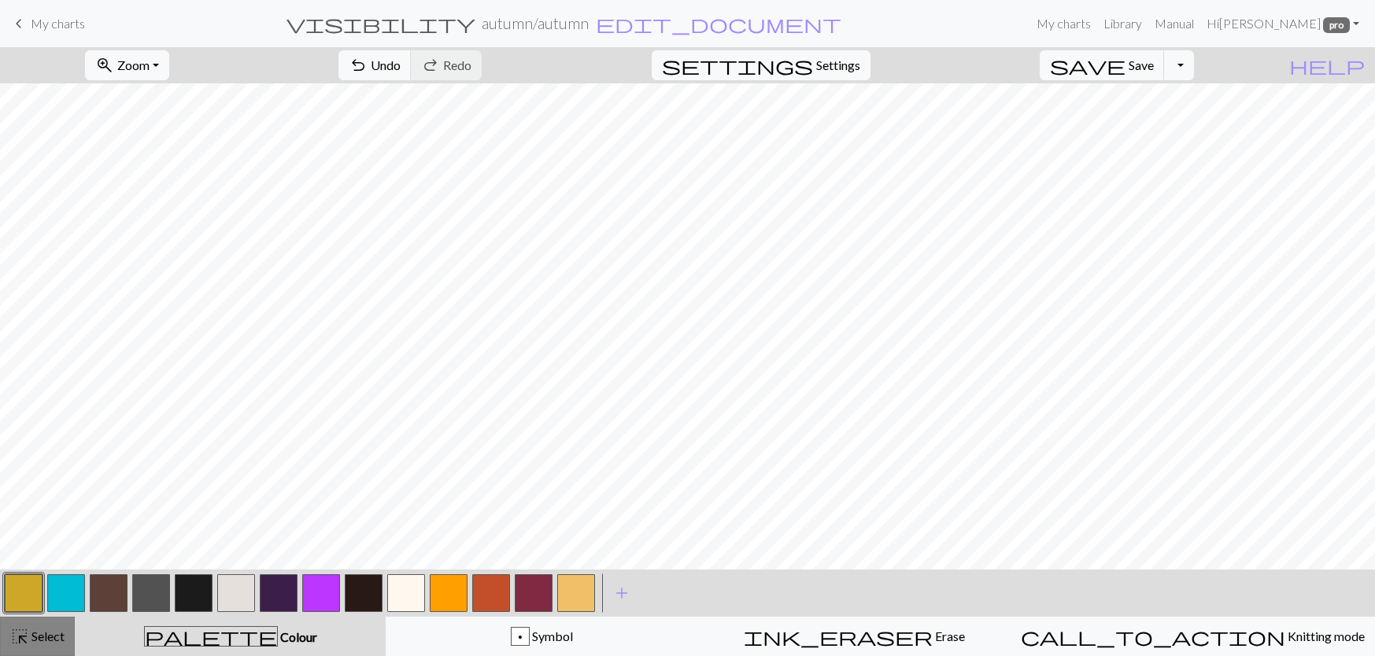
click at [68, 627] on button "highlight_alt Select Select" at bounding box center [37, 636] width 75 height 39
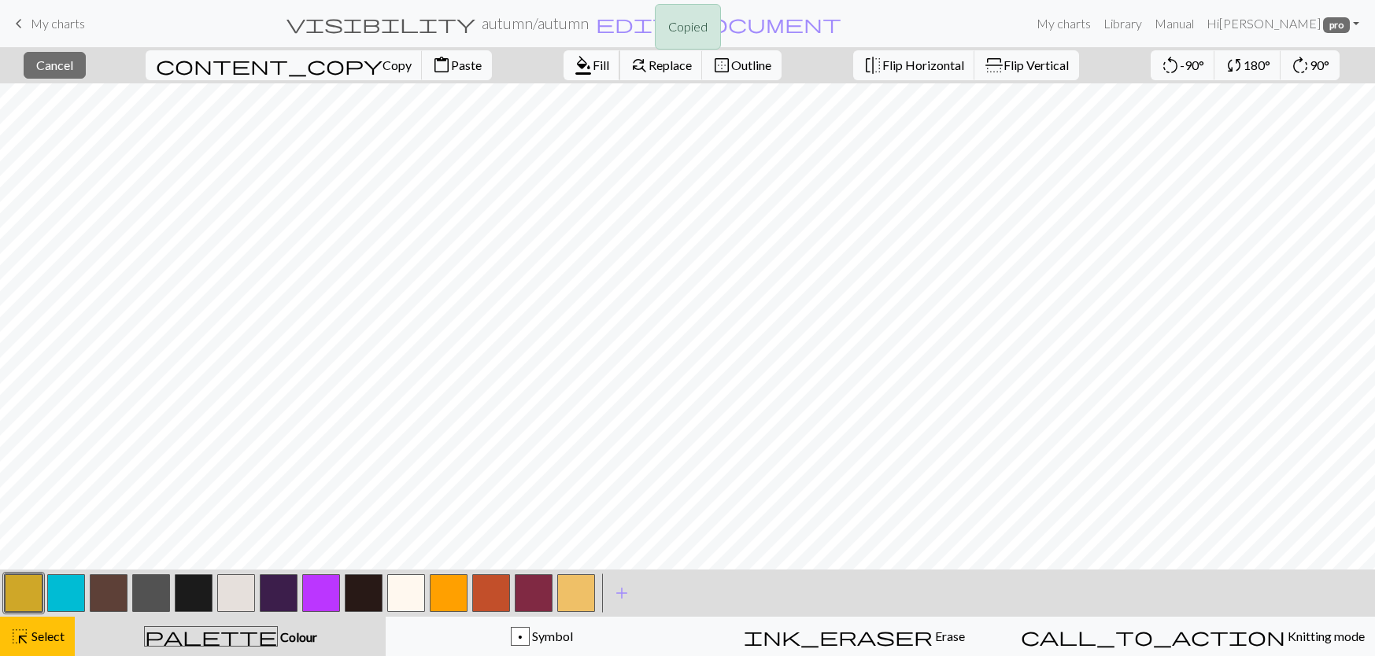
click at [593, 67] on span "Fill" at bounding box center [601, 64] width 17 height 15
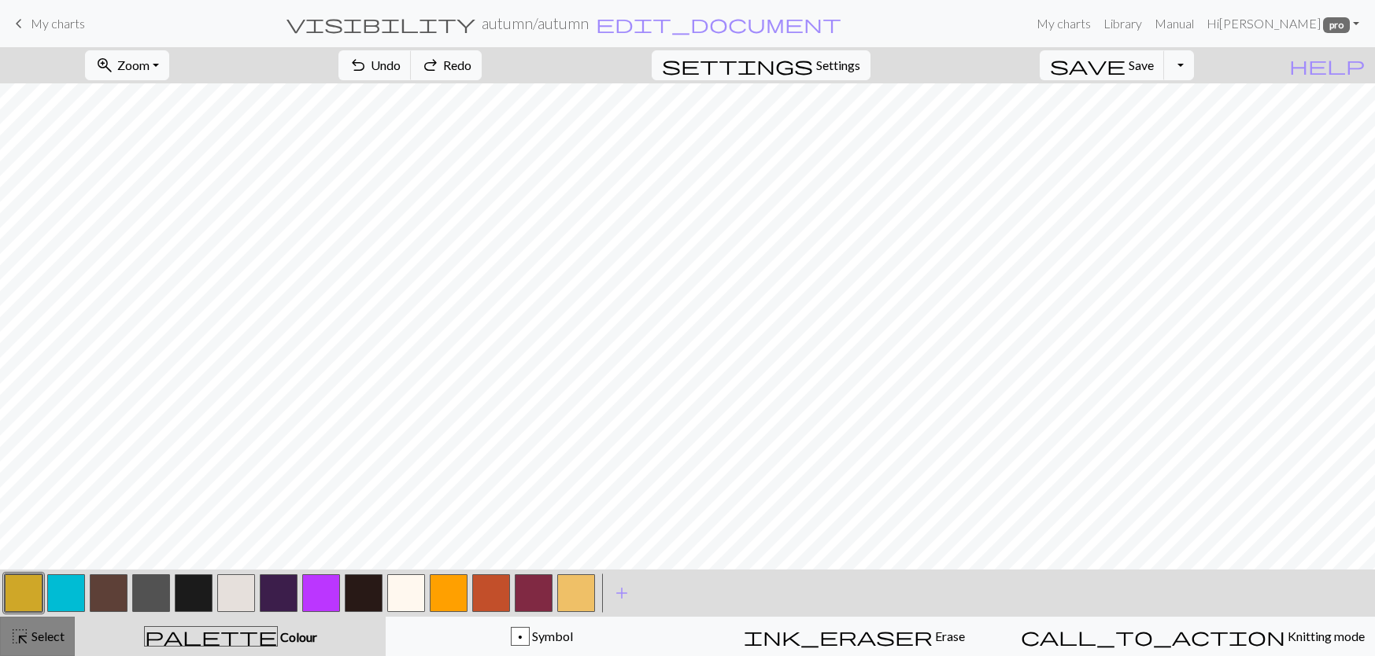
click at [48, 629] on span "Select" at bounding box center [46, 636] width 35 height 15
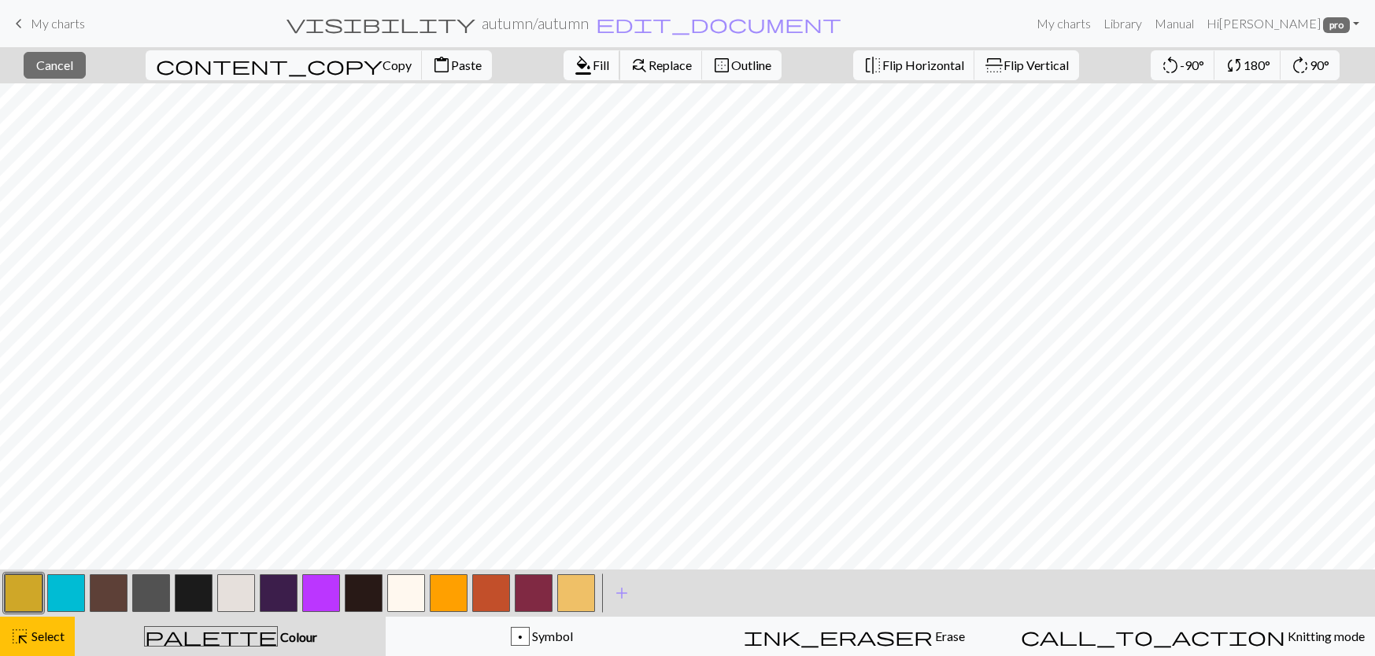
click at [574, 66] on span "format_color_fill" at bounding box center [583, 65] width 19 height 22
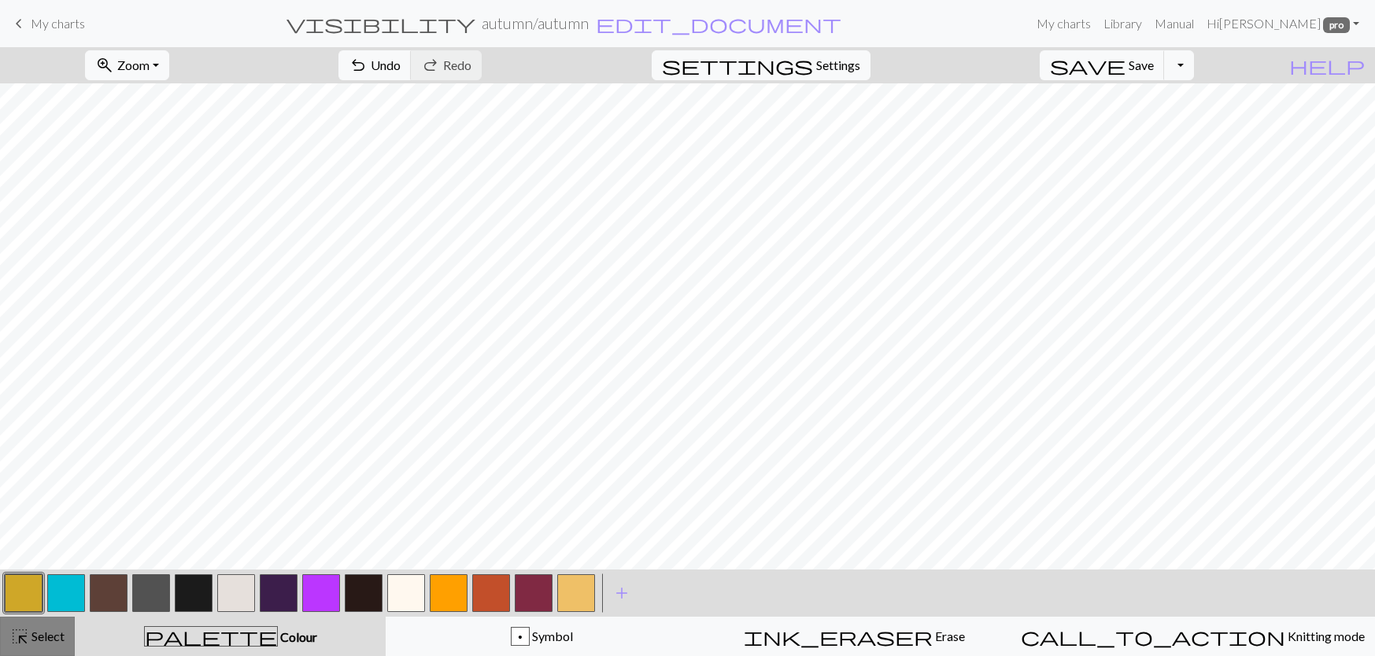
click at [54, 643] on span "Select" at bounding box center [46, 636] width 35 height 15
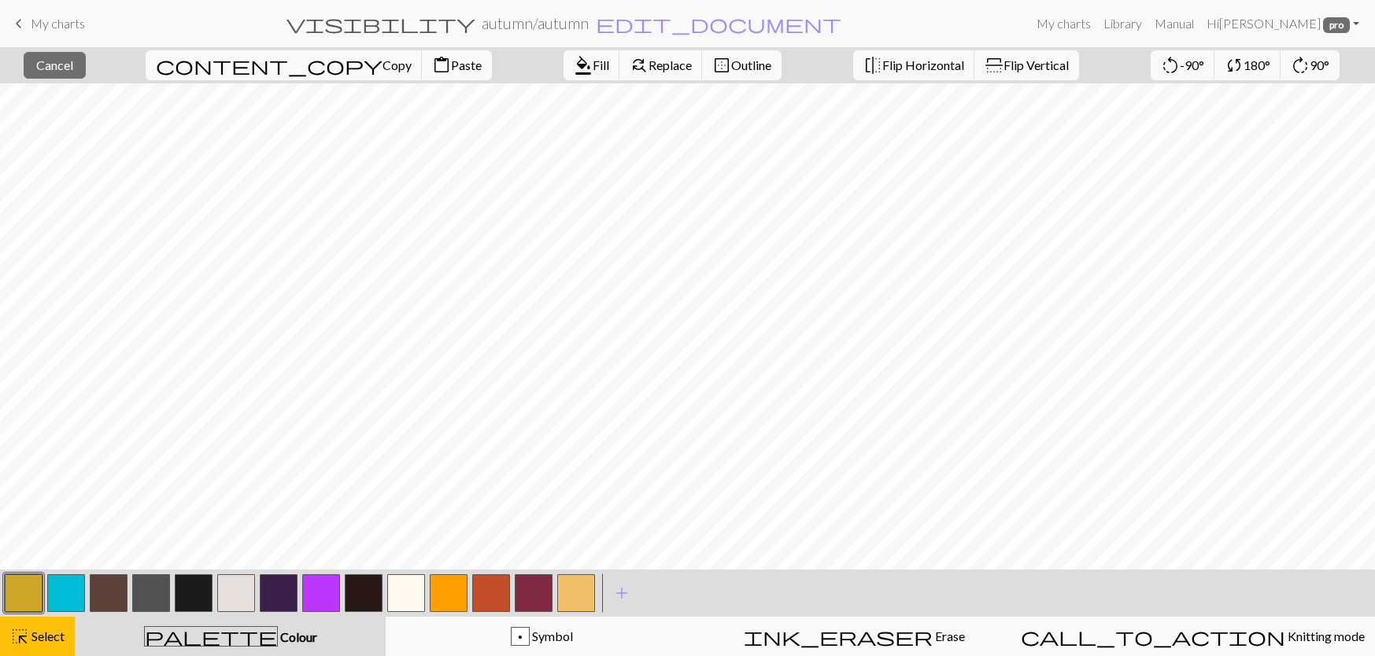
click at [451, 71] on span "Paste" at bounding box center [466, 64] width 31 height 15
click at [39, 639] on span "Select" at bounding box center [46, 636] width 35 height 15
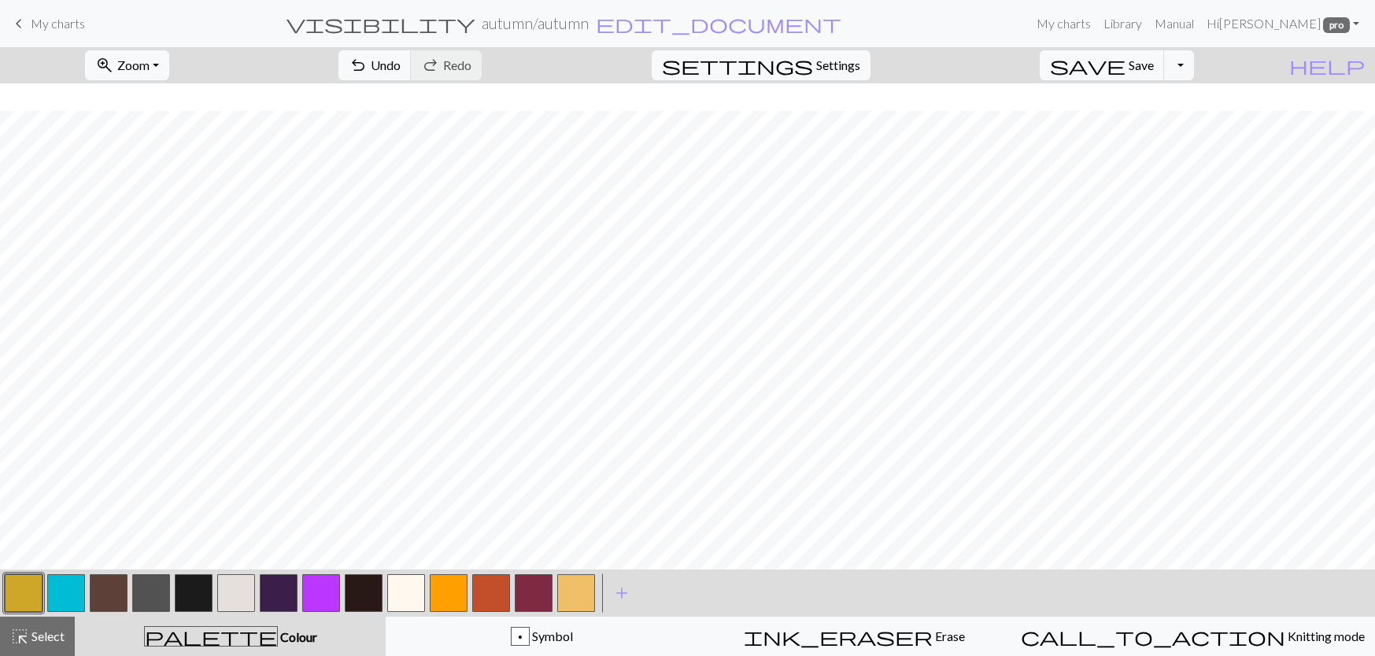
scroll to position [315, 0]
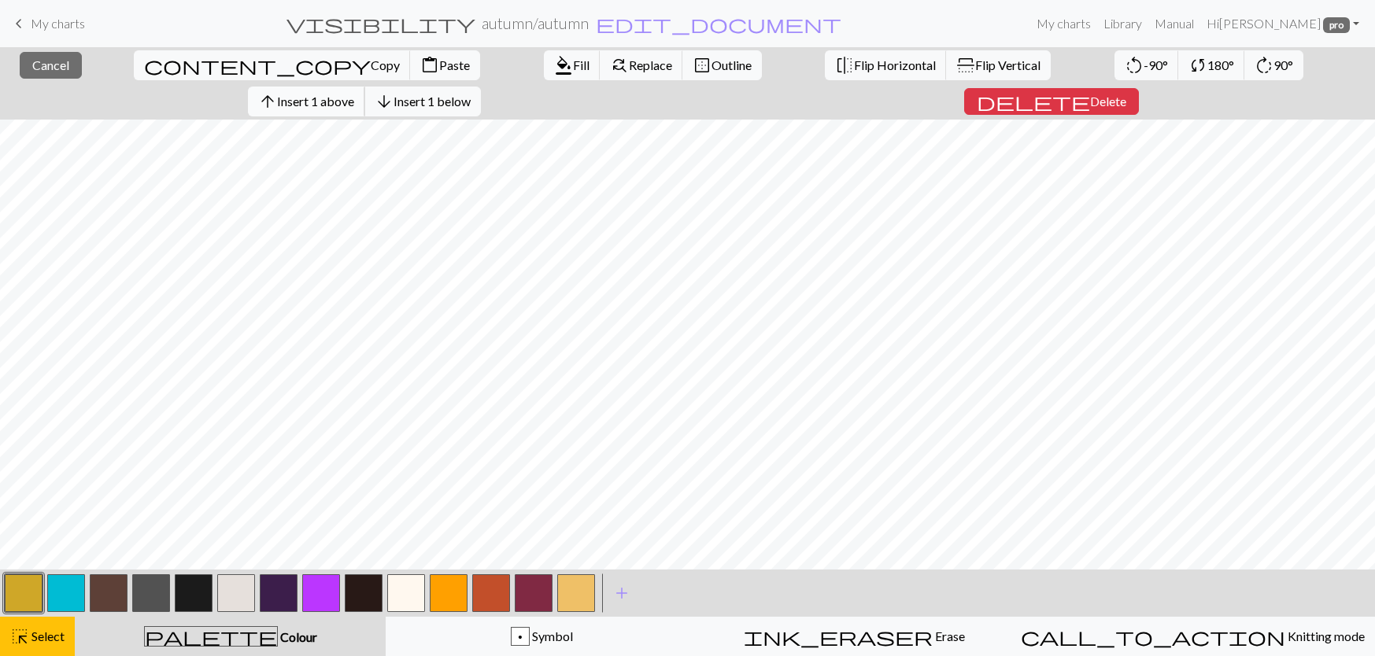
click at [354, 94] on span "Insert 1 above" at bounding box center [315, 101] width 77 height 15
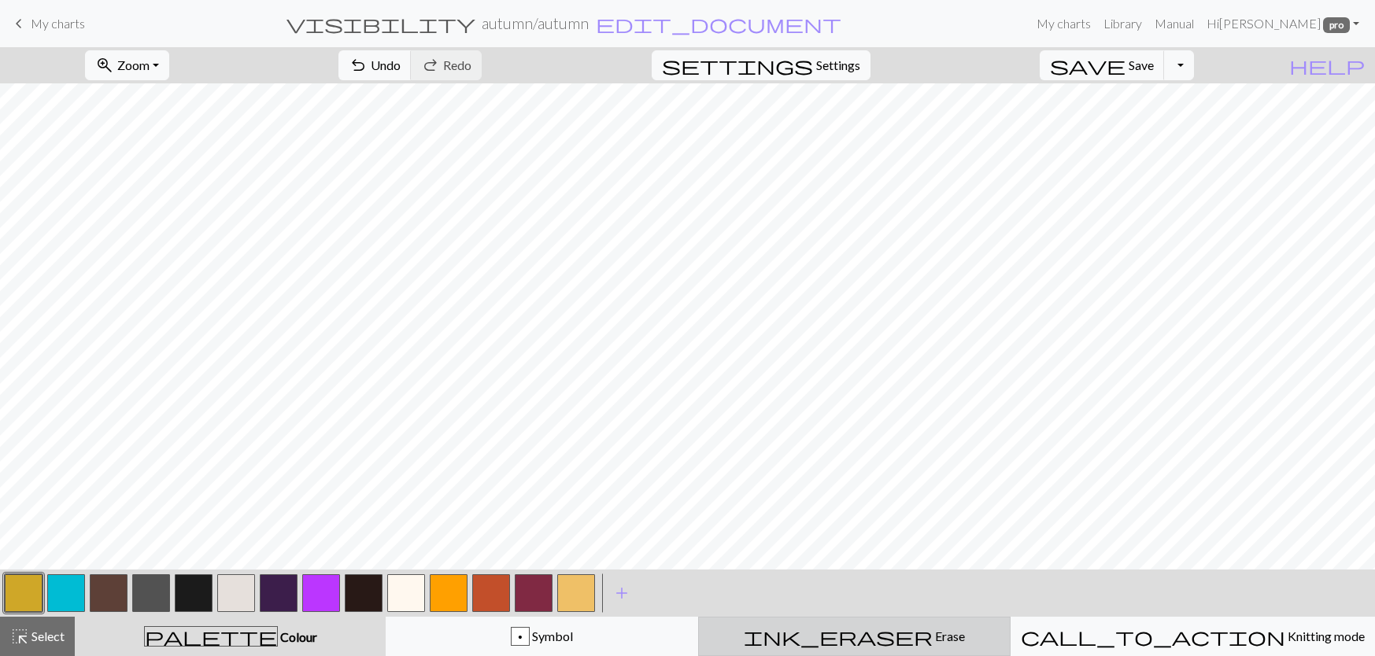
click at [805, 626] on button "ink_eraser Erase Erase" at bounding box center [854, 636] width 312 height 39
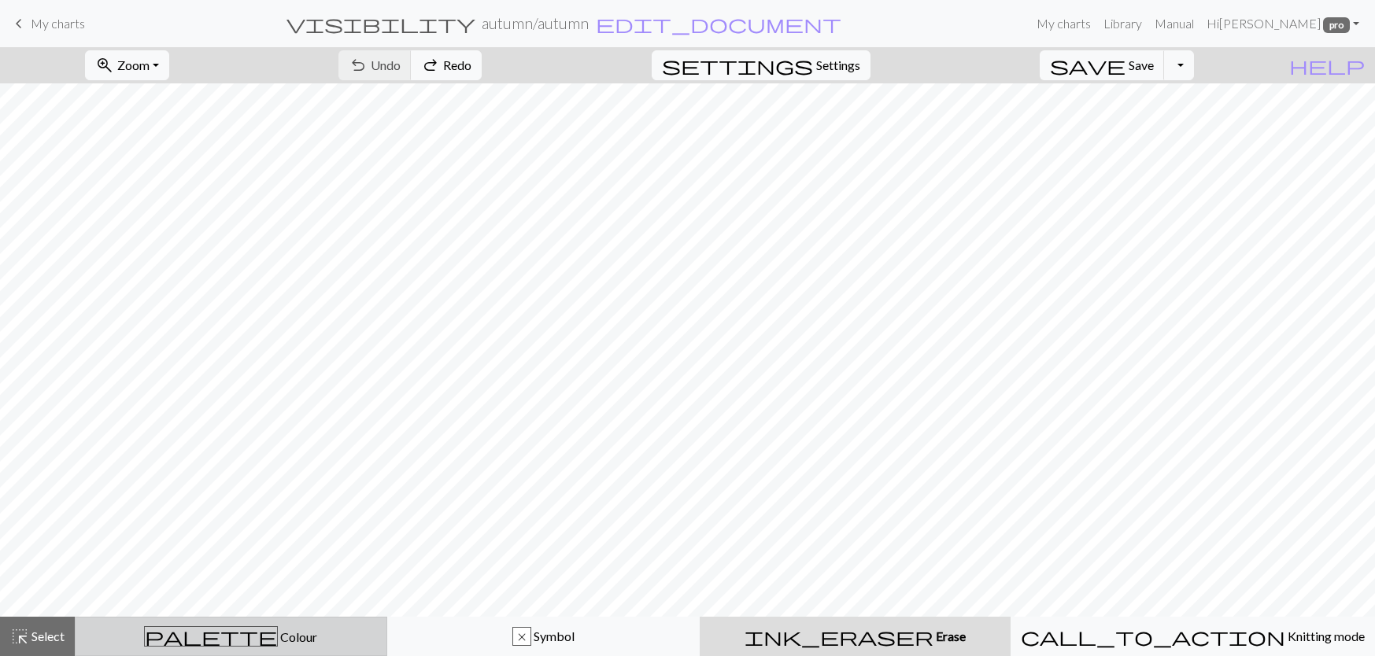
click at [223, 644] on span "palette" at bounding box center [211, 637] width 132 height 22
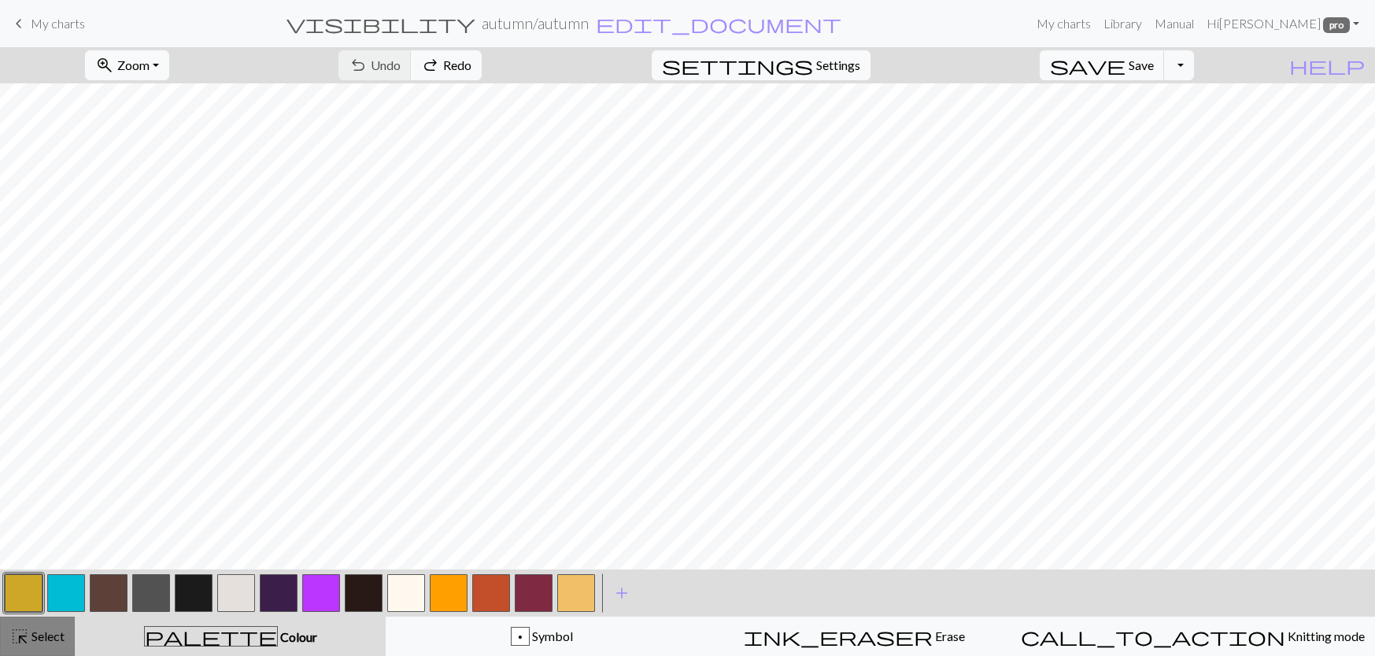
click at [50, 640] on span "Select" at bounding box center [46, 636] width 35 height 15
click at [543, 598] on button "button" at bounding box center [534, 593] width 38 height 38
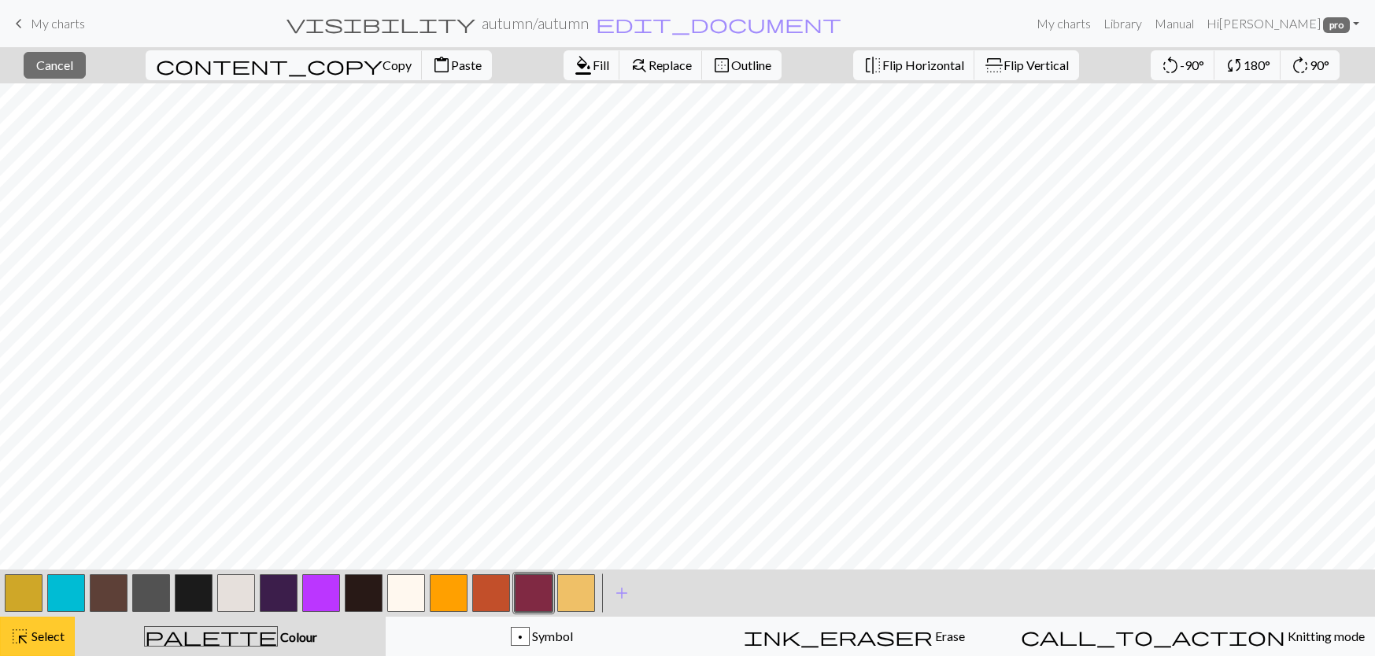
drag, startPoint x: 23, startPoint y: 643, endPoint x: 68, endPoint y: 637, distance: 45.2
click at [24, 643] on span "highlight_alt" at bounding box center [19, 637] width 19 height 22
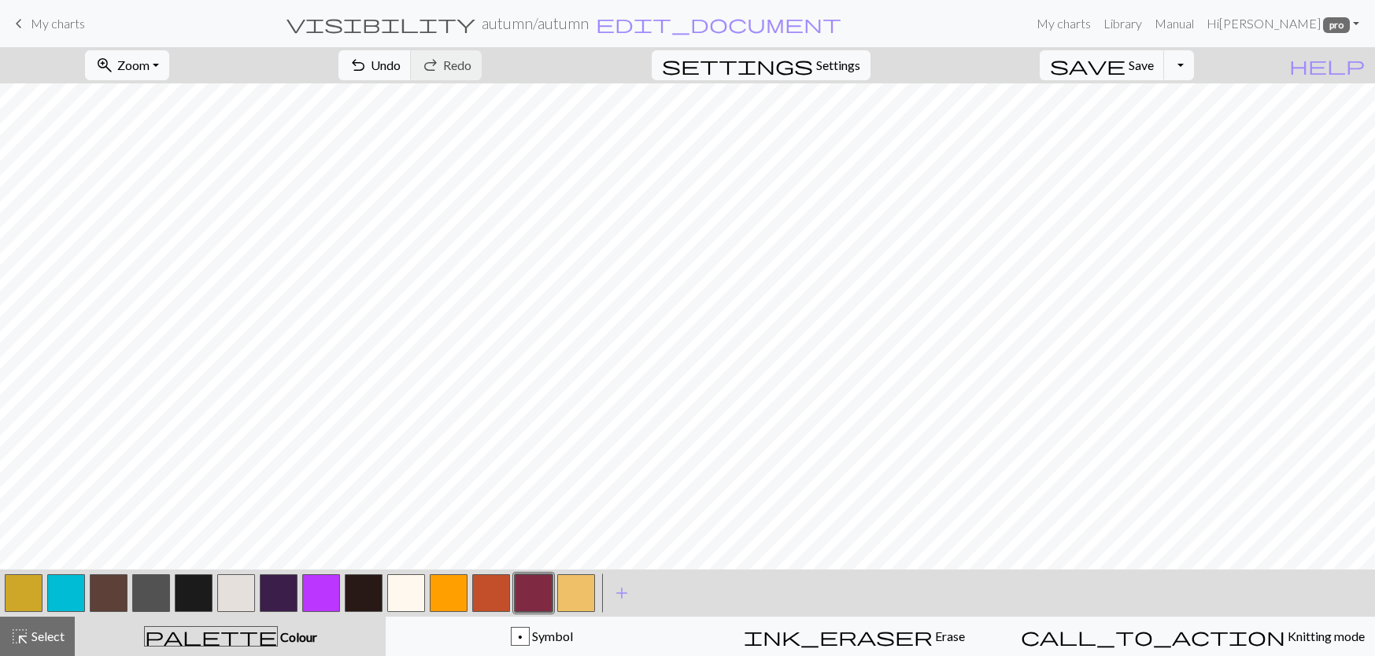
click at [33, 590] on button "button" at bounding box center [24, 593] width 38 height 38
click at [367, 67] on span "undo" at bounding box center [358, 65] width 19 height 22
click at [493, 65] on div "undo Undo Undo redo Redo Redo" at bounding box center [410, 65] width 167 height 36
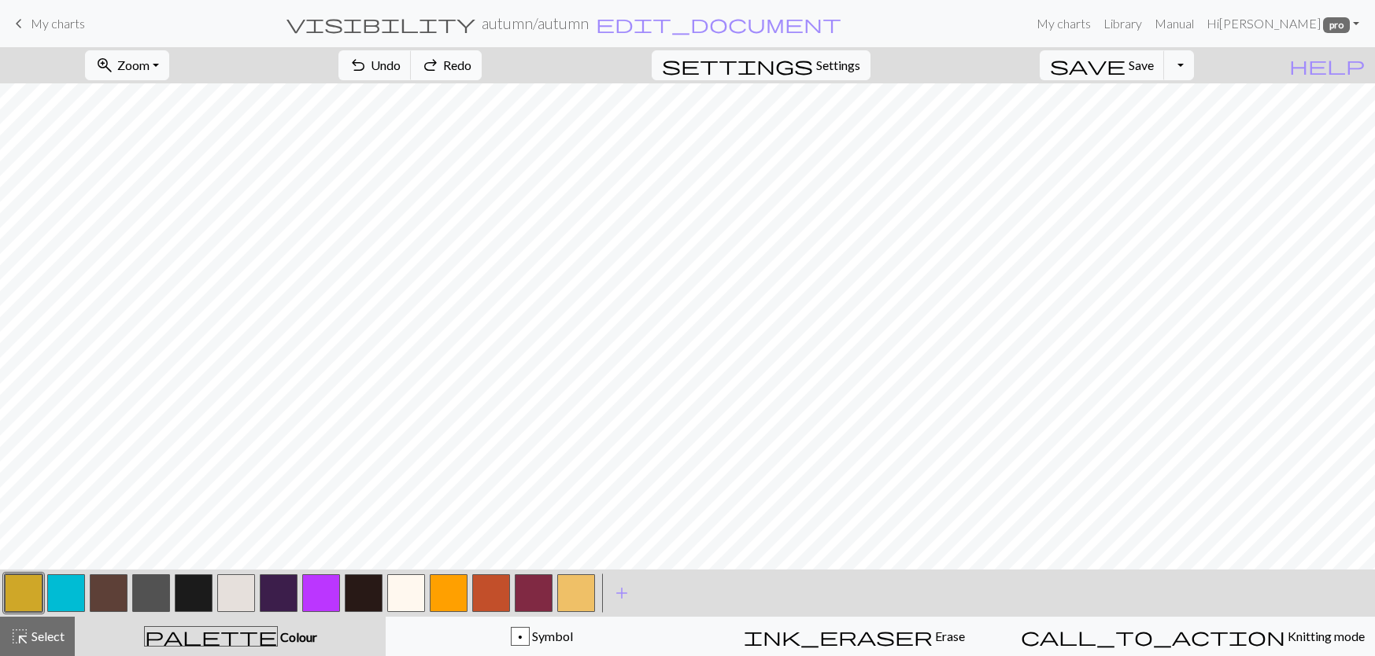
click at [471, 67] on span "Redo" at bounding box center [457, 64] width 28 height 15
click at [21, 630] on span "highlight_alt" at bounding box center [19, 637] width 19 height 22
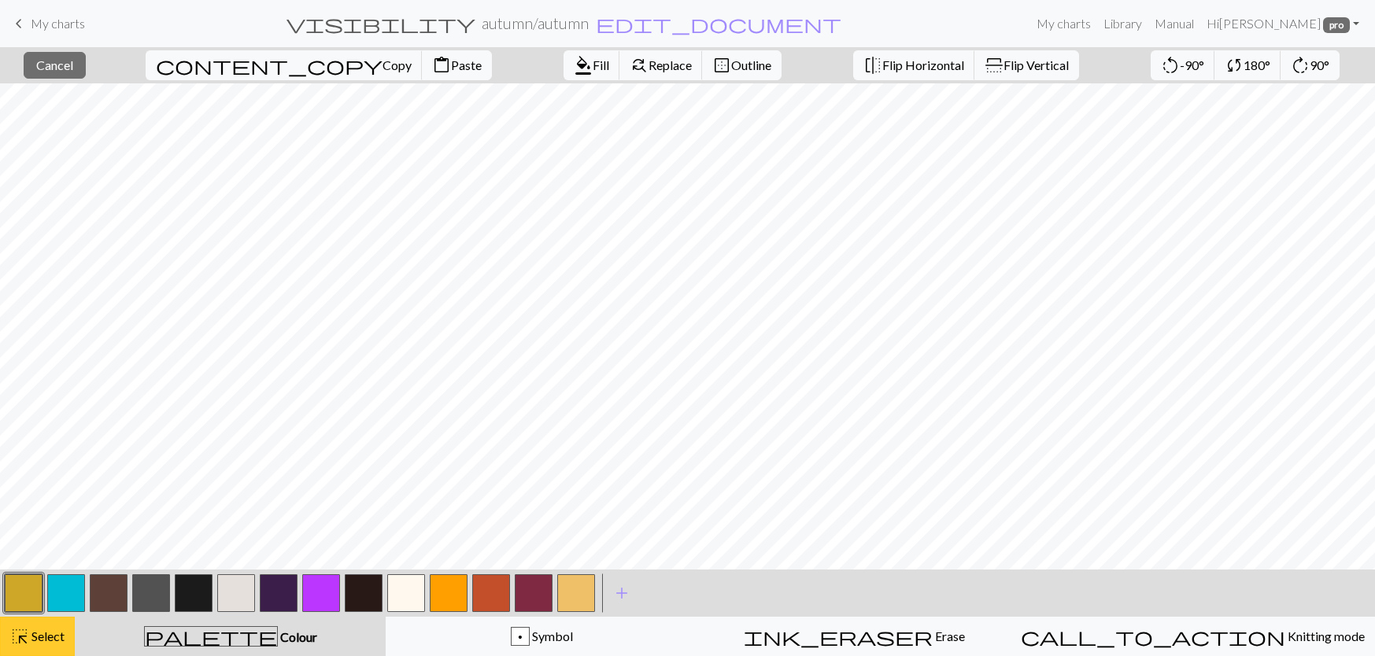
click at [33, 645] on div "highlight_alt Select Select" at bounding box center [37, 636] width 54 height 19
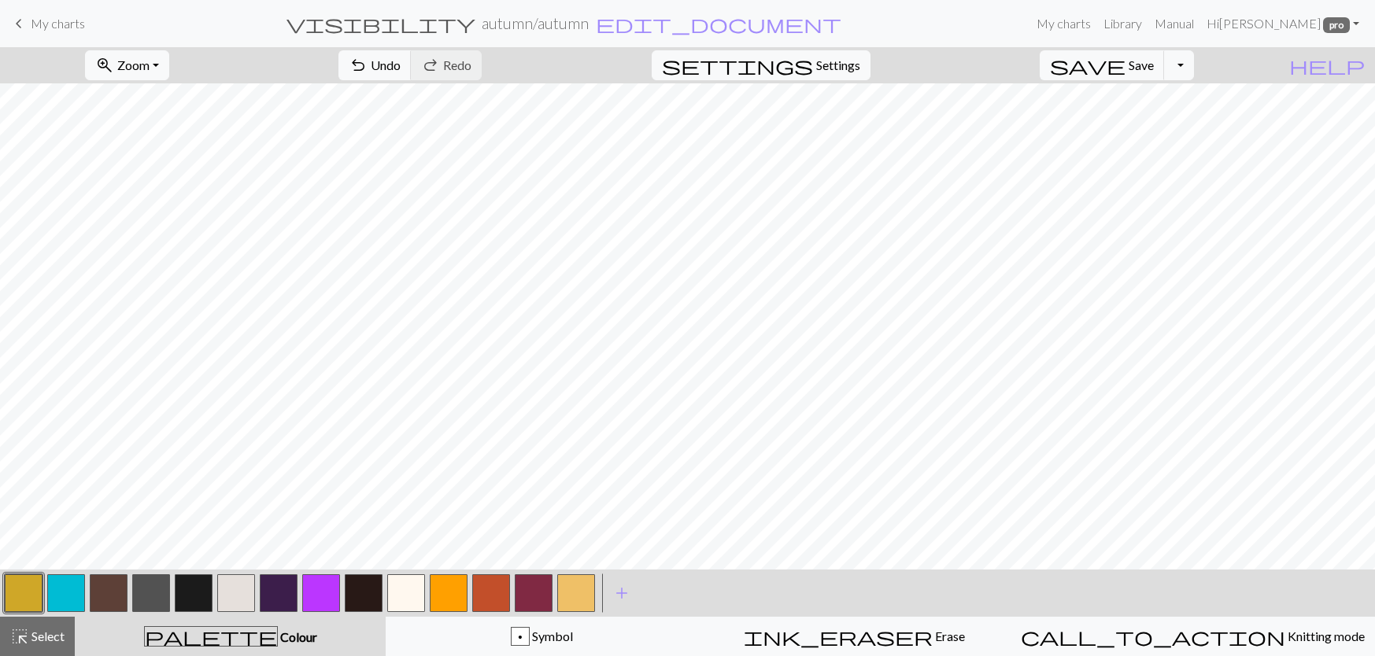
click at [447, 579] on button "button" at bounding box center [449, 593] width 38 height 38
click at [282, 590] on button "button" at bounding box center [279, 593] width 38 height 38
click at [526, 589] on button "button" at bounding box center [534, 593] width 38 height 38
click at [283, 582] on button "button" at bounding box center [279, 593] width 38 height 38
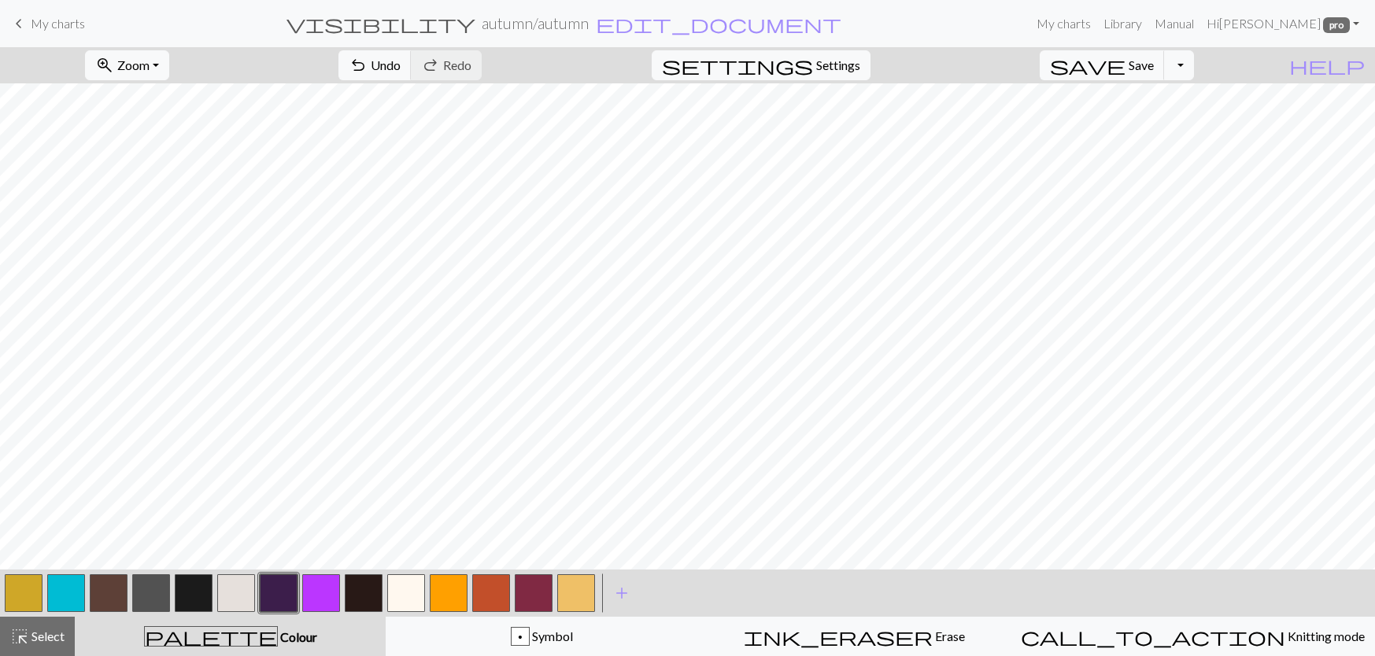
drag, startPoint x: 536, startPoint y: 586, endPoint x: 532, endPoint y: 574, distance: 12.4
click at [535, 586] on button "button" at bounding box center [534, 593] width 38 height 38
click at [1165, 73] on button "save Save Save" at bounding box center [1101, 65] width 125 height 30
click at [21, 593] on button "button" at bounding box center [24, 593] width 38 height 38
click at [1151, 71] on button "save Save Save" at bounding box center [1101, 65] width 125 height 30
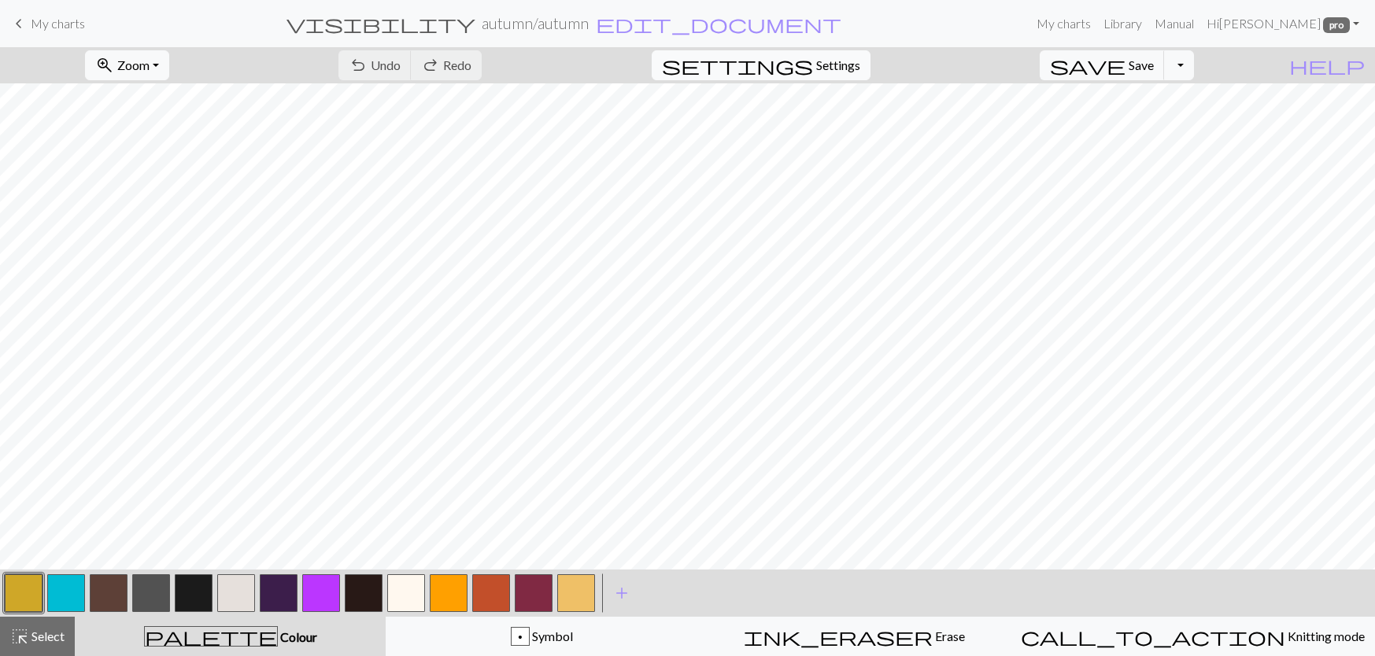
click at [860, 65] on span "Settings" at bounding box center [838, 65] width 44 height 19
select select "aran"
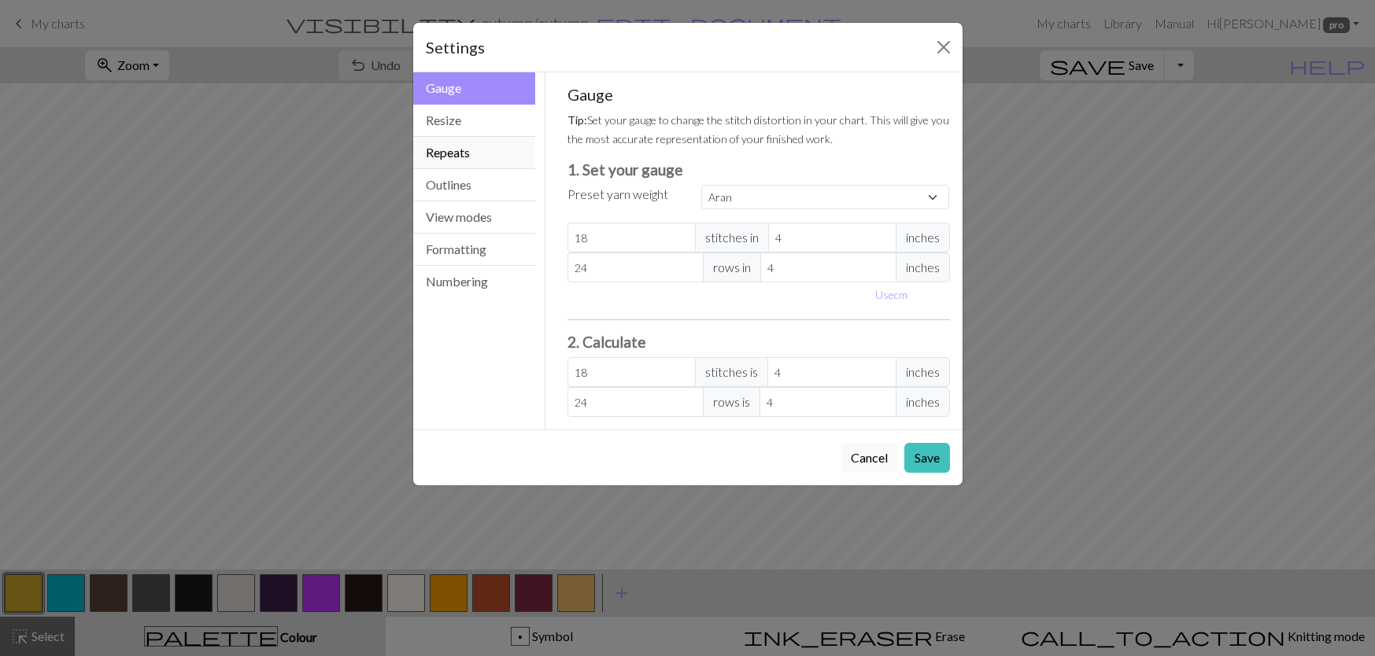
click at [478, 157] on button "Repeats" at bounding box center [474, 153] width 123 height 32
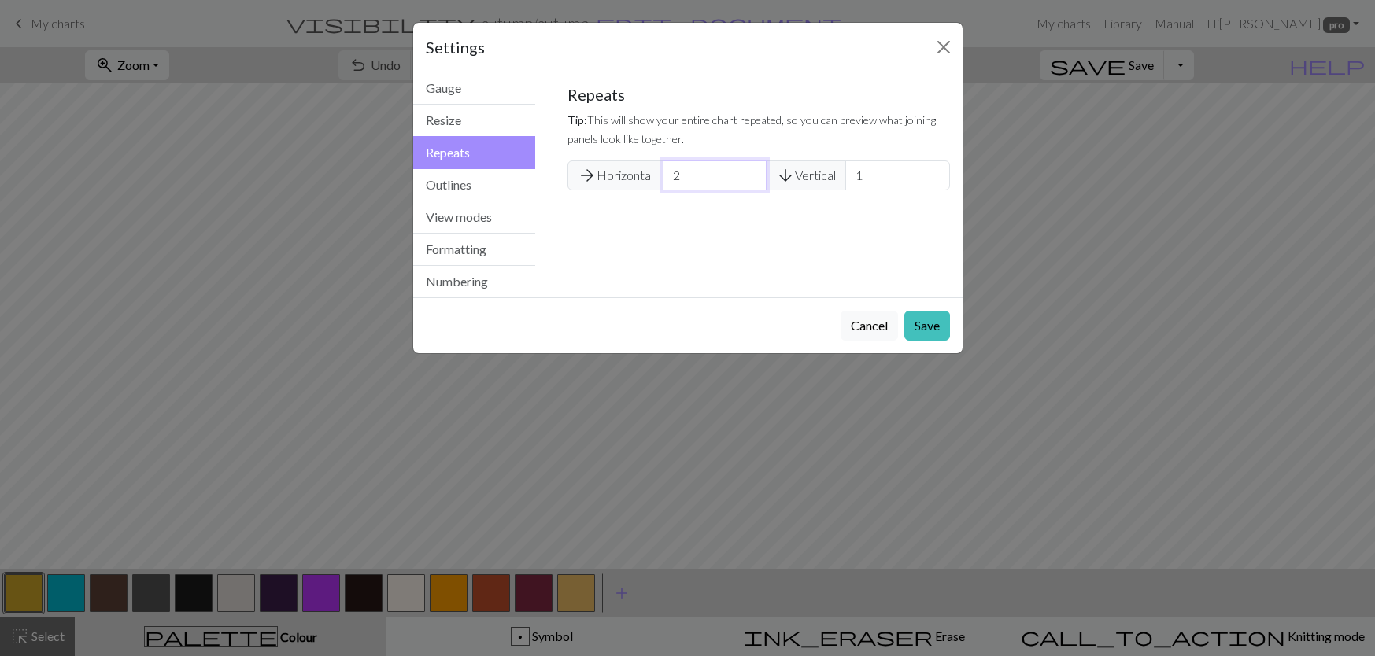
type input "2"
click at [751, 171] on input "2" at bounding box center [715, 176] width 104 height 30
click at [924, 327] on button "Save" at bounding box center [927, 326] width 46 height 30
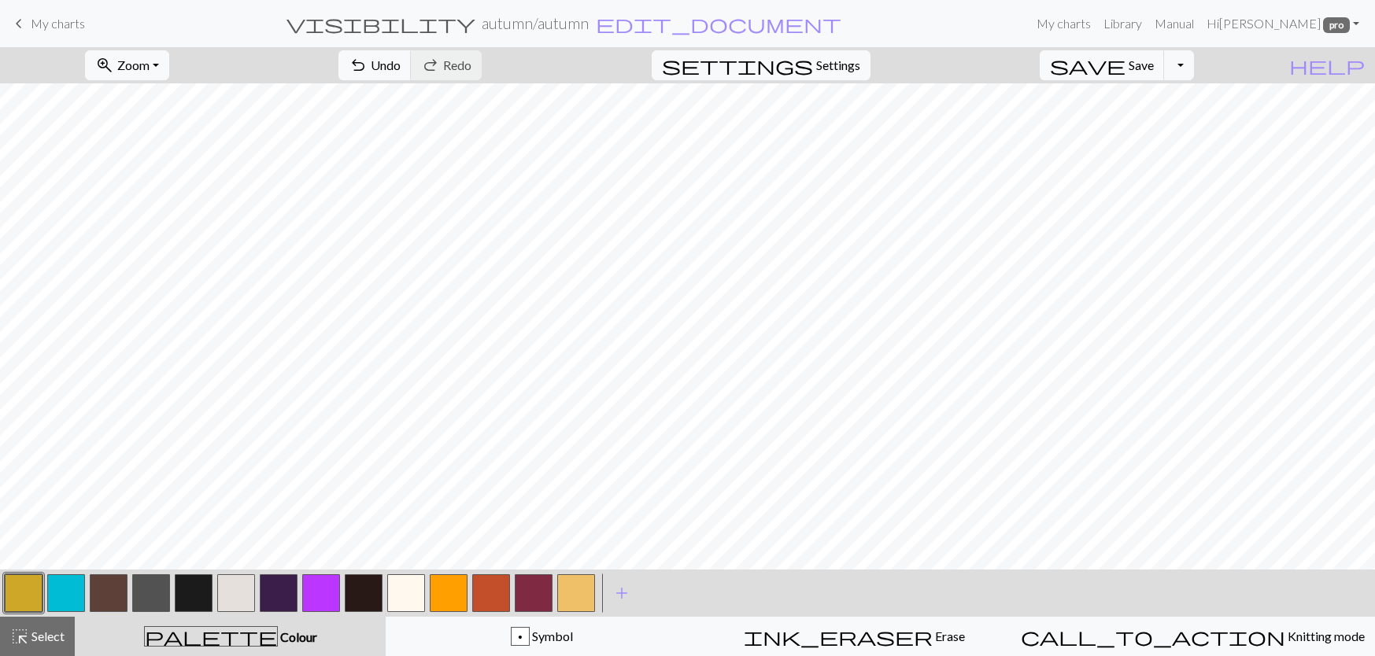
click at [541, 598] on button "button" at bounding box center [534, 593] width 38 height 38
click at [401, 70] on span "Undo" at bounding box center [386, 64] width 30 height 15
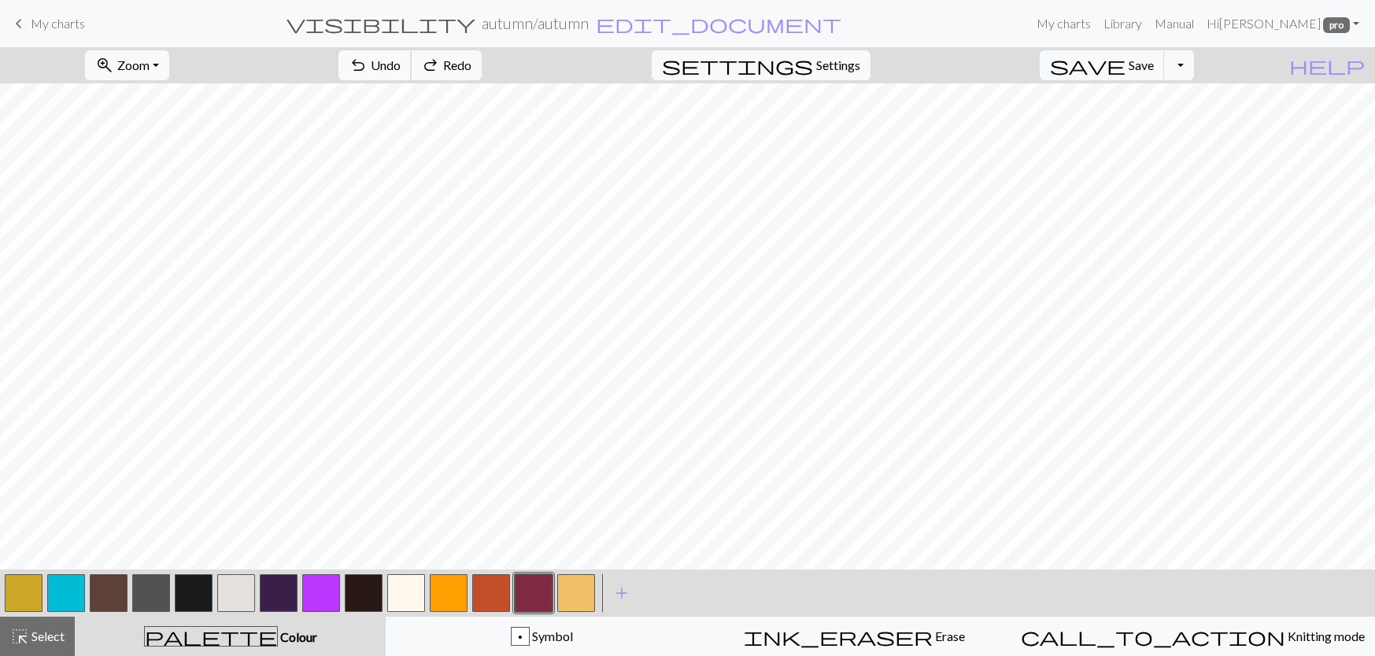
click at [401, 70] on span "Undo" at bounding box center [386, 64] width 30 height 15
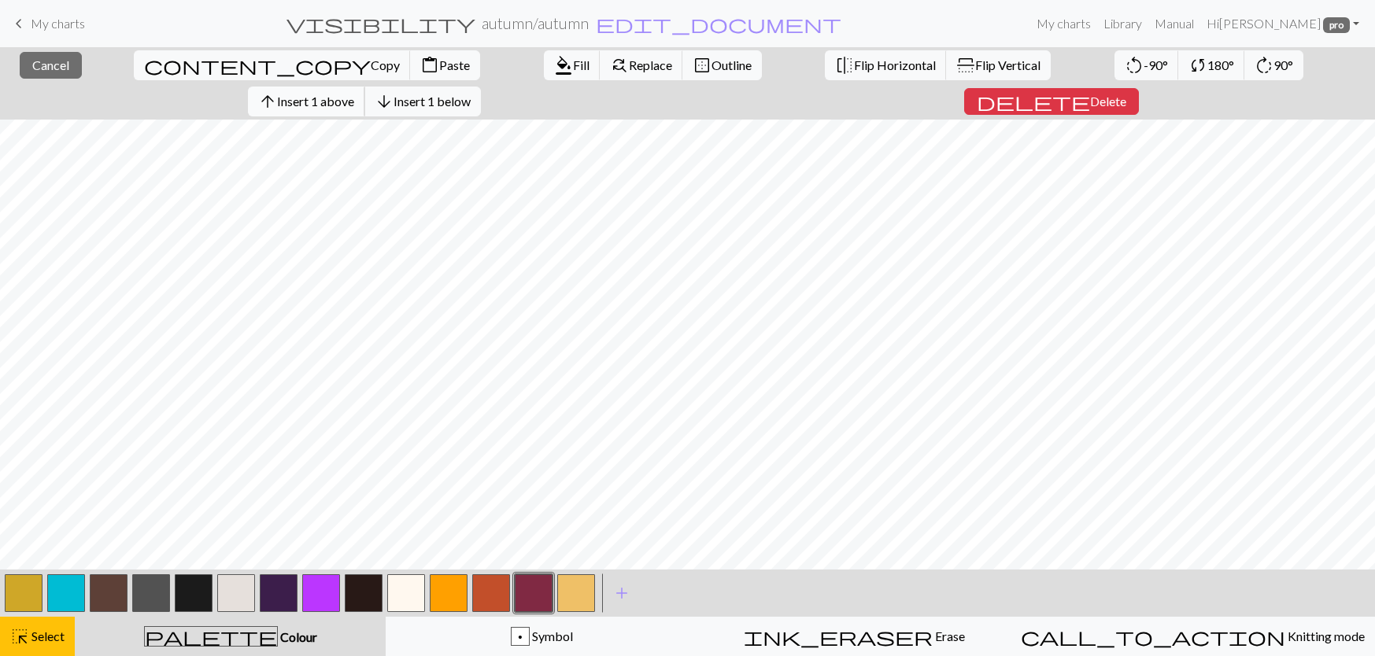
click at [277, 90] on span "arrow_upward" at bounding box center [267, 101] width 19 height 22
click at [481, 87] on button "arrow_downward Insert 1 below" at bounding box center [422, 102] width 116 height 30
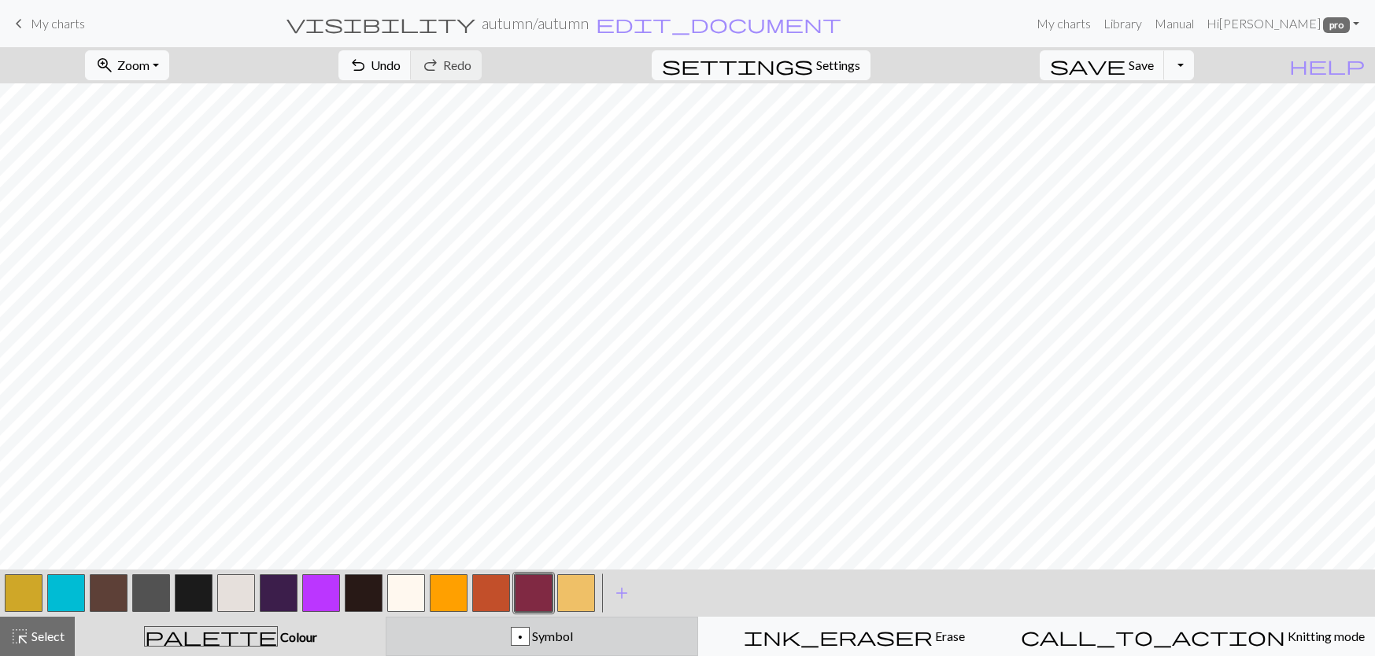
click at [636, 626] on button "p Symbol" at bounding box center [542, 636] width 312 height 39
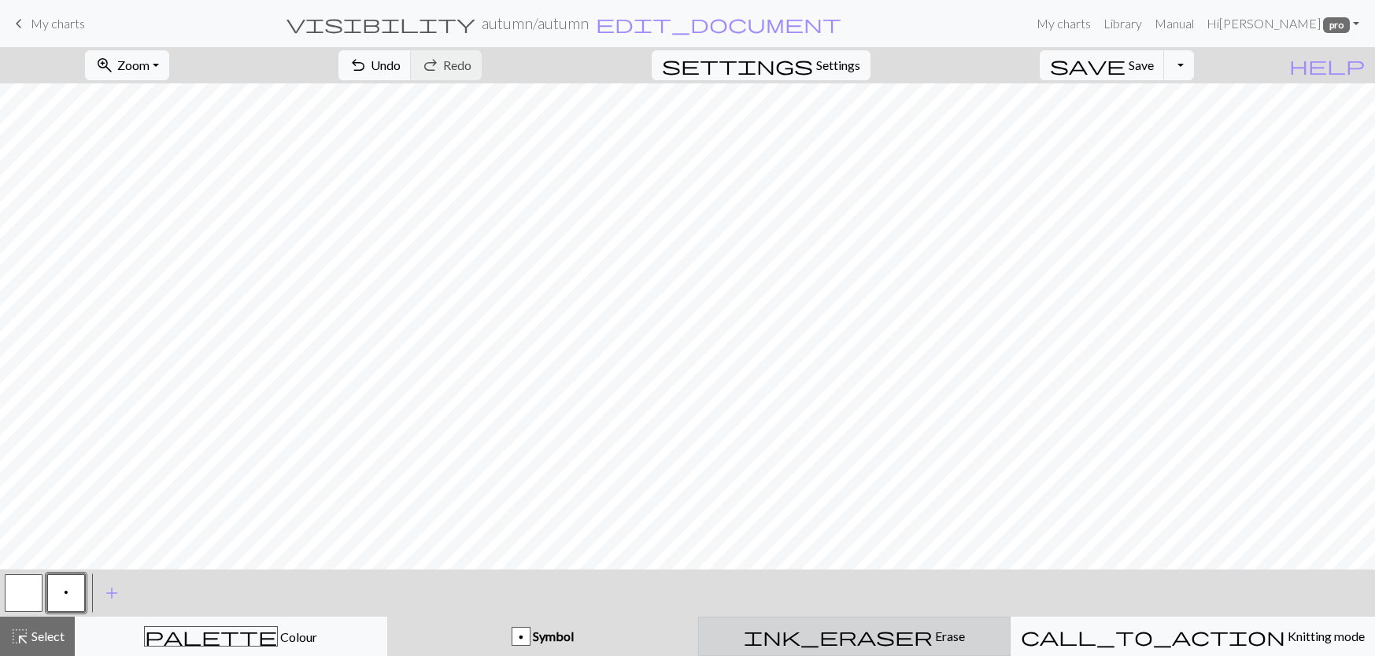
click at [836, 626] on button "ink_eraser Erase Erase" at bounding box center [854, 636] width 312 height 39
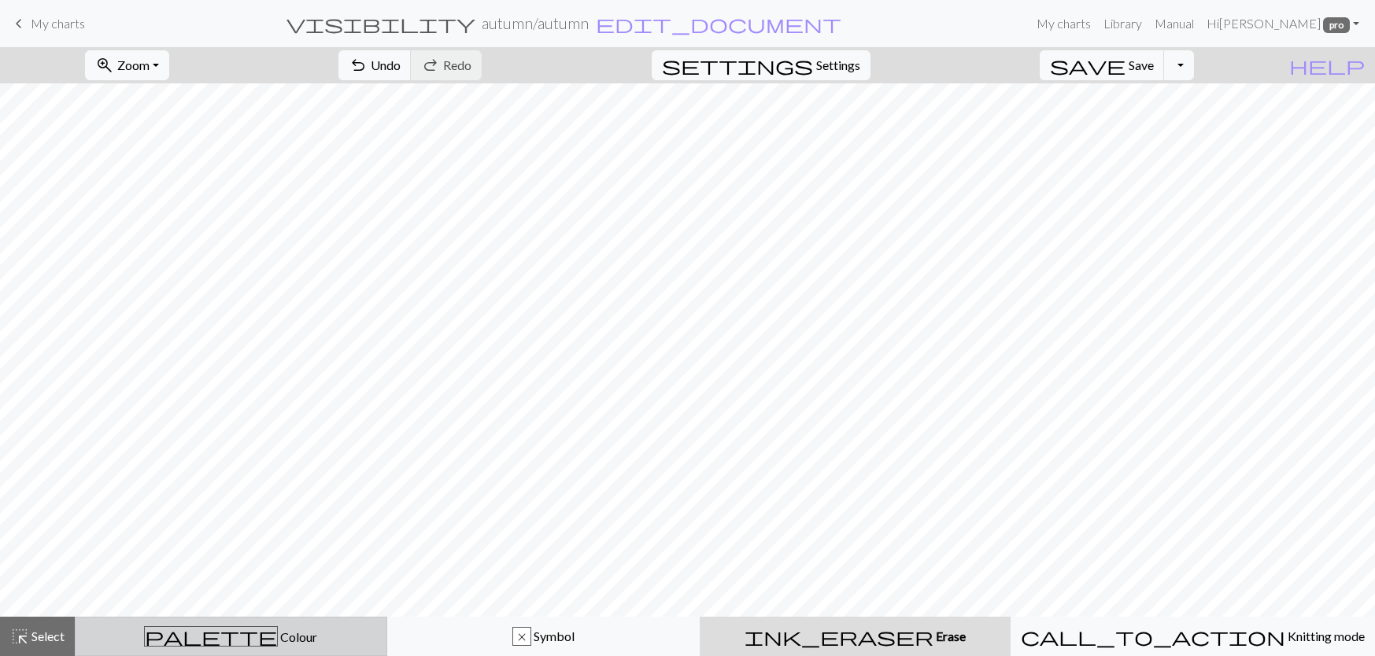
click at [205, 642] on div "palette Colour Colour" at bounding box center [231, 636] width 292 height 20
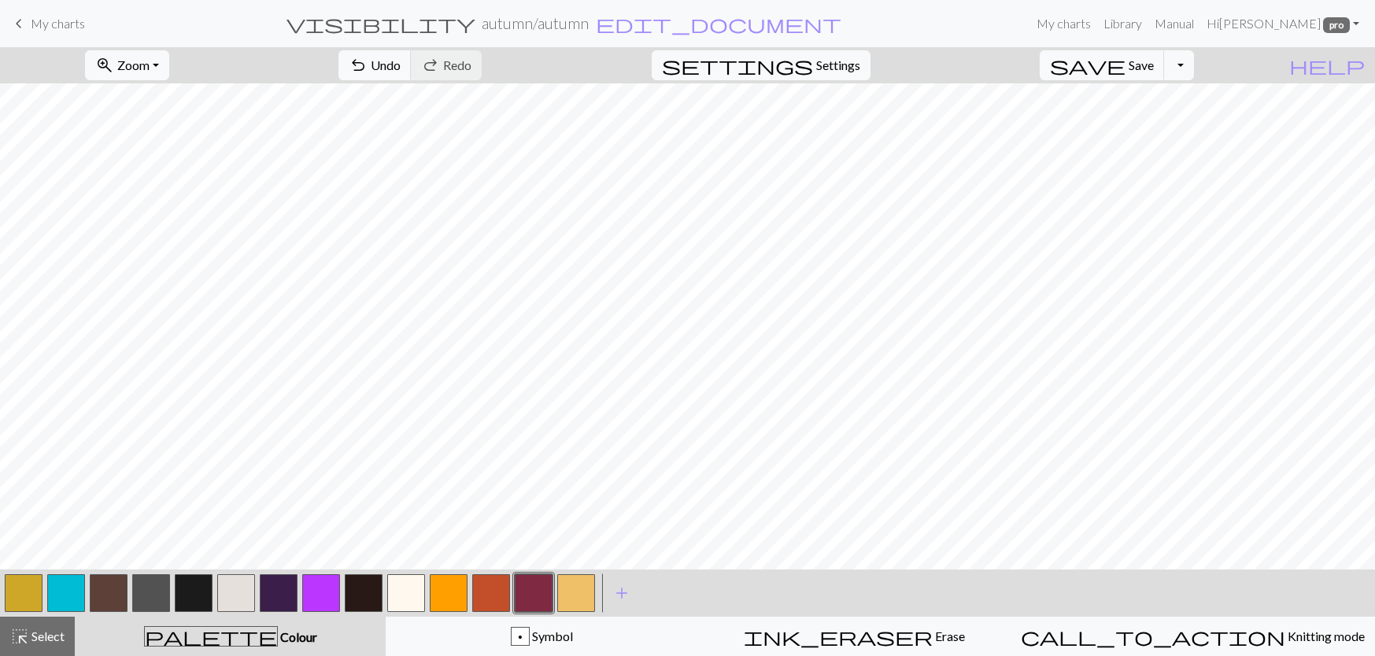
click at [22, 590] on button "button" at bounding box center [24, 593] width 38 height 38
click at [526, 588] on button "button" at bounding box center [534, 593] width 38 height 38
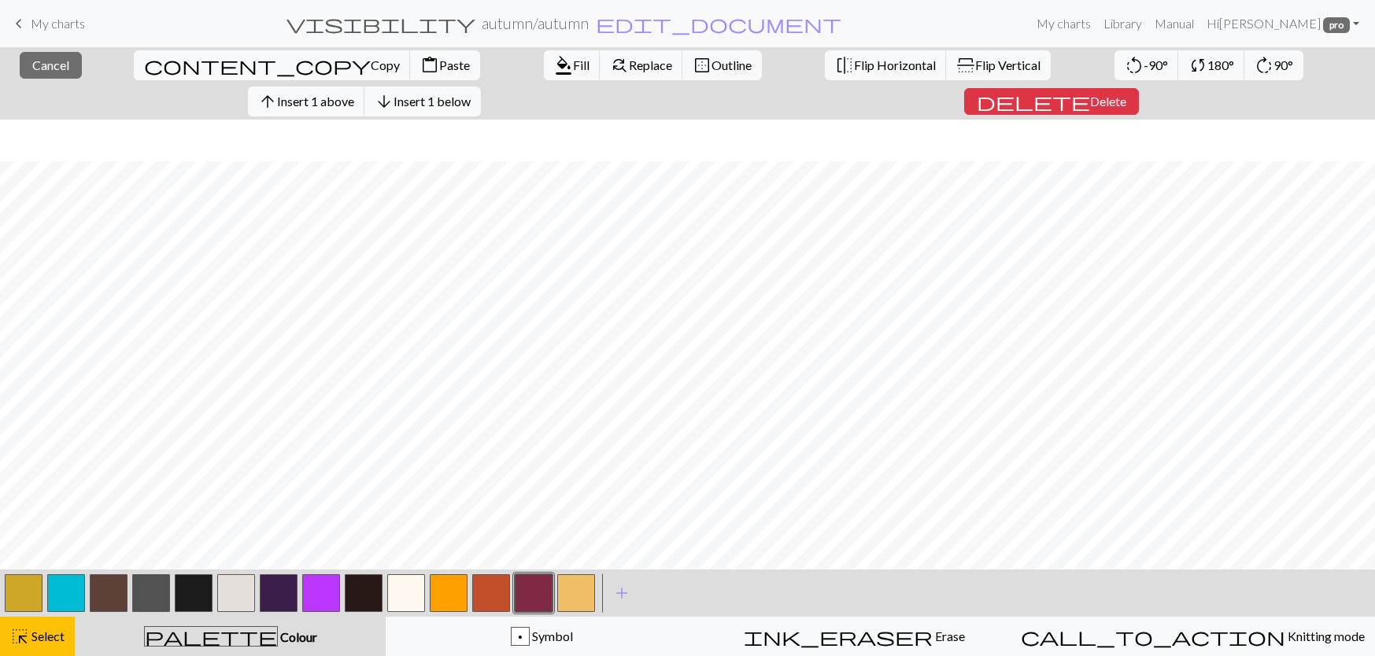
scroll to position [79, 0]
click at [1126, 94] on span "Delete" at bounding box center [1108, 101] width 36 height 15
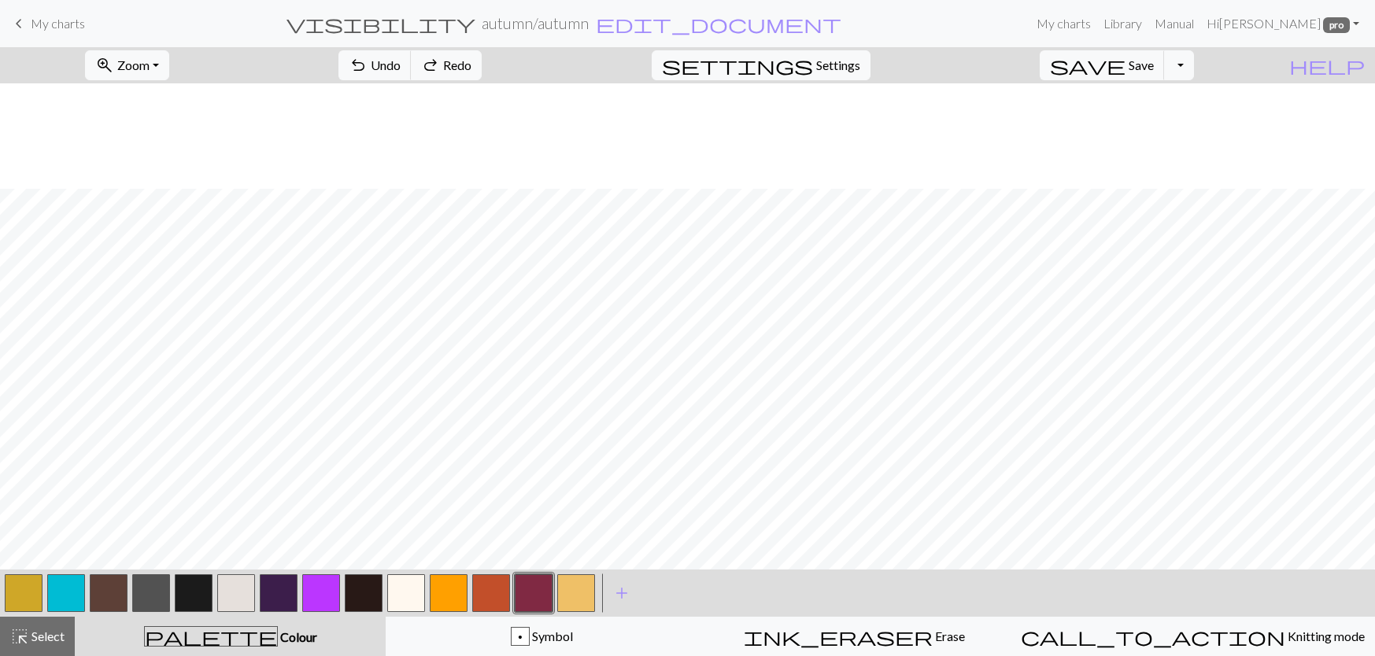
scroll to position [708, 0]
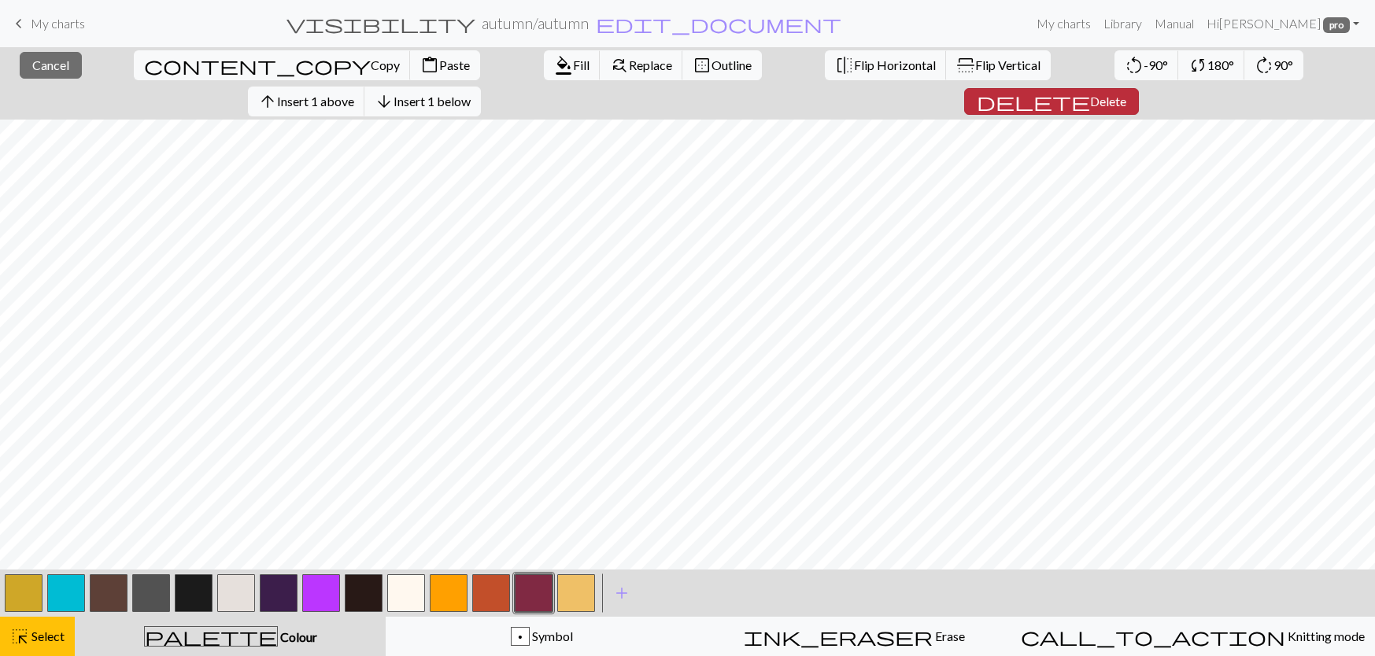
click at [1139, 88] on button "delete Delete" at bounding box center [1051, 101] width 175 height 27
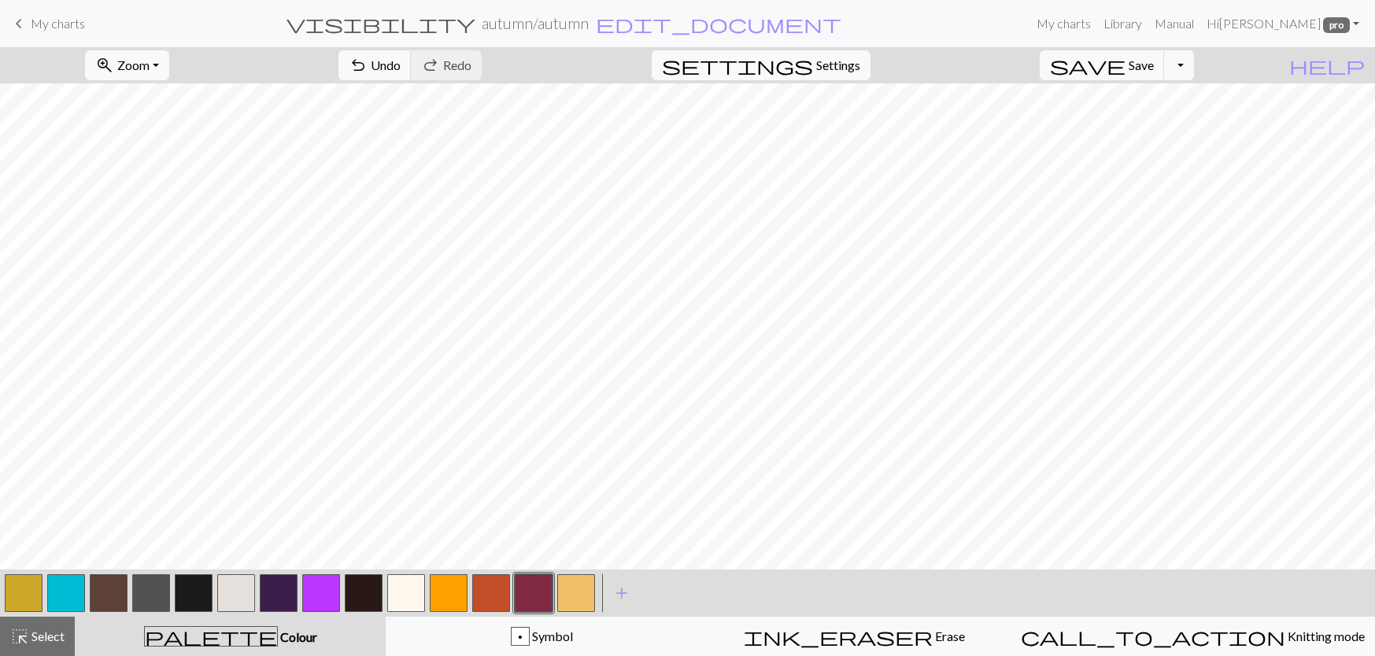
click at [360, 596] on button "button" at bounding box center [364, 593] width 38 height 38
click at [436, 596] on button "button" at bounding box center [449, 593] width 38 height 38
click at [537, 582] on button "button" at bounding box center [534, 593] width 38 height 38
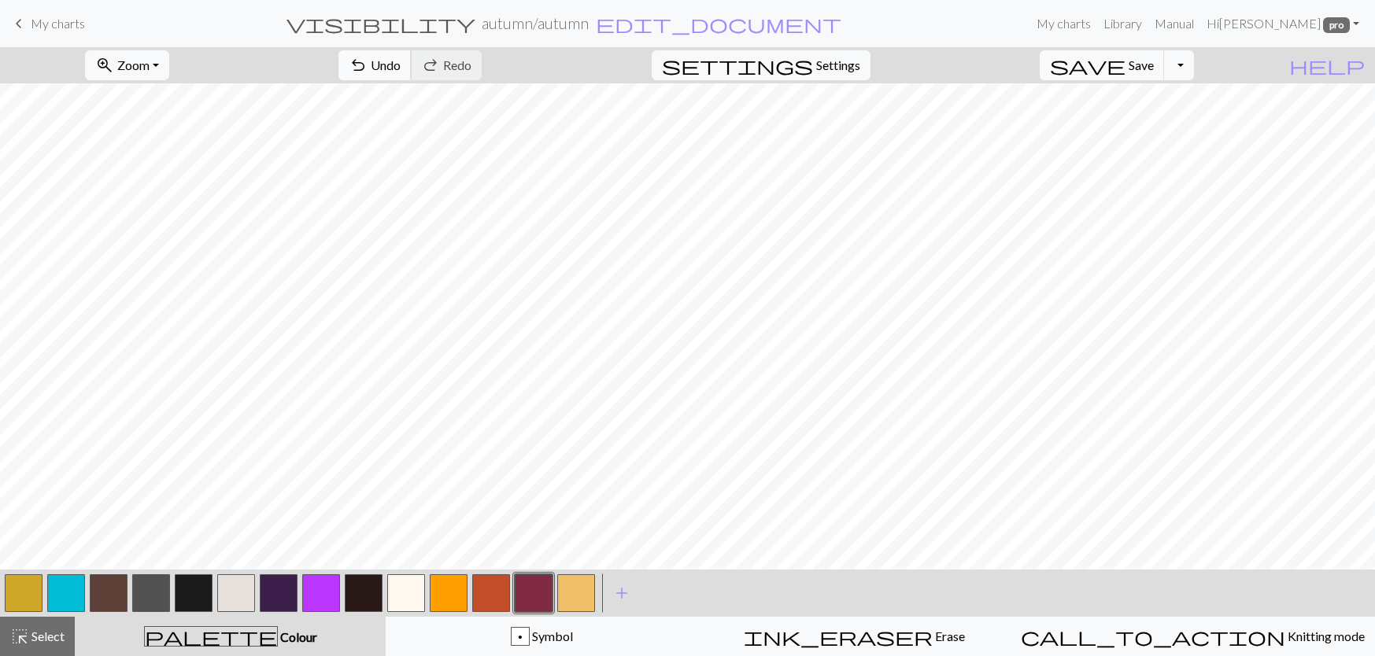
click at [367, 56] on span "undo" at bounding box center [358, 65] width 19 height 22
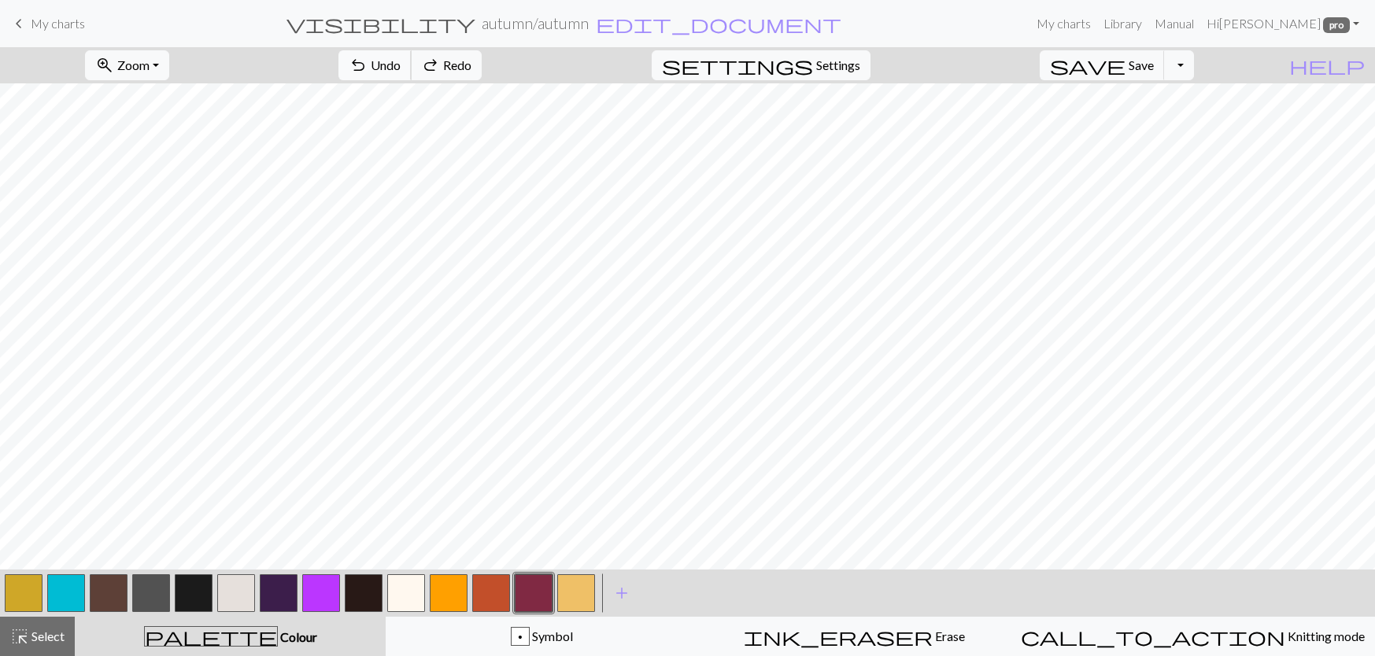
click at [367, 56] on span "undo" at bounding box center [358, 65] width 19 height 22
click at [471, 67] on span "Redo" at bounding box center [457, 64] width 28 height 15
click at [401, 68] on span "Undo" at bounding box center [386, 64] width 30 height 15
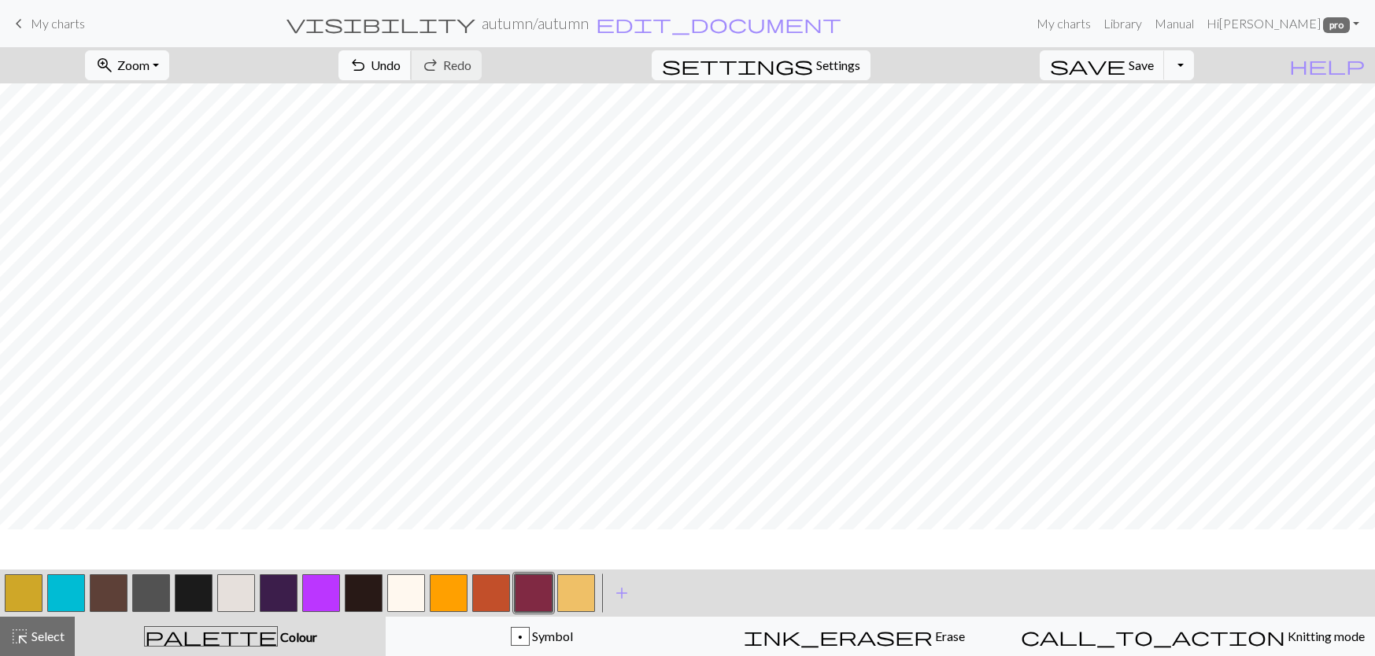
scroll to position [236, 0]
click at [496, 581] on button "button" at bounding box center [491, 593] width 38 height 38
click at [1153, 68] on button "save Save Save" at bounding box center [1101, 65] width 125 height 30
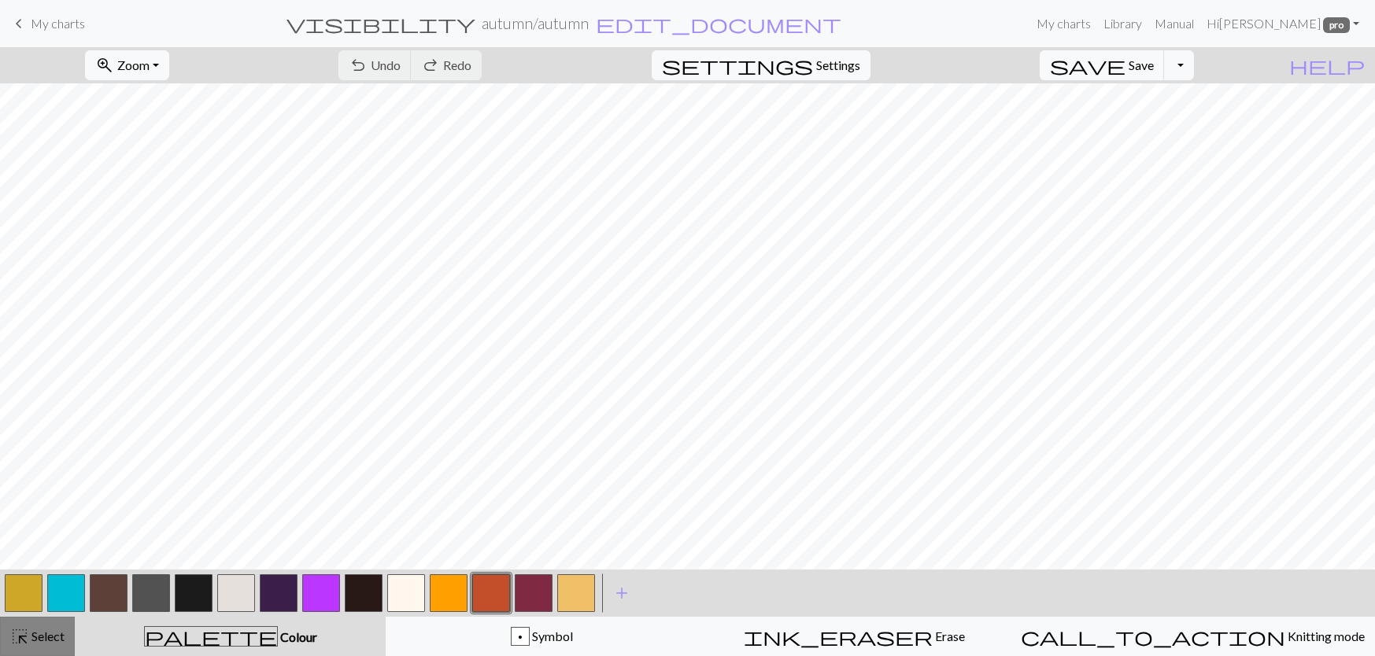
click at [51, 646] on button "highlight_alt Select Select" at bounding box center [37, 636] width 75 height 39
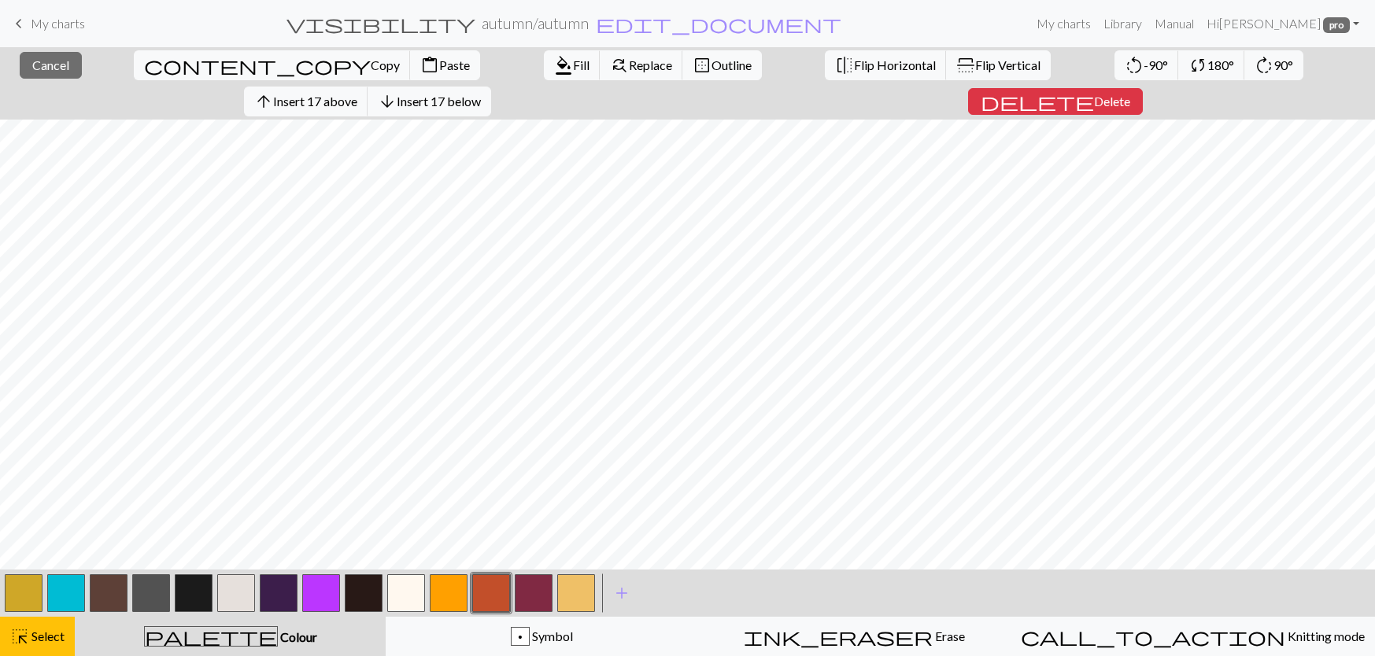
scroll to position [787, 0]
click at [10, 630] on span "highlight_alt" at bounding box center [19, 637] width 19 height 22
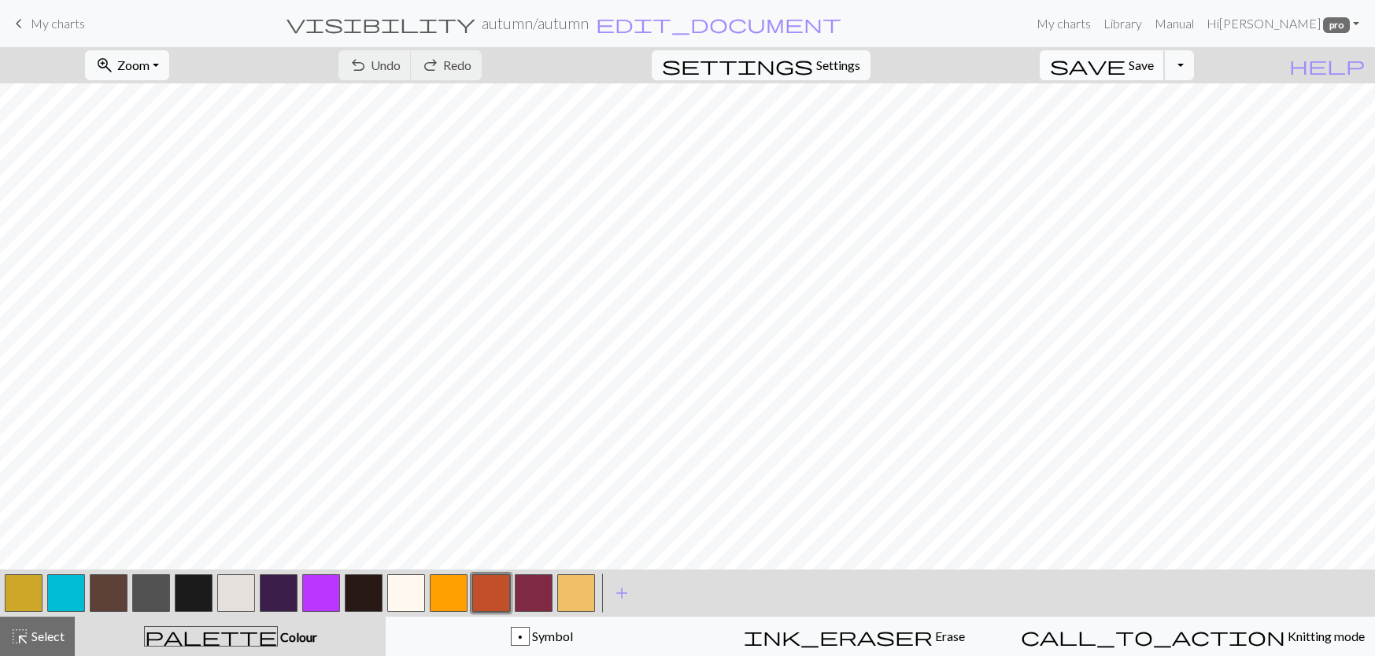
click at [1125, 67] on span "save" at bounding box center [1088, 65] width 76 height 22
click at [169, 63] on button "zoom_in Zoom Zoom" at bounding box center [127, 65] width 84 height 30
click at [163, 105] on button "Fit all" at bounding box center [148, 99] width 124 height 25
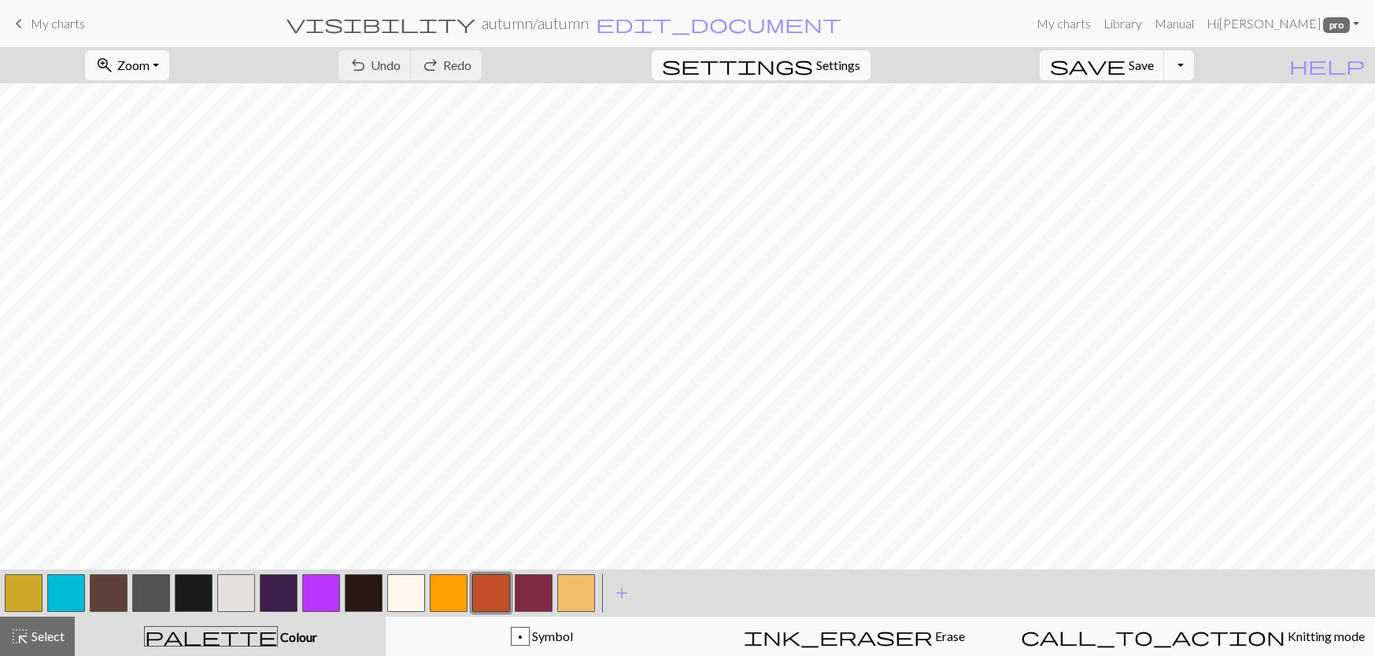
click at [231, 607] on button "button" at bounding box center [236, 593] width 38 height 38
click at [31, 587] on button "button" at bounding box center [24, 593] width 38 height 38
click at [320, 596] on button "button" at bounding box center [321, 593] width 38 height 38
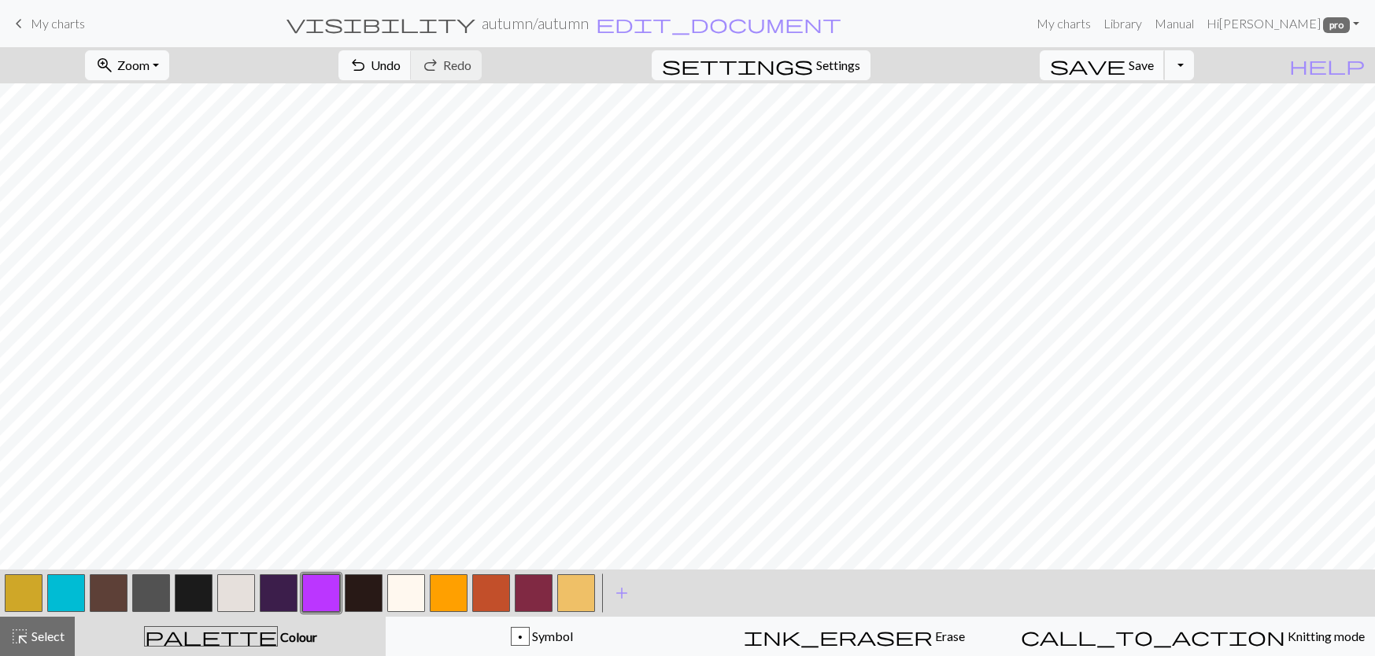
click at [1125, 63] on span "save" at bounding box center [1088, 65] width 76 height 22
click at [522, 594] on button "button" at bounding box center [534, 593] width 38 height 38
click at [228, 593] on button "button" at bounding box center [236, 593] width 38 height 38
click at [1125, 71] on span "save" at bounding box center [1088, 65] width 76 height 22
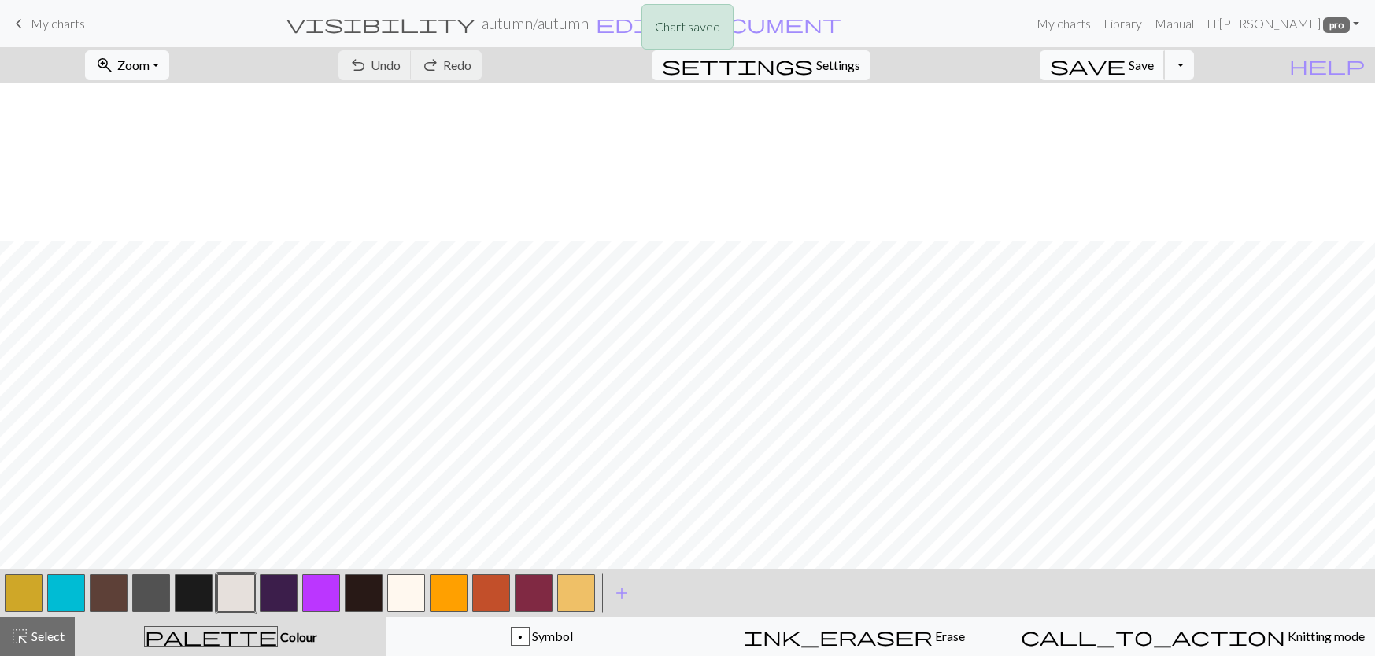
scroll to position [234, 0]
click at [114, 68] on span "zoom_in" at bounding box center [104, 65] width 19 height 22
click at [157, 202] on button "100%" at bounding box center [148, 213] width 124 height 25
click at [34, 597] on button "button" at bounding box center [24, 593] width 38 height 38
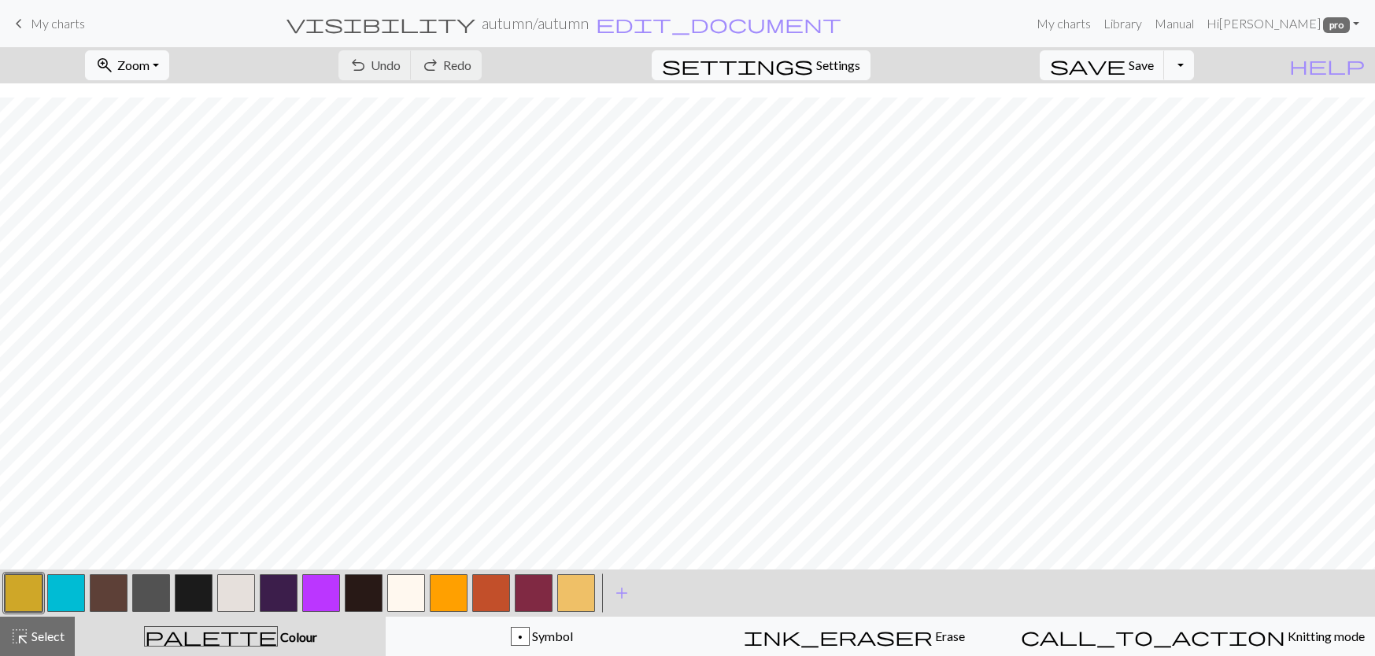
scroll to position [824, 0]
click at [1154, 69] on span "Save" at bounding box center [1140, 64] width 25 height 15
click at [1125, 71] on span "save" at bounding box center [1088, 65] width 76 height 22
click at [488, 582] on button "button" at bounding box center [491, 593] width 38 height 38
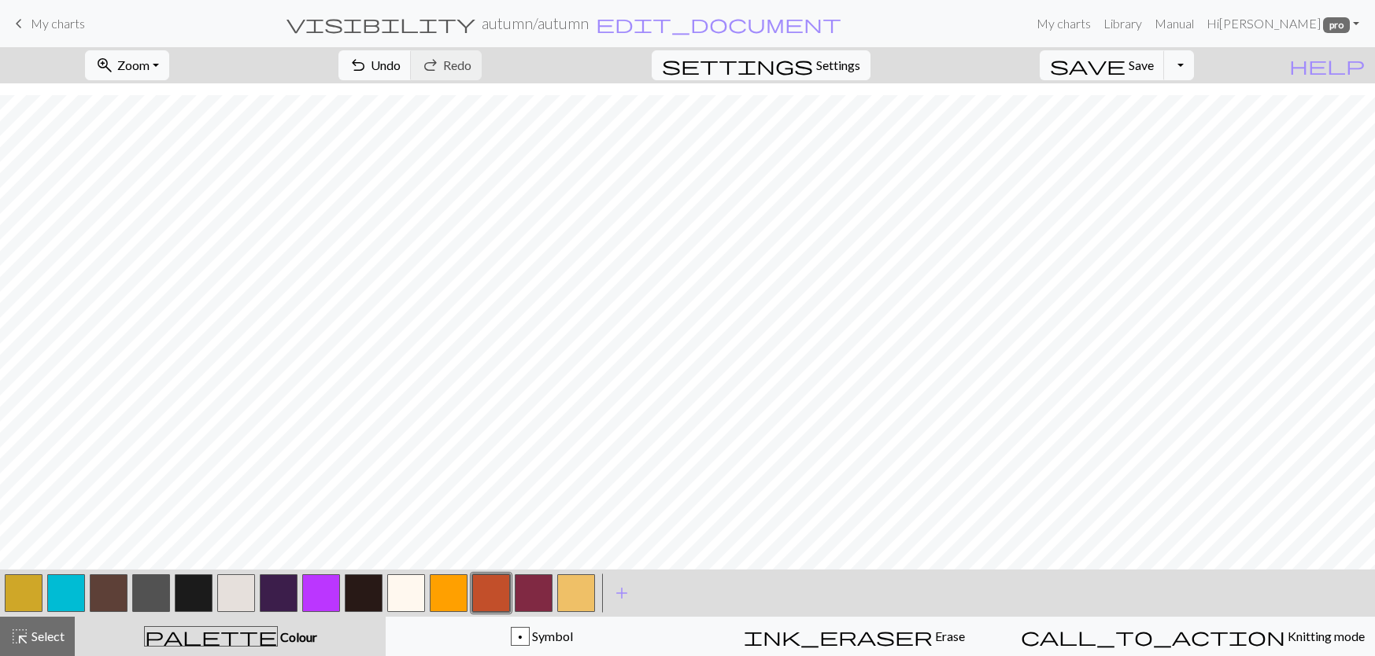
click at [88, 601] on div at bounding box center [108, 593] width 42 height 42
click at [109, 601] on button "button" at bounding box center [109, 593] width 38 height 38
click at [497, 599] on button "button" at bounding box center [491, 593] width 38 height 38
click at [1125, 67] on span "save" at bounding box center [1088, 65] width 76 height 22
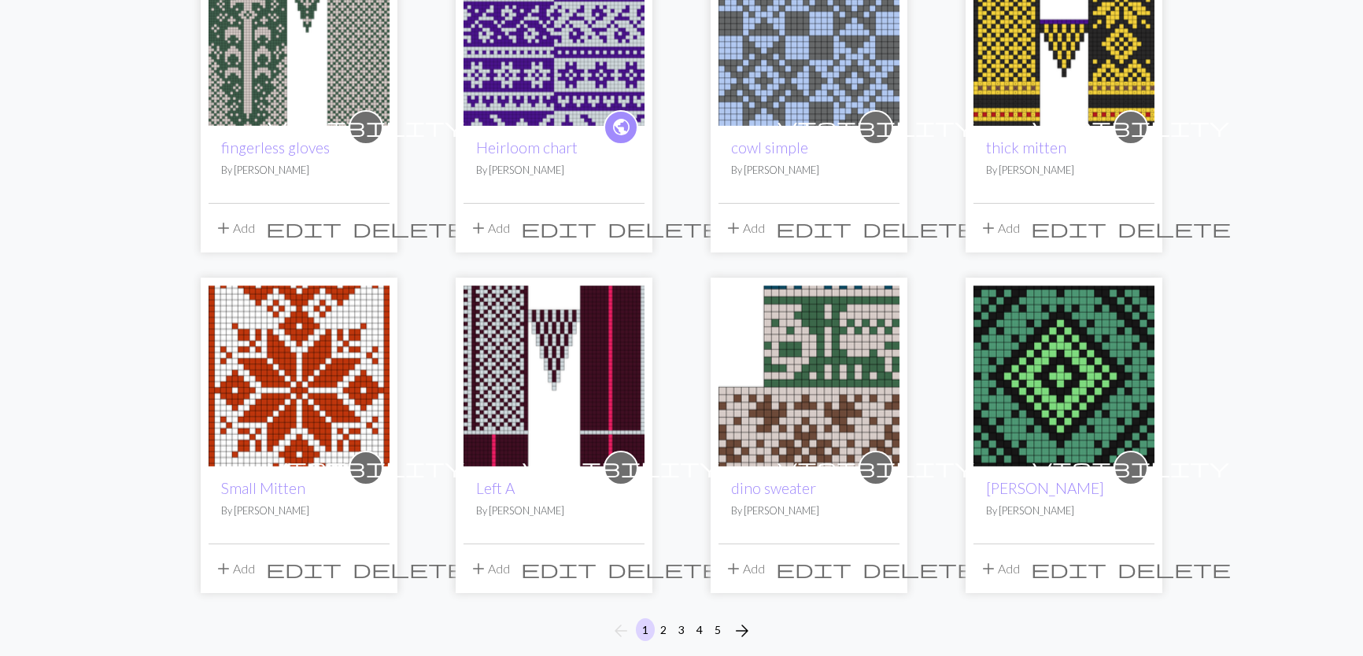
scroll to position [1102, 0]
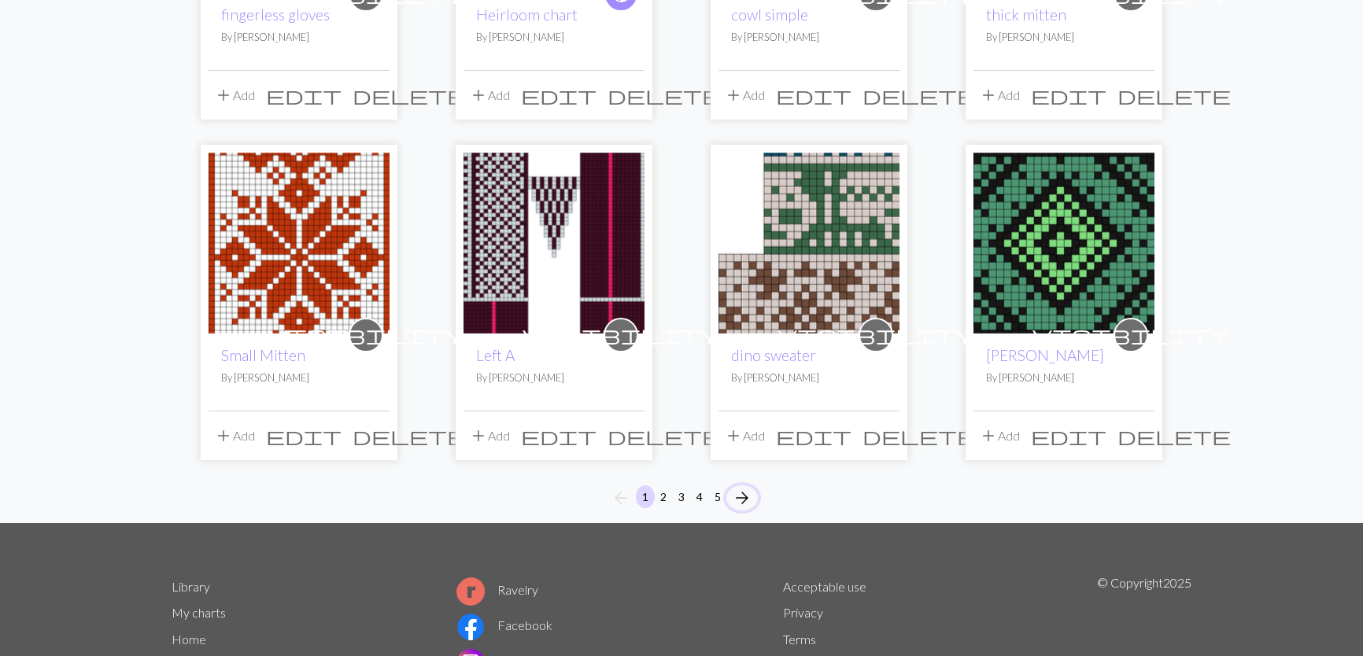
click at [740, 493] on span "arrow_forward" at bounding box center [742, 498] width 19 height 22
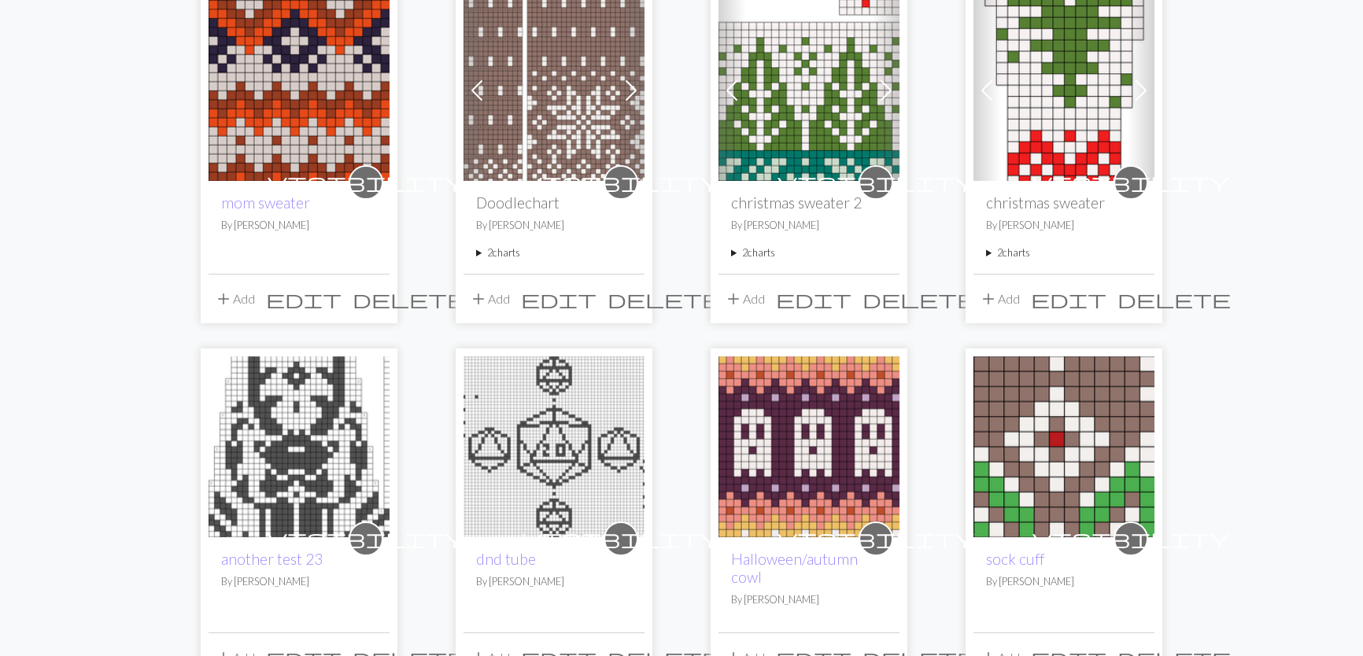
scroll to position [315, 0]
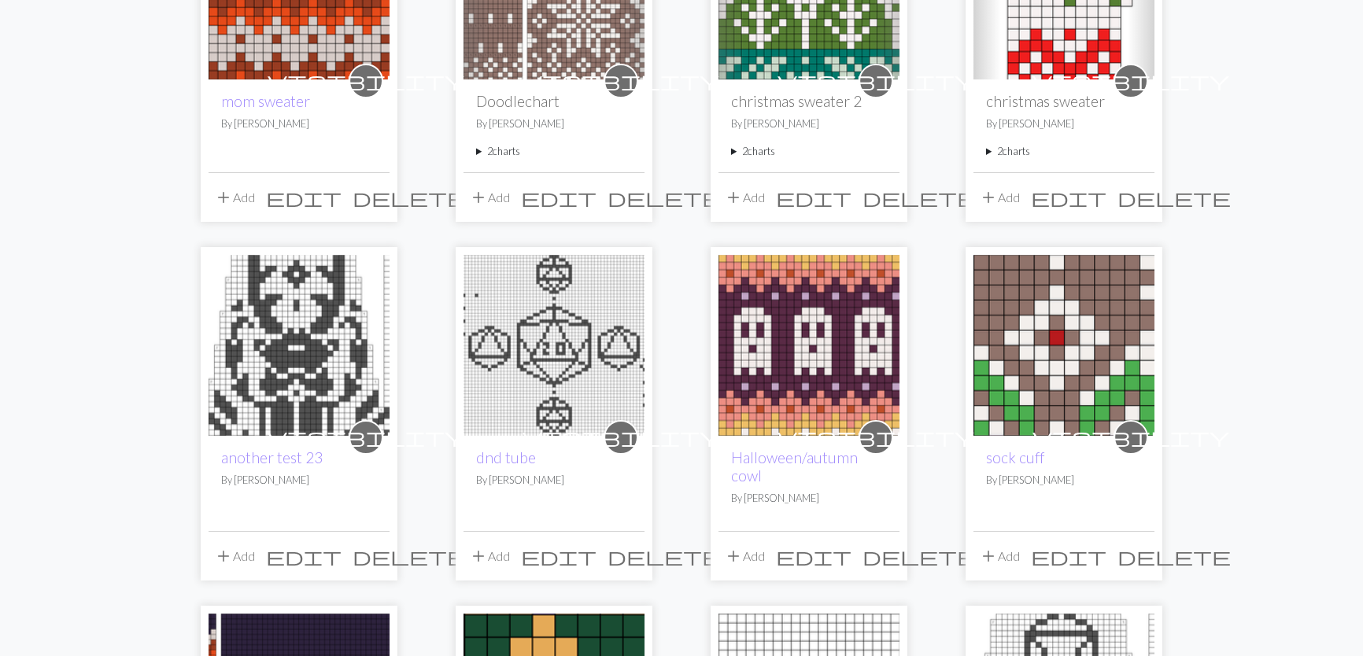
click at [787, 352] on img at bounding box center [808, 345] width 181 height 181
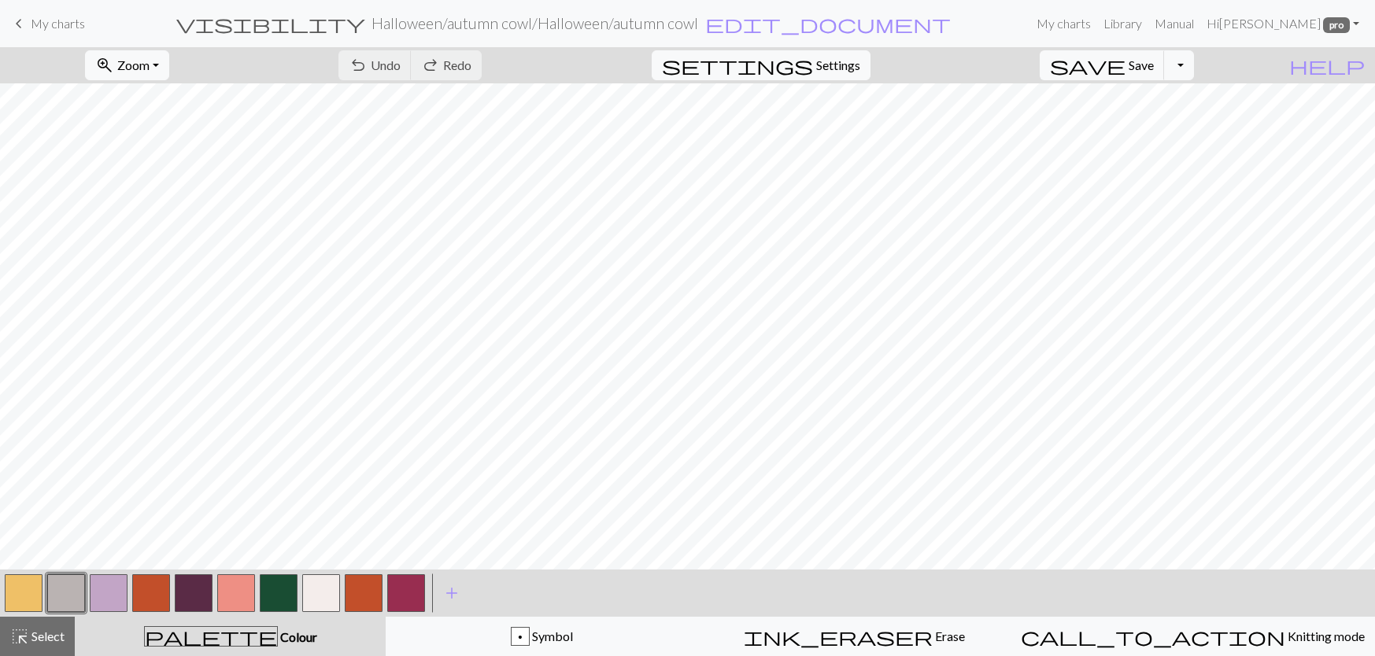
scroll to position [157, 0]
click at [24, 649] on button "highlight_alt Select Select" at bounding box center [37, 636] width 75 height 39
click at [60, 624] on button "highlight_alt Select Select" at bounding box center [37, 636] width 75 height 39
click at [13, 641] on span "highlight_alt" at bounding box center [19, 637] width 19 height 22
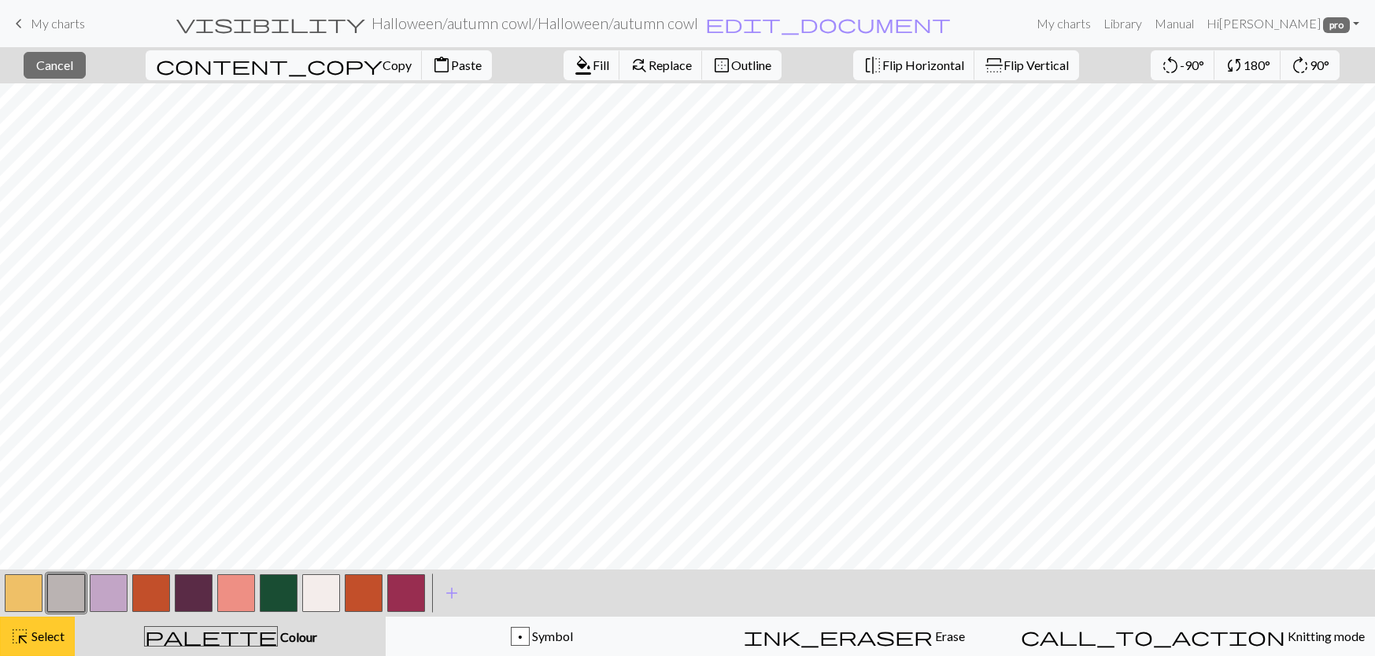
click at [50, 632] on span "Select" at bounding box center [46, 636] width 35 height 15
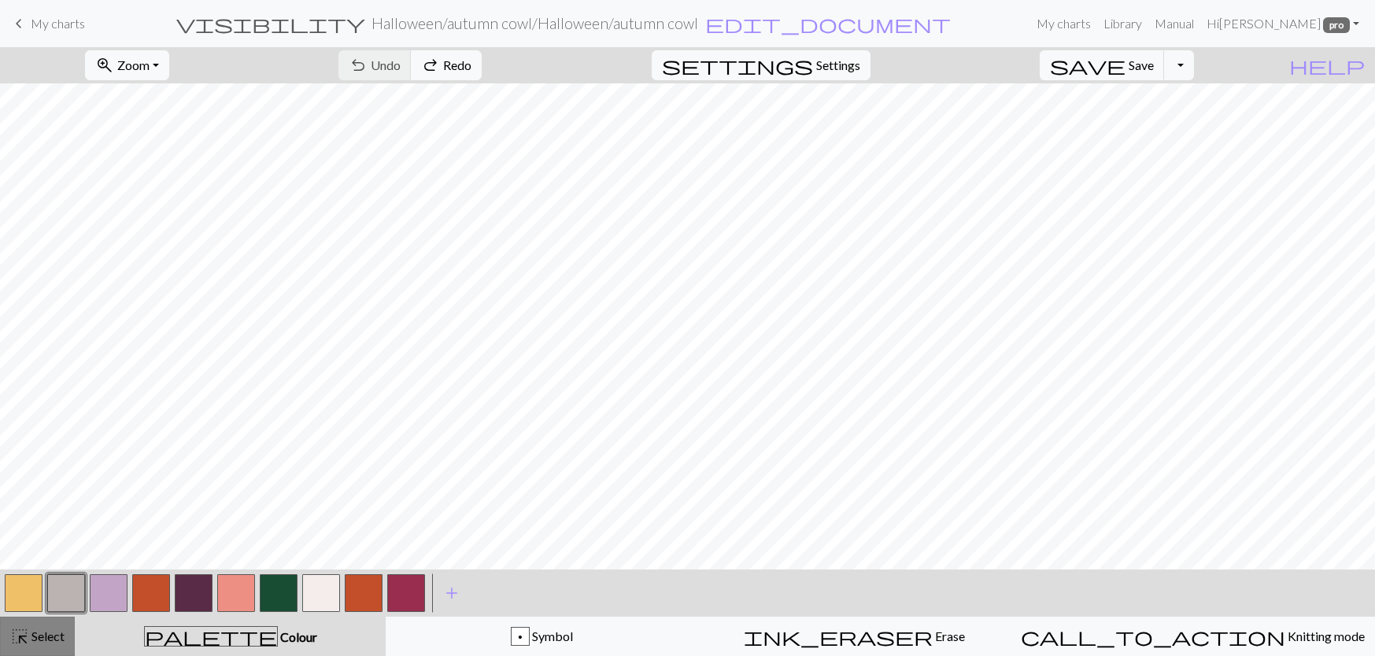
click at [36, 630] on span "Select" at bounding box center [46, 636] width 35 height 15
click at [46, 624] on button "highlight_alt Select Select" at bounding box center [37, 636] width 75 height 39
click at [70, 639] on button "highlight_alt Select Select" at bounding box center [37, 636] width 75 height 39
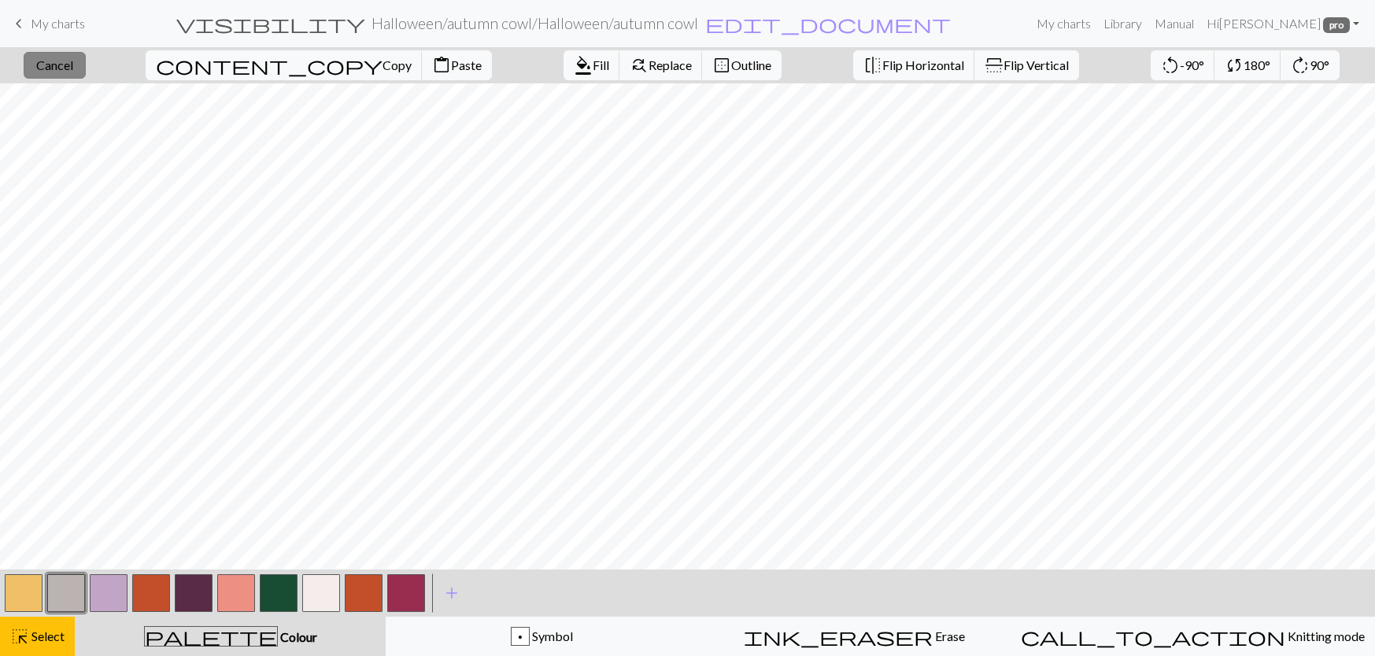
click at [70, 62] on span "Cancel" at bounding box center [54, 64] width 37 height 15
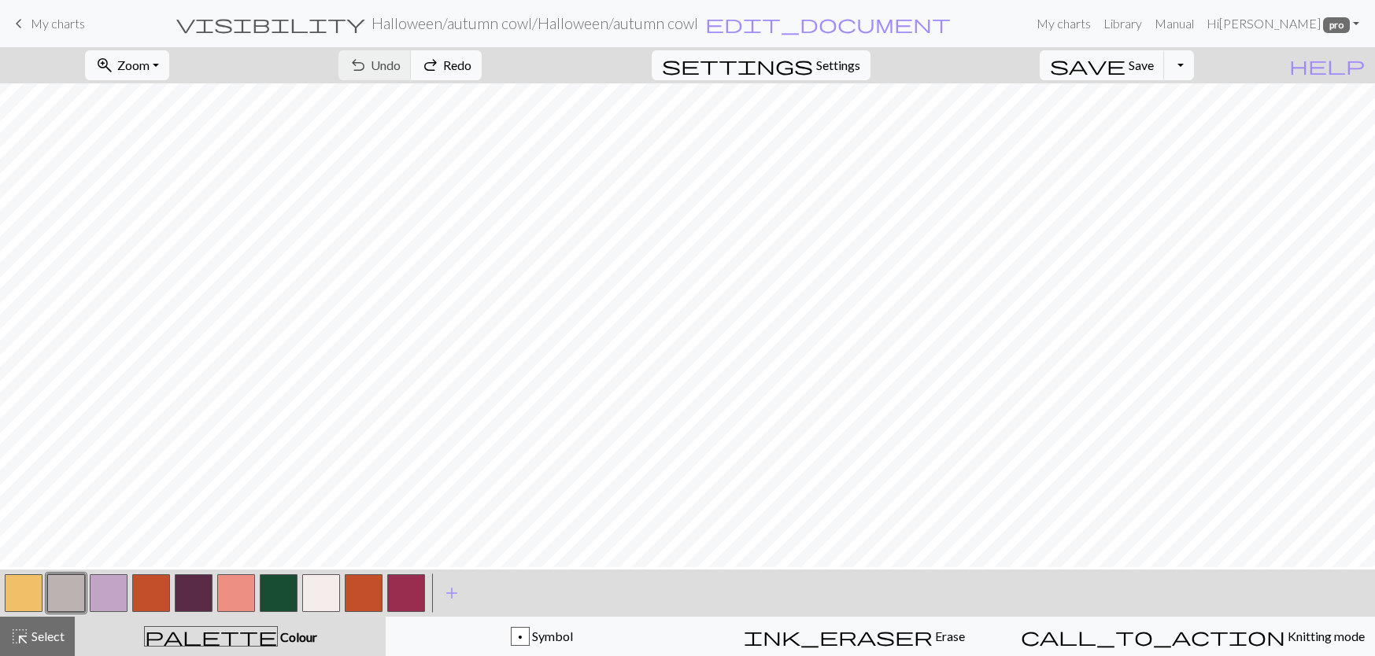
scroll to position [630, 0]
click at [35, 633] on span "Select" at bounding box center [46, 636] width 35 height 15
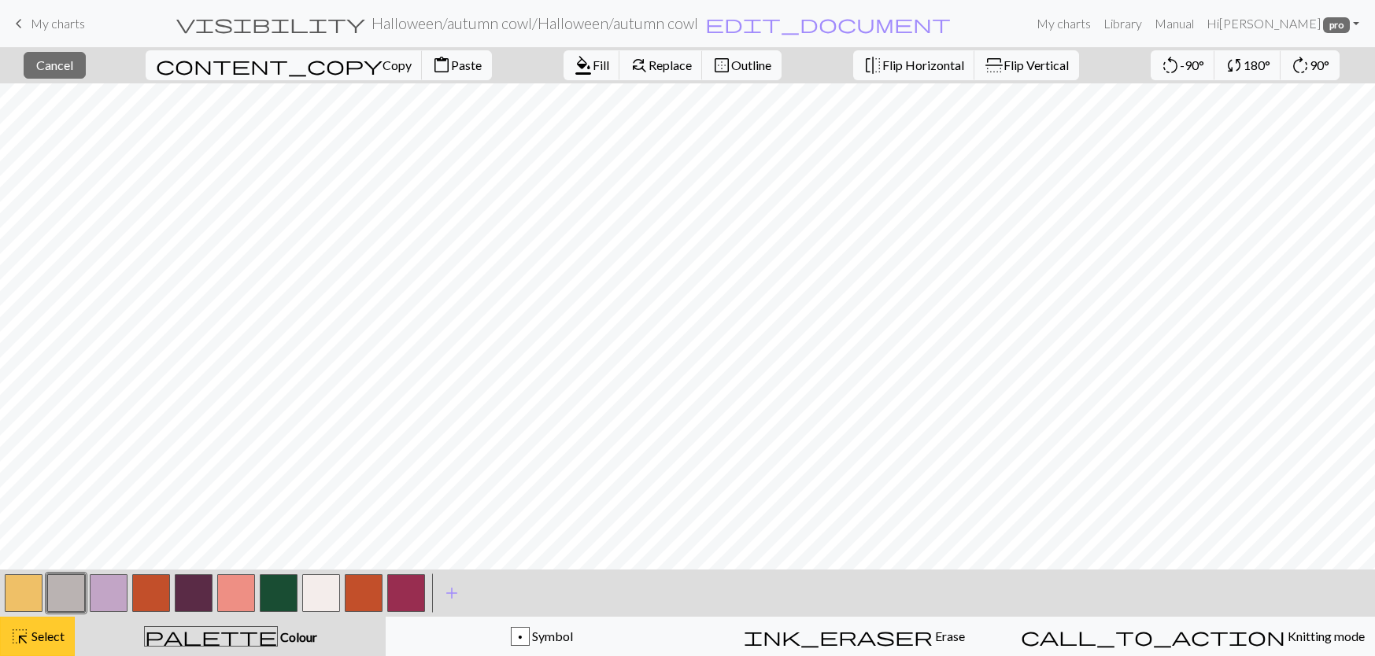
click at [71, 636] on button "highlight_alt Select Select" at bounding box center [37, 636] width 75 height 39
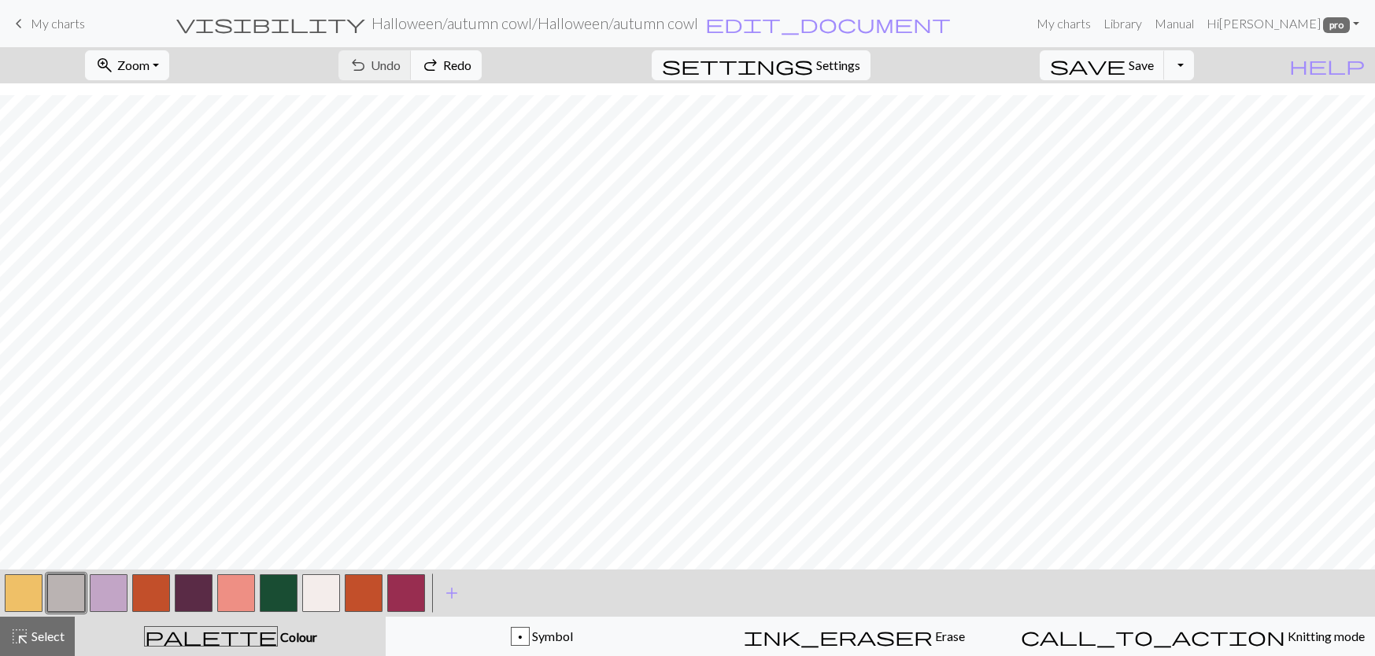
scroll to position [950, 0]
click at [75, 30] on span "My charts" at bounding box center [58, 23] width 54 height 15
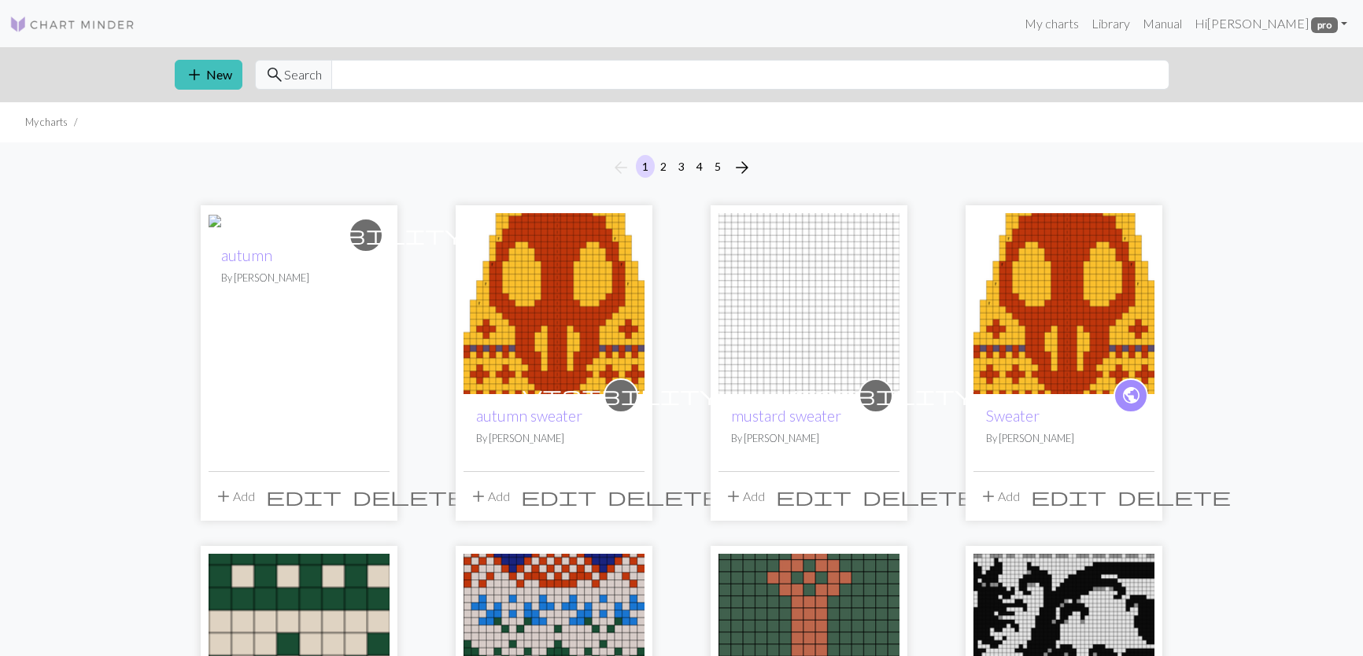
click at [831, 323] on img at bounding box center [808, 303] width 181 height 181
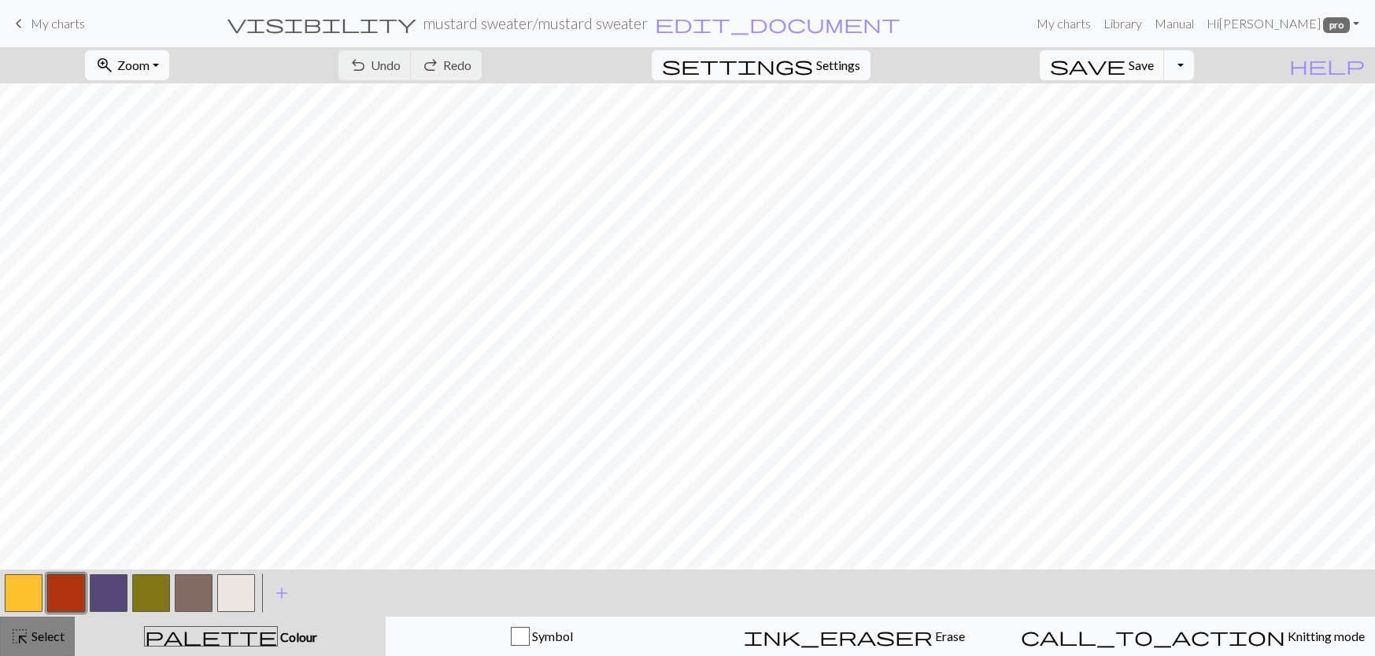
click at [72, 641] on button "highlight_alt Select Select" at bounding box center [37, 636] width 75 height 39
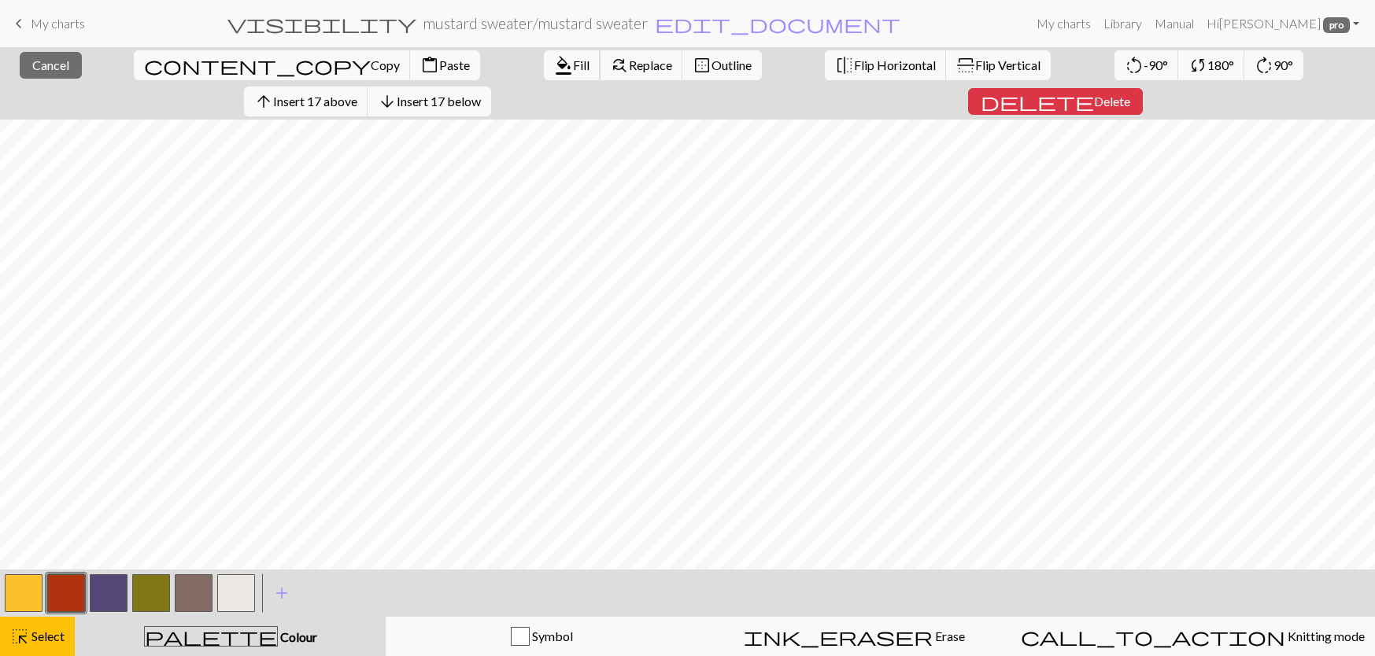
click at [554, 68] on span "format_color_fill" at bounding box center [563, 65] width 19 height 22
click at [1346, 42] on nav "keyboard_arrow_left My charts visibility mustard sweater / mustard sweater edit…" at bounding box center [687, 23] width 1375 height 47
click at [1126, 94] on span "Delete" at bounding box center [1108, 101] width 36 height 15
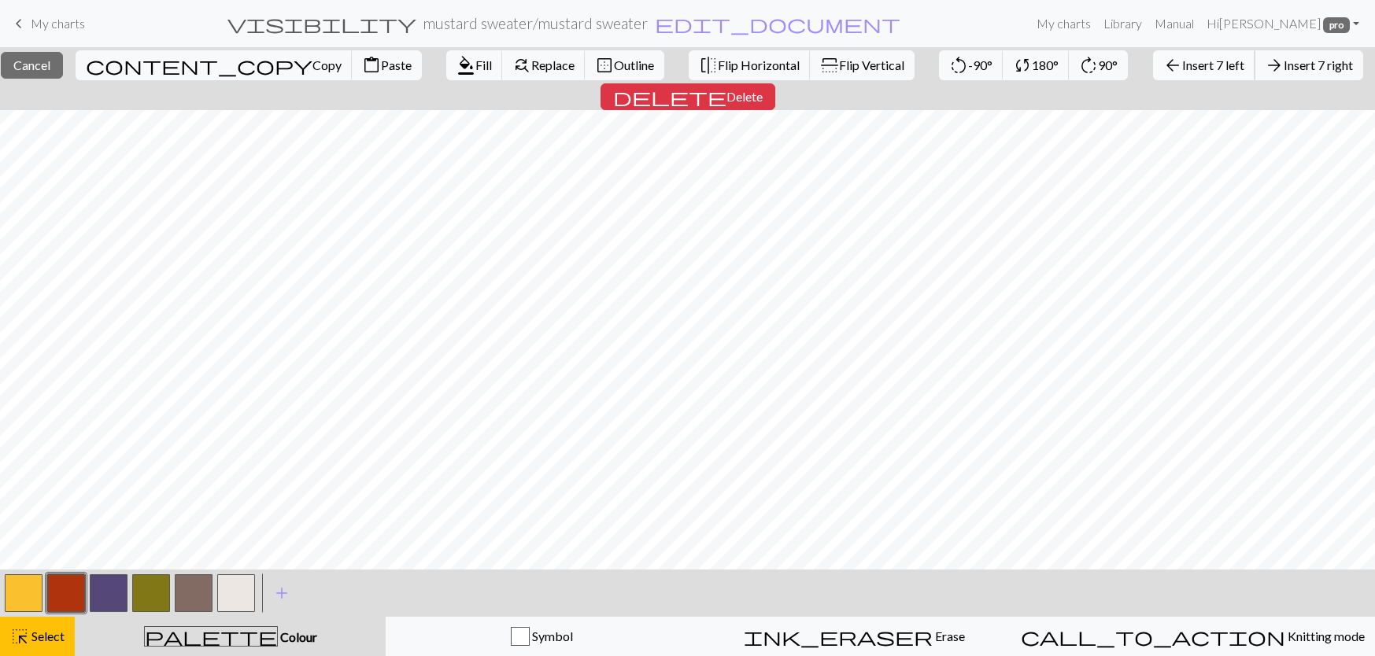
click at [1182, 61] on span "Insert 7 left" at bounding box center [1213, 64] width 62 height 15
click at [1182, 68] on span "Insert 1 left" at bounding box center [1213, 64] width 62 height 15
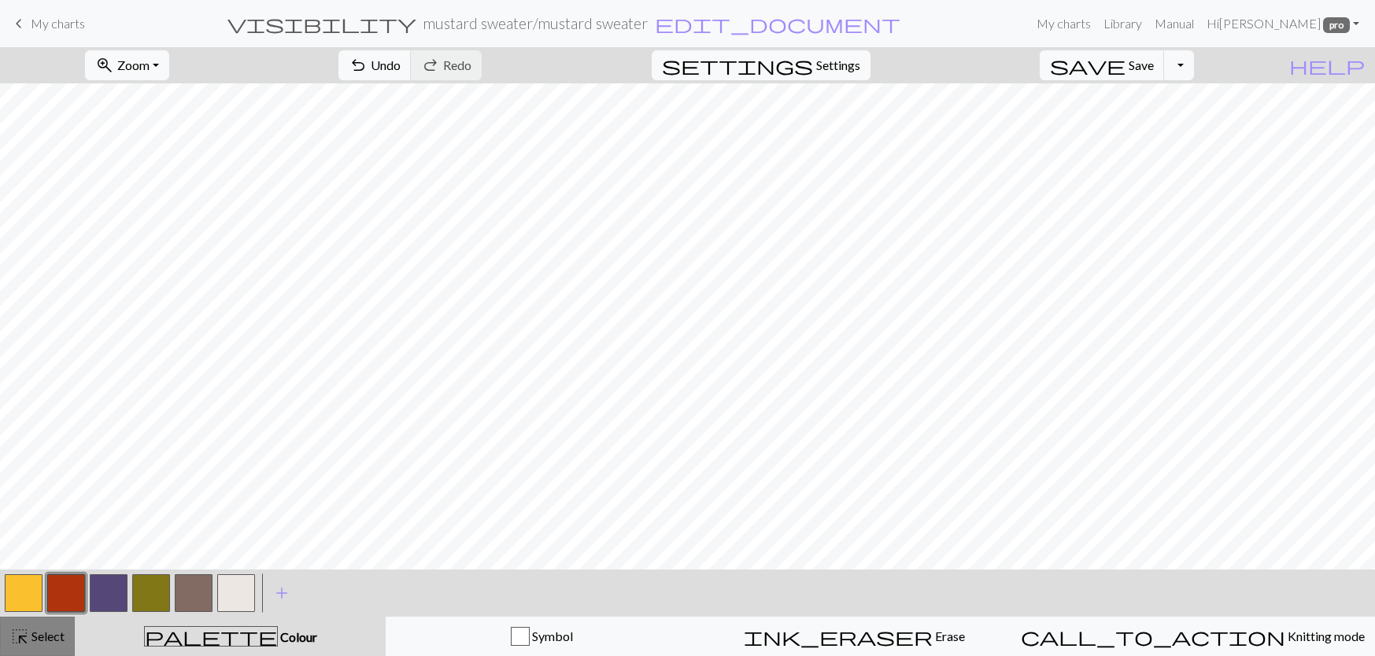
click at [35, 637] on span "Select" at bounding box center [46, 636] width 35 height 15
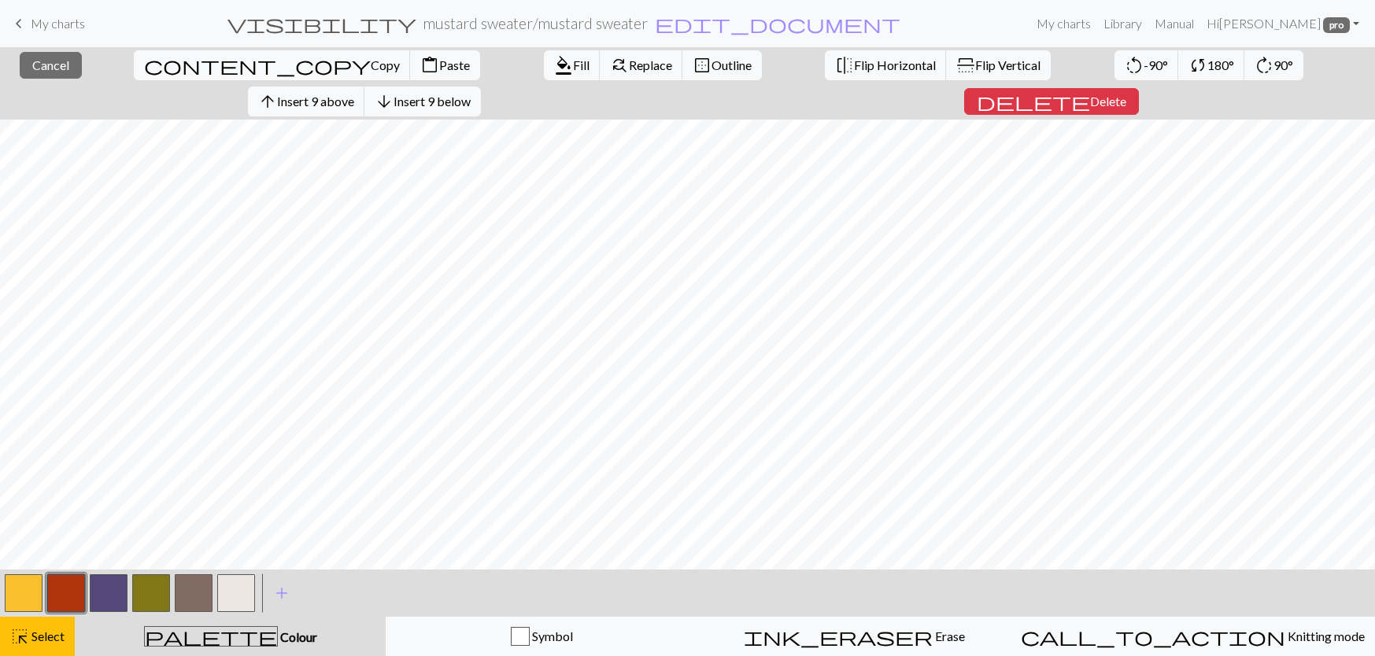
click at [14, 599] on button "button" at bounding box center [24, 593] width 38 height 38
click at [554, 75] on span "format_color_fill" at bounding box center [563, 65] width 19 height 22
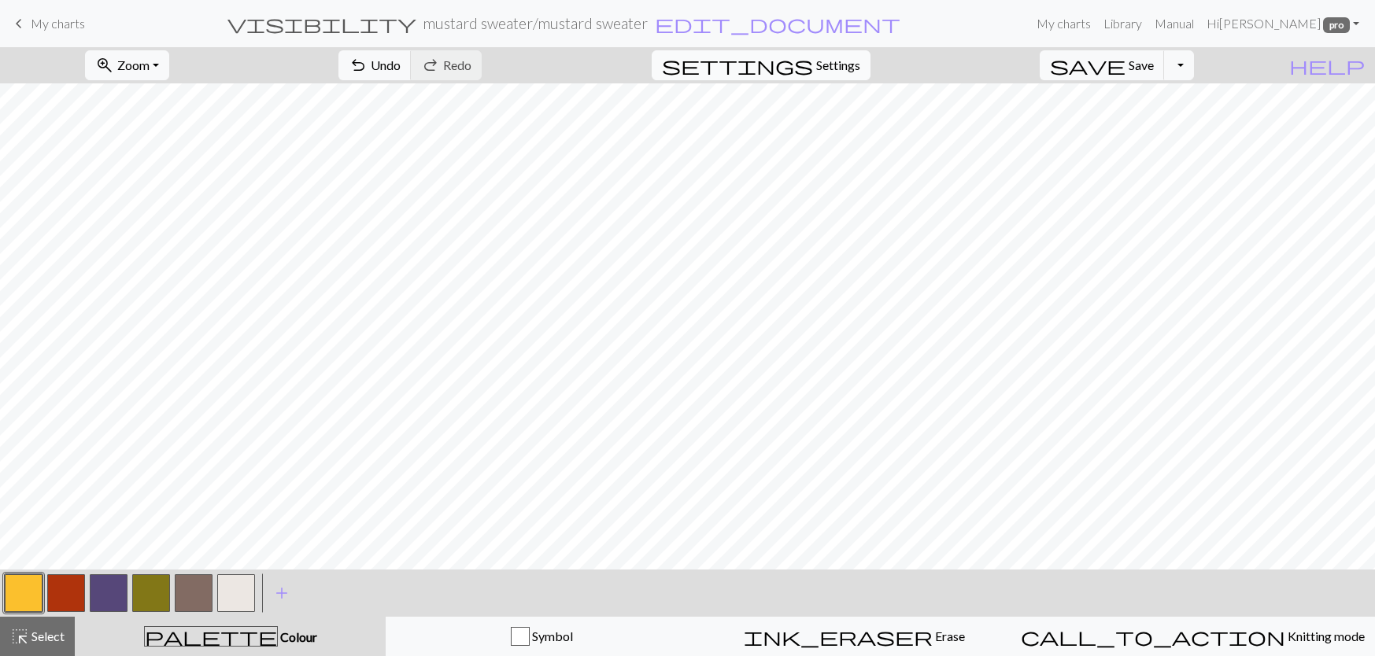
click at [844, 65] on span "Settings" at bounding box center [838, 65] width 44 height 19
select select "aran"
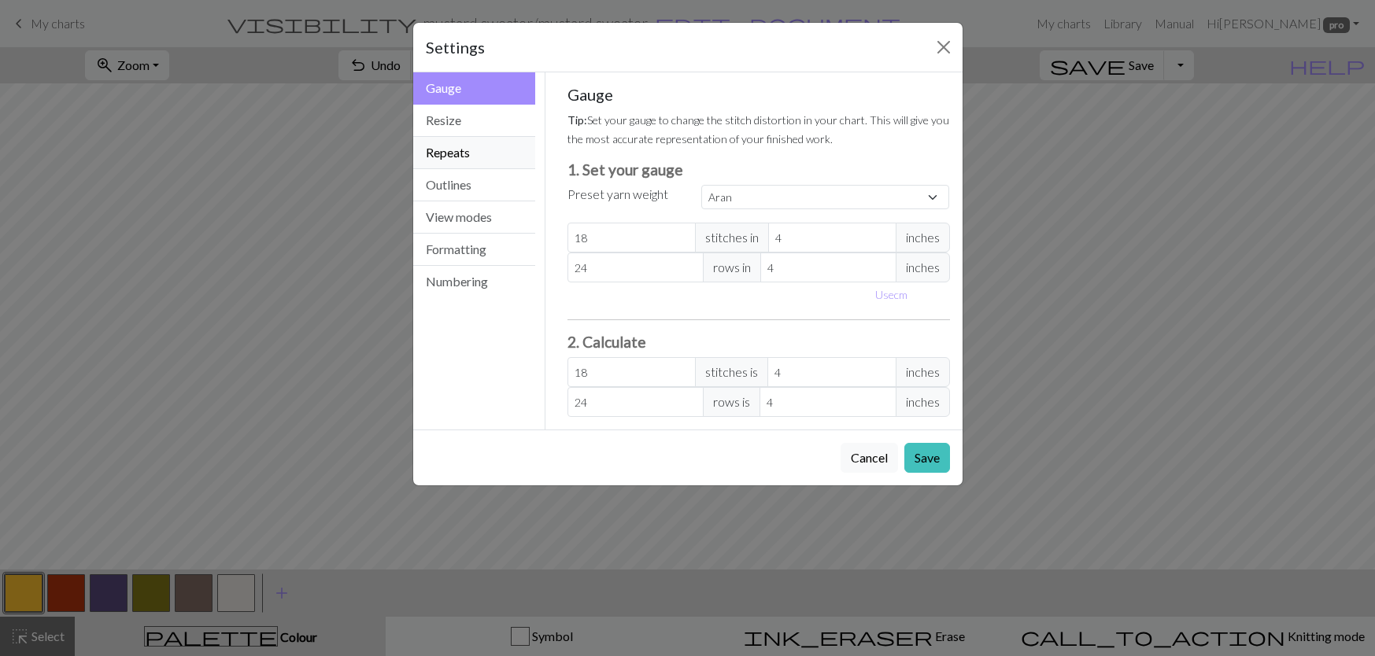
click at [456, 161] on button "Repeats" at bounding box center [474, 153] width 123 height 32
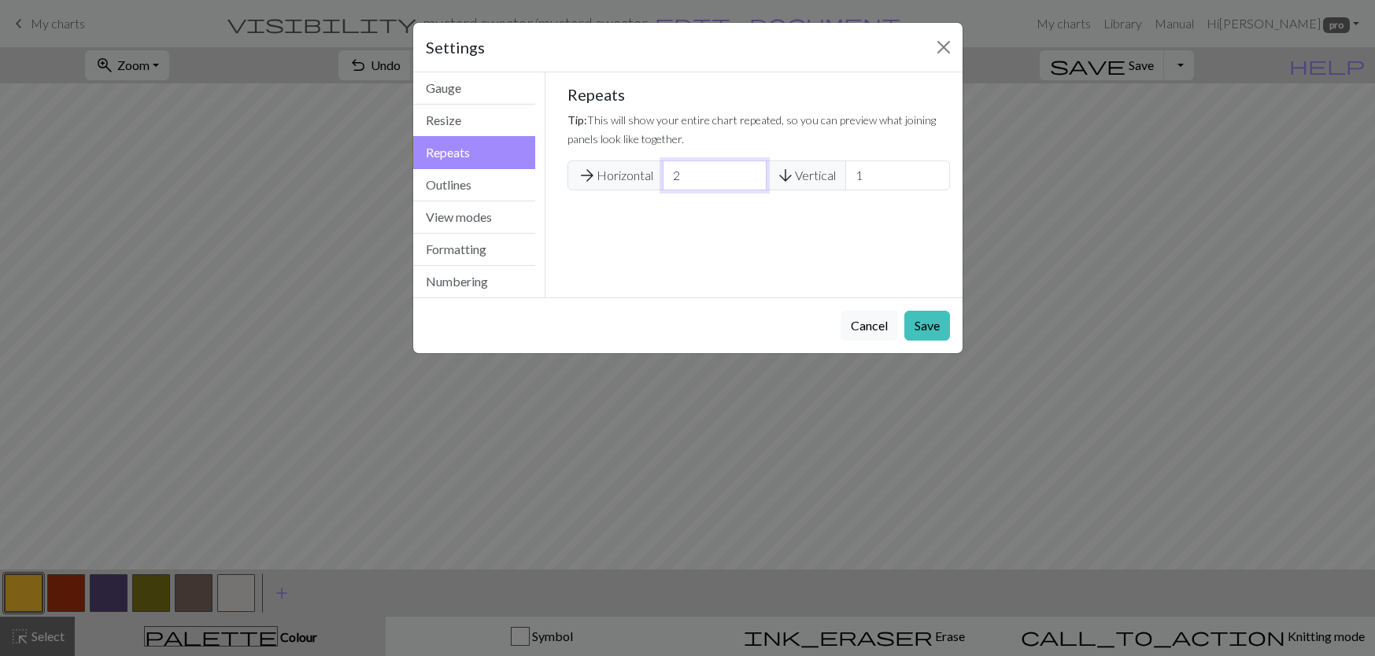
type input "2"
click at [749, 168] on input "2" at bounding box center [715, 176] width 104 height 30
click at [911, 324] on button "Save" at bounding box center [927, 326] width 46 height 30
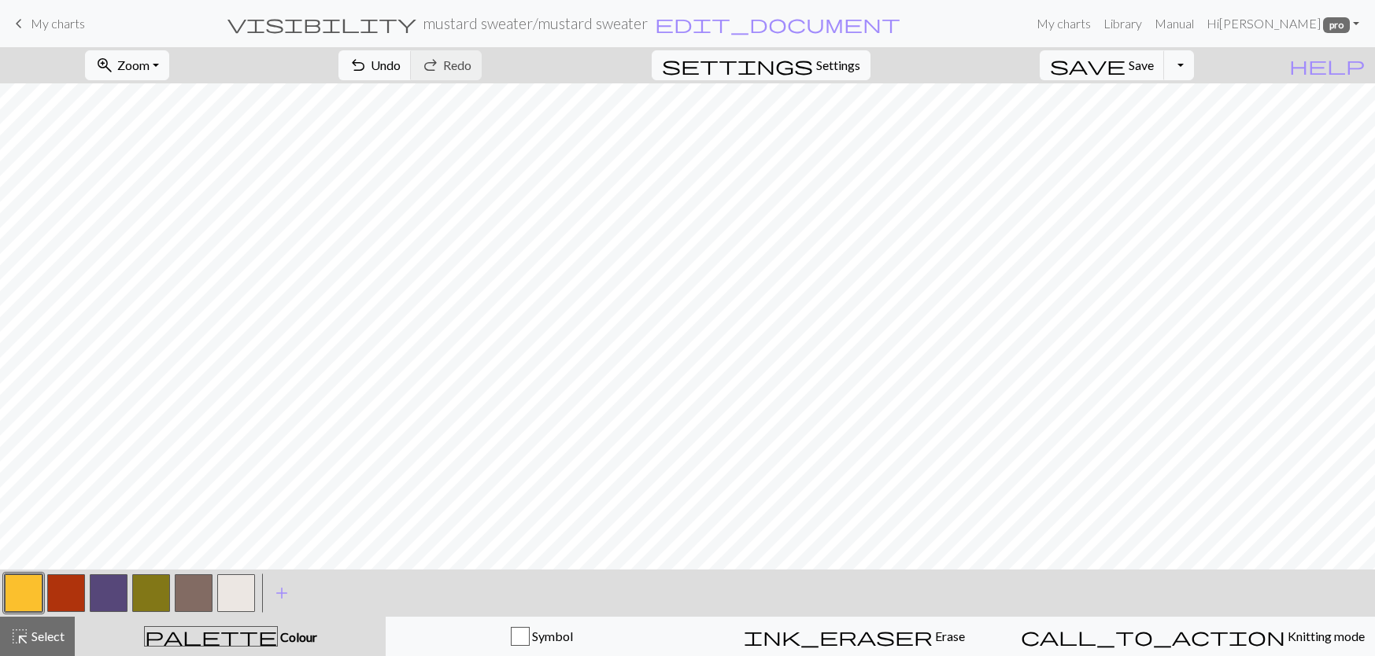
click at [75, 595] on button "button" at bounding box center [66, 593] width 38 height 38
click at [61, 643] on span "Select" at bounding box center [46, 636] width 35 height 15
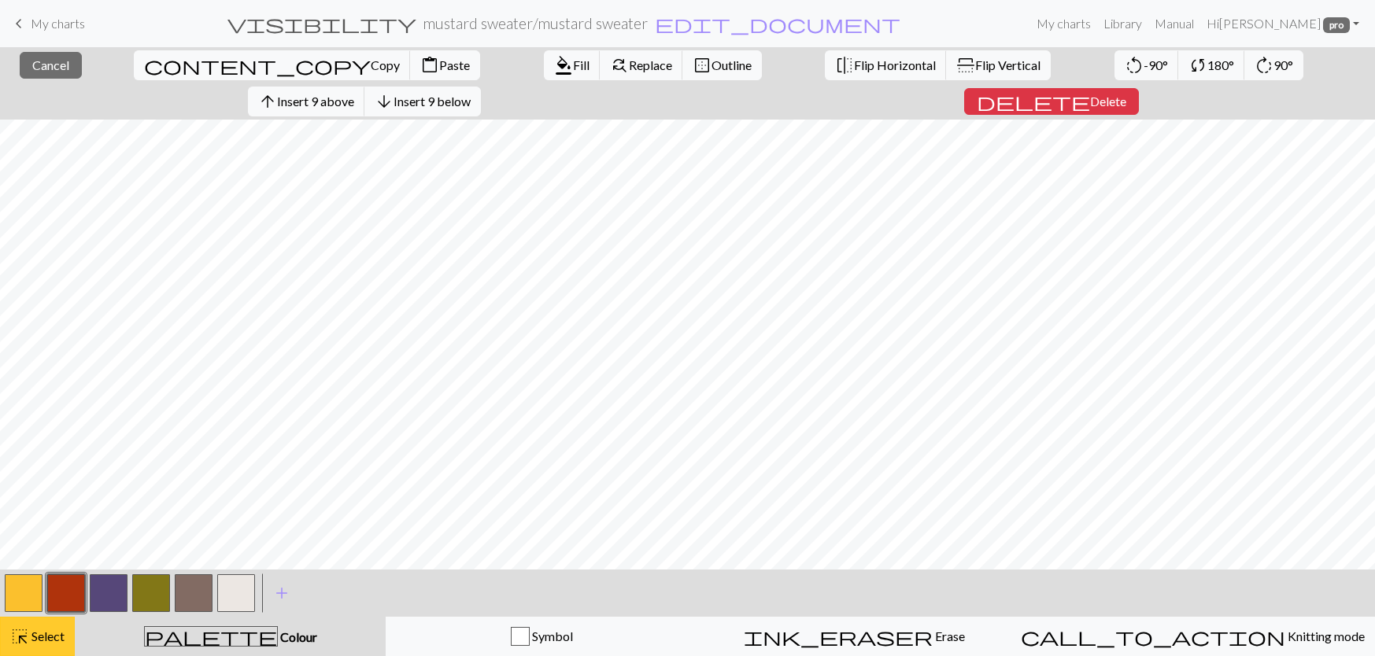
click at [22, 641] on span "highlight_alt" at bounding box center [19, 637] width 19 height 22
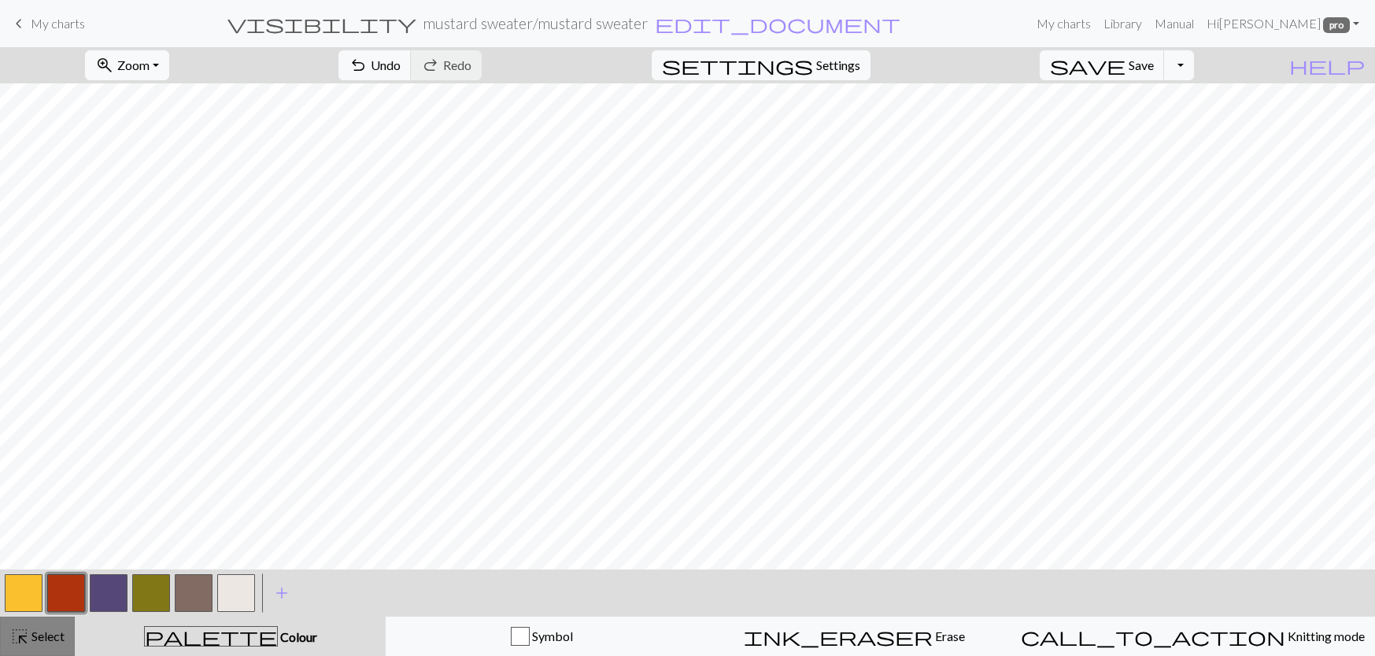
click at [56, 639] on span "Select" at bounding box center [46, 636] width 35 height 15
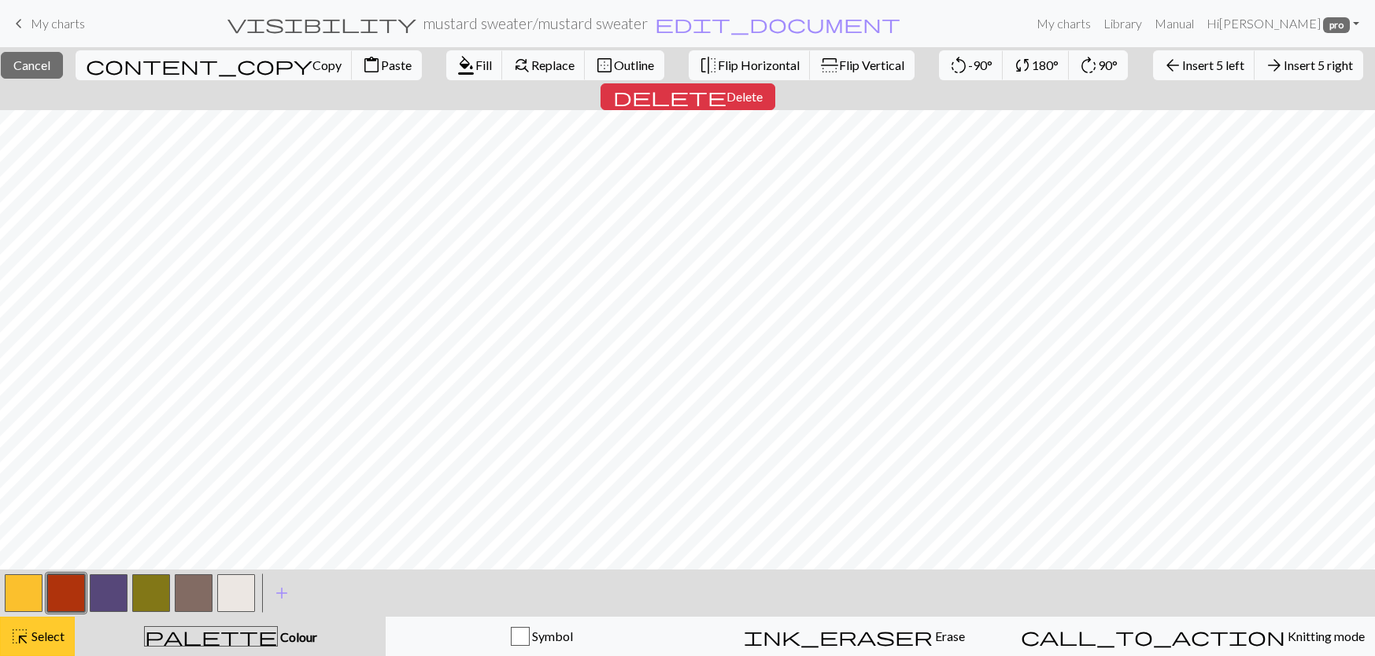
click at [38, 652] on button "highlight_alt Select Select" at bounding box center [37, 636] width 75 height 39
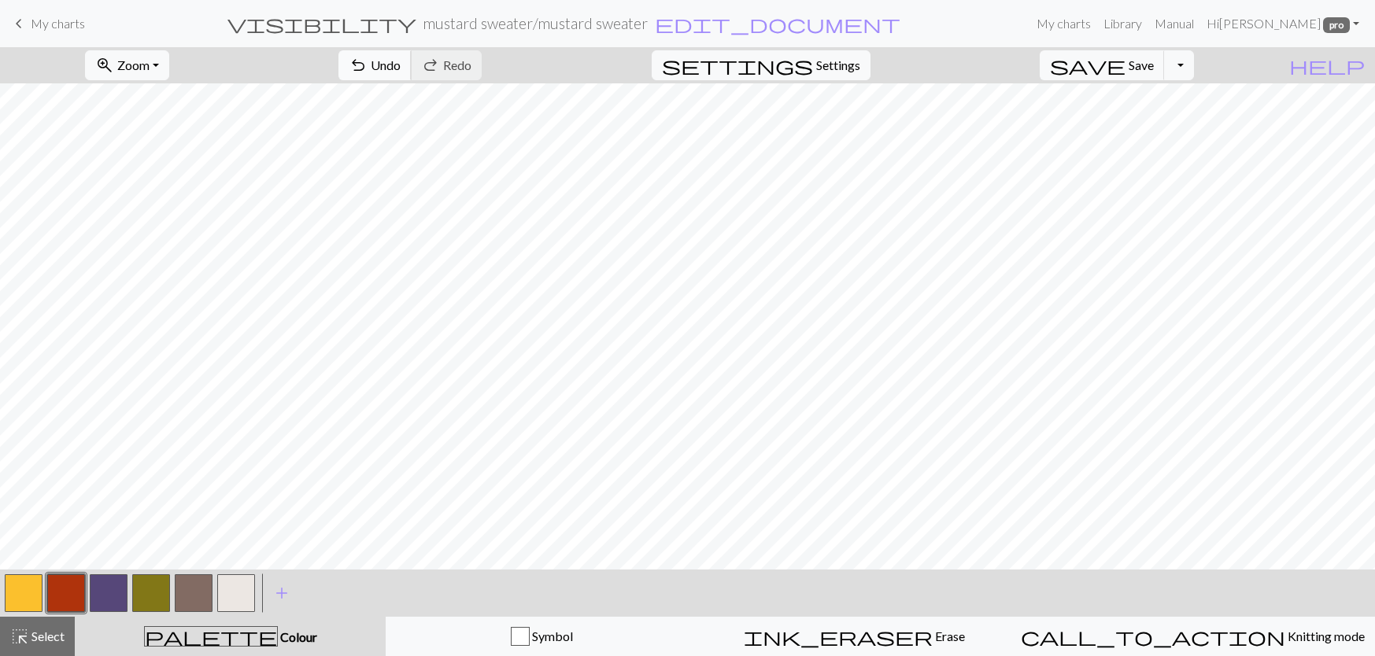
click at [401, 65] on span "Undo" at bounding box center [386, 64] width 30 height 15
click at [42, 650] on button "highlight_alt Select Select" at bounding box center [37, 636] width 75 height 39
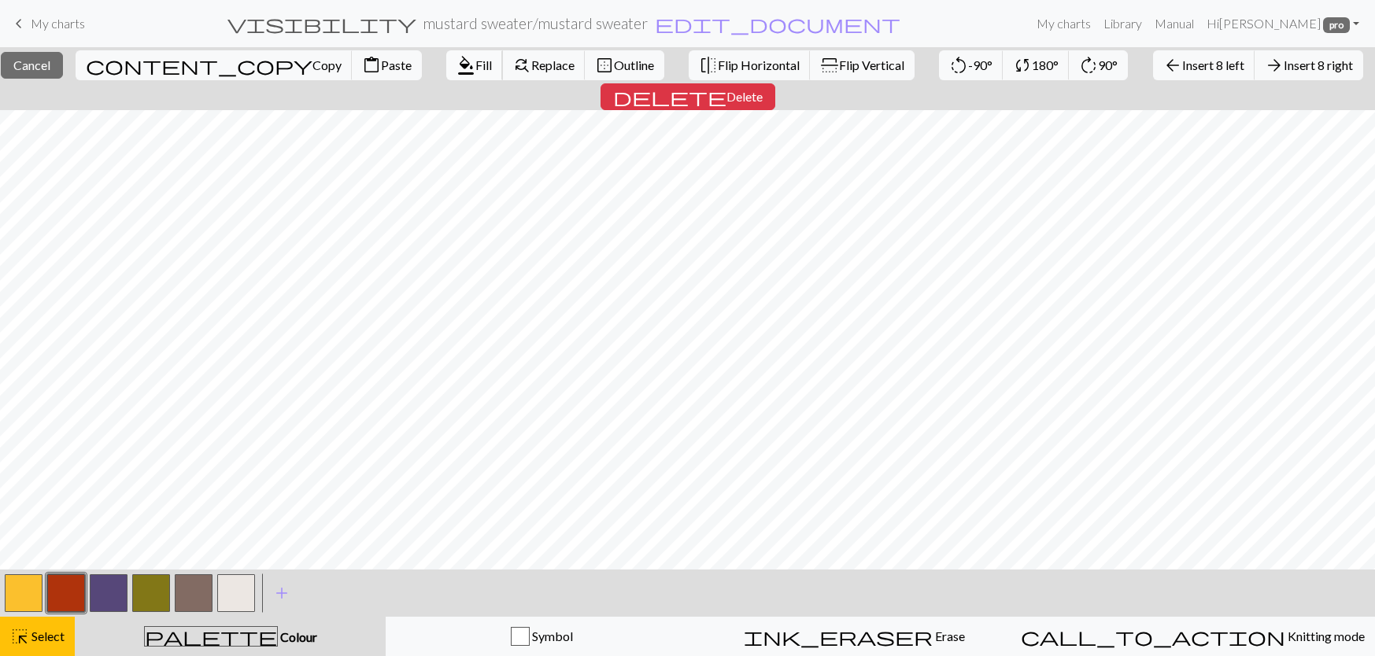
click at [446, 72] on button "format_color_fill Fill" at bounding box center [474, 65] width 57 height 30
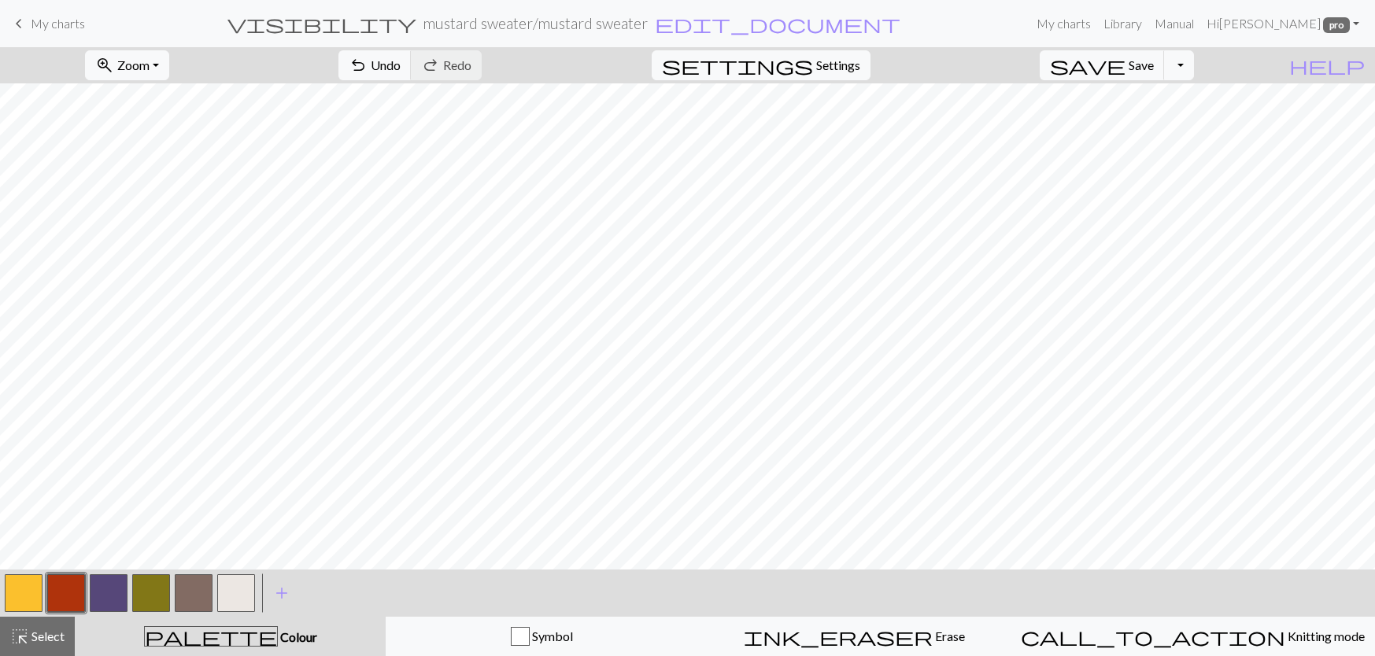
click at [31, 599] on button "button" at bounding box center [24, 593] width 38 height 38
click at [61, 593] on button "button" at bounding box center [66, 593] width 38 height 38
drag, startPoint x: 110, startPoint y: 600, endPoint x: 143, endPoint y: 578, distance: 39.3
click at [111, 600] on button "button" at bounding box center [109, 593] width 38 height 38
click at [412, 76] on button "undo Undo Undo" at bounding box center [374, 65] width 73 height 30
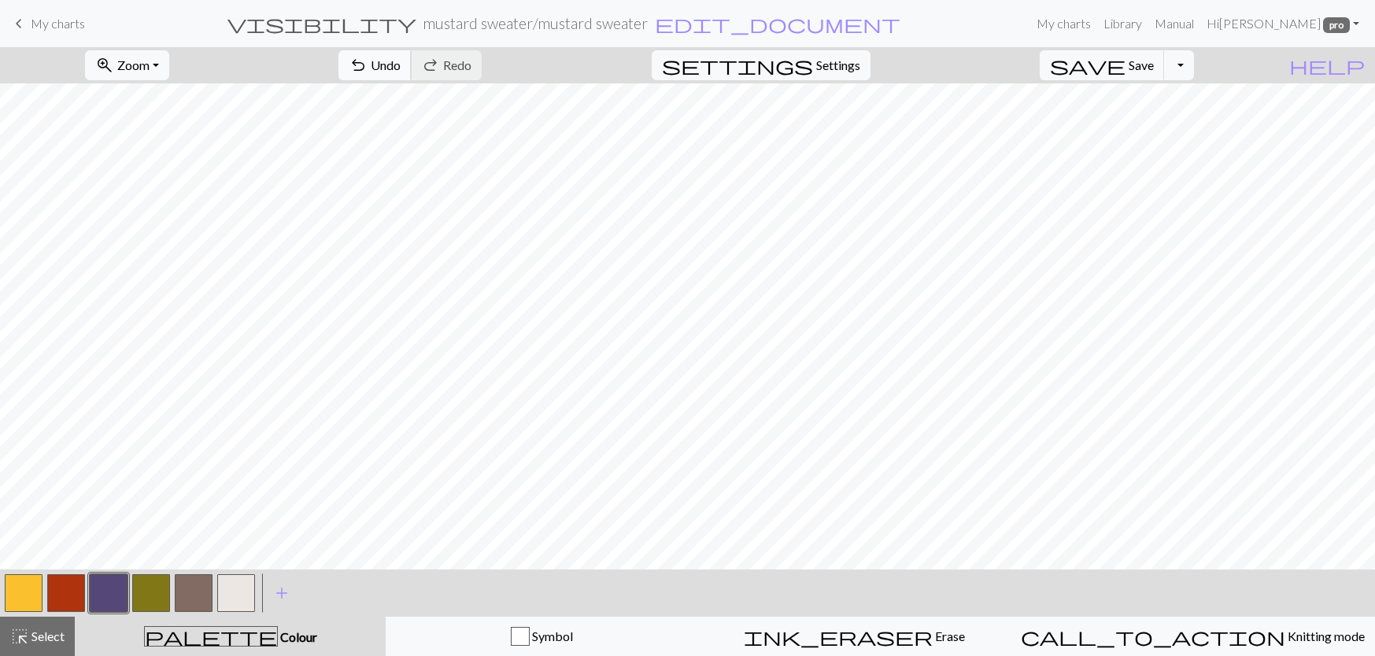
click at [412, 57] on button "undo Undo Undo" at bounding box center [374, 65] width 73 height 30
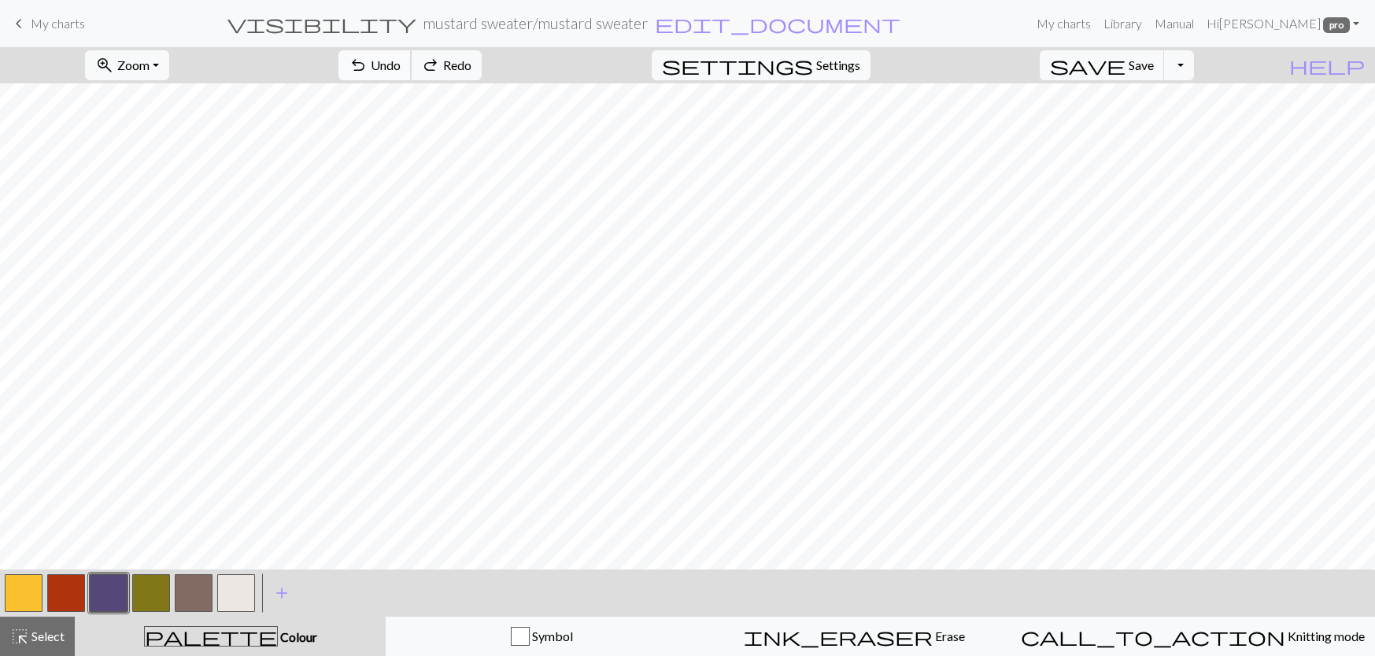
click at [412, 57] on button "undo Undo Undo" at bounding box center [374, 65] width 73 height 30
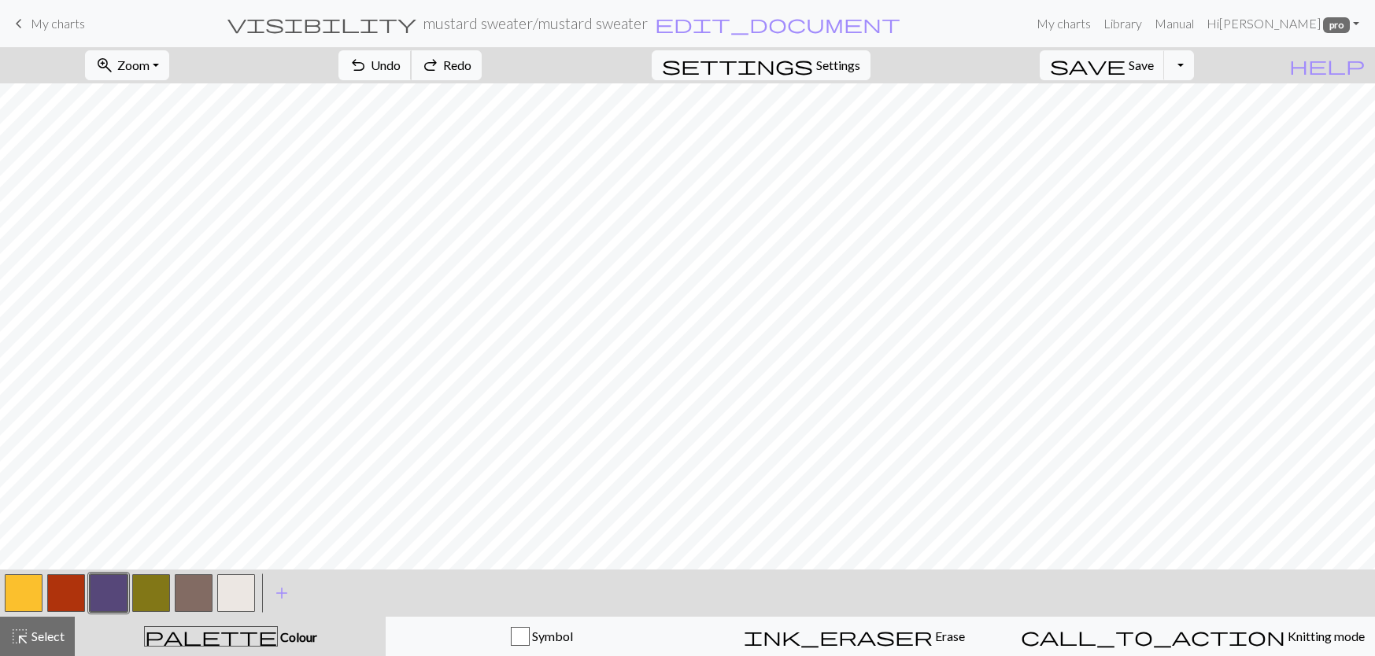
click at [412, 57] on button "undo Undo Undo" at bounding box center [374, 65] width 73 height 30
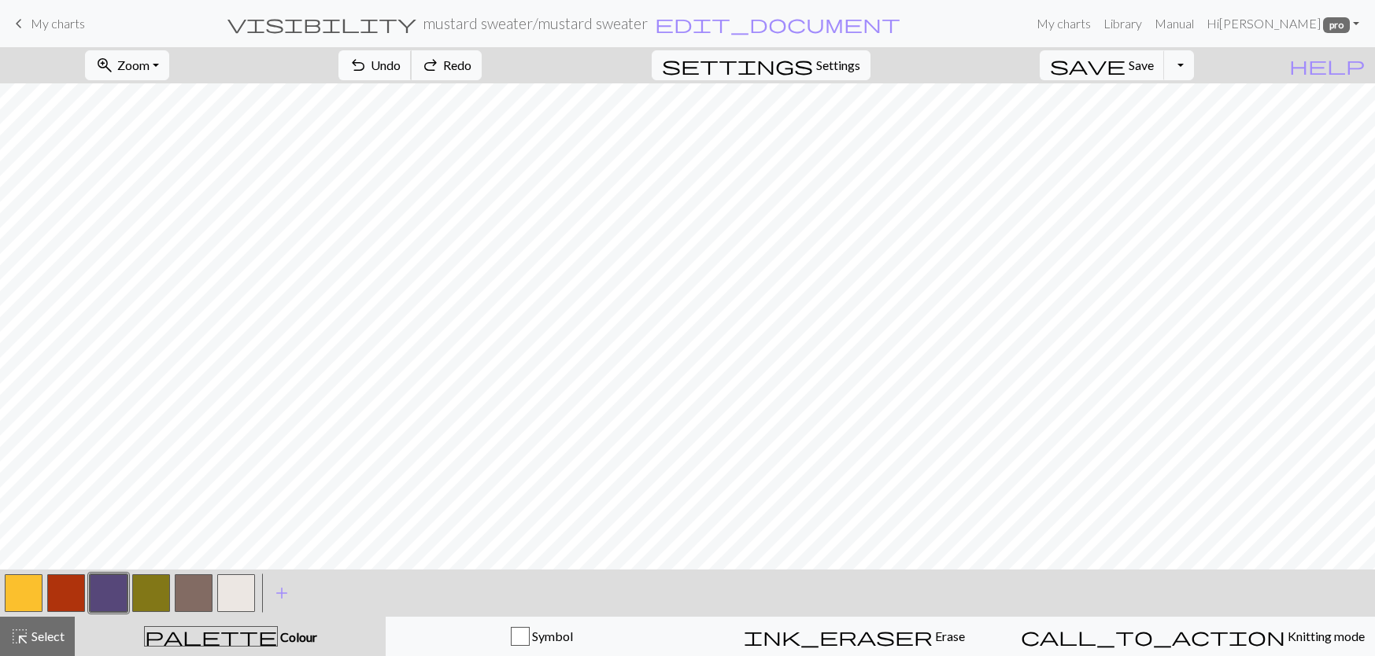
click at [367, 61] on span "undo" at bounding box center [358, 65] width 19 height 22
click at [482, 74] on button "redo Redo Redo" at bounding box center [446, 65] width 71 height 30
click at [42, 589] on button "button" at bounding box center [24, 593] width 38 height 38
click at [105, 593] on button "button" at bounding box center [109, 593] width 38 height 38
